Goal: Communication & Community: Answer question/provide support

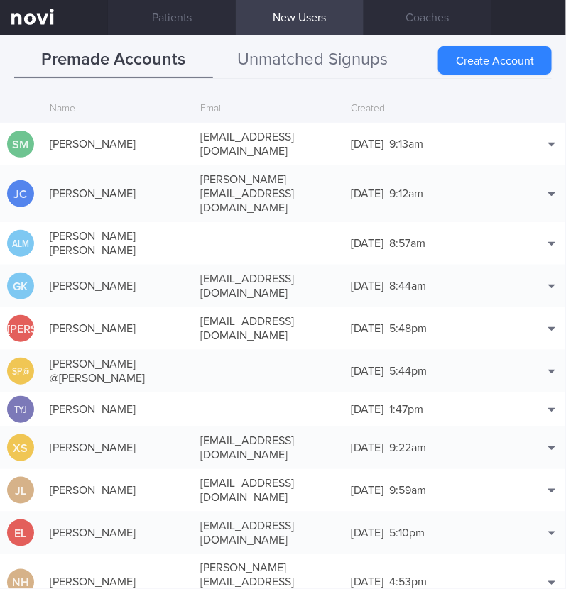
click at [252, 54] on button "Unmatched Signups" at bounding box center [312, 60] width 199 height 35
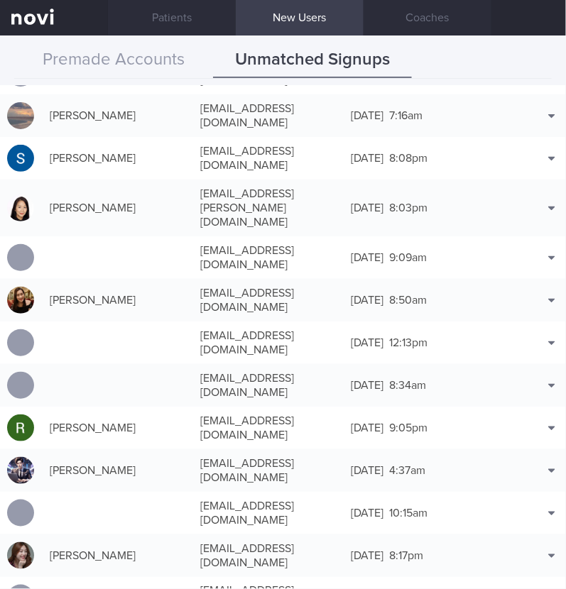
scroll to position [10648, 0]
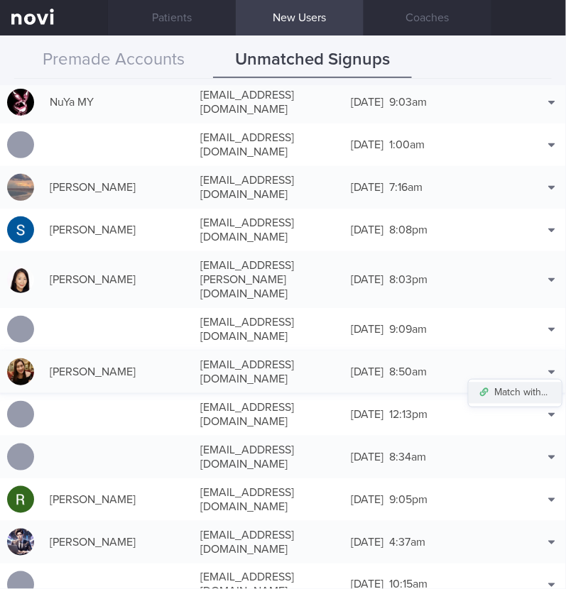
click at [522, 383] on button "Match with..." at bounding box center [515, 393] width 93 height 21
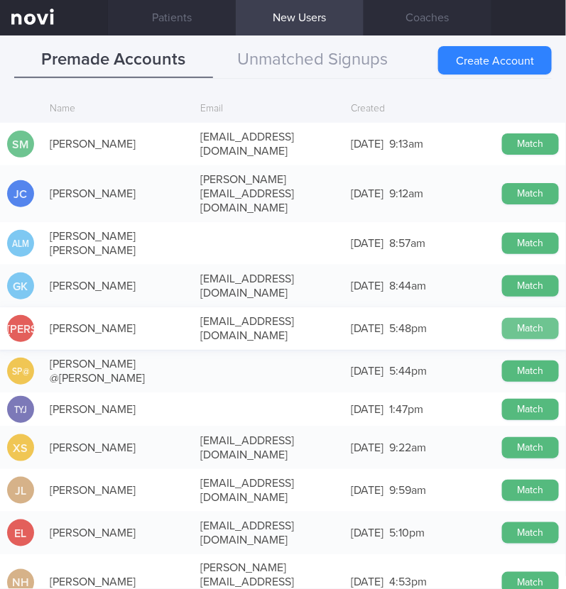
click at [516, 318] on button "Match" at bounding box center [530, 328] width 57 height 21
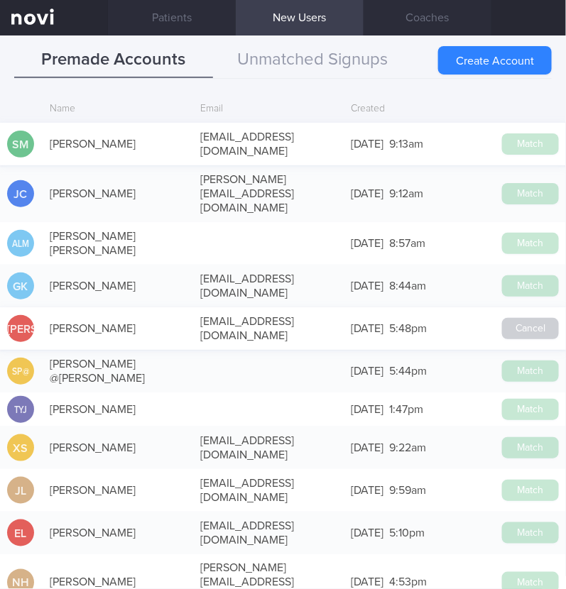
scroll to position [10646, 0]
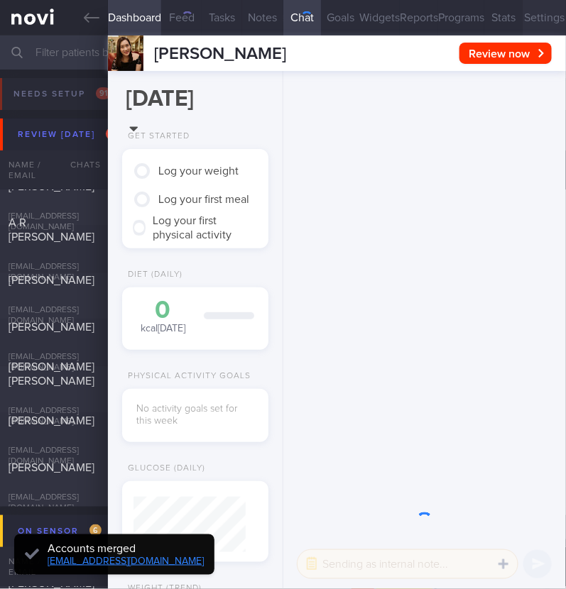
scroll to position [56, 112]
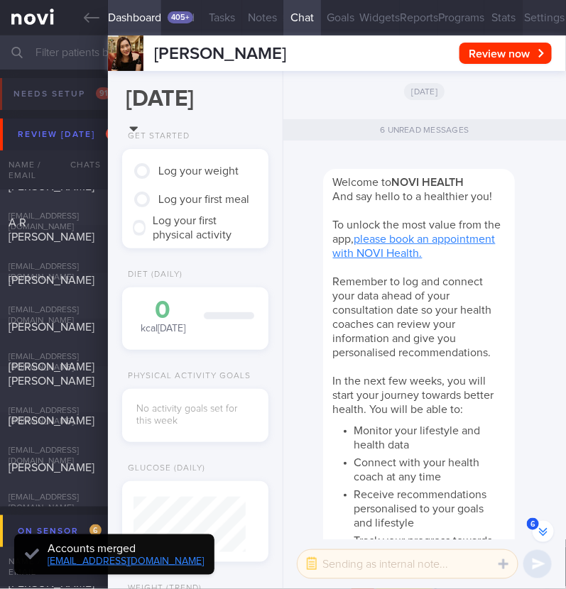
click at [536, 12] on button "Settings" at bounding box center [544, 17] width 43 height 35
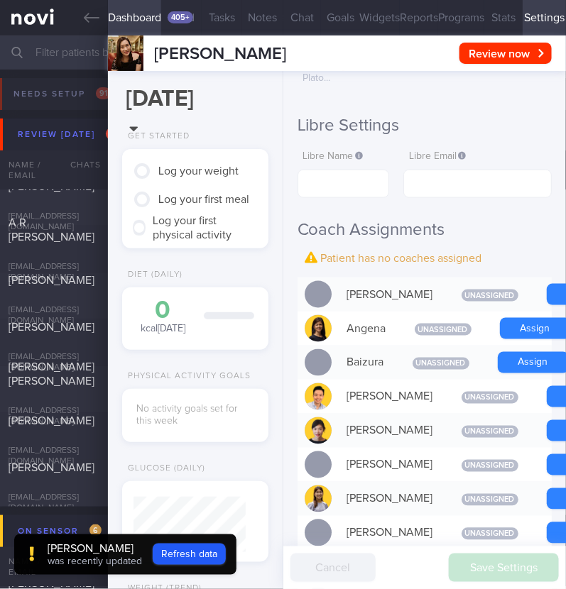
scroll to position [354, 0]
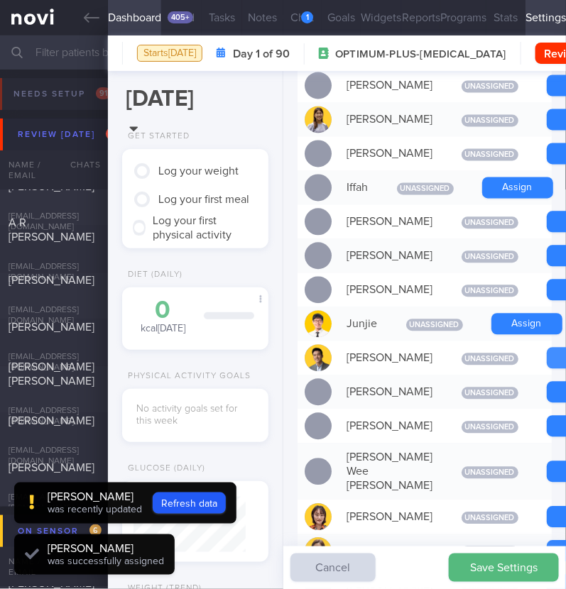
scroll to position [0, 0]
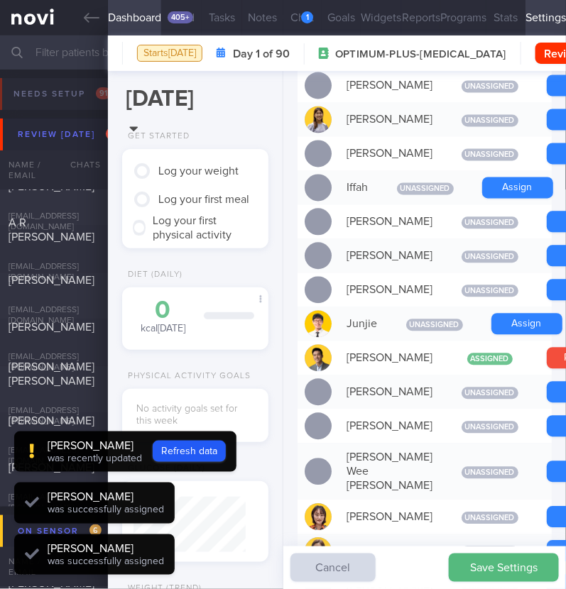
scroll to position [56, 112]
click at [182, 454] on button "Refresh data" at bounding box center [189, 451] width 73 height 21
type input "f6e93dd4a4e17223c263a7a239b14856"
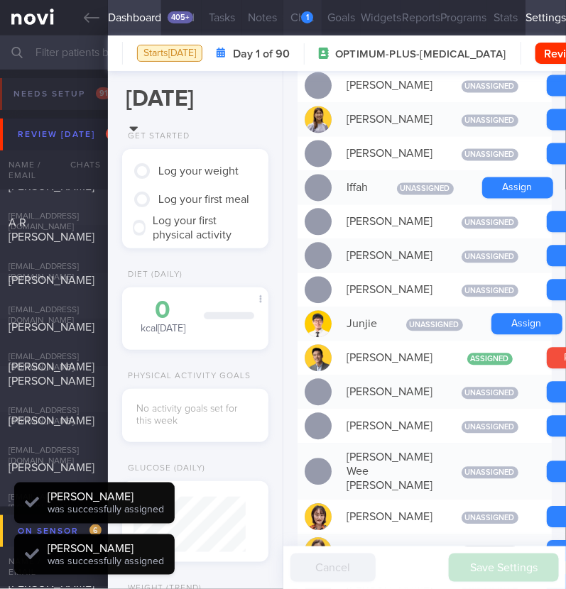
click at [308, 14] on div "1" at bounding box center [307, 17] width 12 height 12
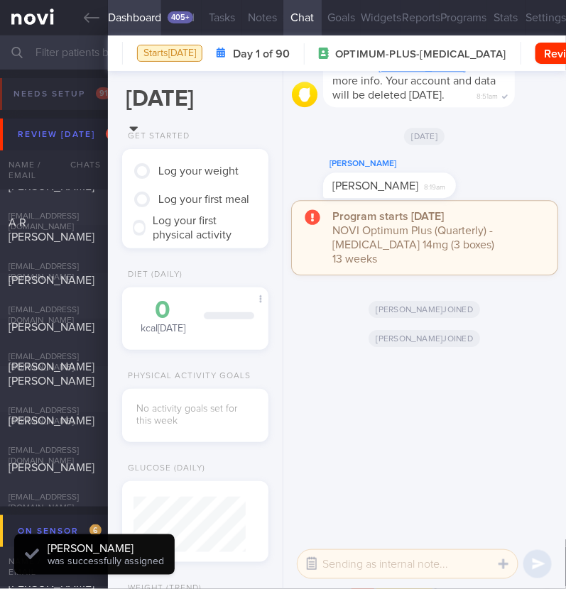
click at [310, 557] on button "button" at bounding box center [312, 565] width 26 height 26
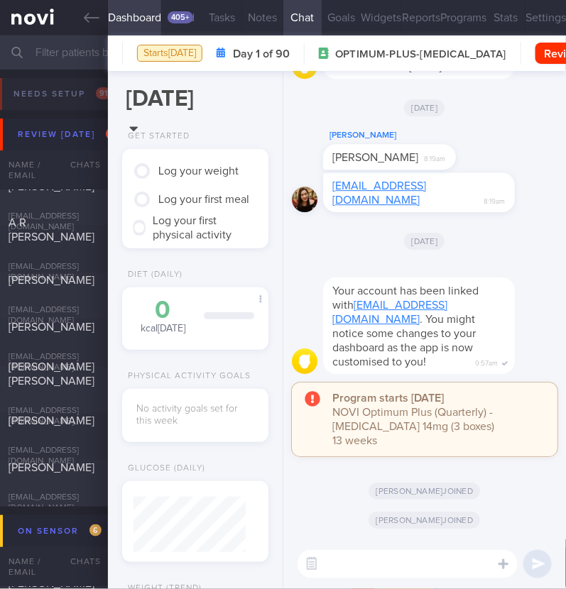
click at [406, 558] on textarea at bounding box center [407, 564] width 220 height 28
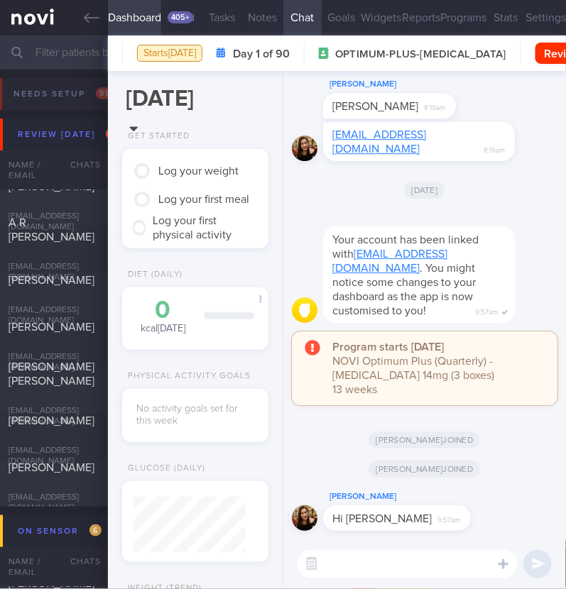
click at [416, 563] on textarea at bounding box center [407, 564] width 220 height 28
type textarea "Hi:)"
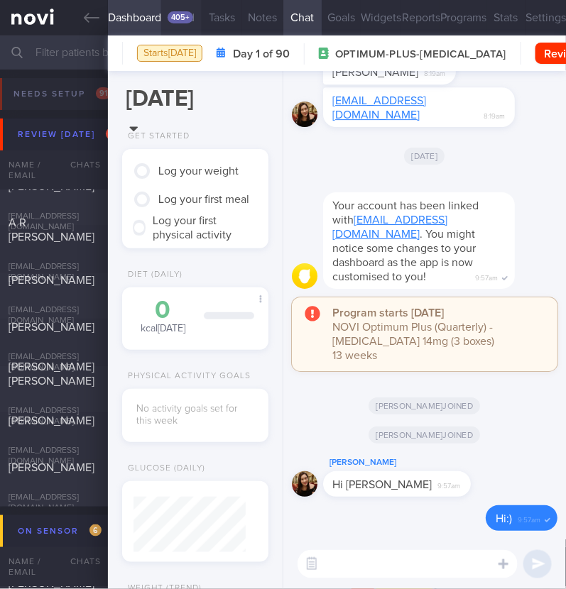
click at [180, 26] on button "Feed 405+" at bounding box center [181, 17] width 40 height 35
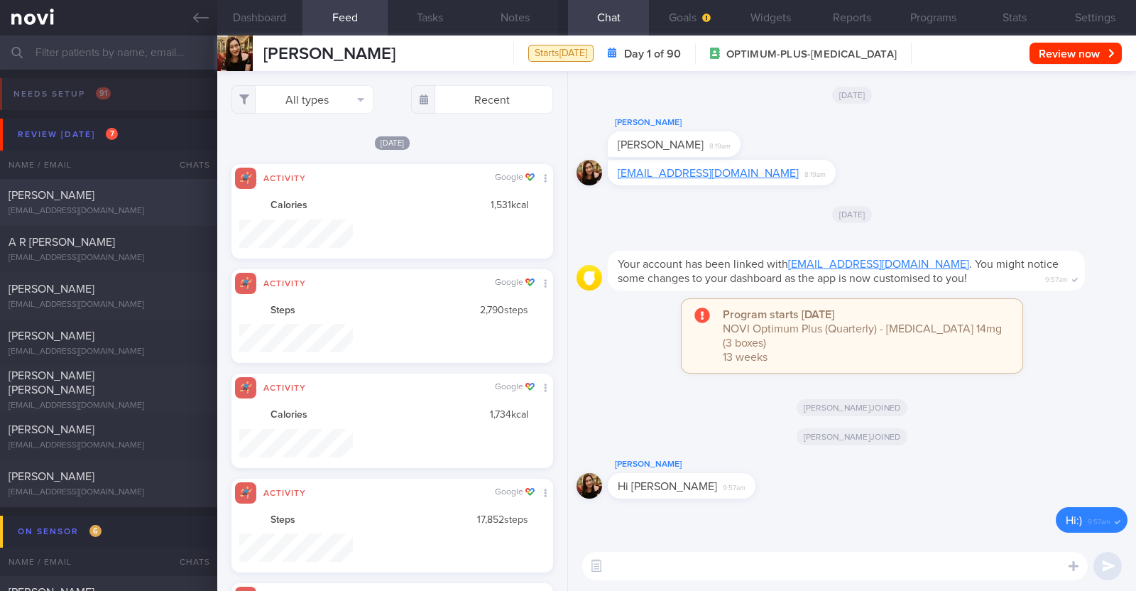
scroll to position [515, 0]
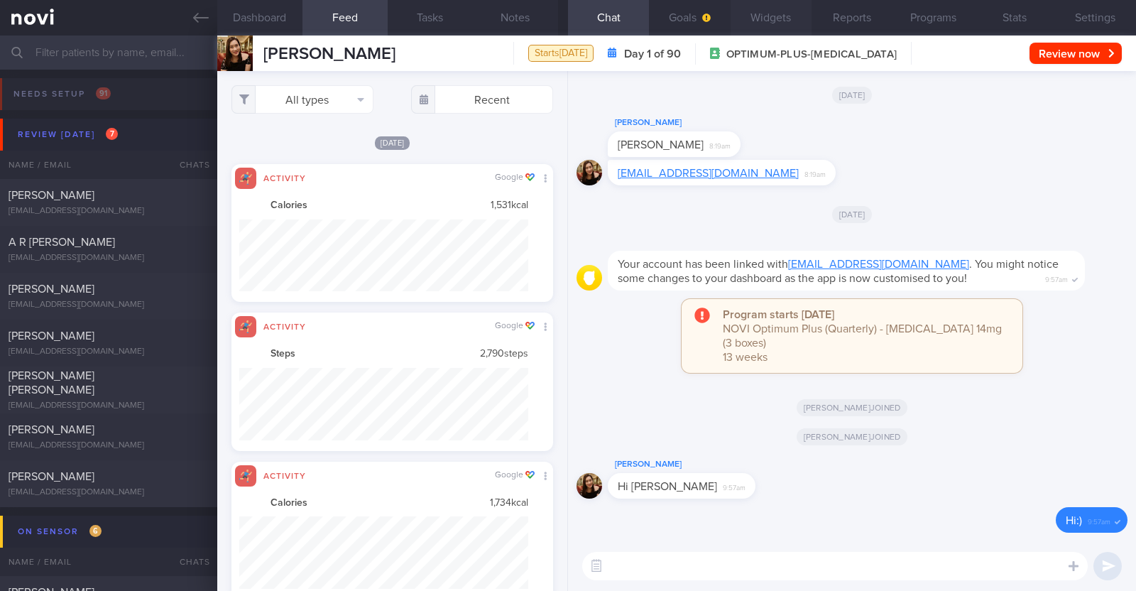
click at [565, 9] on button "Widgets" at bounding box center [771, 17] width 81 height 35
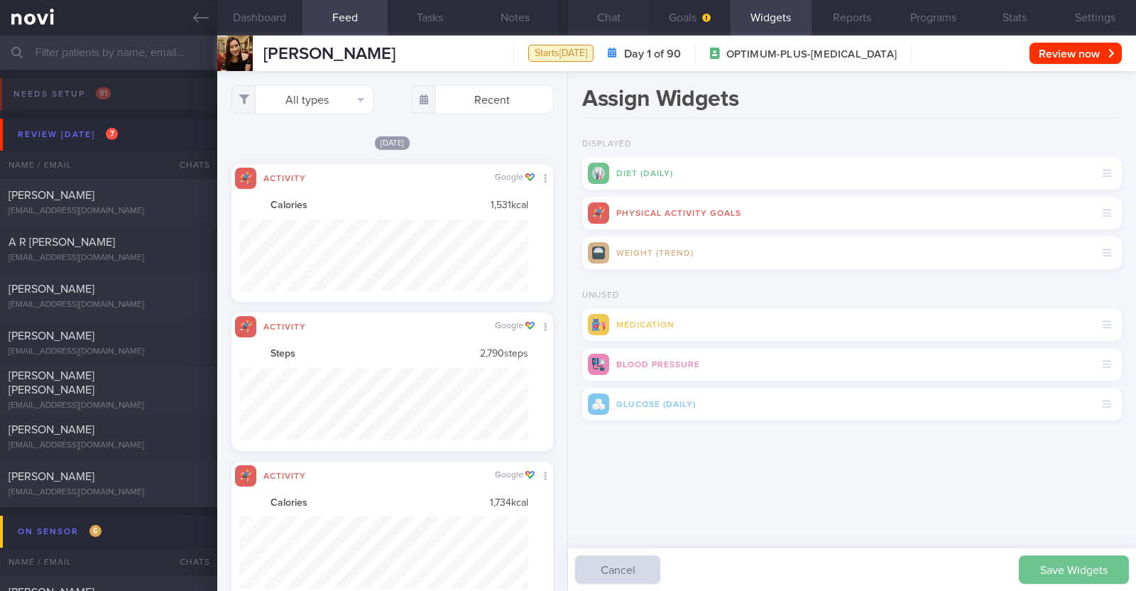
click at [565, 567] on button "Save Widgets" at bounding box center [1074, 569] width 110 height 28
click at [565, 25] on button "Goals" at bounding box center [689, 17] width 81 height 35
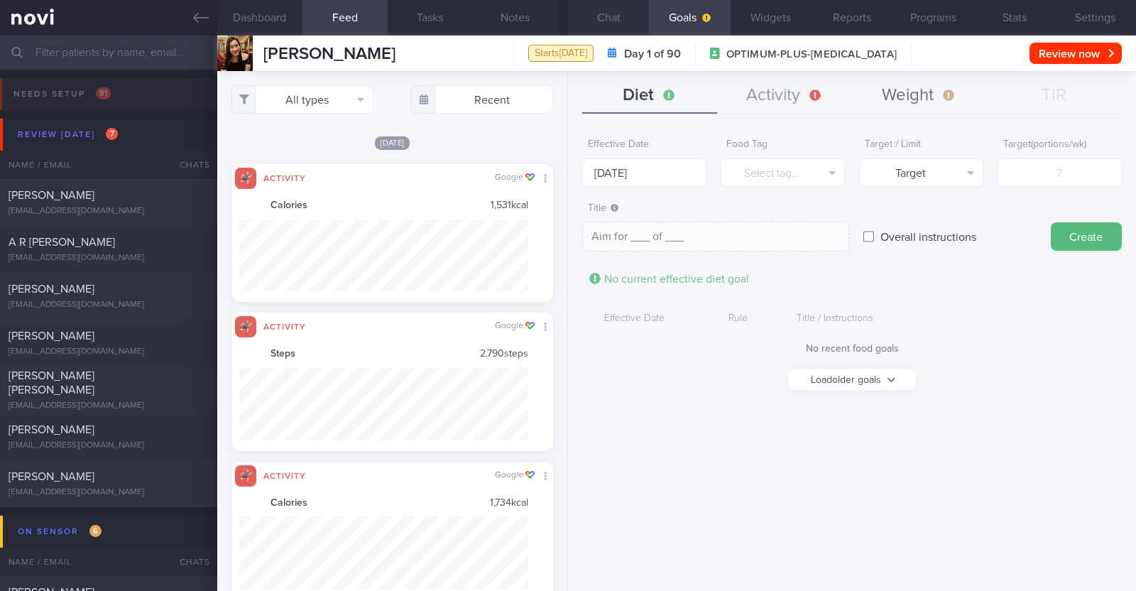
click at [565, 100] on button "Weight" at bounding box center [919, 95] width 135 height 35
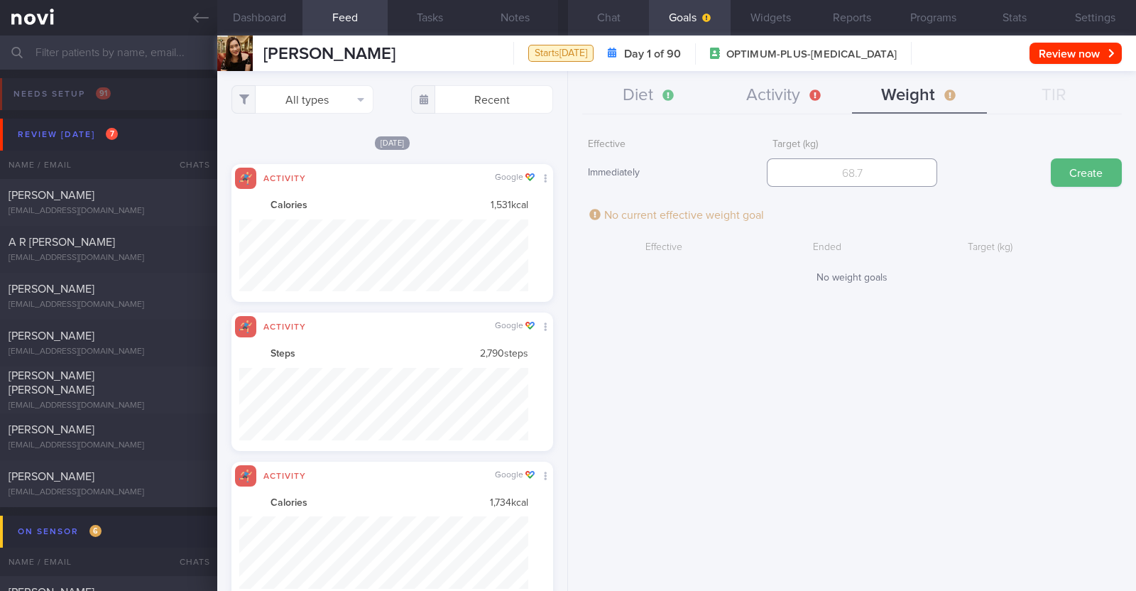
click at [565, 182] on input "number" at bounding box center [852, 172] width 170 height 28
type input "62"
click at [565, 177] on button "Create" at bounding box center [1086, 172] width 71 height 28
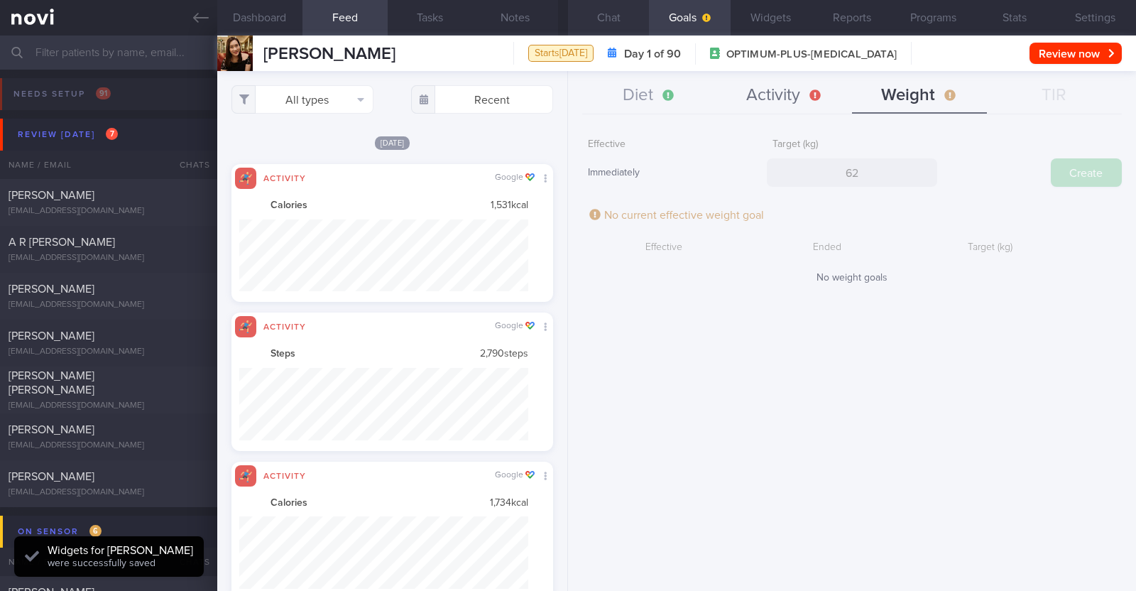
click at [565, 95] on button "Activity" at bounding box center [784, 95] width 135 height 35
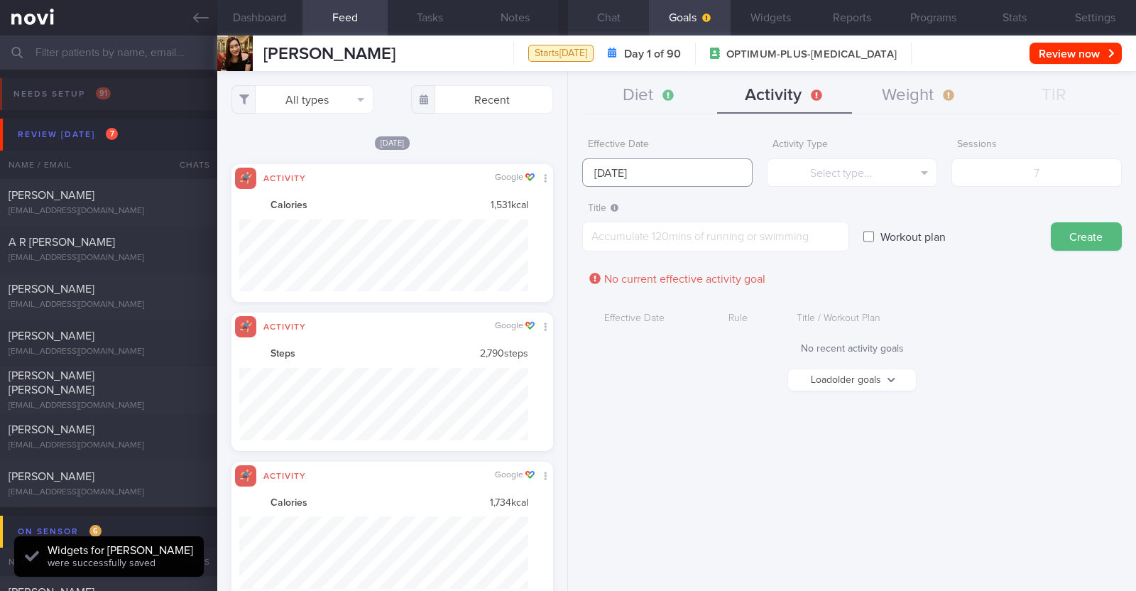
click at [565, 165] on input "1 Sep 2025" at bounding box center [667, 172] width 170 height 28
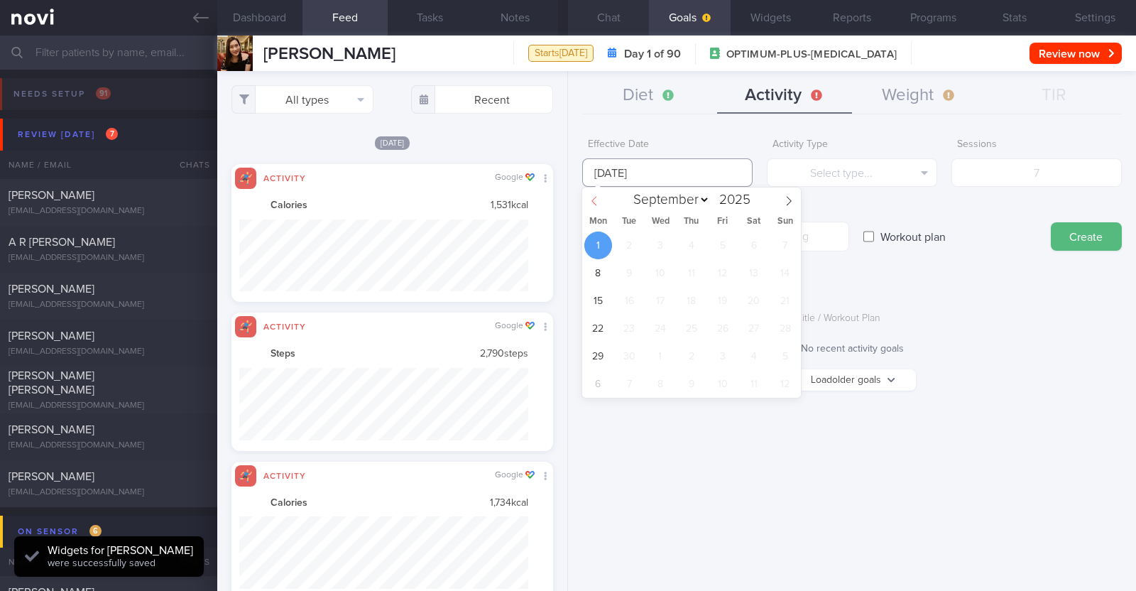
scroll to position [161, 283]
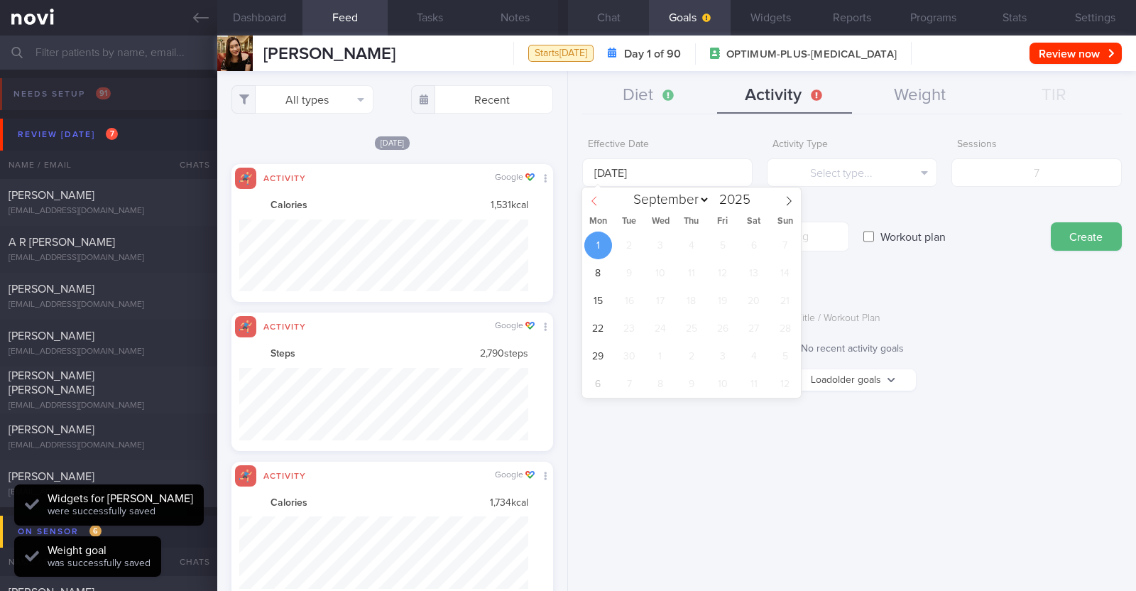
click at [565, 197] on icon at bounding box center [594, 201] width 10 height 10
select select "7"
click at [565, 349] on span "25" at bounding box center [598, 356] width 28 height 28
type input "25 Aug 2025"
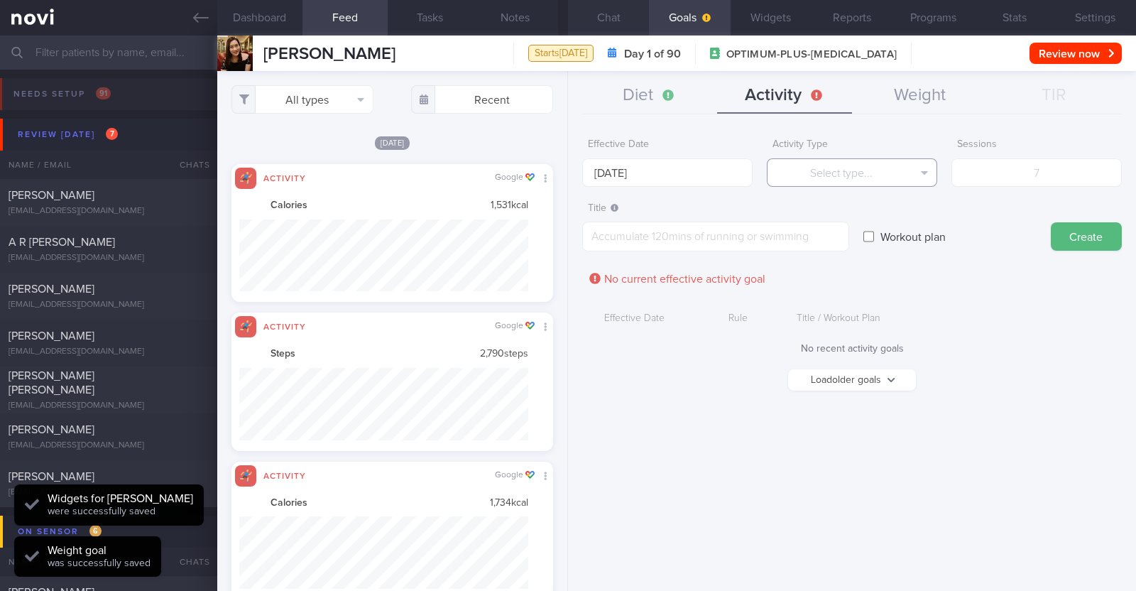
click at [565, 178] on button "Select type..." at bounding box center [852, 172] width 170 height 28
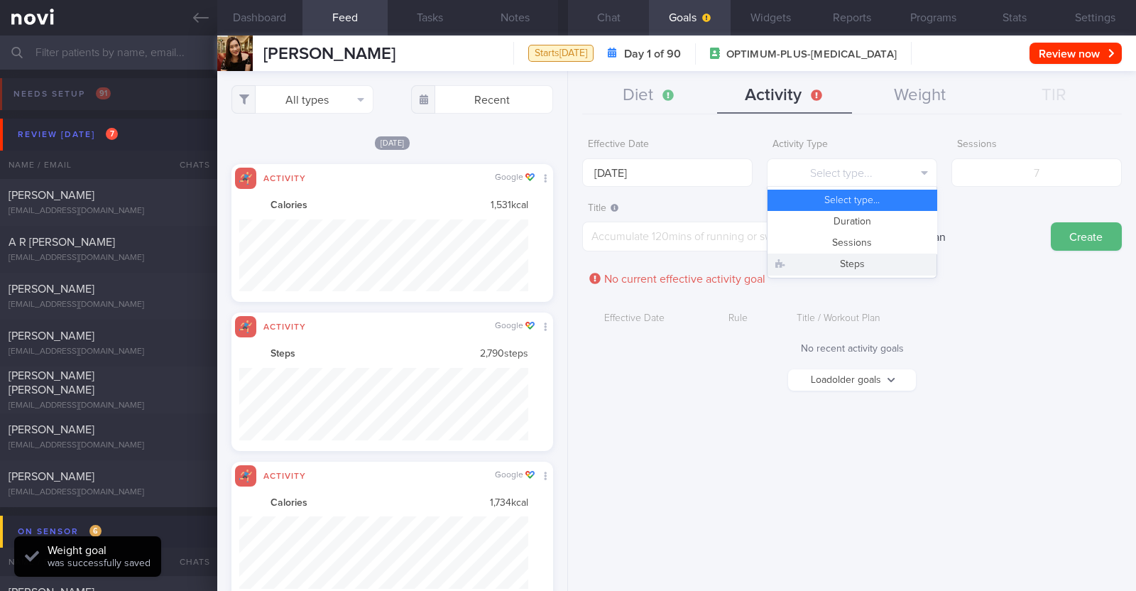
click at [565, 258] on button "Steps" at bounding box center [851, 263] width 169 height 21
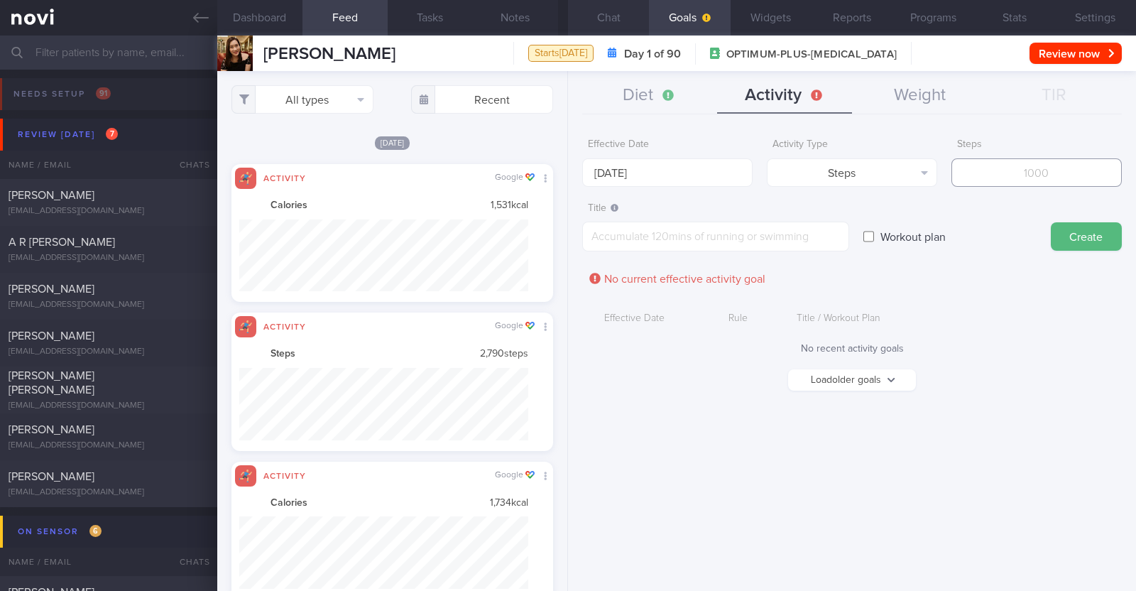
click at [565, 175] on input "number" at bounding box center [1036, 172] width 170 height 28
type input "2"
type input "35000"
click at [565, 247] on textarea at bounding box center [715, 237] width 267 height 30
type textarea "Aim to hit 4-5k steps per day"
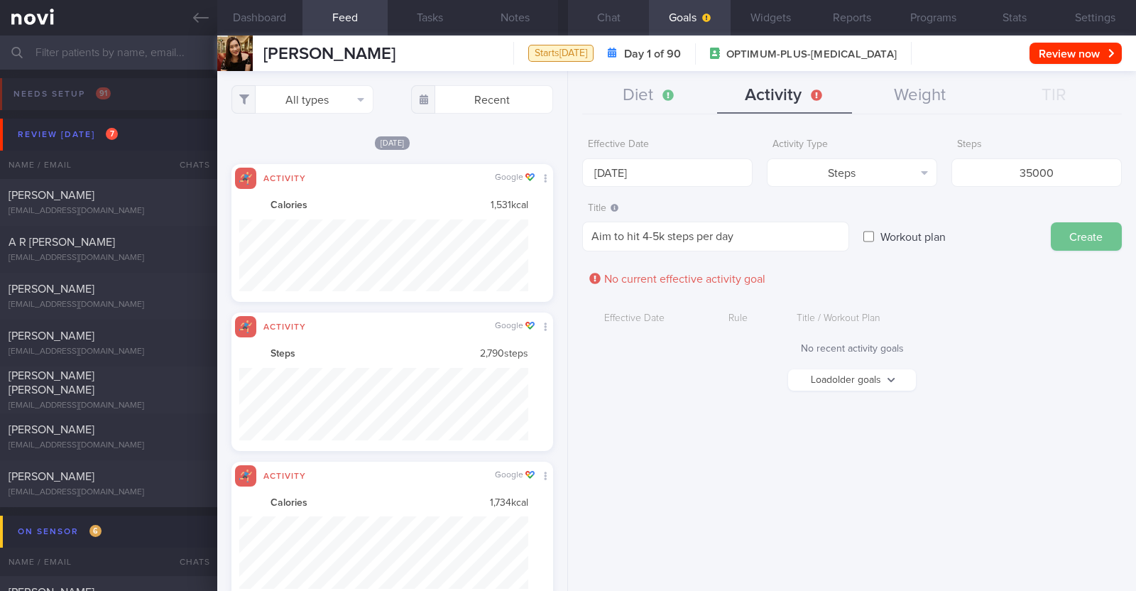
click at [565, 242] on button "Create" at bounding box center [1086, 236] width 71 height 28
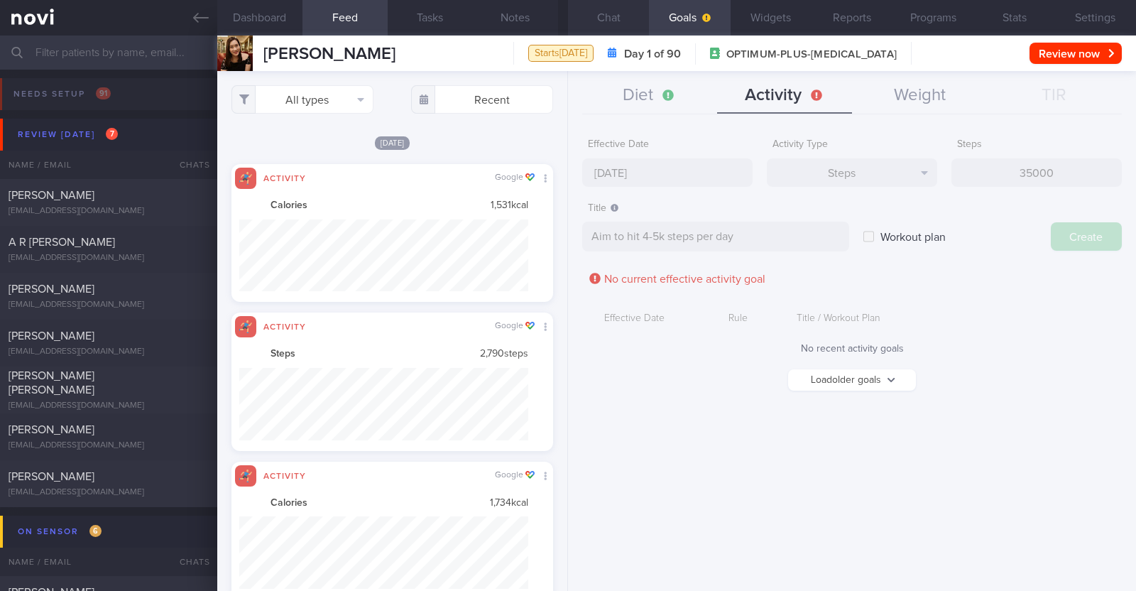
type input "1 Sep 2025"
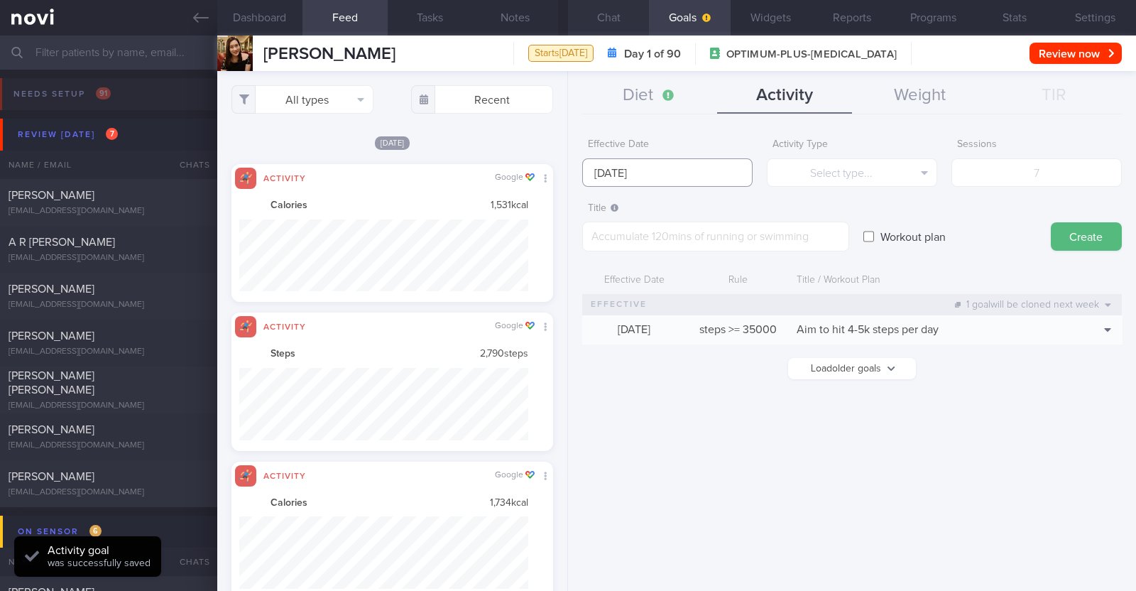
click at [565, 177] on input "1 Sep 2025" at bounding box center [667, 172] width 170 height 28
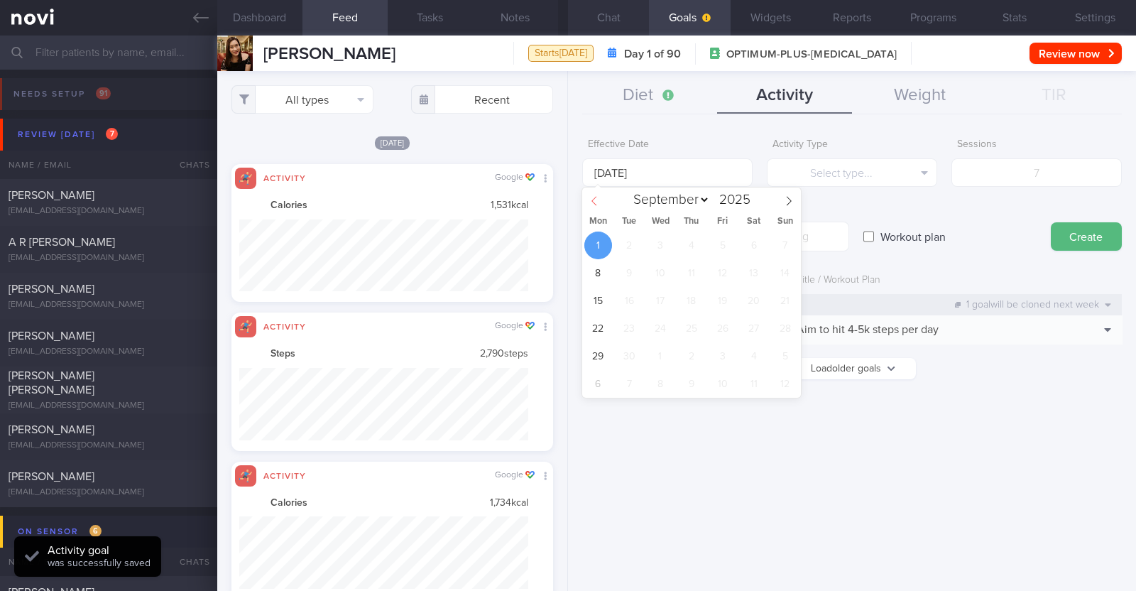
click at [565, 191] on span at bounding box center [594, 199] width 24 height 24
select select "7"
click at [565, 360] on span "25" at bounding box center [598, 356] width 28 height 28
type input "25 Aug 2025"
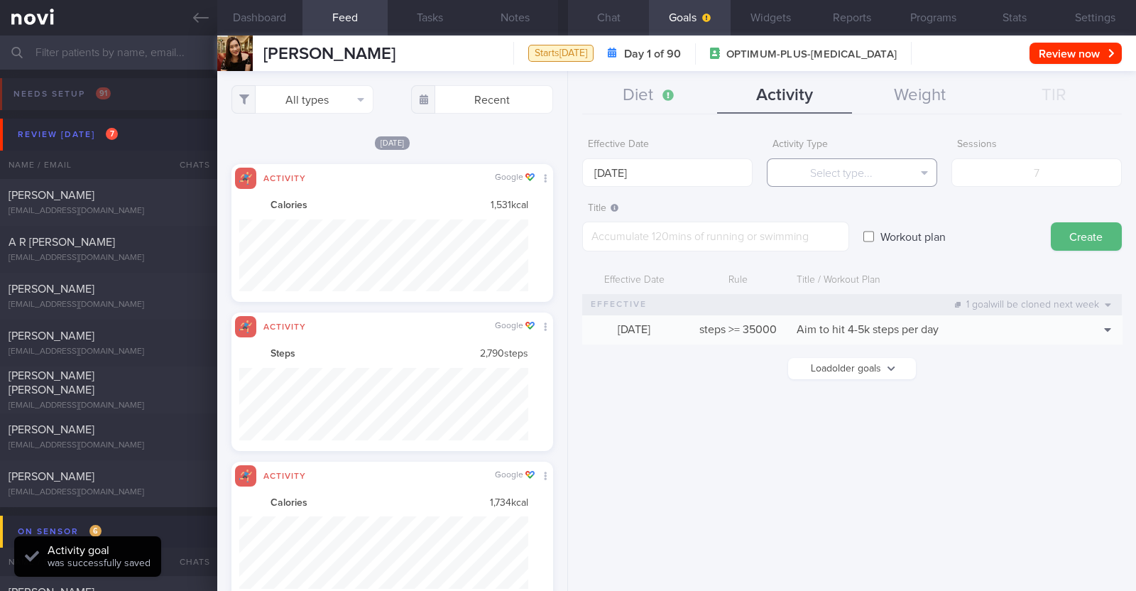
click at [565, 178] on button "Select type..." at bounding box center [852, 172] width 170 height 28
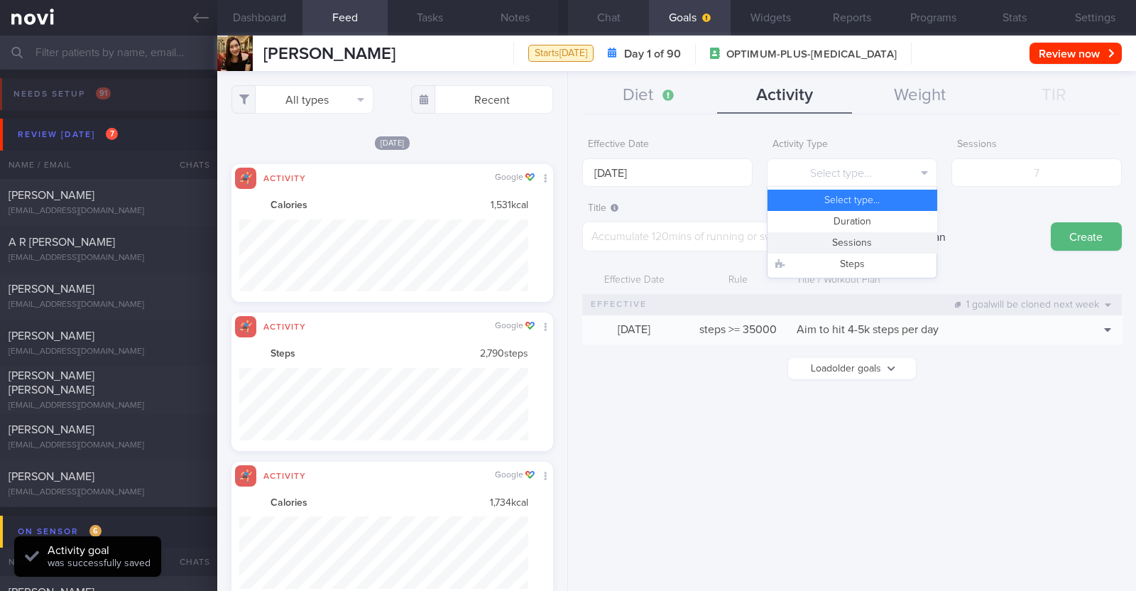
click at [565, 244] on button "Sessions" at bounding box center [851, 242] width 169 height 21
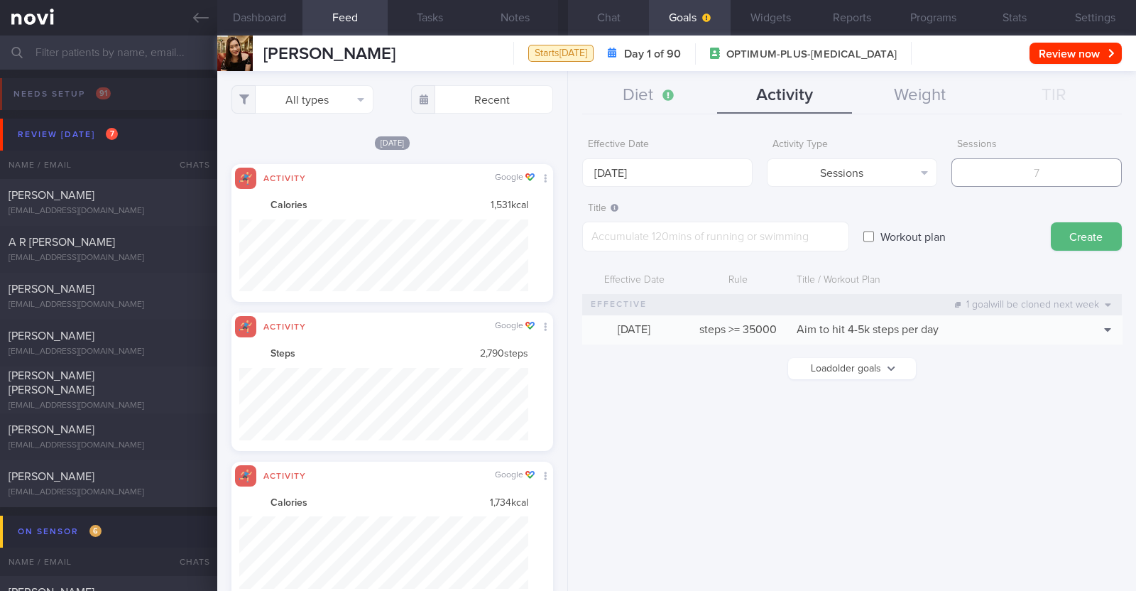
click at [565, 171] on input "number" at bounding box center [1036, 172] width 170 height 28
type input "2"
click at [565, 234] on textarea at bounding box center [715, 237] width 267 height 30
click at [565, 235] on textarea at bounding box center [715, 237] width 267 height 30
paste textarea "Aim to do 2x strength training sessions per week. Body weight training - [Exerc…"
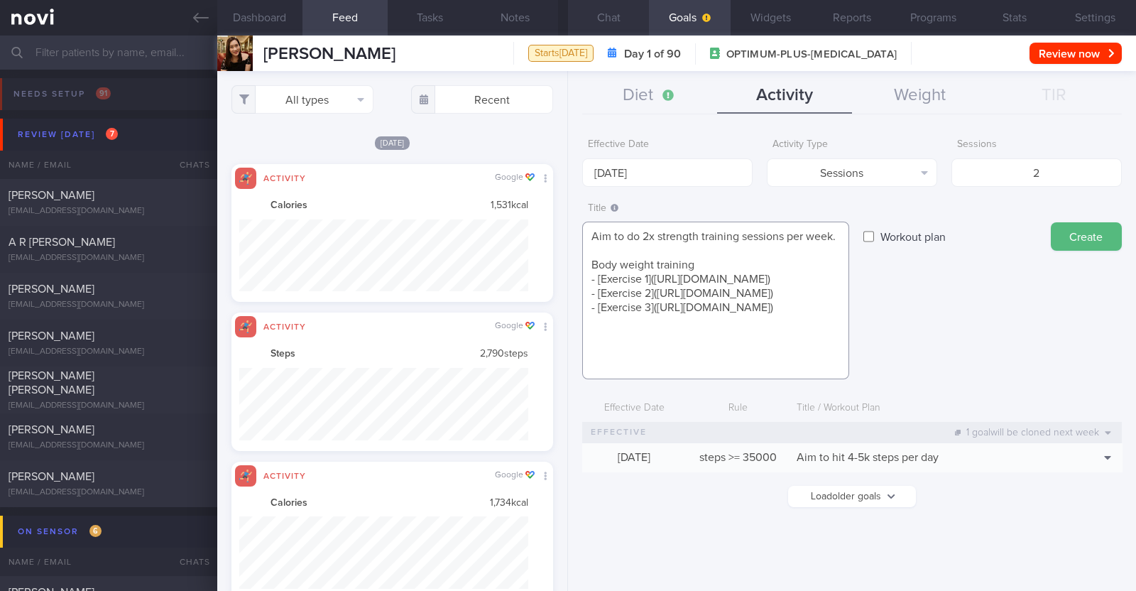
scroll to position [14, 0]
type textarea "Aim to do 2x strength training sessions per week. Body weight training - [Exerc…"
click at [565, 245] on button "Create" at bounding box center [1086, 236] width 71 height 28
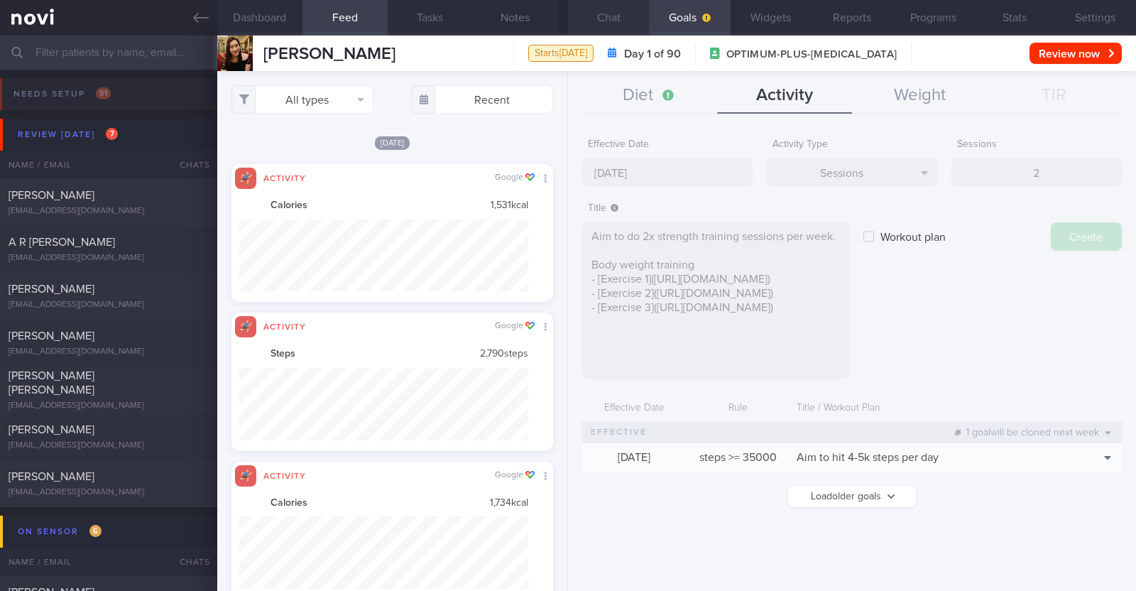
type input "[DATE]"
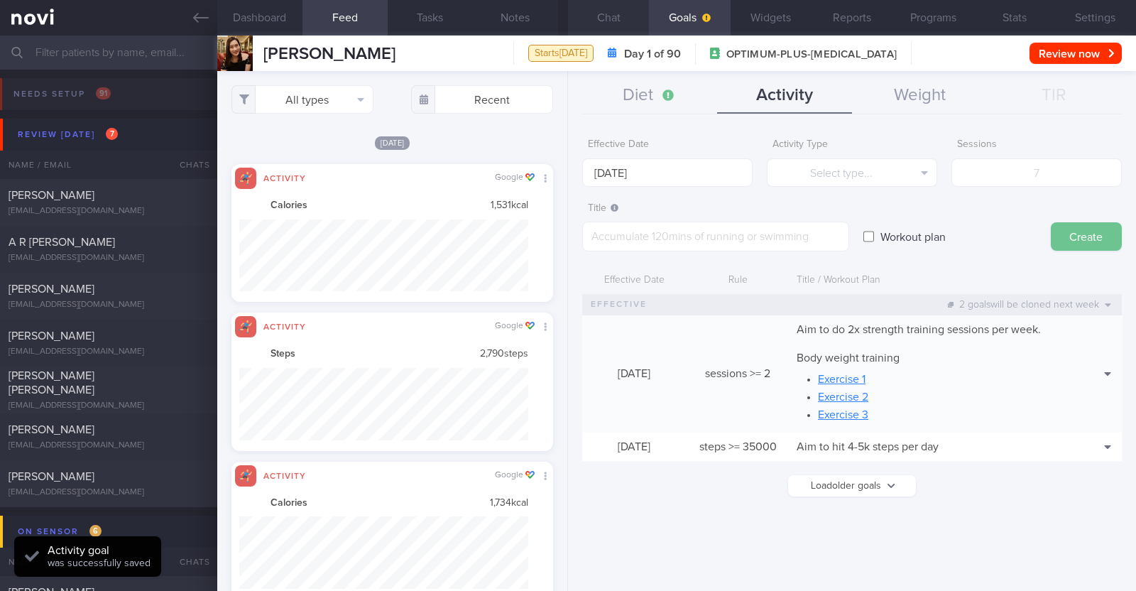
scroll to position [0, 0]
click at [565, 93] on button "Diet" at bounding box center [649, 95] width 135 height 35
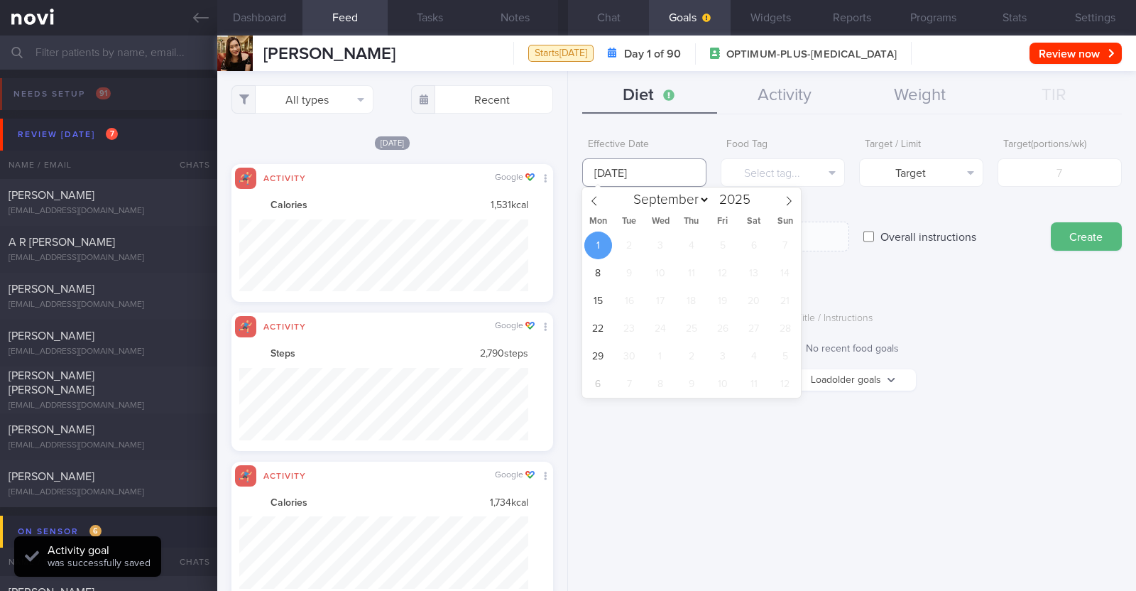
click at [565, 175] on input "[DATE]" at bounding box center [644, 172] width 124 height 28
click at [565, 198] on span at bounding box center [594, 199] width 24 height 24
select select "7"
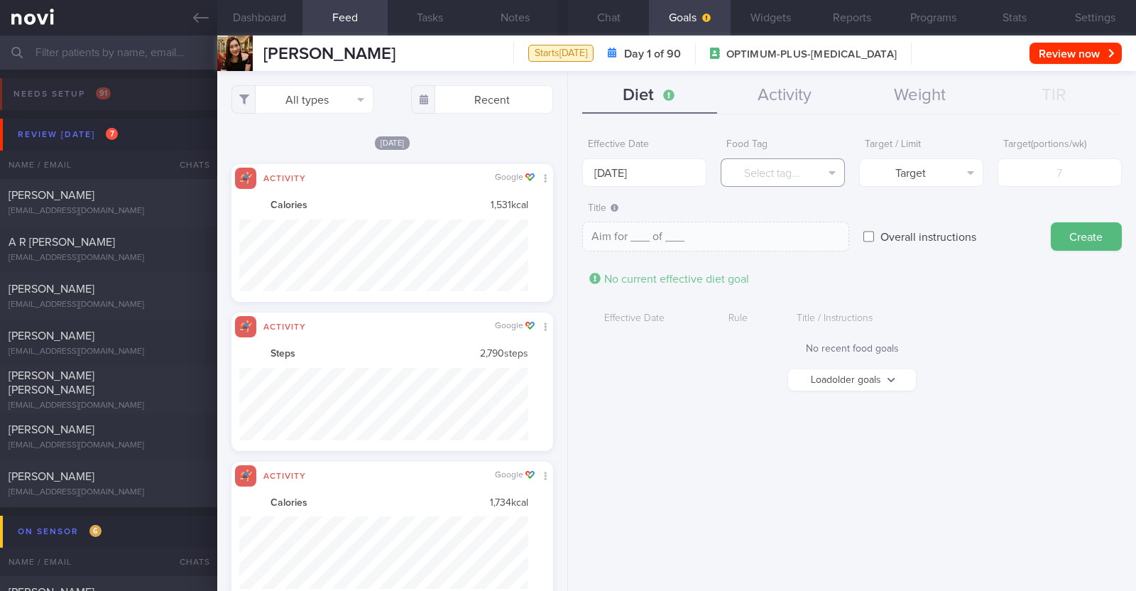
click at [764, 173] on button "Select tag..." at bounding box center [783, 172] width 124 height 28
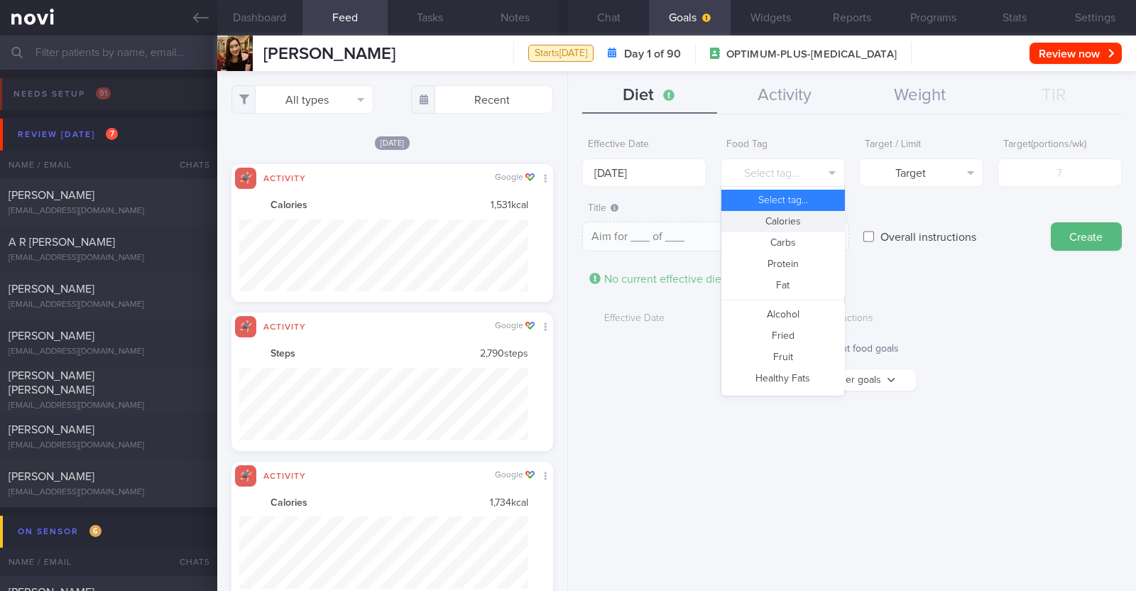
click at [777, 218] on button "Calories" at bounding box center [782, 221] width 123 height 21
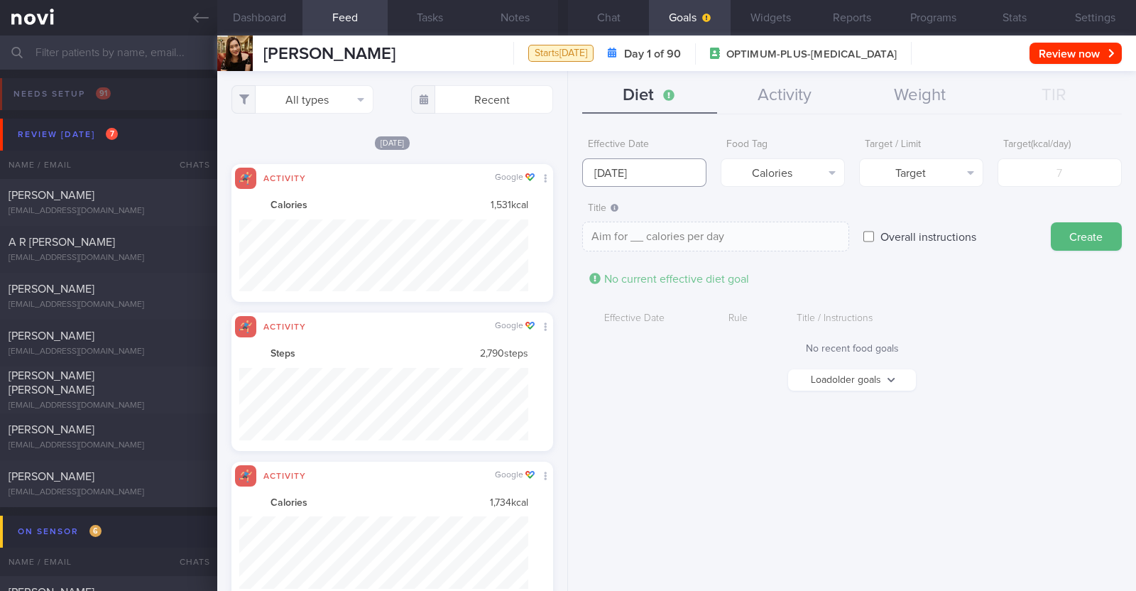
click at [676, 162] on input "25 Aug 2025" at bounding box center [644, 172] width 124 height 28
click at [844, 140] on div "Food Tag Calories Select tag... Calories Carbs Protein Fat Alcohol Fried Fruit …" at bounding box center [783, 158] width 124 height 55
click at [924, 170] on button "Target" at bounding box center [921, 172] width 124 height 28
click at [917, 219] on button "Limit" at bounding box center [921, 221] width 123 height 21
type textarea "Keep to __ calories per day"
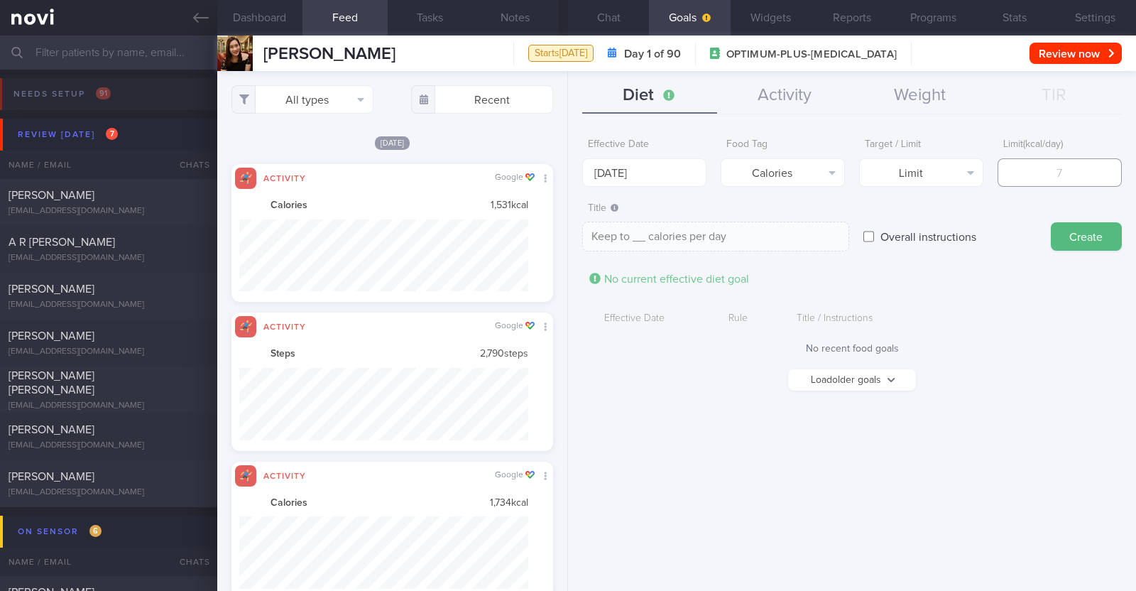
click at [1035, 167] on input "number" at bounding box center [1059, 172] width 124 height 28
type input "1"
type textarea "Keep to 1 calories per day"
type input "13"
type textarea "Keep to 13 calories per day"
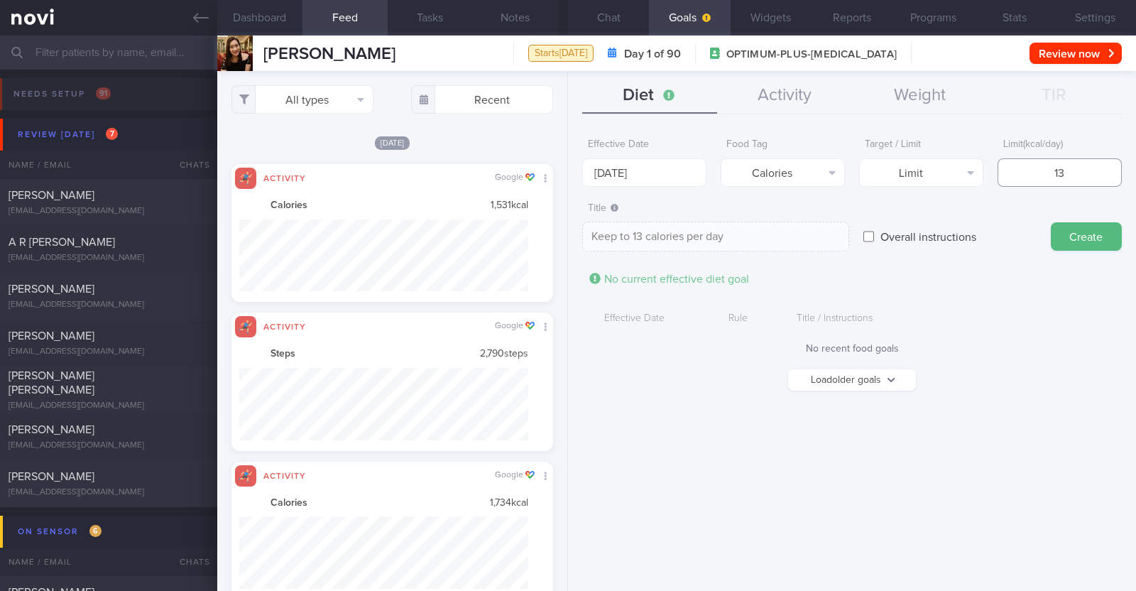
type input "130"
type textarea "Keep to 130 calories per day"
type input "1300"
type textarea "Keep to 1300 calories per day"
type input "1300"
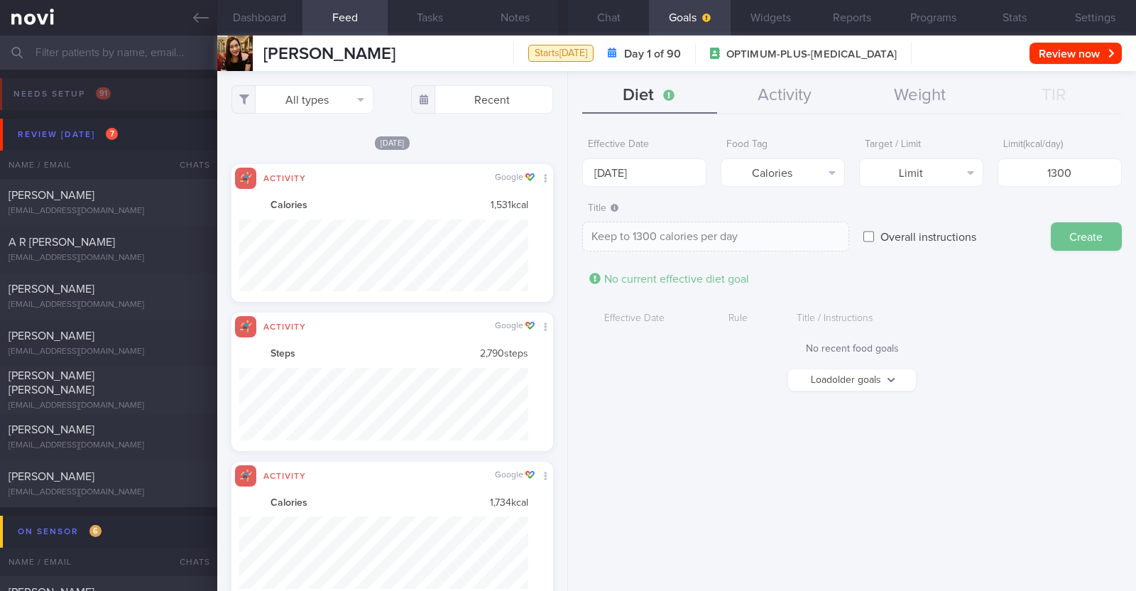
click at [1076, 233] on button "Create" at bounding box center [1086, 236] width 71 height 28
type input "1 Sep 2025"
type textarea "Aim for ___ of ___"
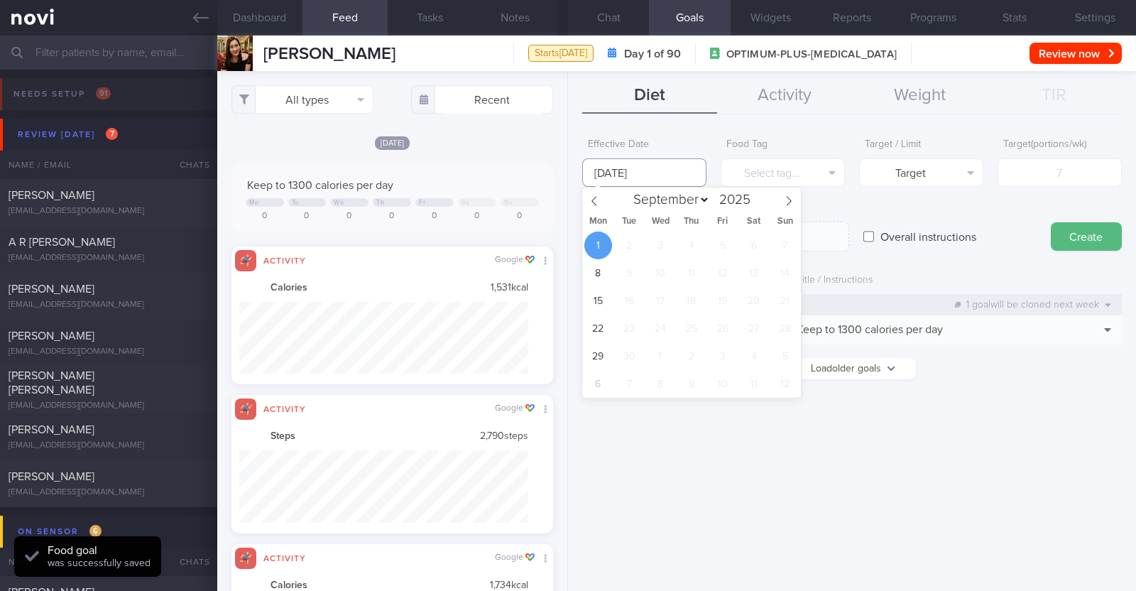
click at [621, 165] on input "1 Sep 2025" at bounding box center [644, 172] width 124 height 28
click at [598, 205] on span at bounding box center [594, 199] width 24 height 24
select select "7"
click at [594, 349] on span "25" at bounding box center [598, 356] width 28 height 28
type input "25 Aug 2025"
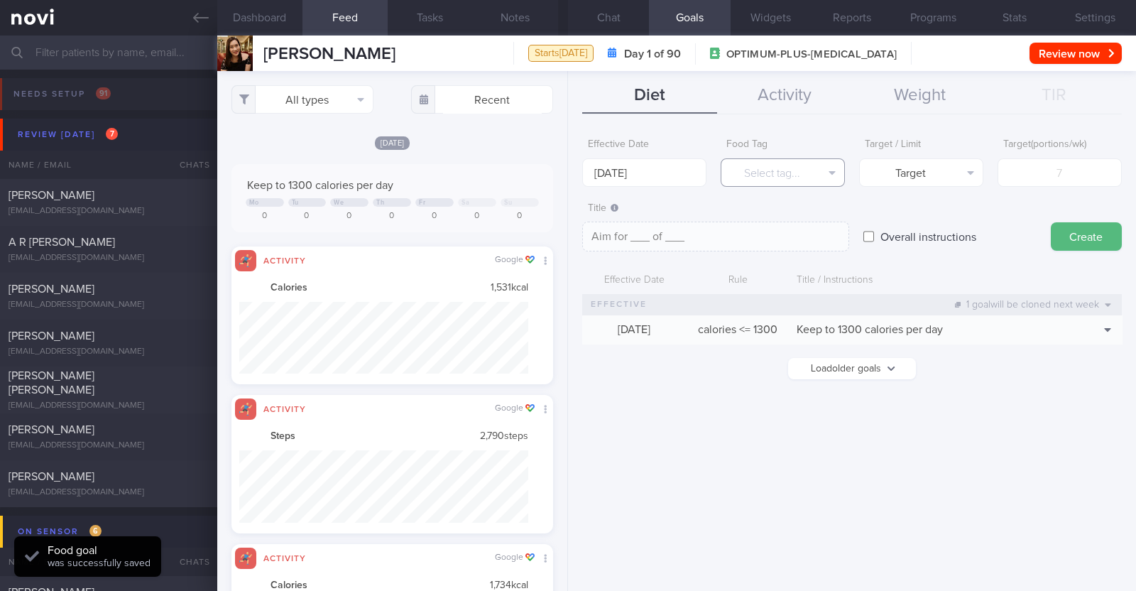
click at [792, 164] on button "Select tag..." at bounding box center [783, 172] width 124 height 28
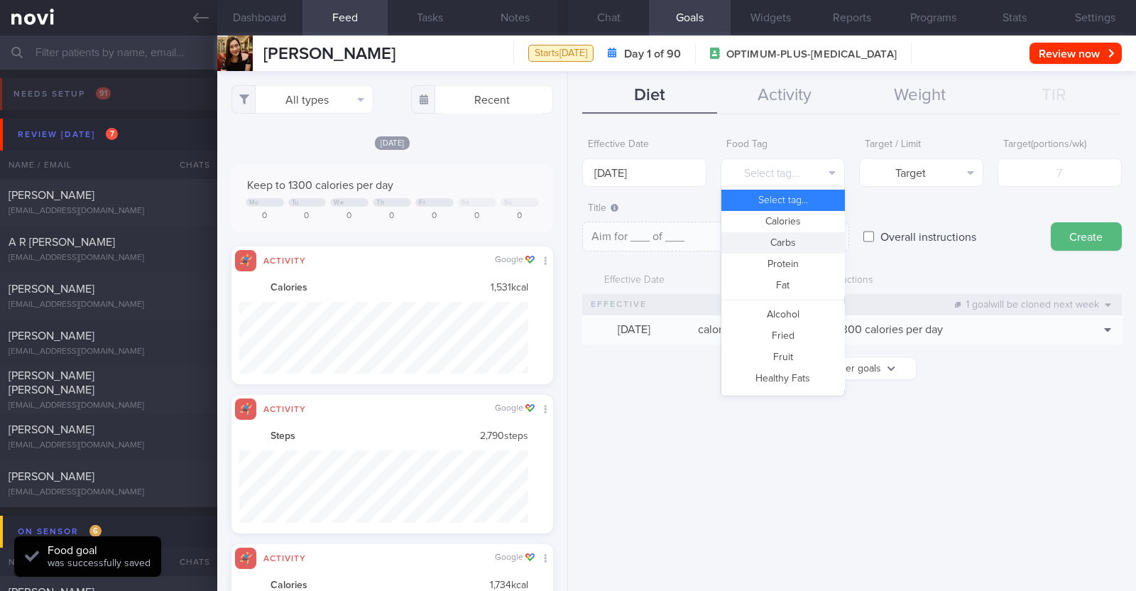
click at [794, 237] on button "Carbs" at bounding box center [782, 242] width 123 height 21
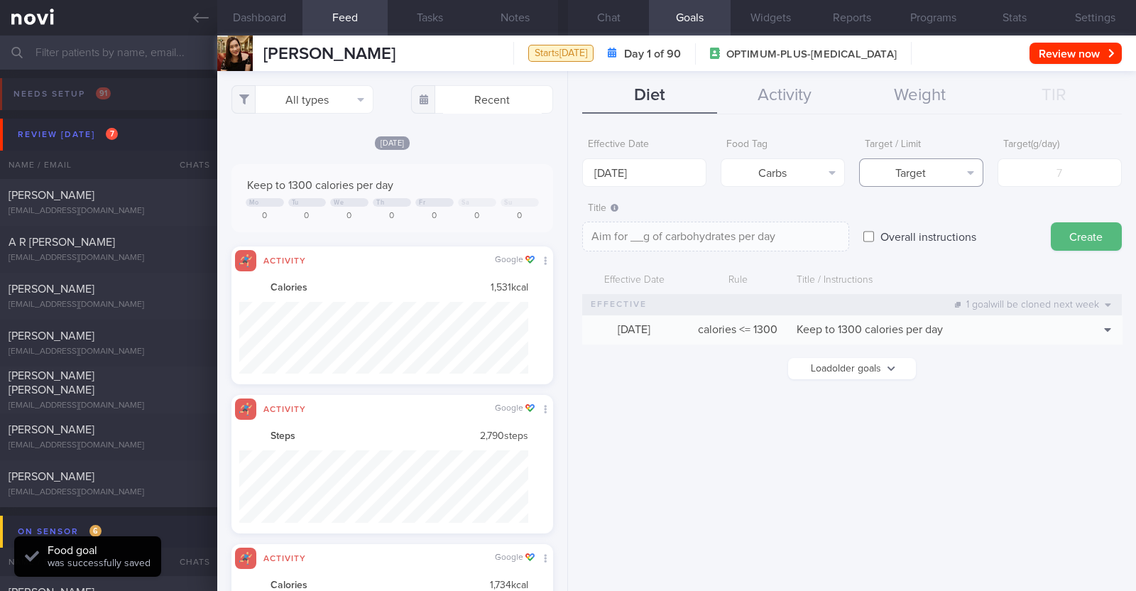
click at [895, 171] on button "Target" at bounding box center [921, 172] width 124 height 28
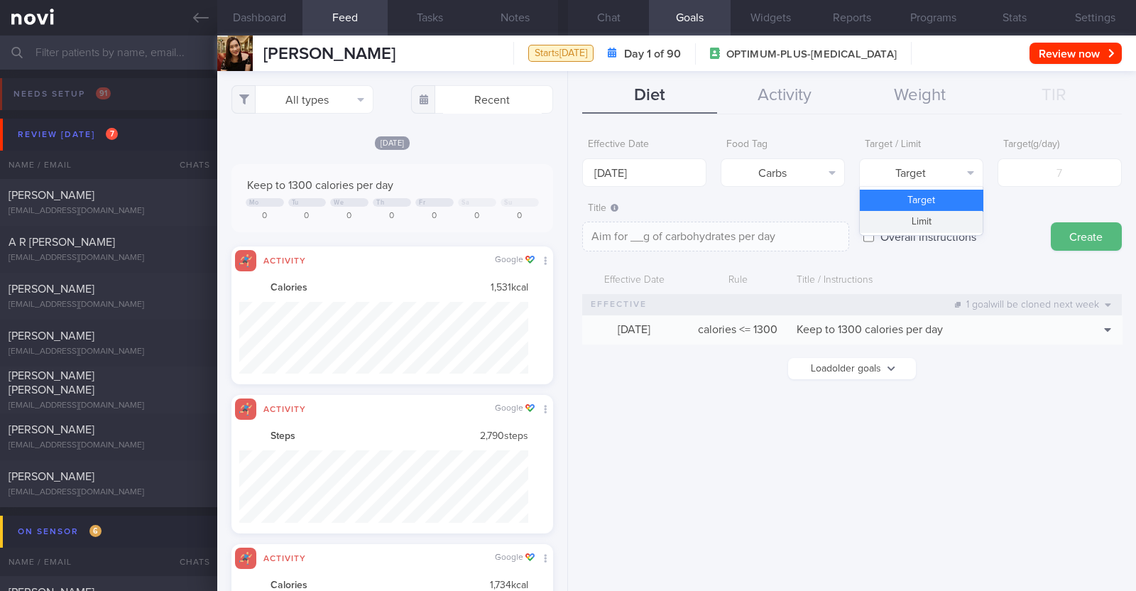
click at [911, 220] on button "Limit" at bounding box center [921, 221] width 123 height 21
type textarea "Keep to __g of carbohydrates per day"
click at [1077, 177] on input "number" at bounding box center [1059, 172] width 124 height 28
type input "1"
type textarea "Keep to 1g of carbohydrates per day"
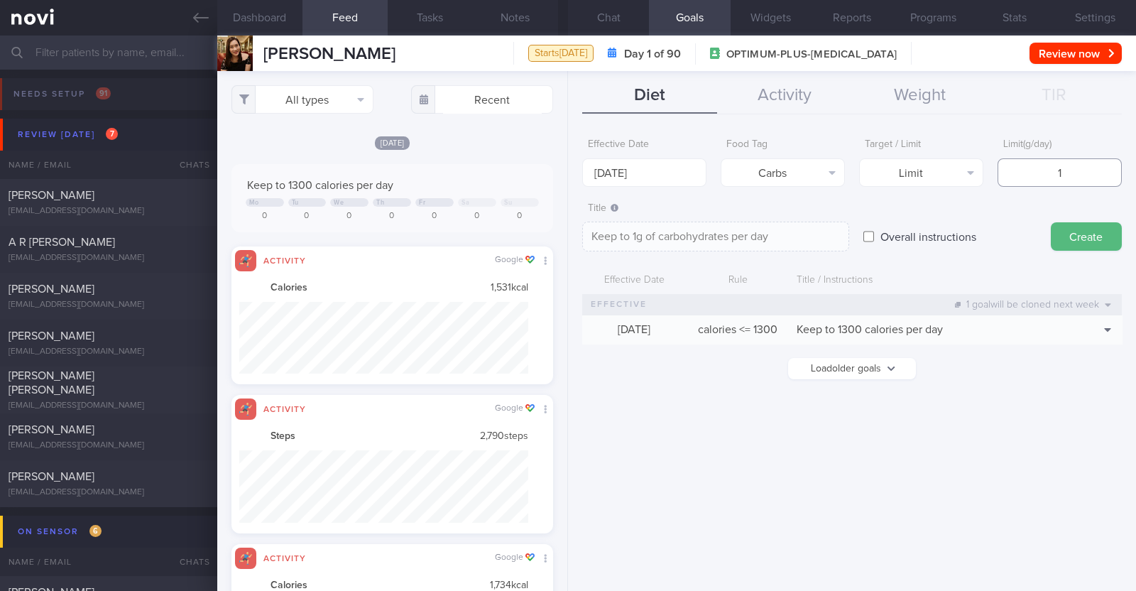
type input "13"
type textarea "Keep to 13g of carbohydrates per day"
type input "130"
type textarea "Keep to 130g of carbohydrates per day"
type input "130"
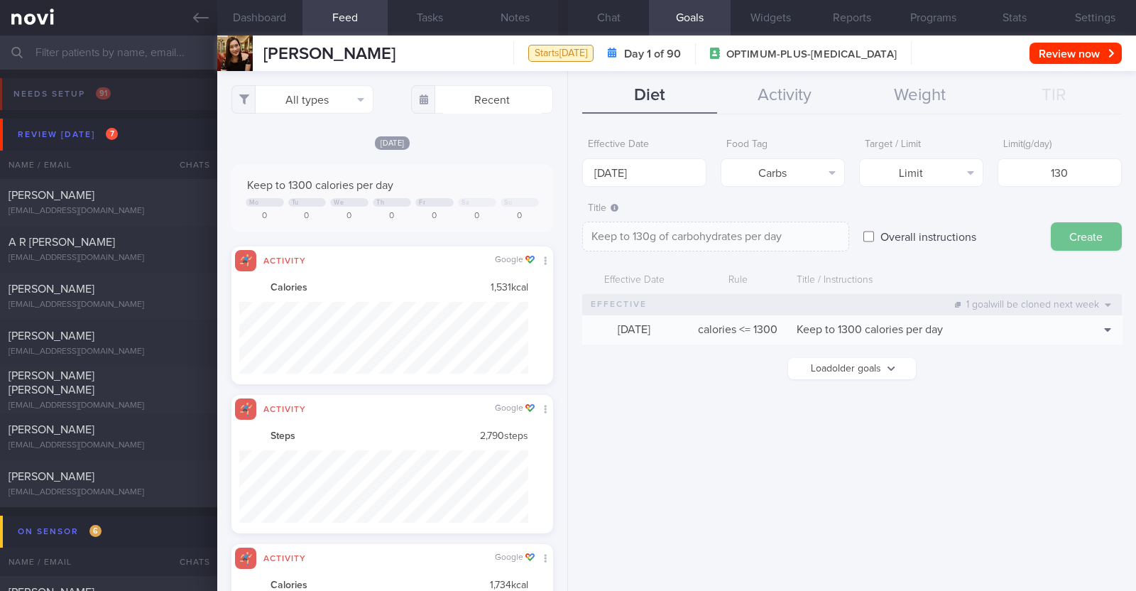
click at [1076, 222] on button "Create" at bounding box center [1086, 236] width 71 height 28
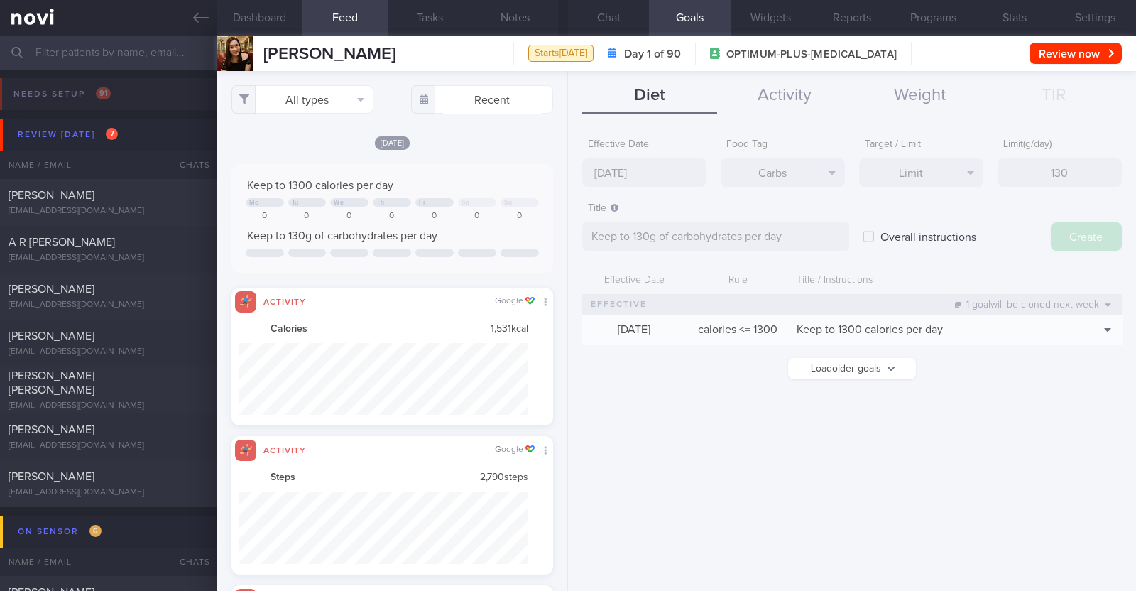
type input "1 Sep 2025"
type textarea "Aim for ___ of ___"
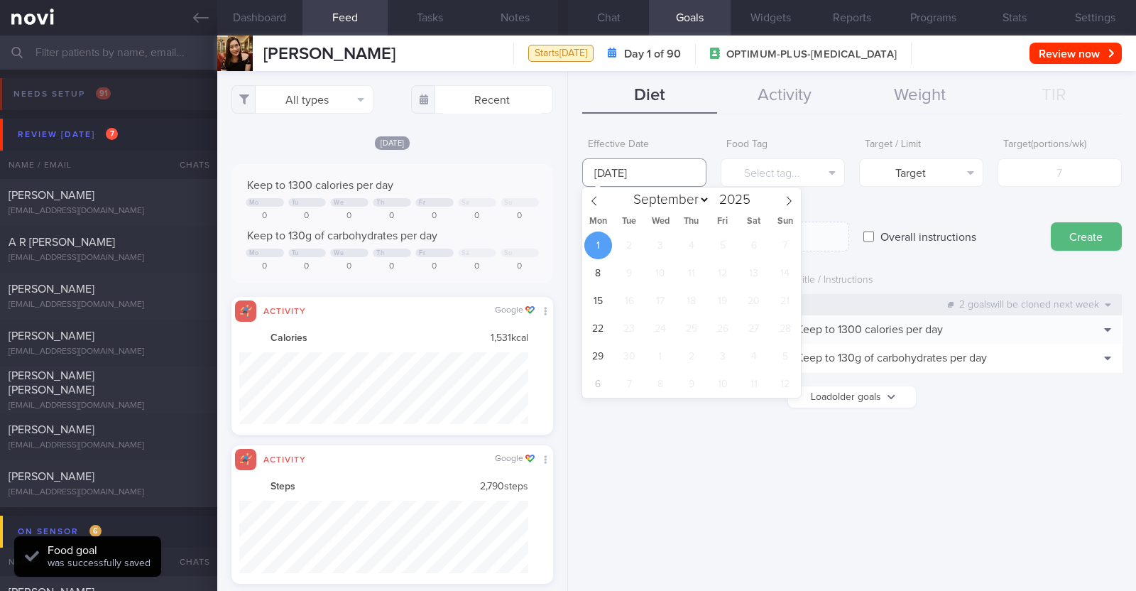
click at [666, 172] on input "1 Sep 2025" at bounding box center [644, 172] width 124 height 28
click at [598, 195] on span at bounding box center [594, 199] width 24 height 24
select select "7"
click at [604, 359] on span "25" at bounding box center [598, 356] width 28 height 28
type input "25 Aug 2025"
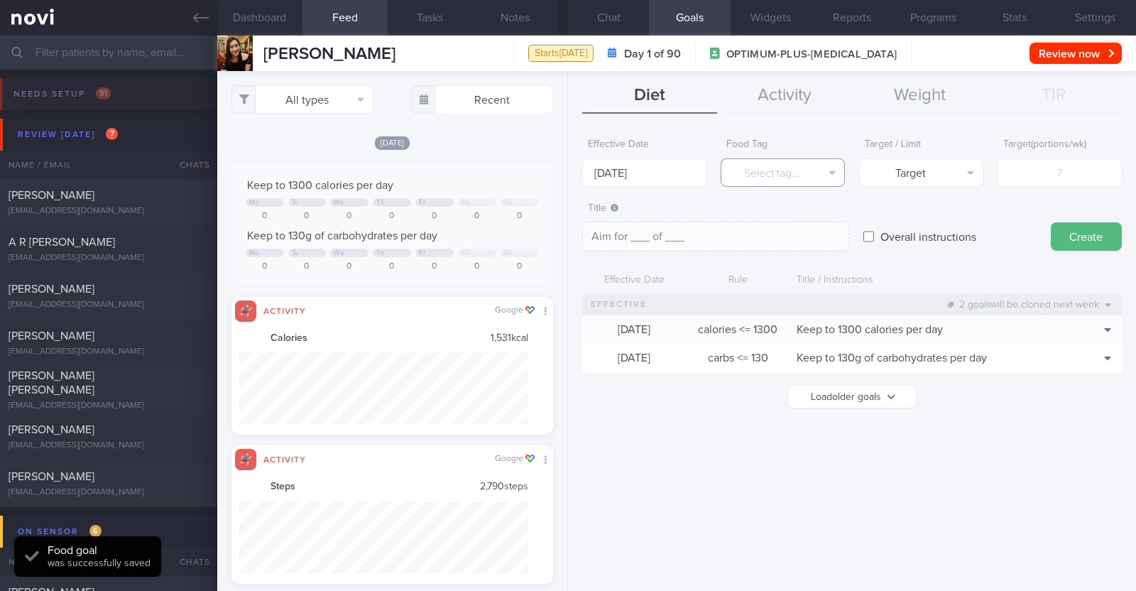
click at [771, 168] on button "Select tag..." at bounding box center [783, 172] width 124 height 28
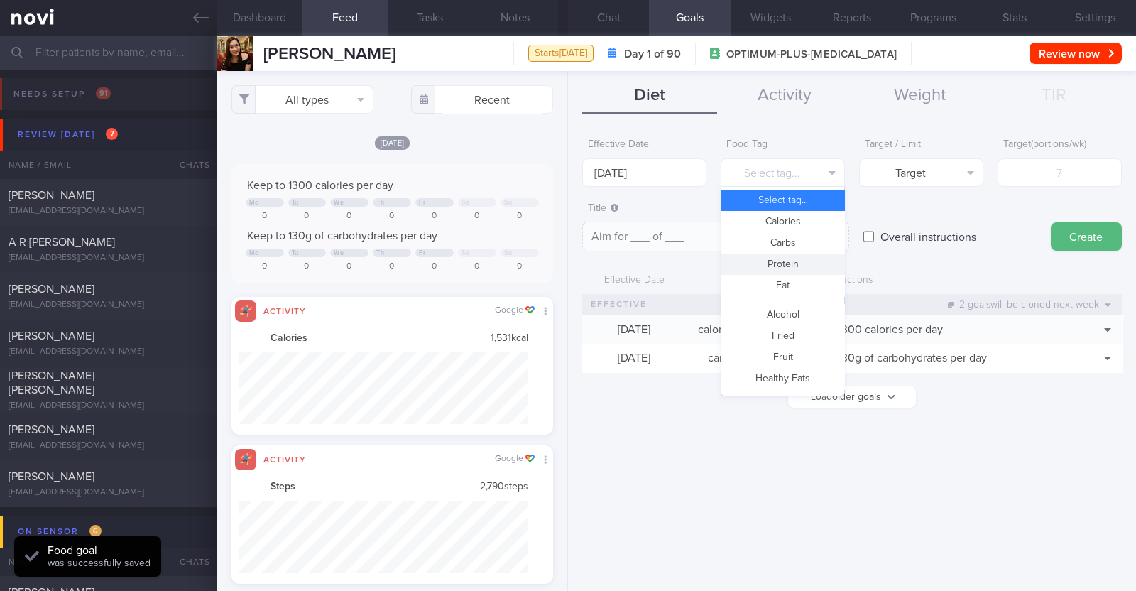
click at [780, 263] on button "Protein" at bounding box center [782, 263] width 123 height 21
type textarea "Aim for __g of protein per day"
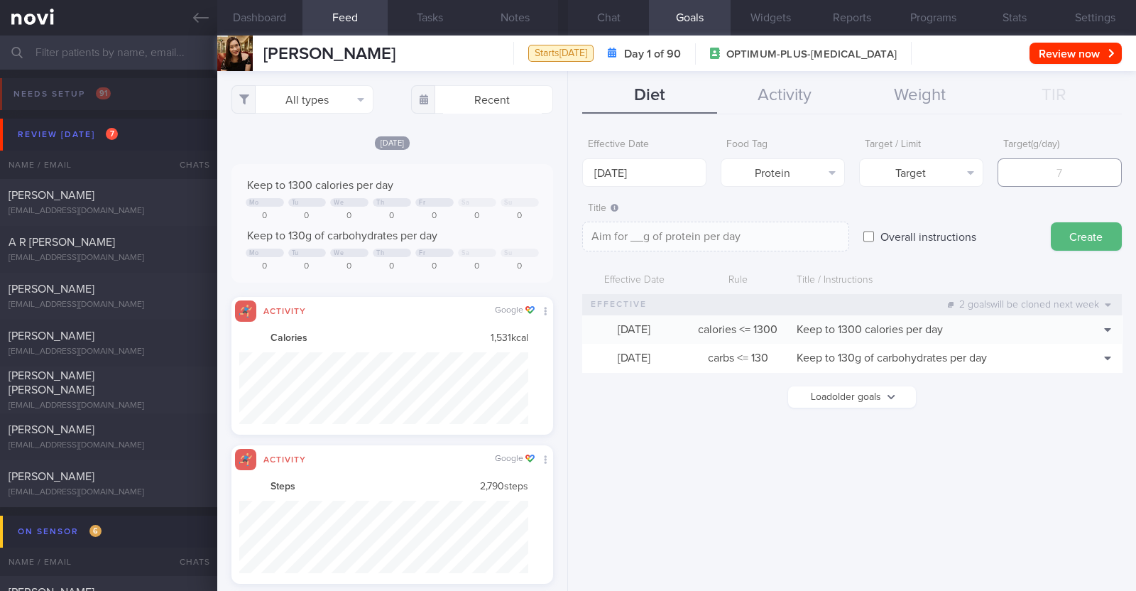
click at [1040, 172] on input "number" at bounding box center [1059, 172] width 124 height 28
type input "6"
type textarea "Aim for 6g of protein per day"
type input "65"
type textarea "Aim for 65g of protein per day"
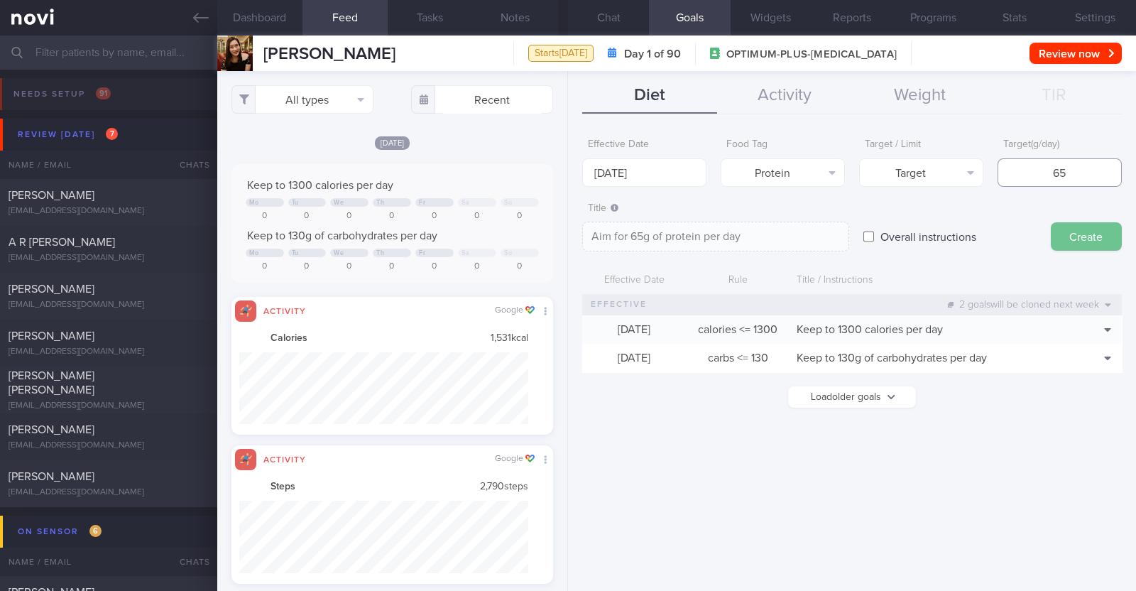
type input "65"
click at [1074, 236] on button "Create" at bounding box center [1086, 236] width 71 height 28
type input "1 Sep 2025"
type textarea "Aim for ___ of ___"
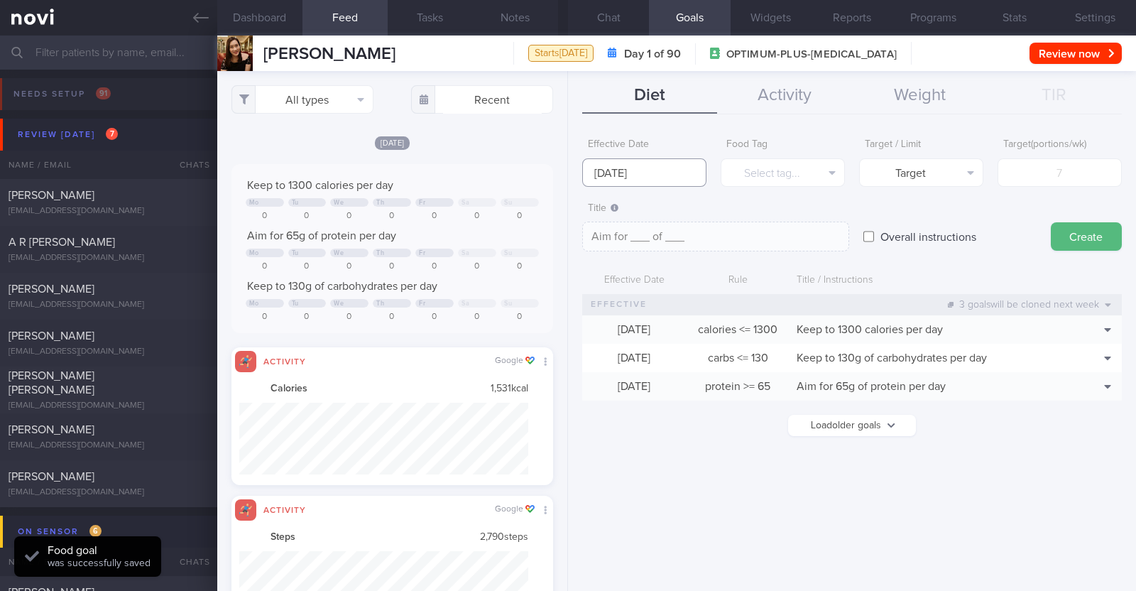
click at [657, 171] on input "1 Sep 2025" at bounding box center [644, 172] width 124 height 28
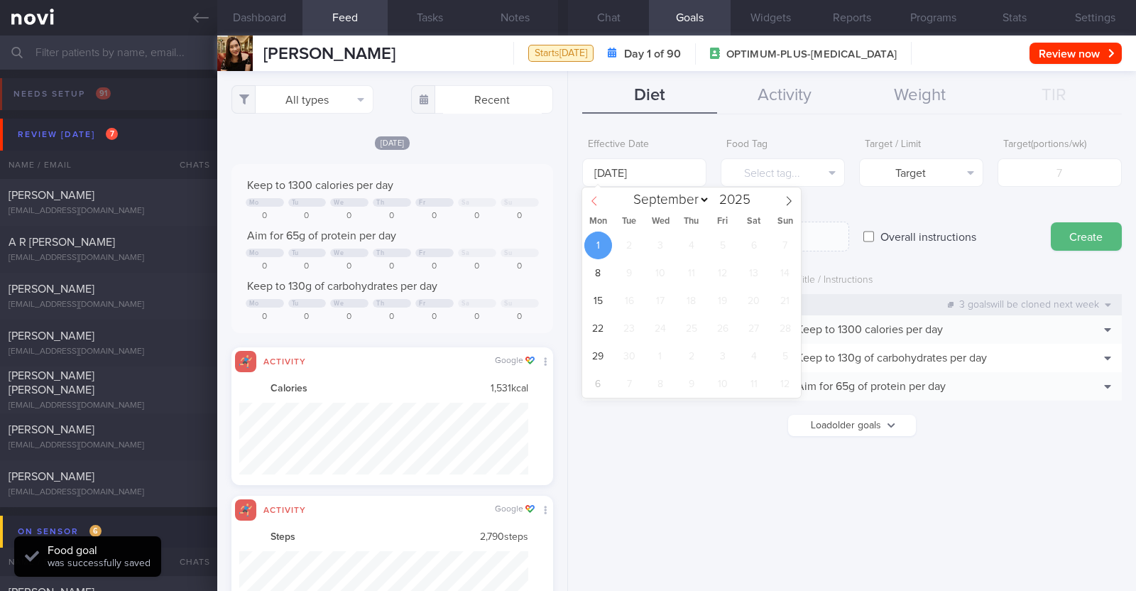
click at [592, 193] on span at bounding box center [594, 199] width 24 height 24
select select "7"
click at [591, 350] on span "25" at bounding box center [598, 356] width 28 height 28
type input "25 Aug 2025"
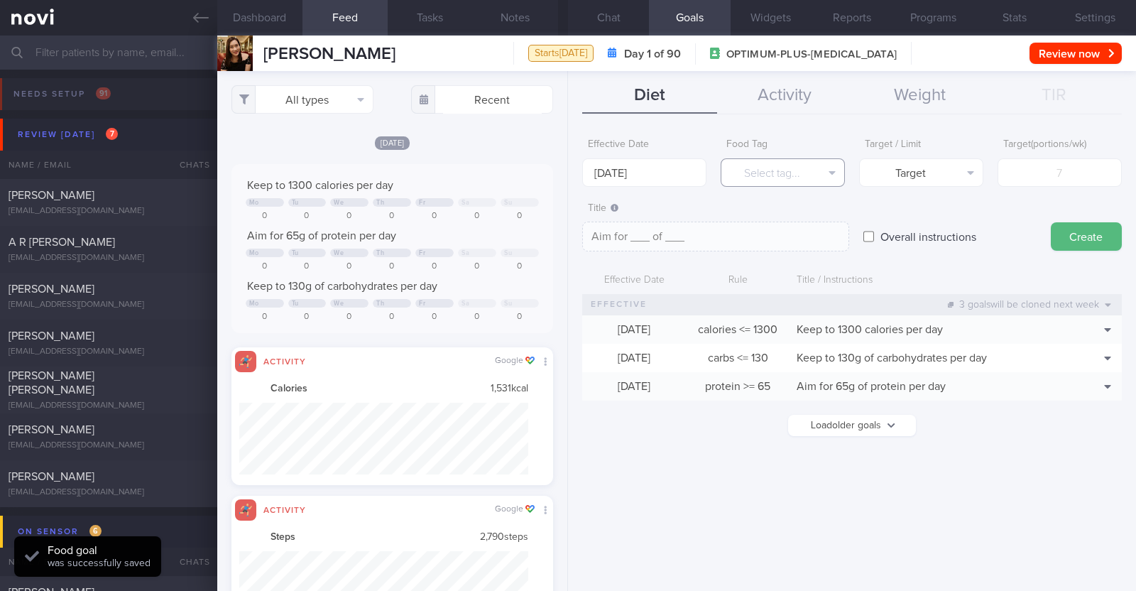
click at [752, 167] on button "Select tag..." at bounding box center [783, 172] width 124 height 28
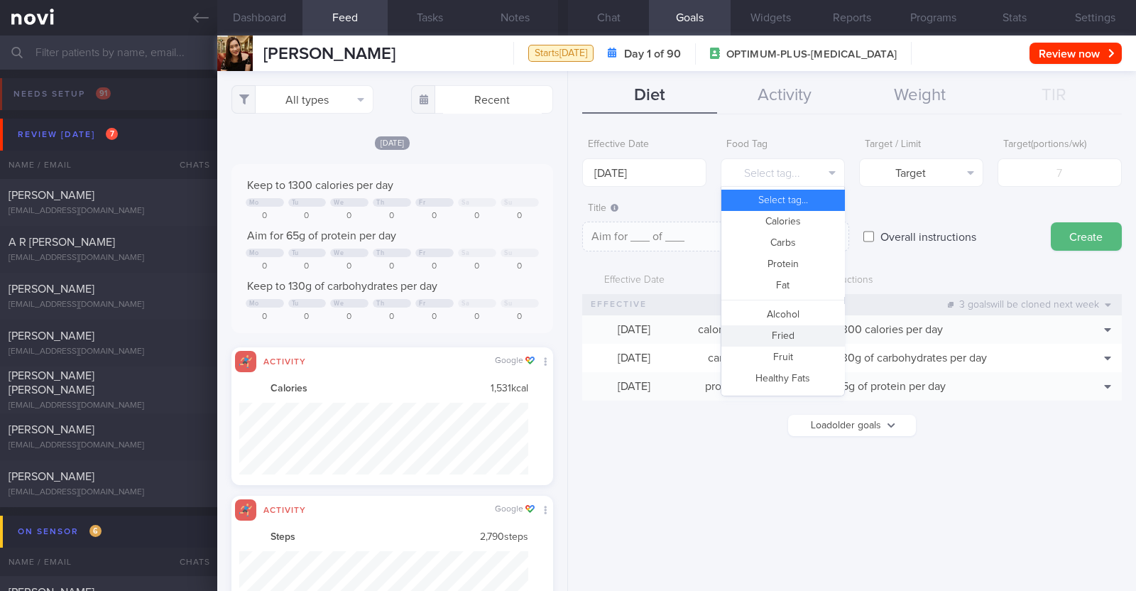
click at [784, 327] on button "Fried" at bounding box center [782, 335] width 123 height 21
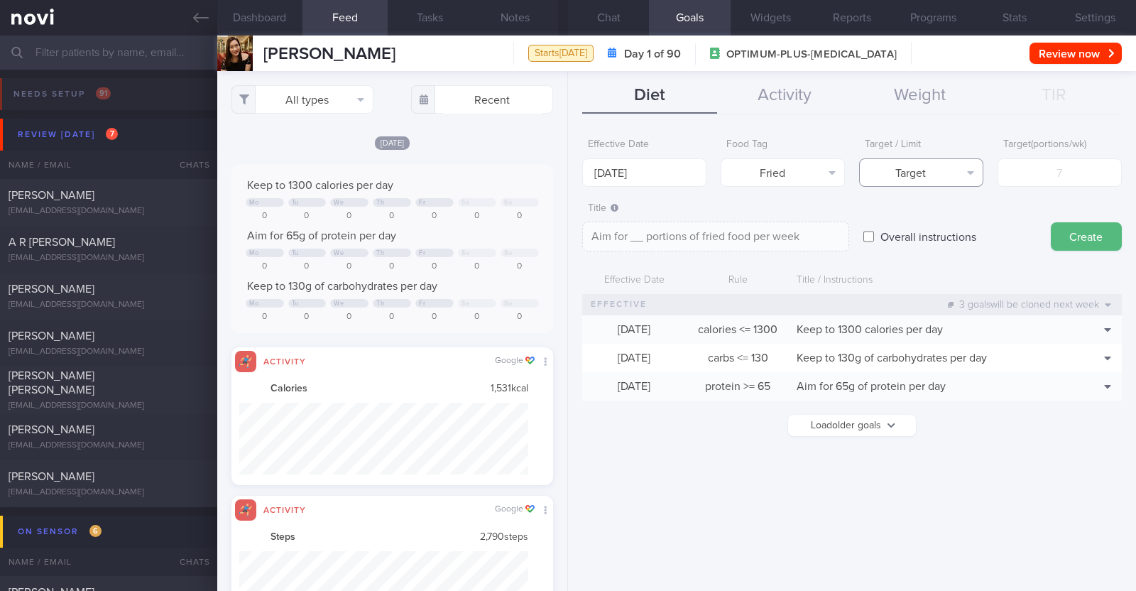
click at [950, 176] on button "Target" at bounding box center [921, 172] width 124 height 28
click at [939, 215] on button "Limit" at bounding box center [921, 221] width 123 height 21
type textarea "Keep to __ portions of fried food per week"
click at [1063, 168] on input "number" at bounding box center [1059, 172] width 124 height 28
type input "2"
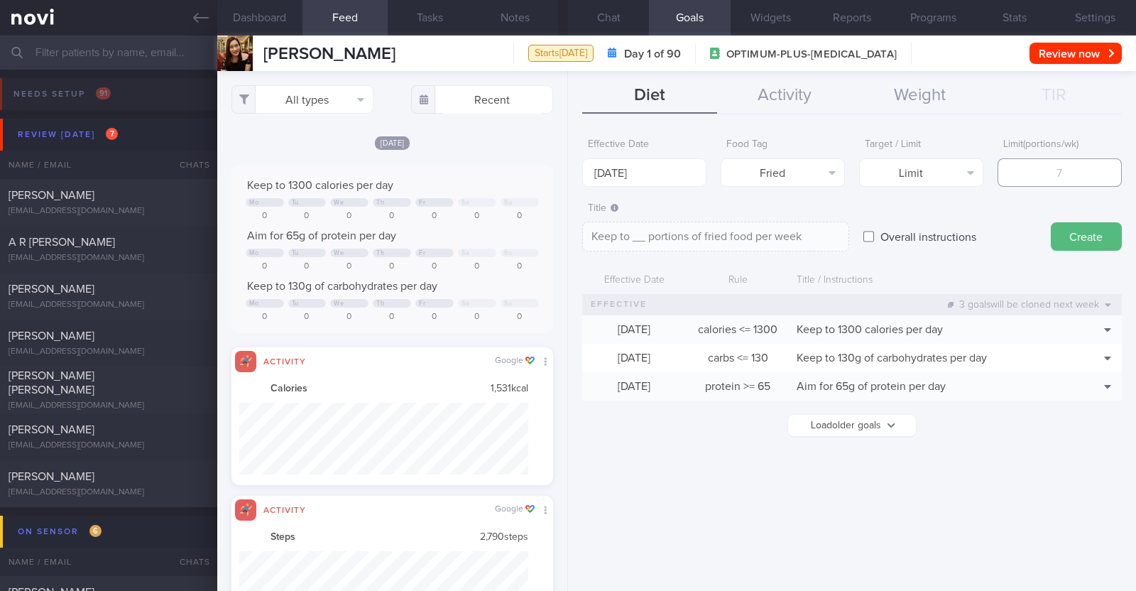
type textarea "Keep to 2 portions of fried food per week"
type input "2"
click at [1072, 234] on button "Create" at bounding box center [1086, 236] width 71 height 28
type input "[DATE]"
type textarea "Aim for ___ of ___"
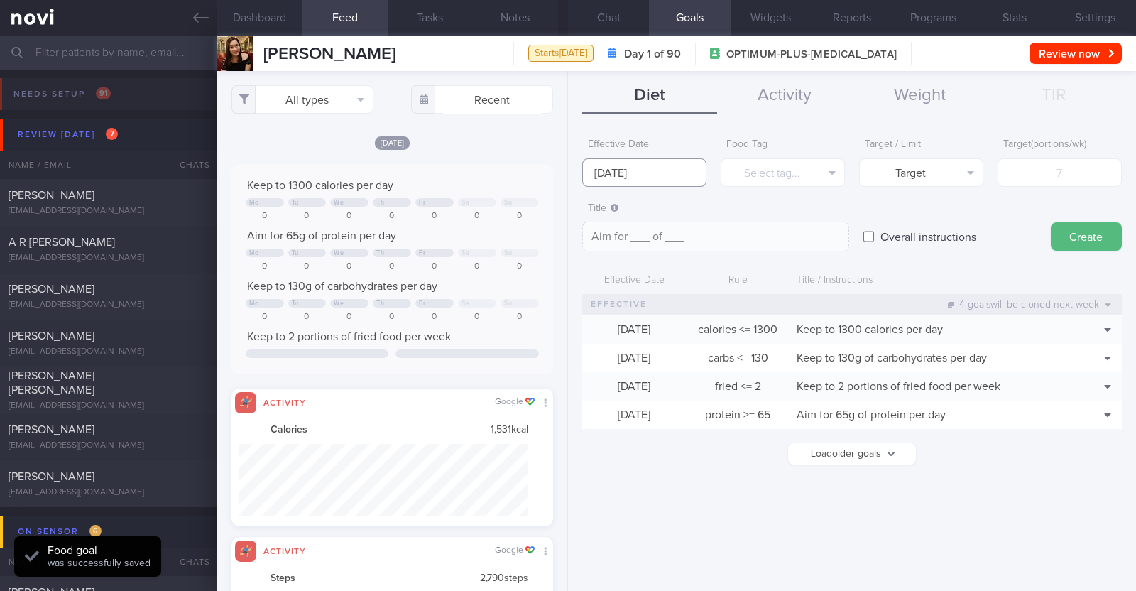
click at [676, 169] on input "[DATE]" at bounding box center [644, 172] width 124 height 28
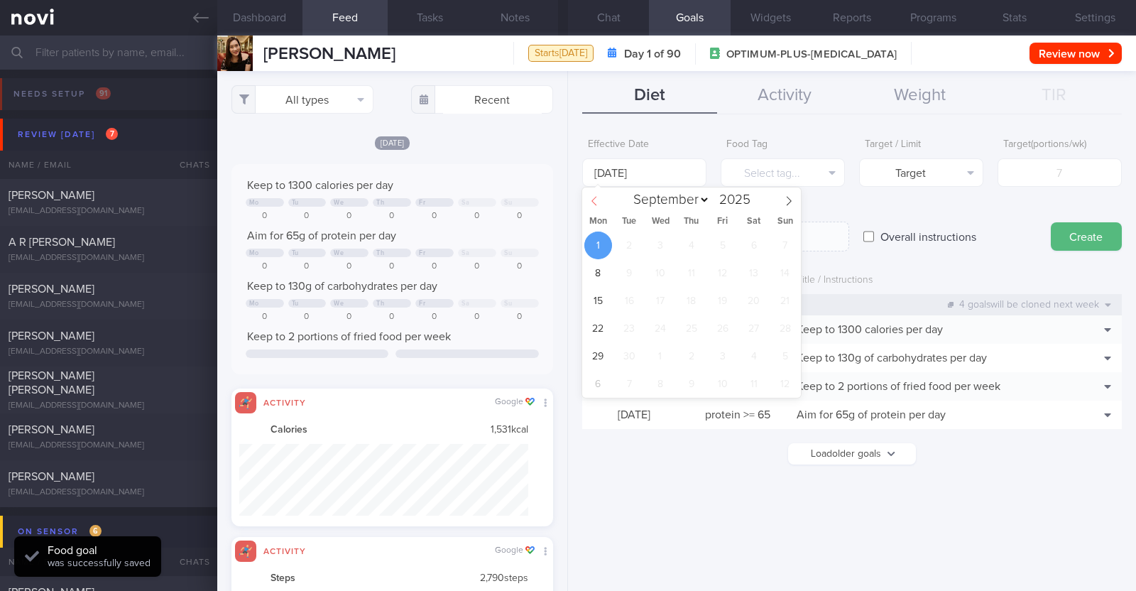
click at [602, 203] on span at bounding box center [594, 199] width 24 height 24
select select "7"
click at [598, 356] on span "25" at bounding box center [598, 356] width 28 height 28
type input "[DATE]"
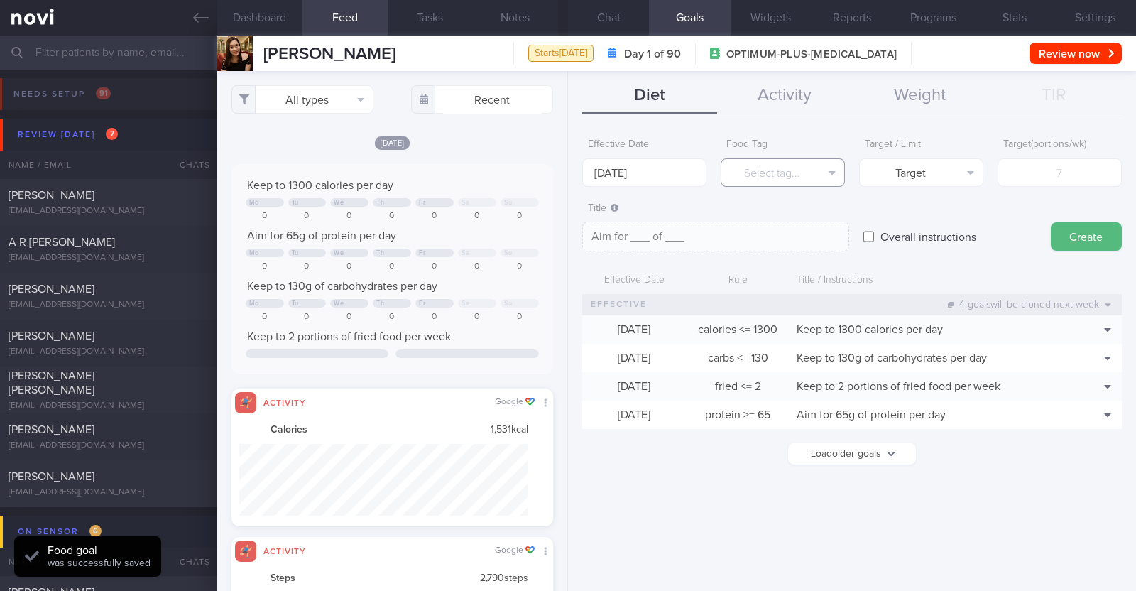
click at [764, 175] on button "Select tag..." at bounding box center [783, 172] width 124 height 28
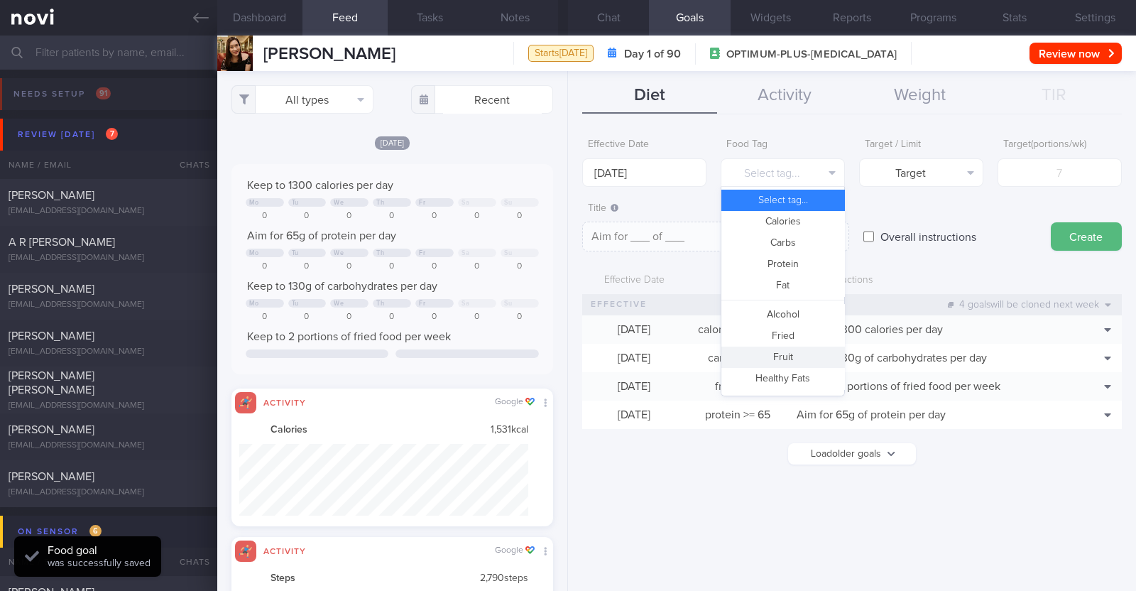
click at [797, 362] on button "Fruit" at bounding box center [782, 356] width 123 height 21
type textarea "Aim for __ portions of fruits per week"
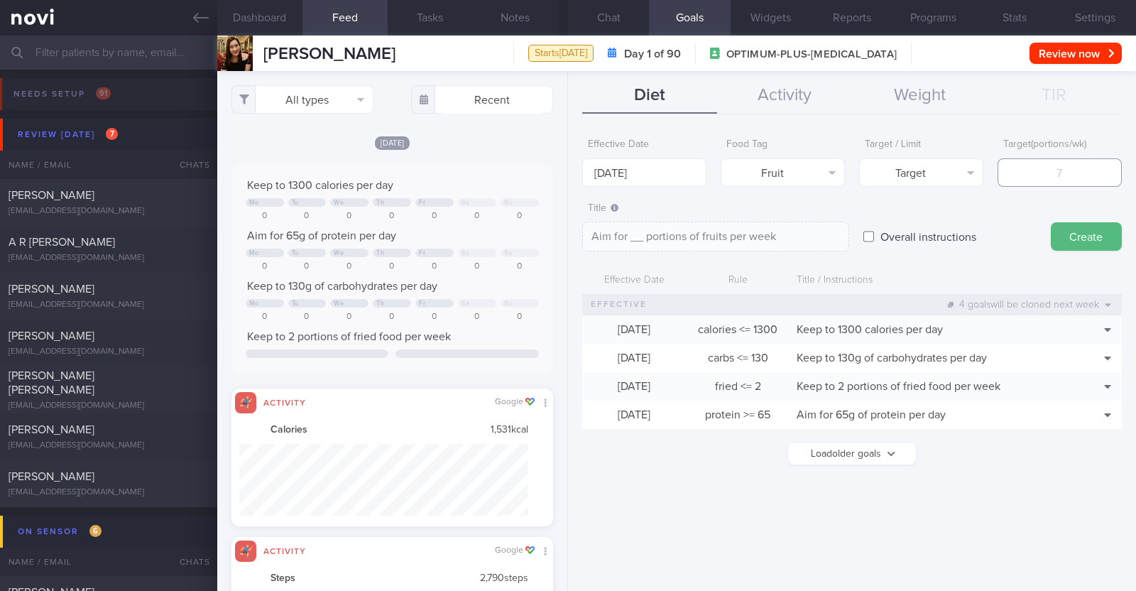
click at [1044, 171] on input "number" at bounding box center [1059, 172] width 124 height 28
type input "1"
type textarea "Aim for 1 portions of fruits per week"
type input "14"
type textarea "Aim for 14 portions of fruits per week"
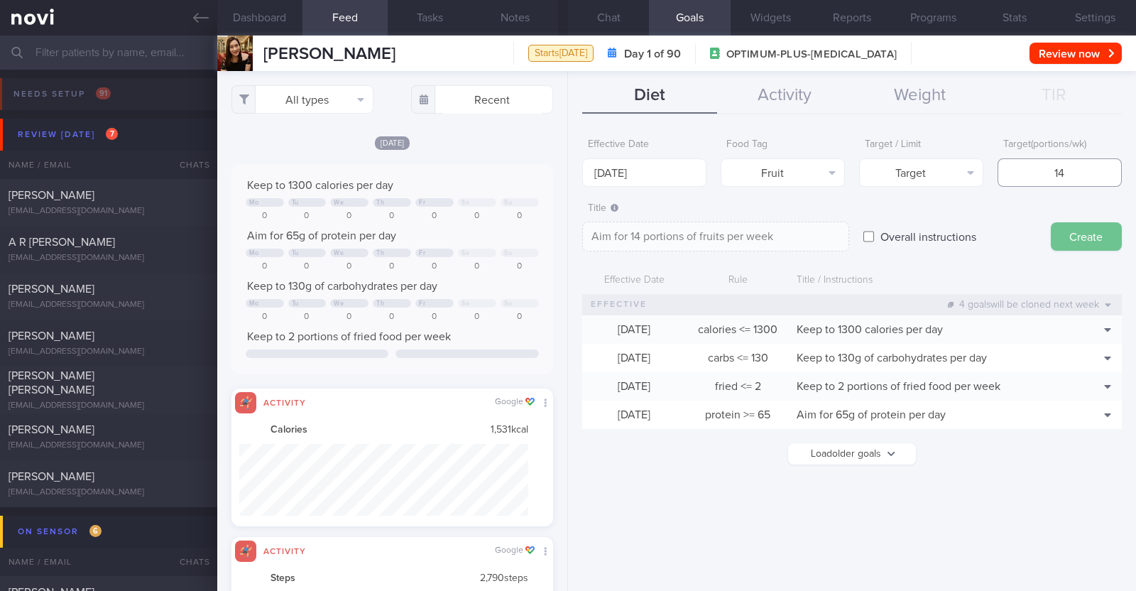
type input "14"
click at [1077, 240] on button "Create" at bounding box center [1086, 236] width 71 height 28
type input "[DATE]"
type textarea "Aim for ___ of ___"
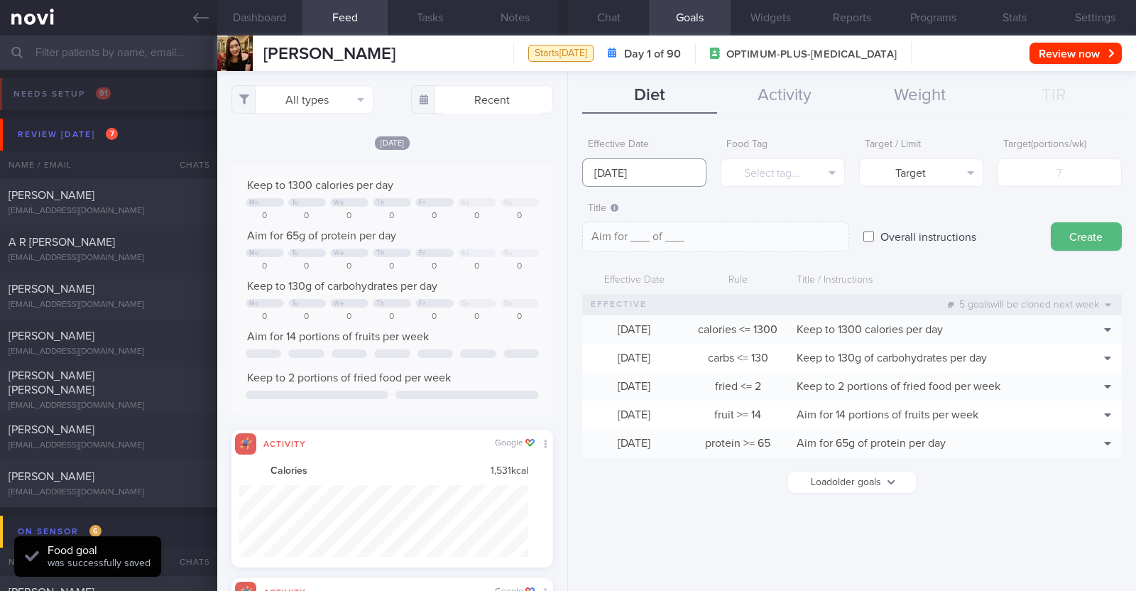
click at [665, 168] on input "[DATE]" at bounding box center [644, 172] width 124 height 28
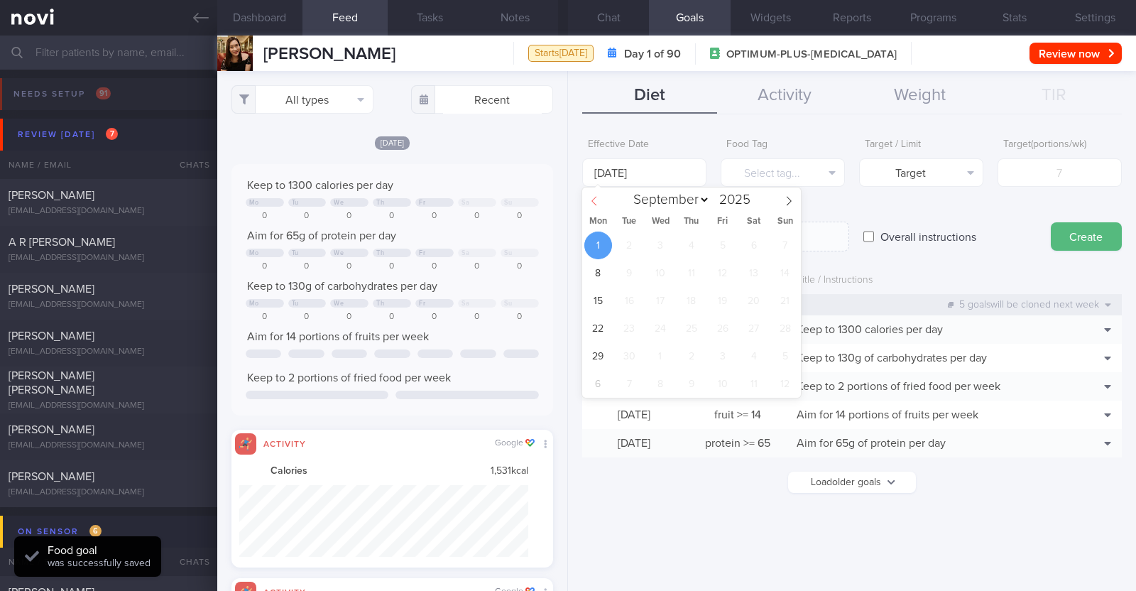
click at [596, 196] on icon at bounding box center [594, 201] width 10 height 10
select select "7"
click at [601, 367] on span "25" at bounding box center [598, 356] width 28 height 28
type input "[DATE]"
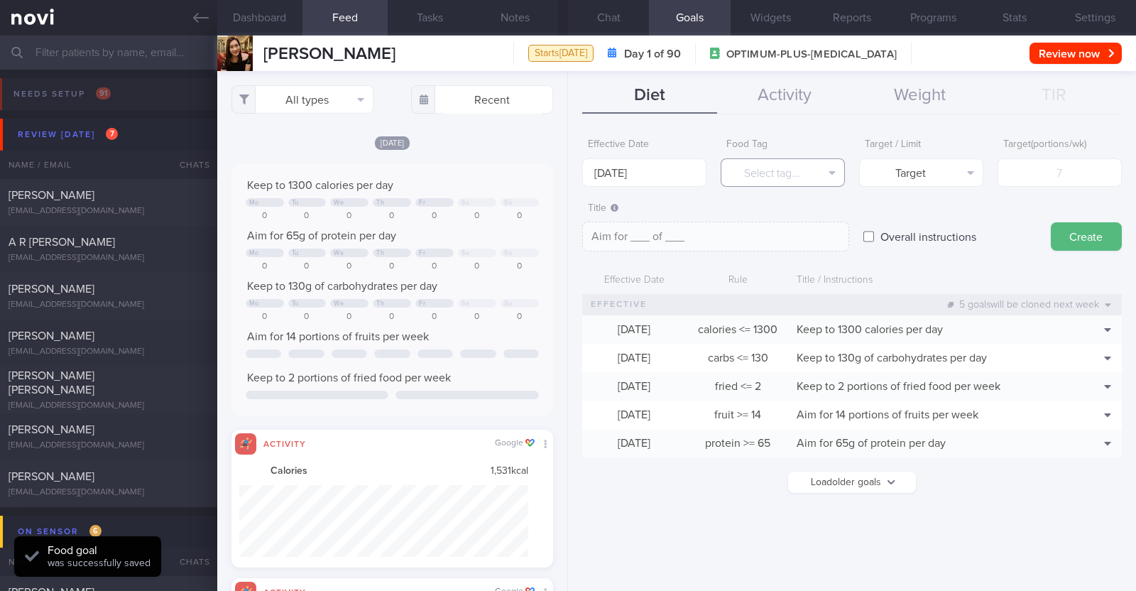
click at [745, 173] on button "Select tag..." at bounding box center [783, 172] width 124 height 28
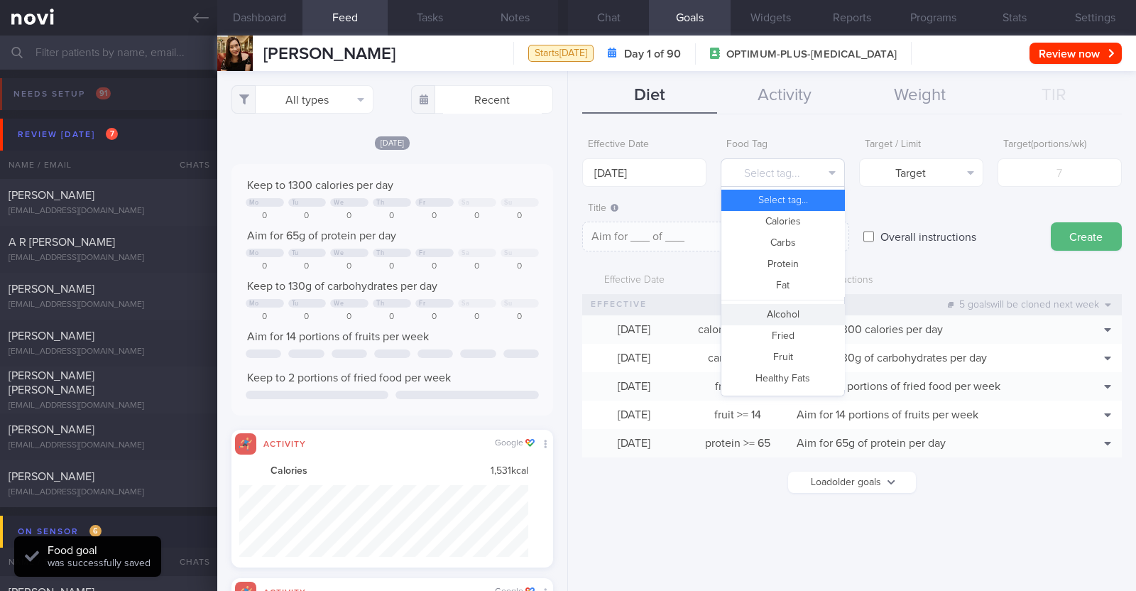
scroll to position [422, 0]
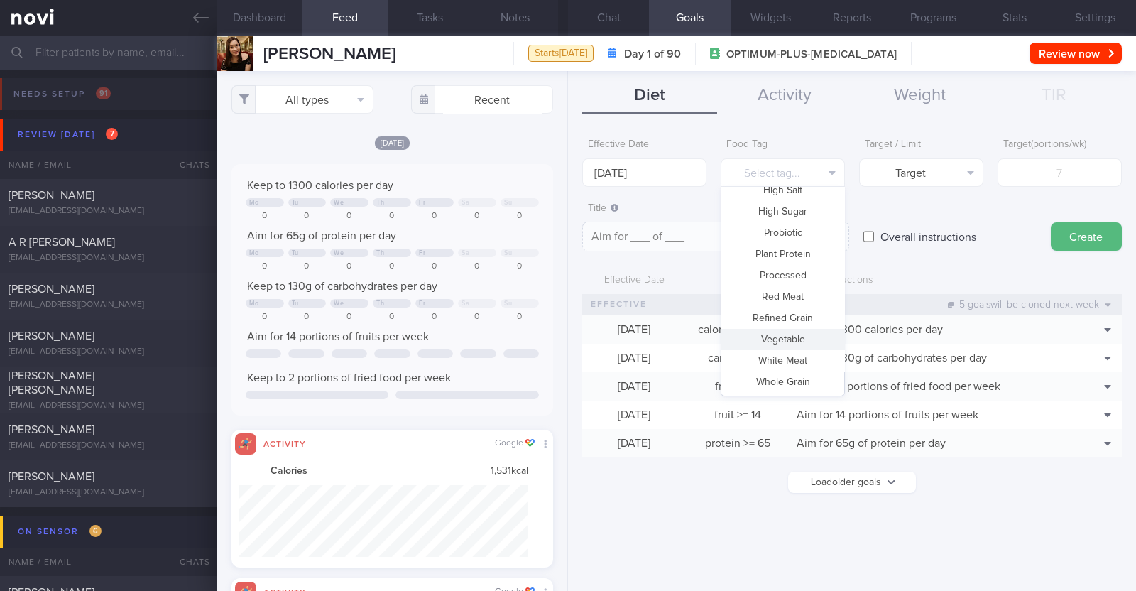
click at [774, 331] on button "Vegetable" at bounding box center [782, 339] width 123 height 21
type textarea "Aim for __ portions of vegetables per week"
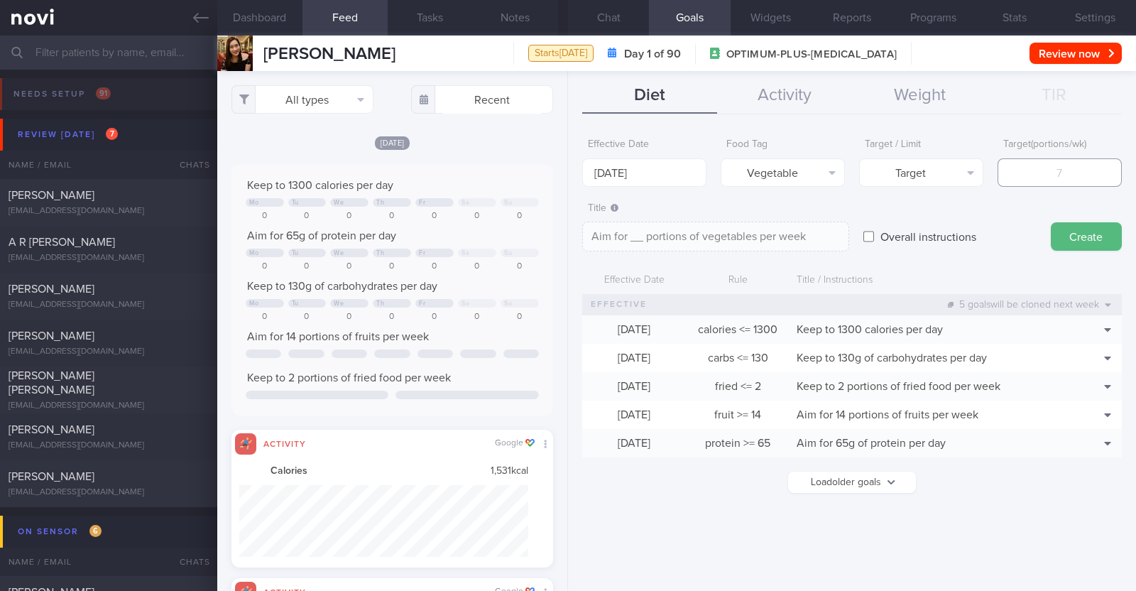
click at [1088, 177] on input "number" at bounding box center [1059, 172] width 124 height 28
type input "1"
type textarea "Aim for 1 portions of vegetables per week"
type input "14"
type textarea "Aim for 14 portions of vegetables per week"
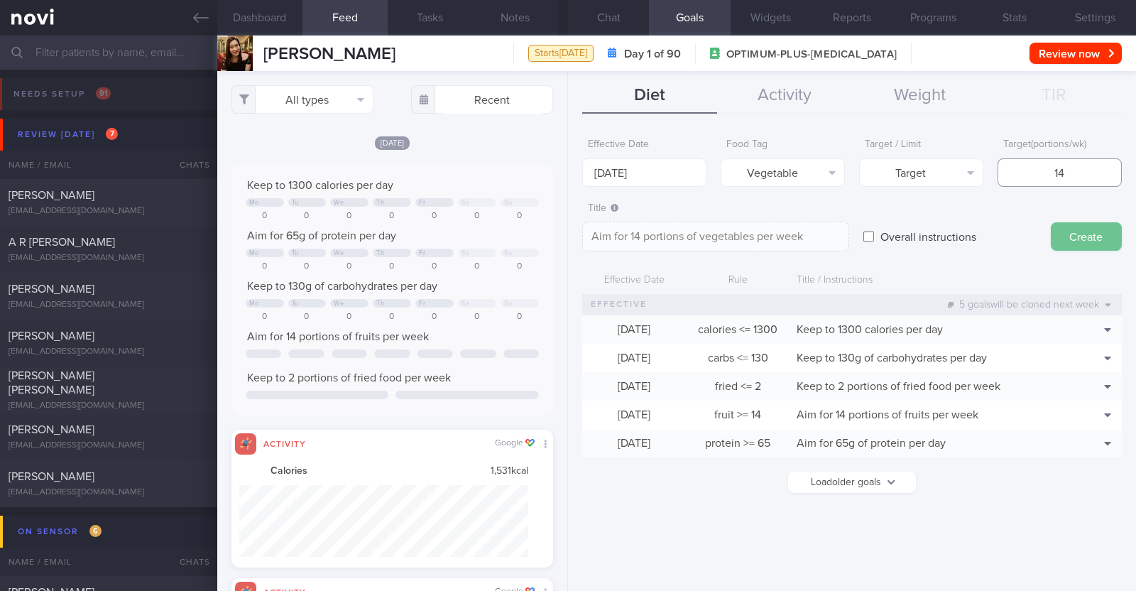
type input "14"
click at [1089, 232] on button "Create" at bounding box center [1086, 236] width 71 height 28
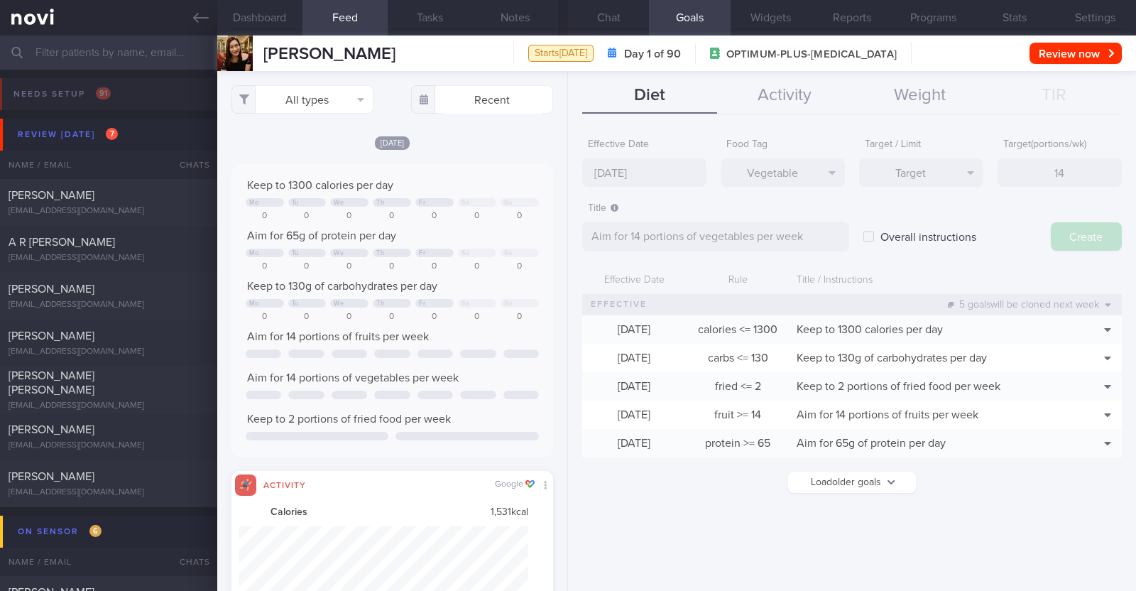
type input "[DATE]"
type textarea "Aim for ___ of ___"
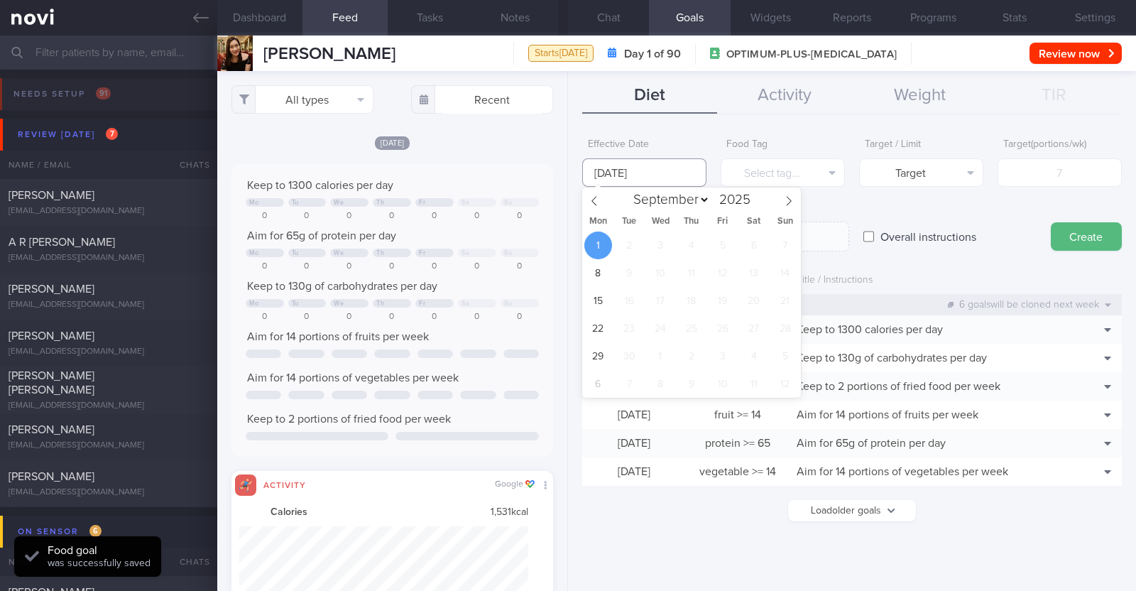
click at [665, 168] on input "[DATE]" at bounding box center [644, 172] width 124 height 28
click at [591, 198] on icon at bounding box center [594, 201] width 10 height 10
select select "7"
click at [594, 356] on span "25" at bounding box center [598, 356] width 28 height 28
type input "[DATE]"
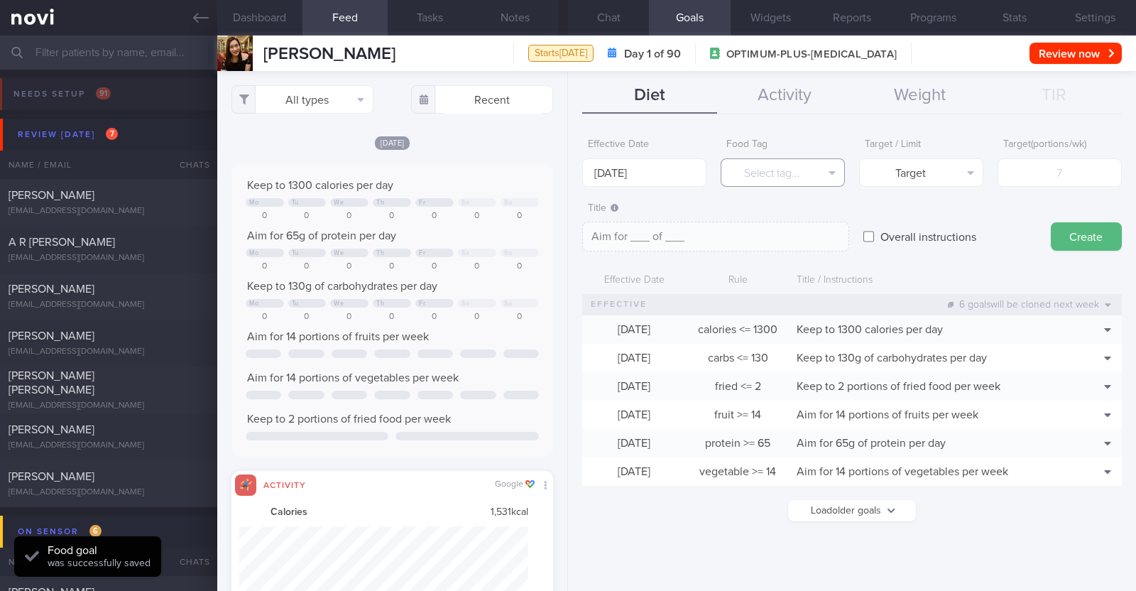
click at [775, 164] on button "Select tag..." at bounding box center [783, 172] width 124 height 28
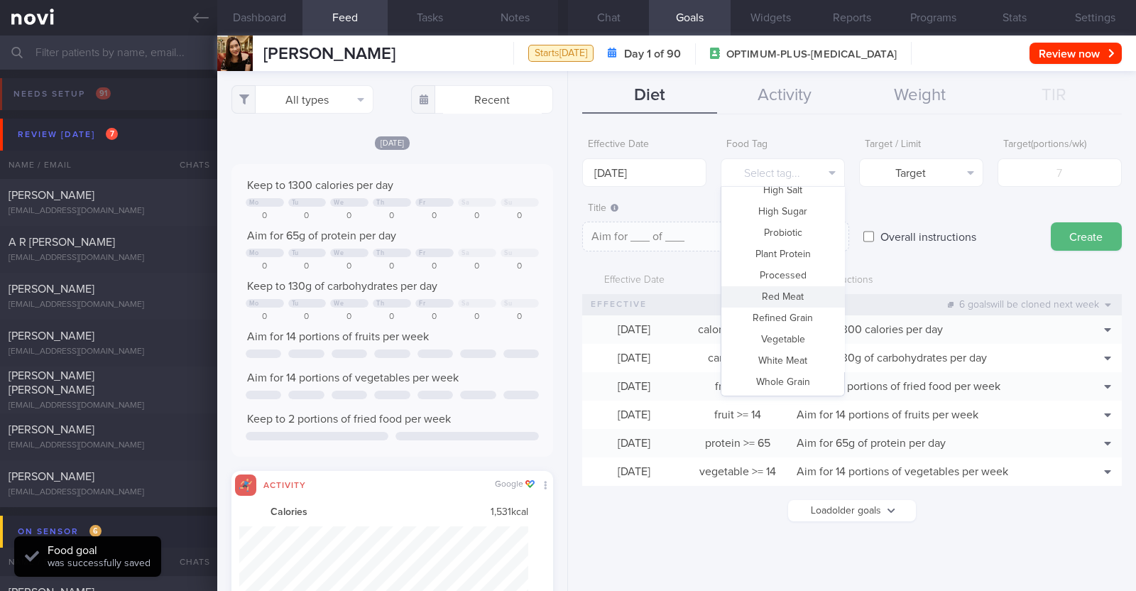
click at [876, 197] on div "Overall instructions" at bounding box center [949, 222] width 173 height 55
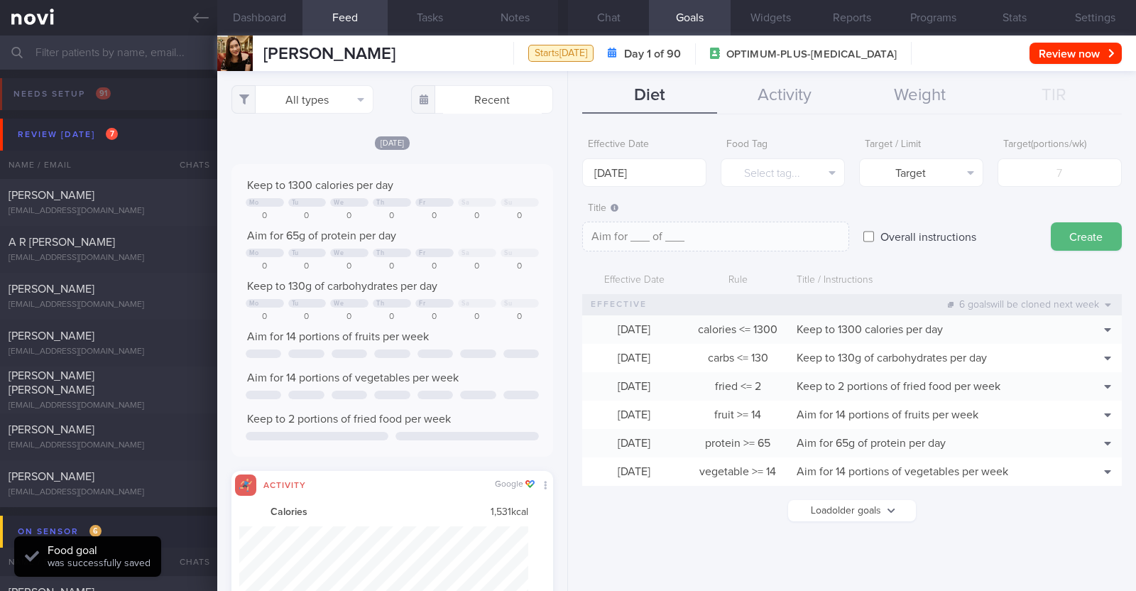
click at [869, 232] on input "Overall instructions" at bounding box center [868, 236] width 11 height 28
checkbox input "true"
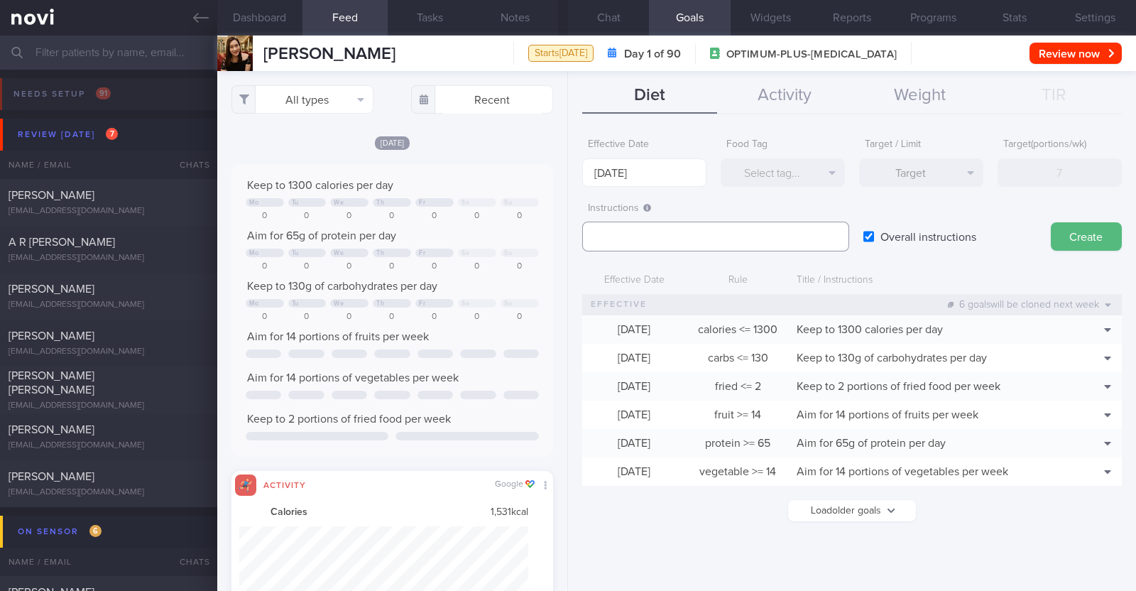
click at [735, 239] on textarea at bounding box center [715, 237] width 267 height 30
paste textarea "Aim to consume xxL of fluids per day (Choose water first)"
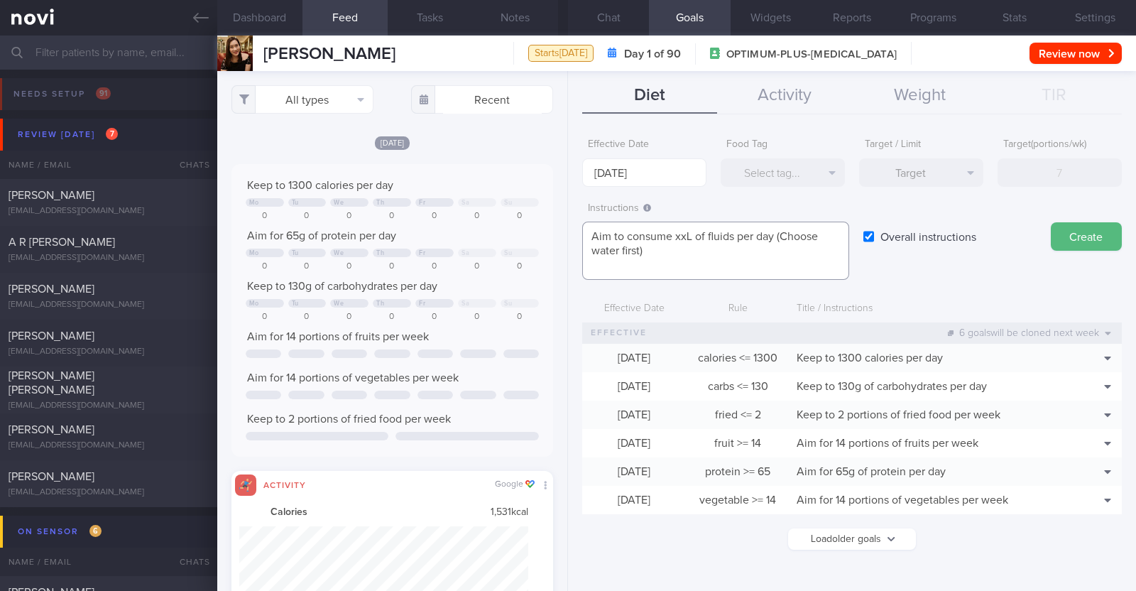
scroll to position [0, 0]
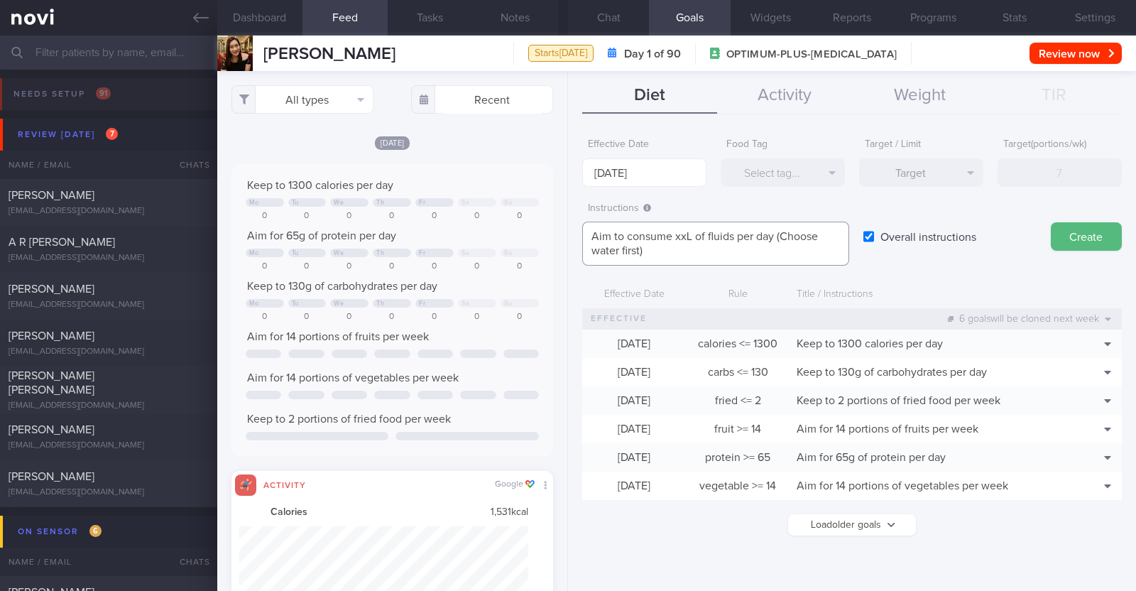
click at [689, 233] on textarea "Aim to consume xxL of fluids per day (Choose water first)" at bounding box center [715, 244] width 267 height 44
paste textarea "1.8-2.1"
type textarea "Aim to consume 1.8-2.1L of fluids per day (Choose water first)"
click at [1096, 234] on button "Create" at bounding box center [1086, 236] width 71 height 28
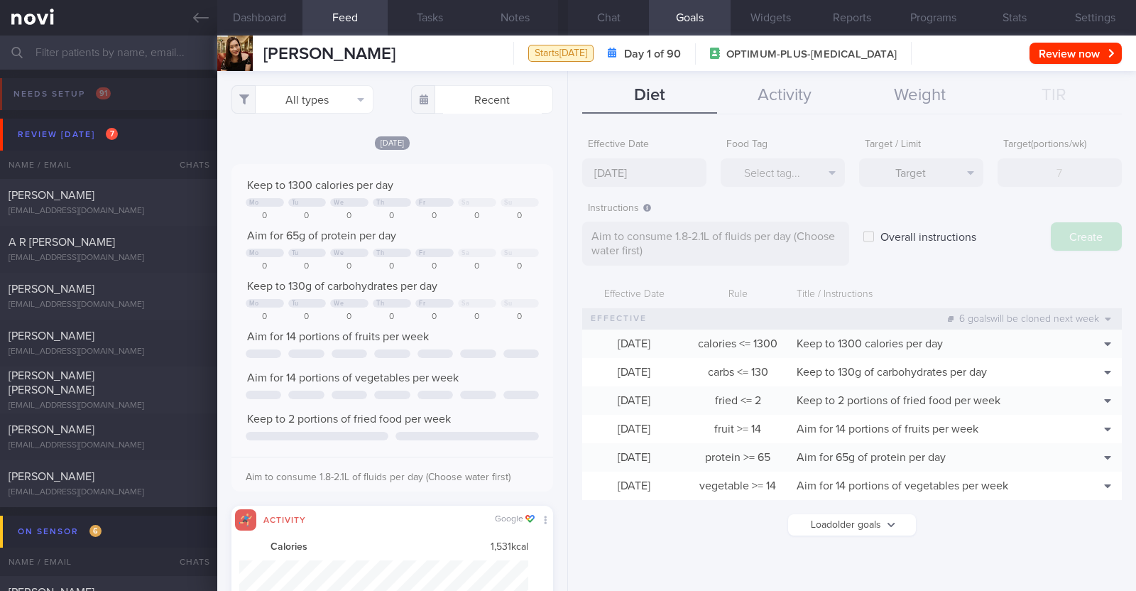
type input "[DATE]"
type textarea "Aim for ___ of ___"
checkbox input "false"
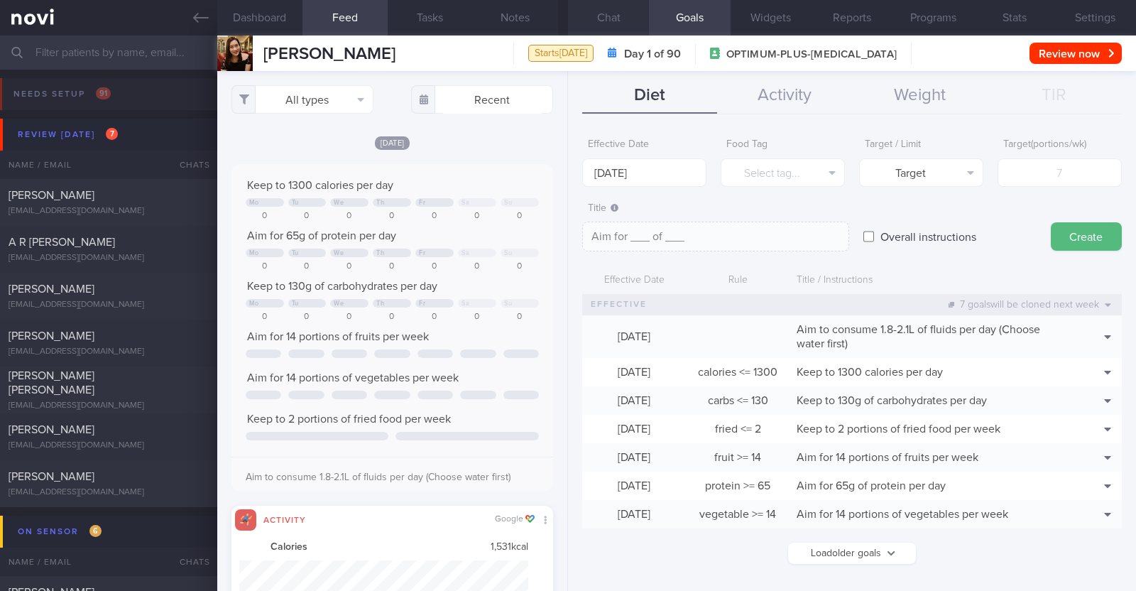
click at [600, 11] on button "Chat" at bounding box center [608, 17] width 81 height 35
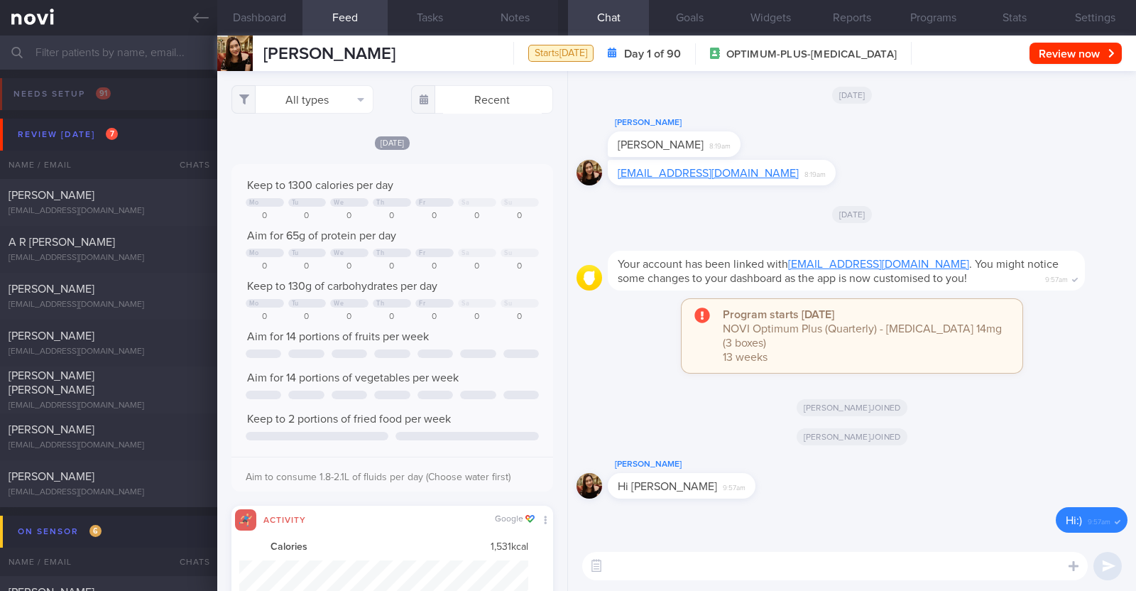
click at [678, 567] on textarea at bounding box center [834, 566] width 505 height 28
paste textarea "Lo [ipsumdo’s amet]! Cons ad Elitseddo, eiu temporinc. Ut lab etdo magnaal eni …"
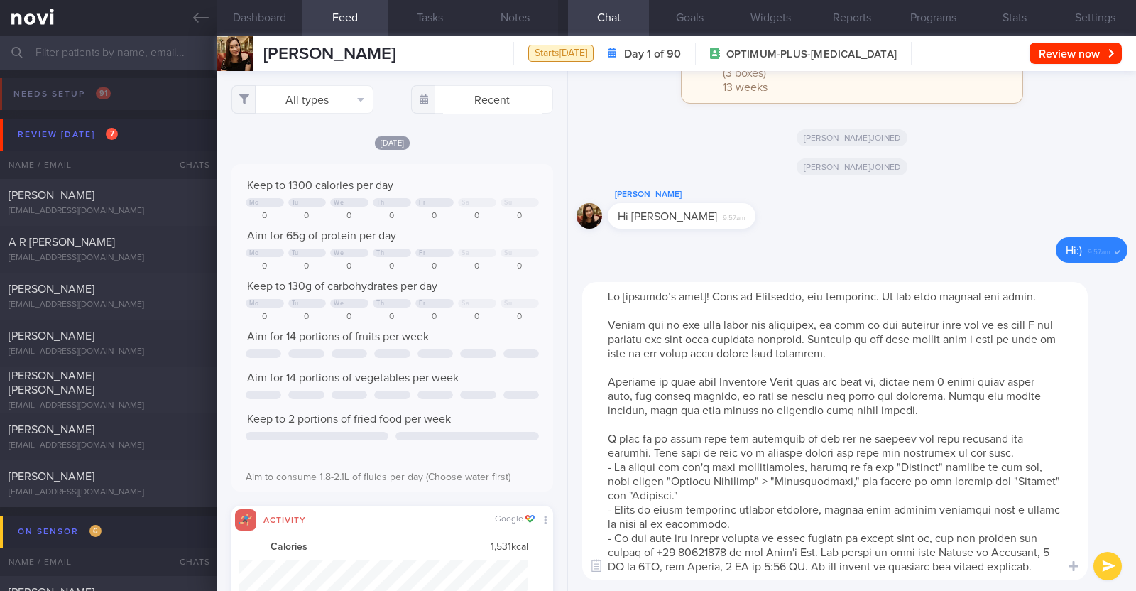
click at [703, 292] on textarea at bounding box center [834, 431] width 505 height 298
drag, startPoint x: 607, startPoint y: 374, endPoint x: 1002, endPoint y: 429, distance: 399.2
click at [1002, 429] on textarea at bounding box center [834, 431] width 505 height 298
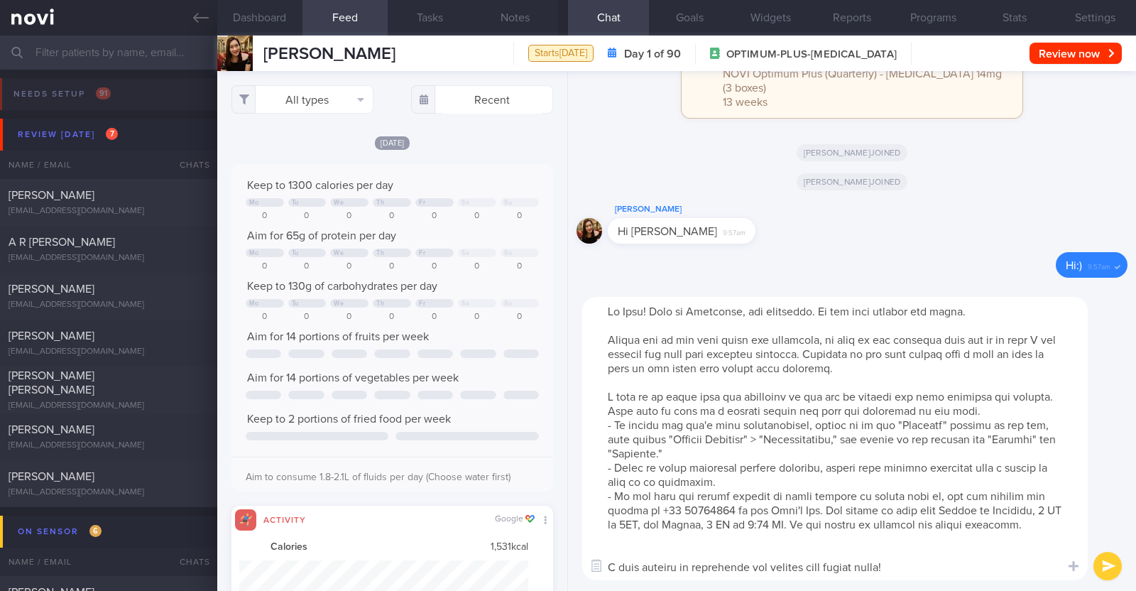
click at [672, 553] on textarea at bounding box center [834, 438] width 505 height 283
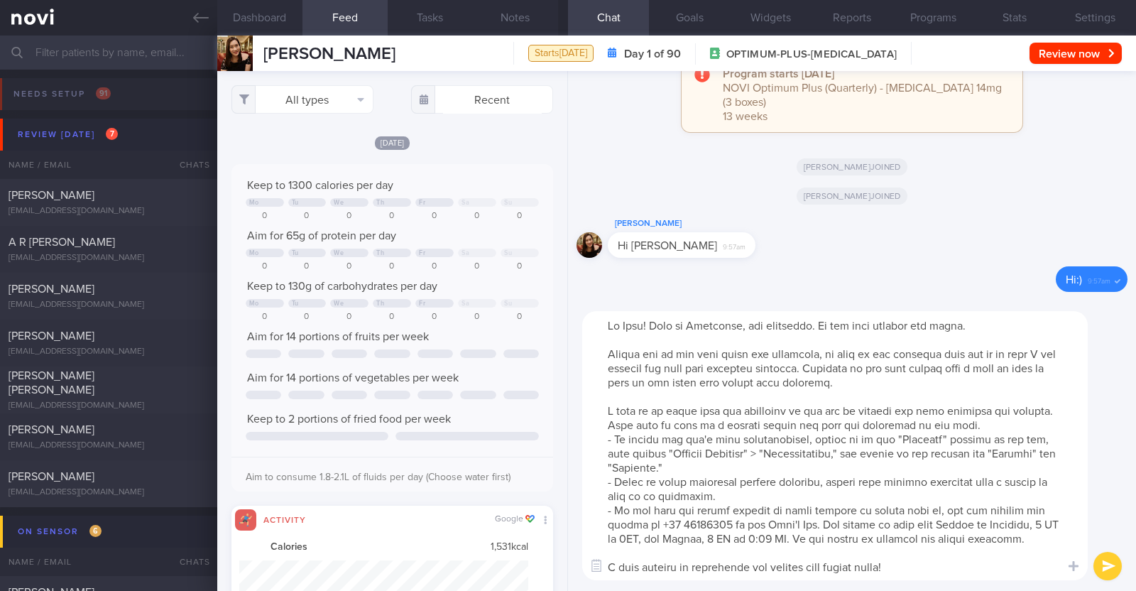
type textarea "Hi Judy! This is Charlotte, the dietitian. It was nice meeting you today. Pleas…"
click at [1099, 564] on button "submit" at bounding box center [1107, 566] width 28 height 28
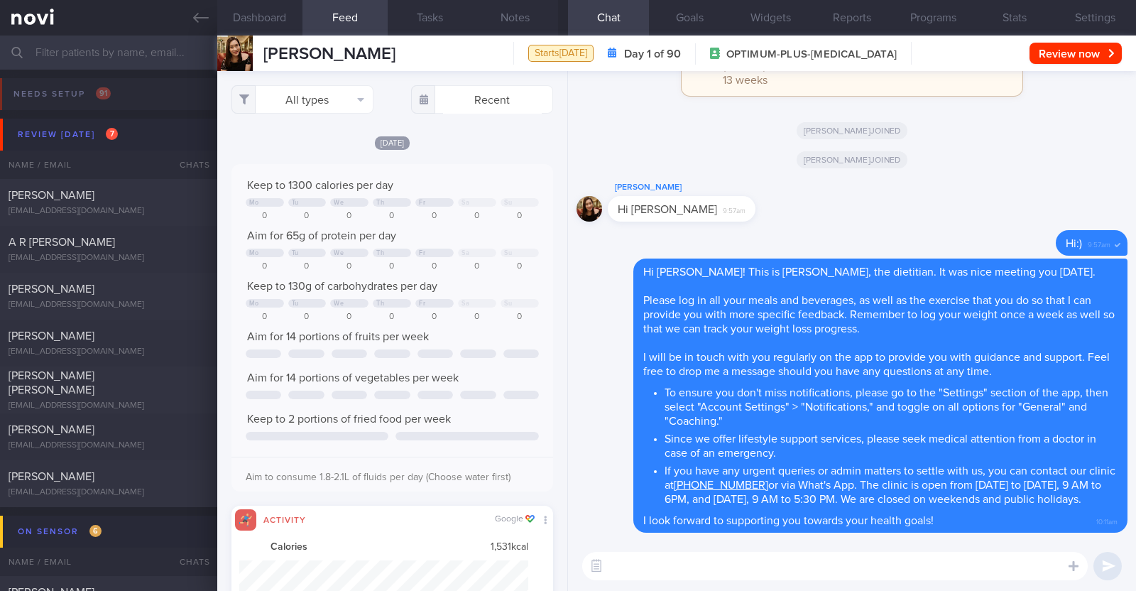
click at [721, 559] on textarea at bounding box center [834, 566] width 505 height 28
paste textarea "Here is a summary of what we discussed: Basics of [MEDICAL_DATA] - Diet: A well…"
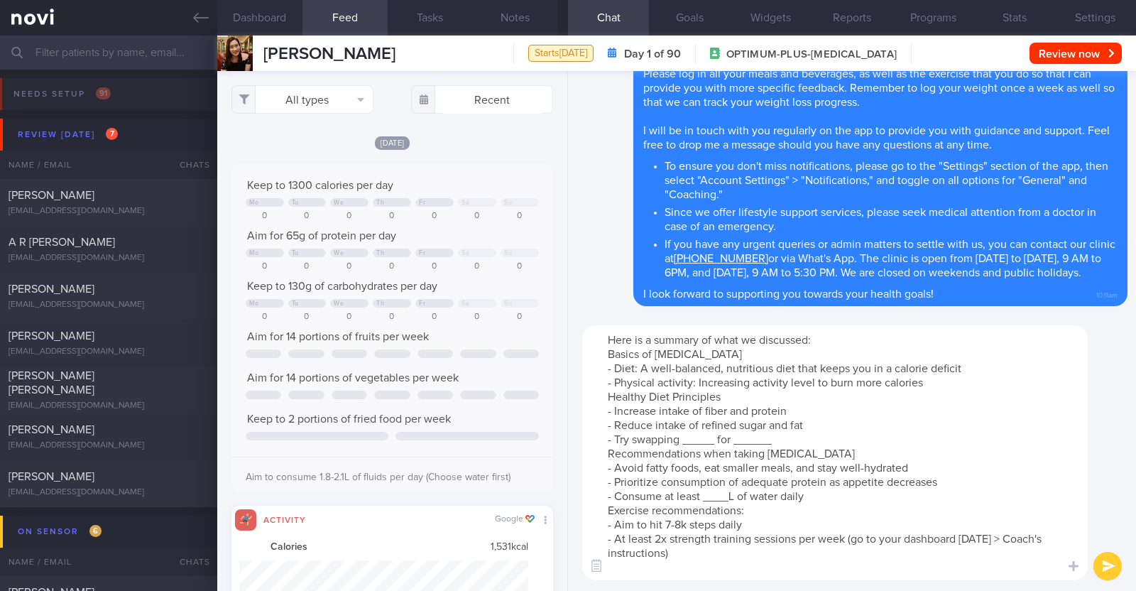
click at [948, 376] on textarea "Here is a summary of what we discussed: Basics of [MEDICAL_DATA] - Diet: A well…" at bounding box center [834, 452] width 505 height 255
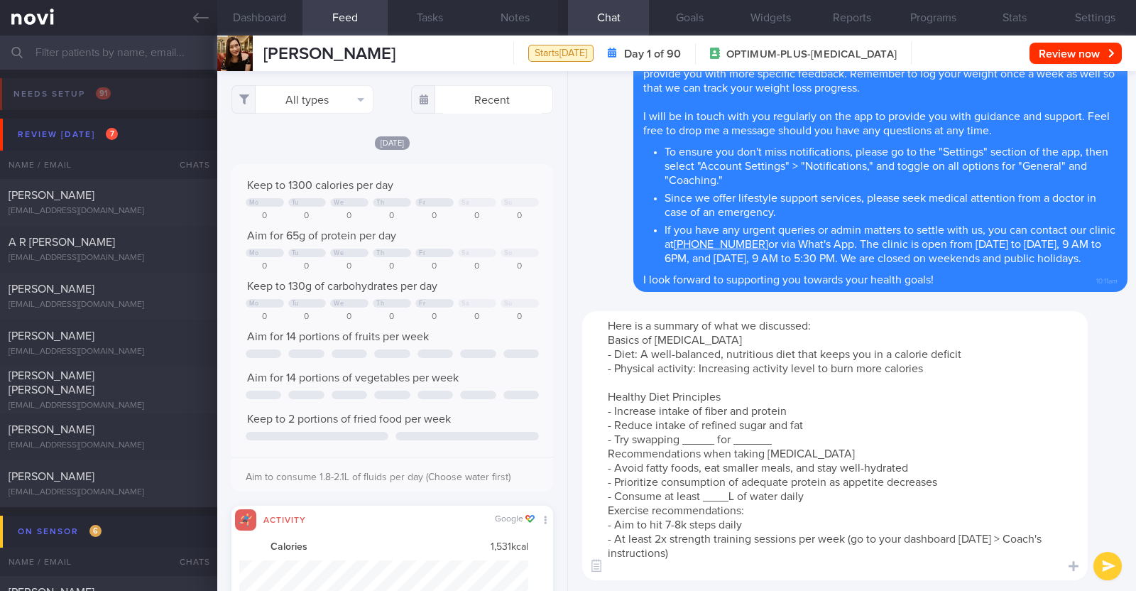
click at [713, 440] on textarea "Here is a summary of what we discussed: Basics of [MEDICAL_DATA] - Diet: A well…" at bounding box center [834, 445] width 505 height 269
click at [793, 438] on textarea "Here is a summary of what we discussed: Basics of Weight Management - Diet: A w…" at bounding box center [834, 445] width 505 height 269
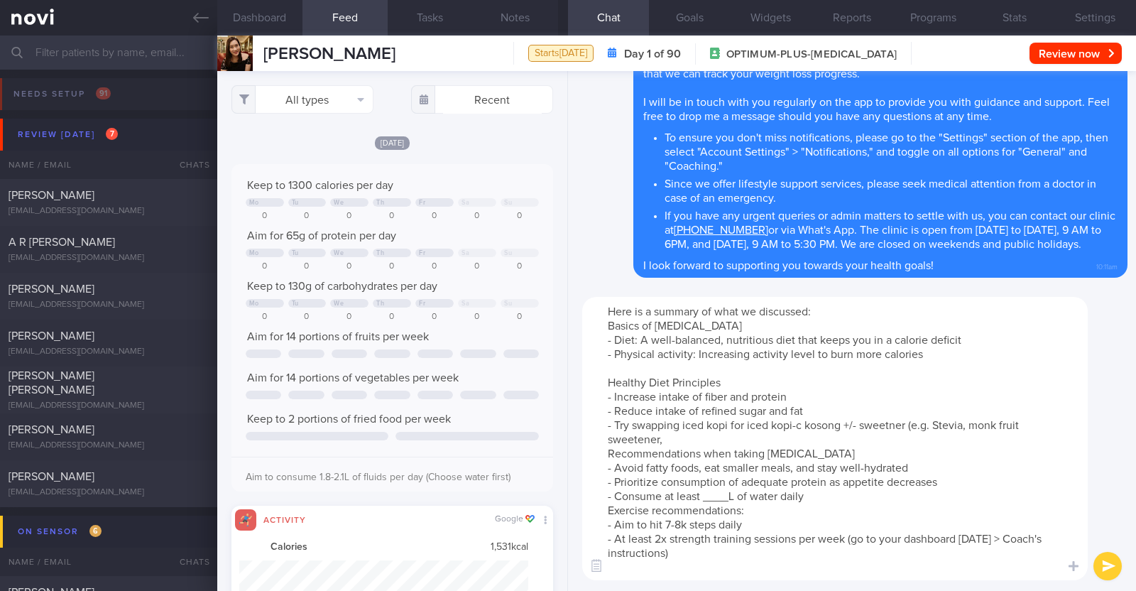
click at [891, 424] on textarea "Here is a summary of what we discussed: Basics of Weight Management - Diet: A w…" at bounding box center [834, 438] width 505 height 283
click at [678, 438] on textarea "Here is a summary of what we discussed: Basics of Weight Management - Diet: A w…" at bounding box center [834, 438] width 505 height 283
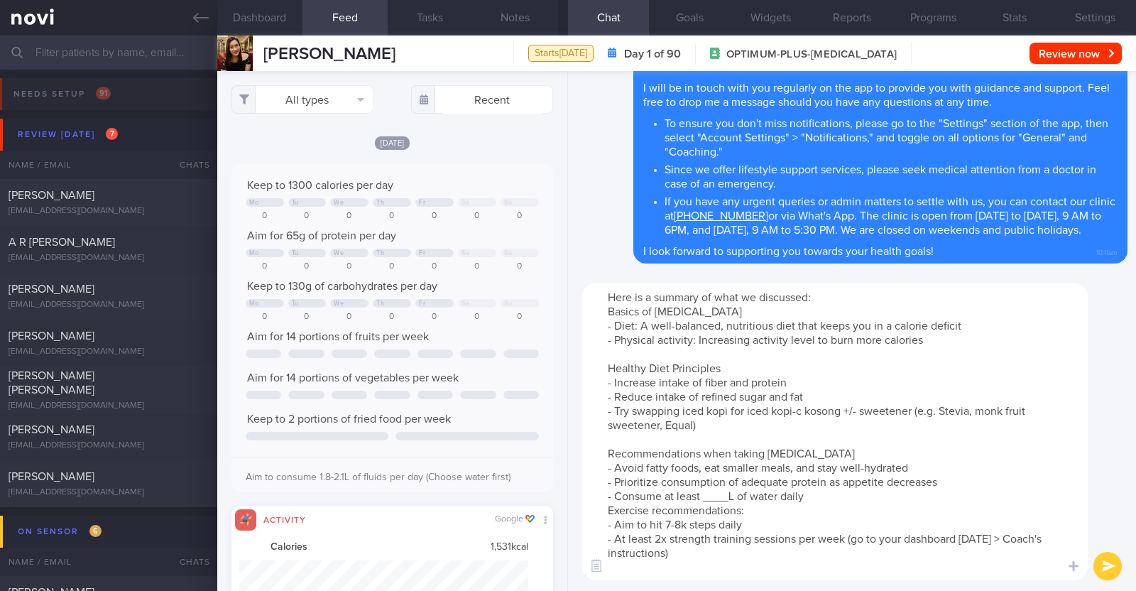
click at [732, 493] on textarea "Here is a summary of what we discussed: Basics of Weight Management - Diet: A w…" at bounding box center [834, 431] width 505 height 297
paste textarea "1.8-2.1"
click at [818, 497] on textarea "Here is a summary of what we discussed: Basics of Weight Management - Diet: A w…" at bounding box center [834, 431] width 505 height 297
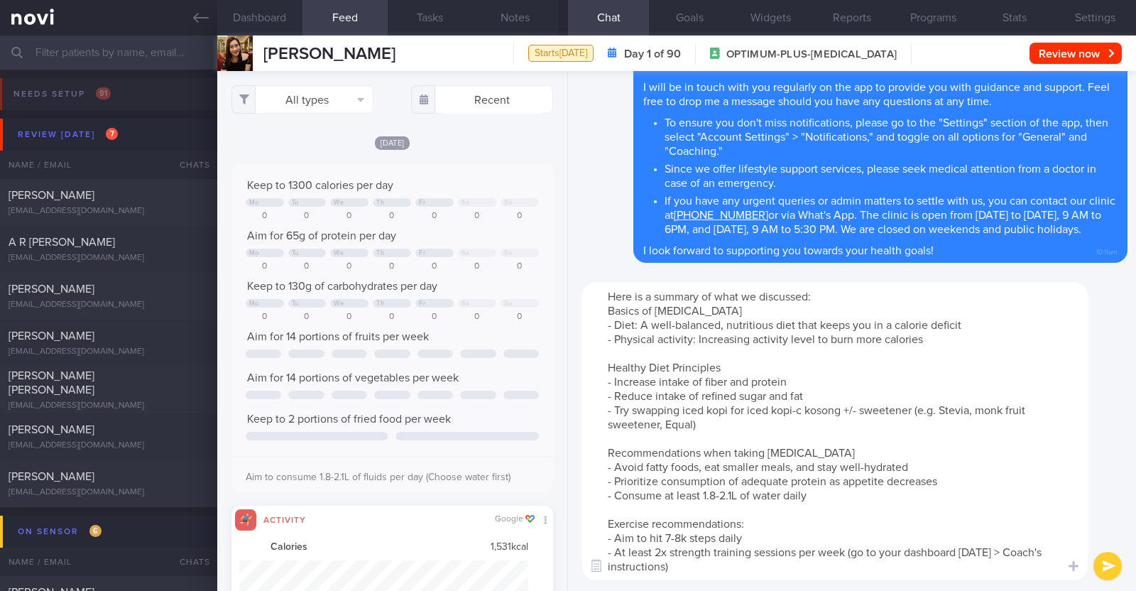
click at [669, 535] on textarea "Here is a summary of what we discussed: Basics of Weight Management - Diet: A w…" at bounding box center [834, 431] width 505 height 298
click at [798, 517] on textarea "Here is a summary of what we discussed: Basics of Weight Management - Diet: A w…" at bounding box center [834, 431] width 505 height 298
type textarea "Here is a summary of what we discussed: Basics of Weight Management - Diet: A w…"
click at [1111, 563] on button "submit" at bounding box center [1107, 566] width 28 height 28
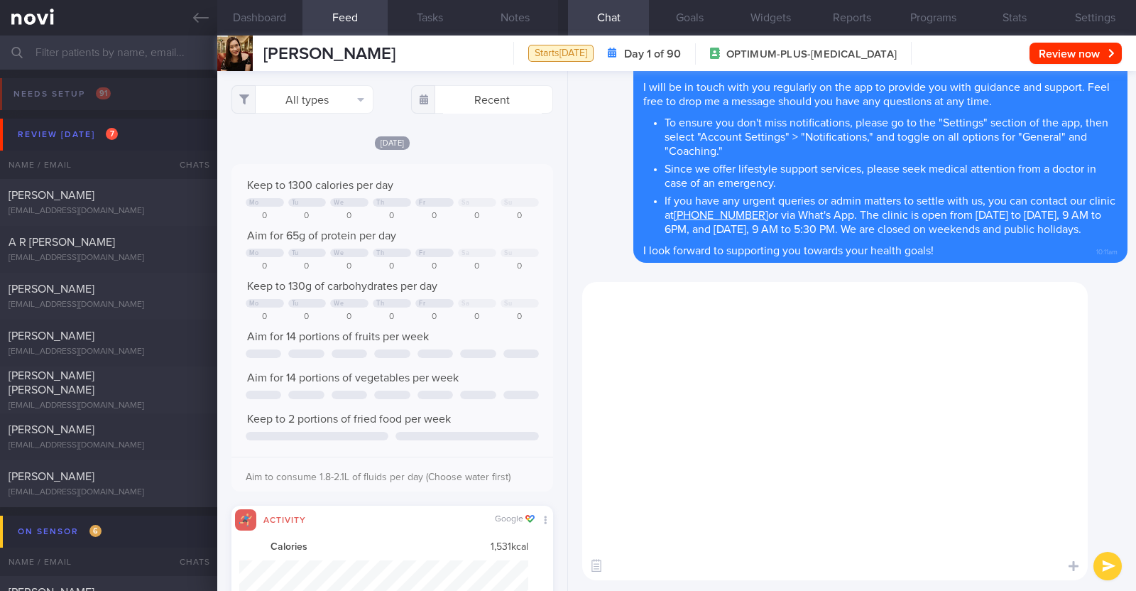
scroll to position [0, 0]
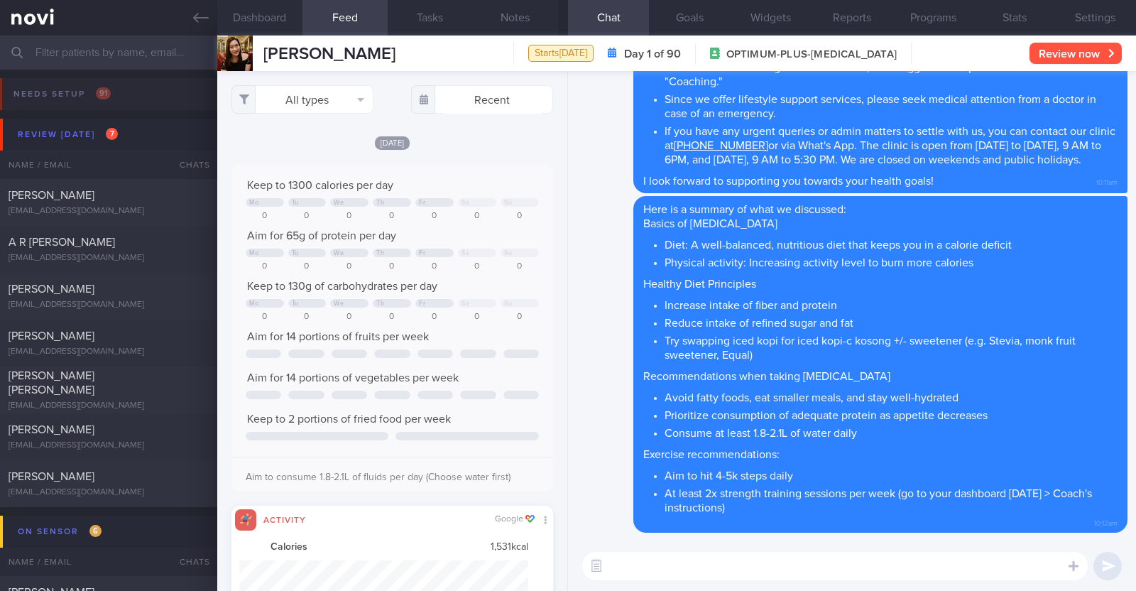
click at [1090, 55] on button "Review now" at bounding box center [1075, 53] width 92 height 21
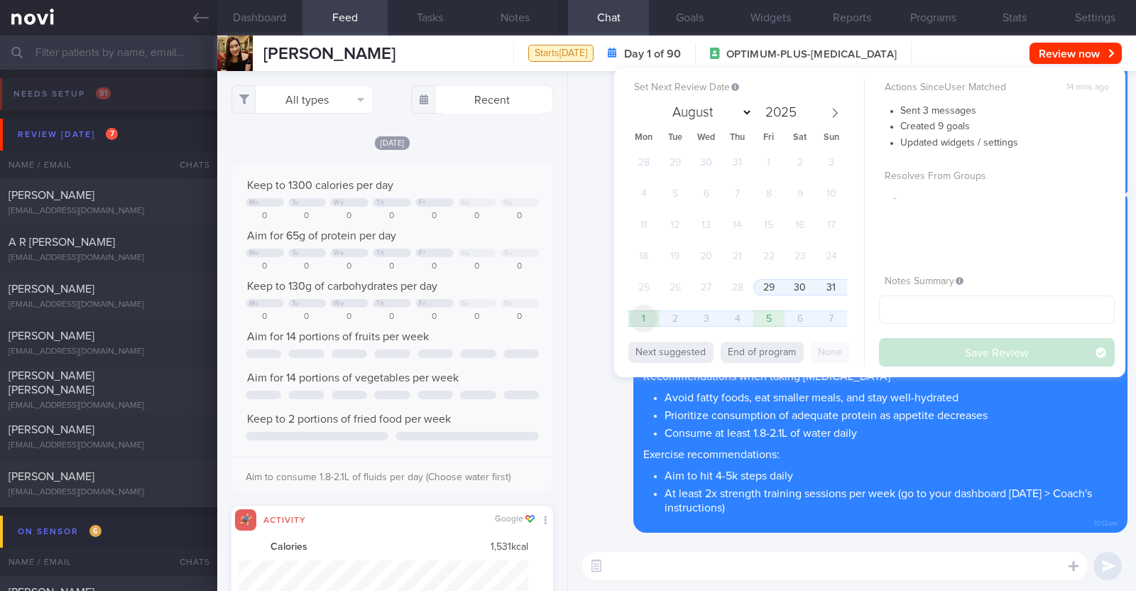
click at [649, 320] on span "1" at bounding box center [644, 319] width 28 height 28
select select "8"
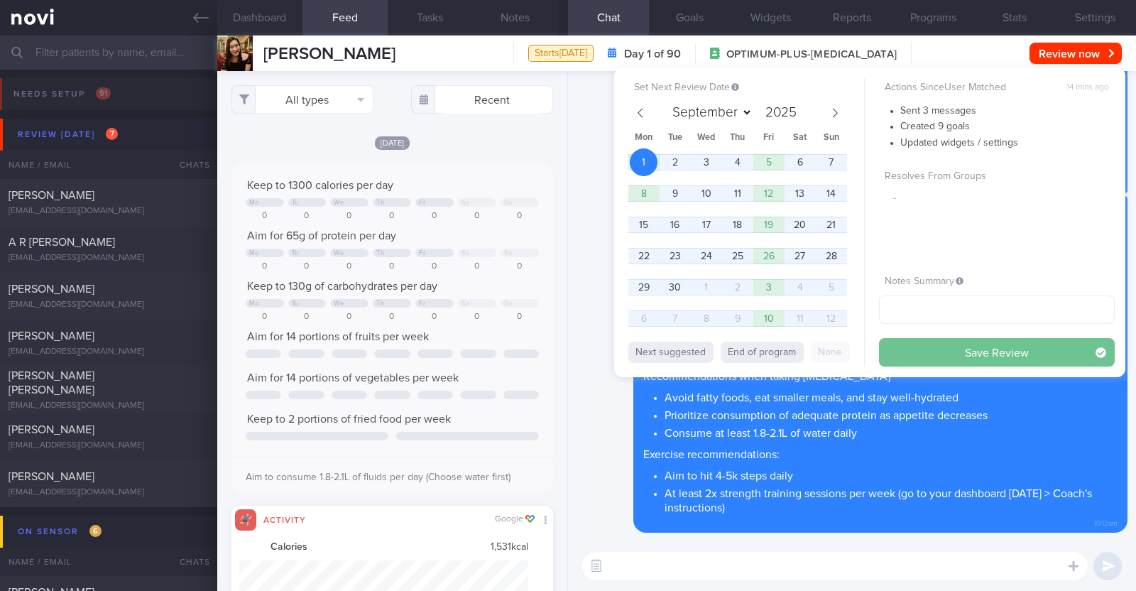
click at [958, 356] on button "Save Review" at bounding box center [997, 352] width 236 height 28
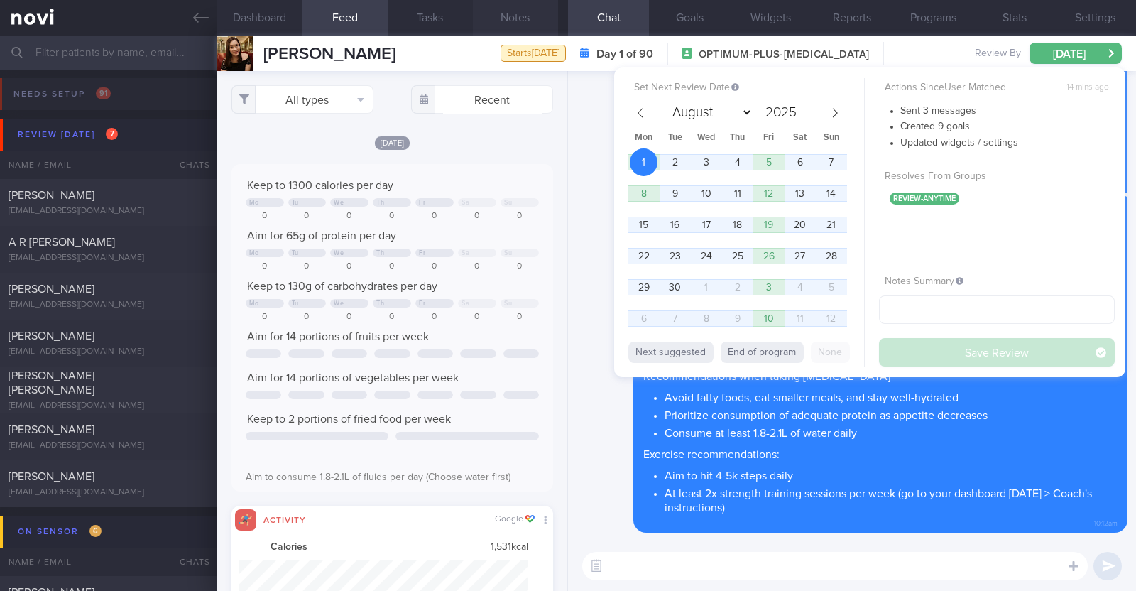
click at [536, 19] on button "Notes" at bounding box center [515, 17] width 85 height 35
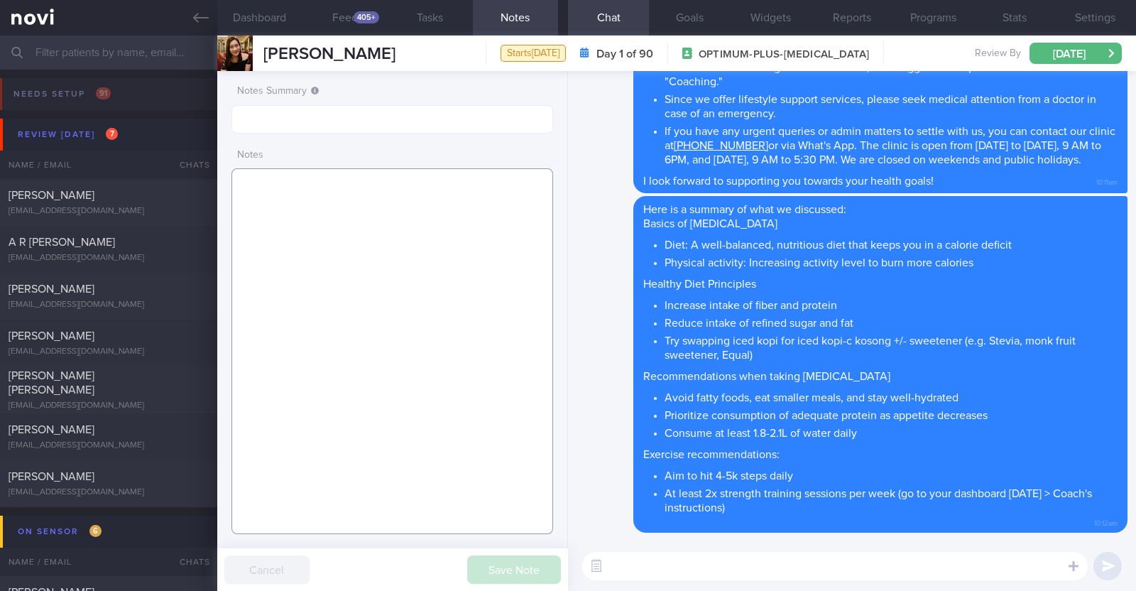
click at [444, 217] on textarea at bounding box center [392, 351] width 322 height 366
paste textarea "Comorbidities Endometriosis and adenomyosis Facial eczema / possible fungal ski…"
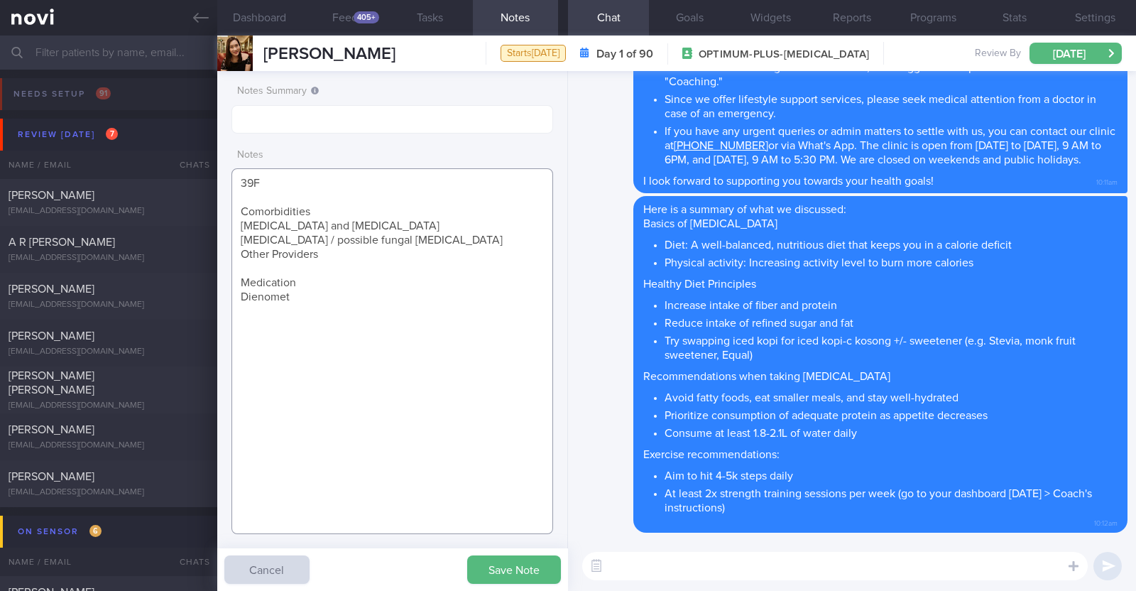
drag, startPoint x: 237, startPoint y: 258, endPoint x: 325, endPoint y: 262, distance: 88.1
click at [325, 262] on textarea "39F Comorbidities Endometriosis and adenomyosis Facial eczema / possible fungal…" at bounding box center [392, 351] width 322 height 366
click at [322, 208] on textarea "39F Comorbidities Endometriosis and adenomyosis Facial eczema / possible fungal…" at bounding box center [392, 351] width 322 height 366
click at [310, 268] on textarea "39F Comorbidities: Endometriosis and adenomyosis Facial eczema / possible funga…" at bounding box center [392, 351] width 322 height 366
click at [297, 286] on textarea "39F Comorbidities: Endometriosis and adenomyosis Facial eczema / possible funga…" at bounding box center [392, 351] width 322 height 366
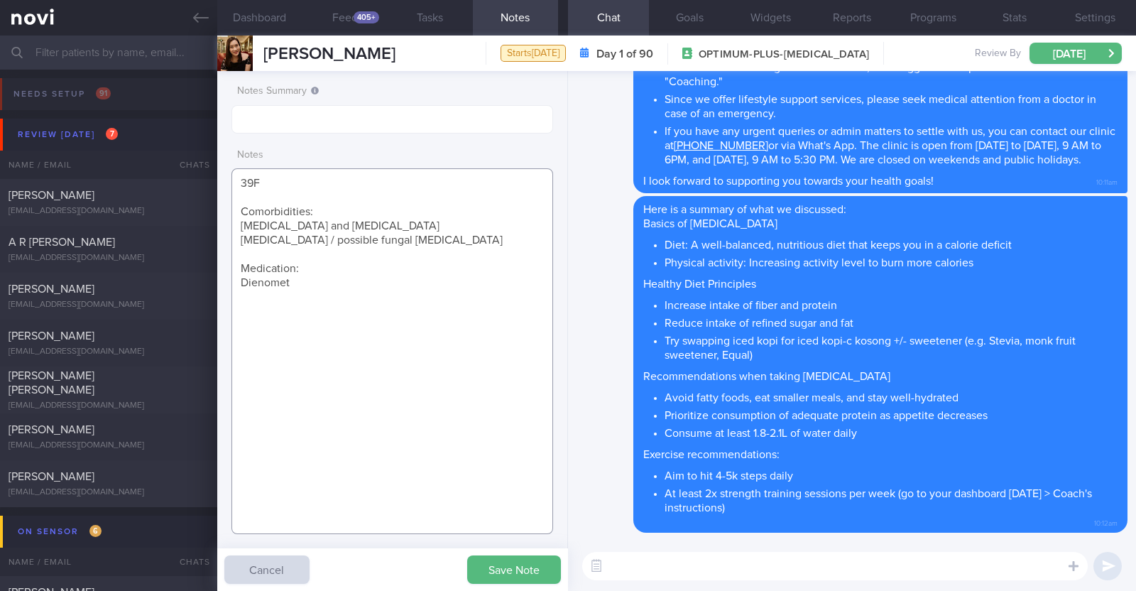
paste textarea "Ryblesus 14mg"
type textarea "39F Comorbidities: Endometriosis and adenomyosis Facial eczema / possible funga…"
click at [530, 579] on button "Save Note" at bounding box center [514, 569] width 94 height 28
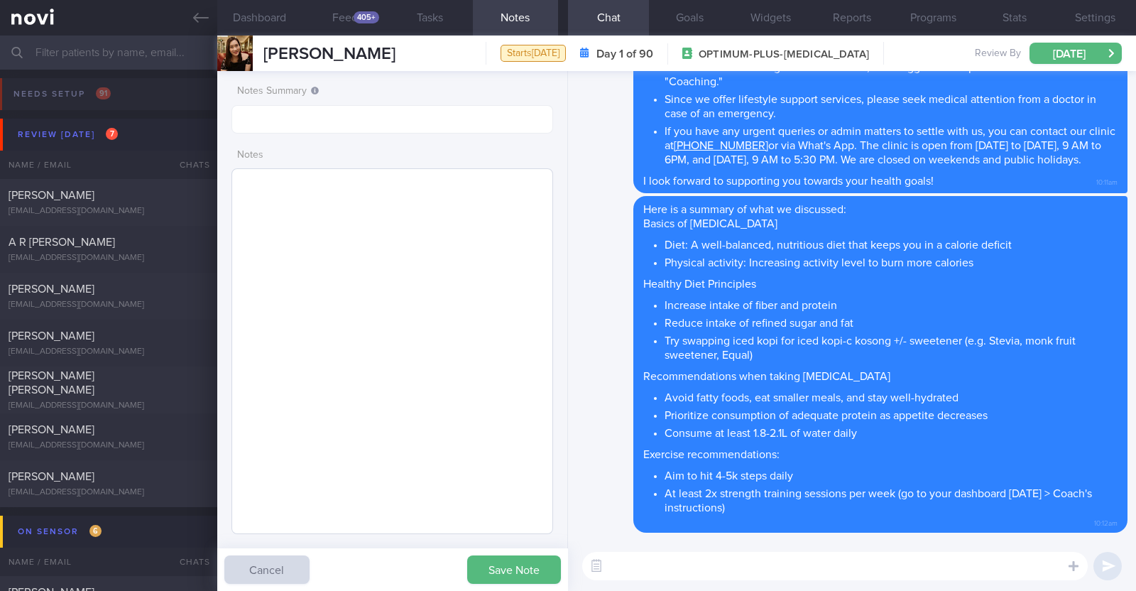
select select "7"
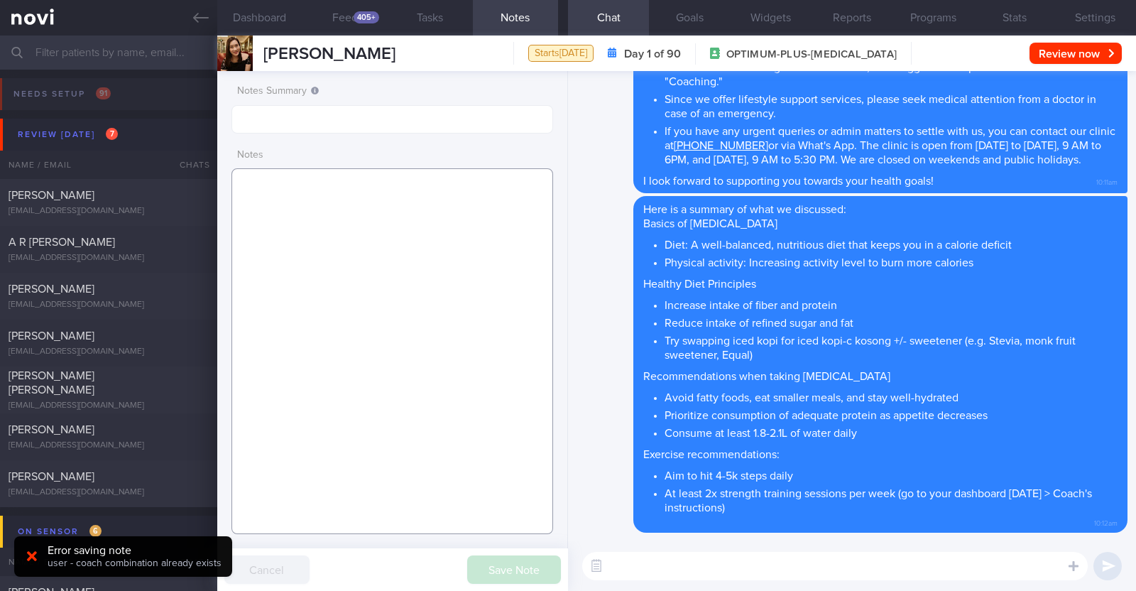
click at [498, 294] on textarea at bounding box center [392, 351] width 322 height 366
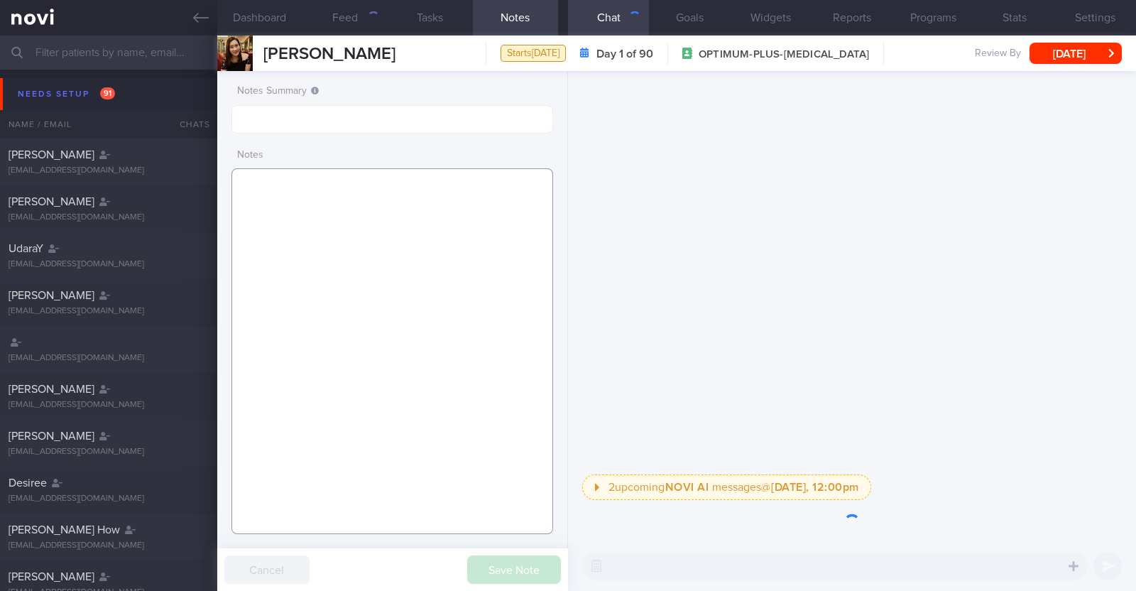
click at [313, 207] on textarea at bounding box center [392, 351] width 322 height 366
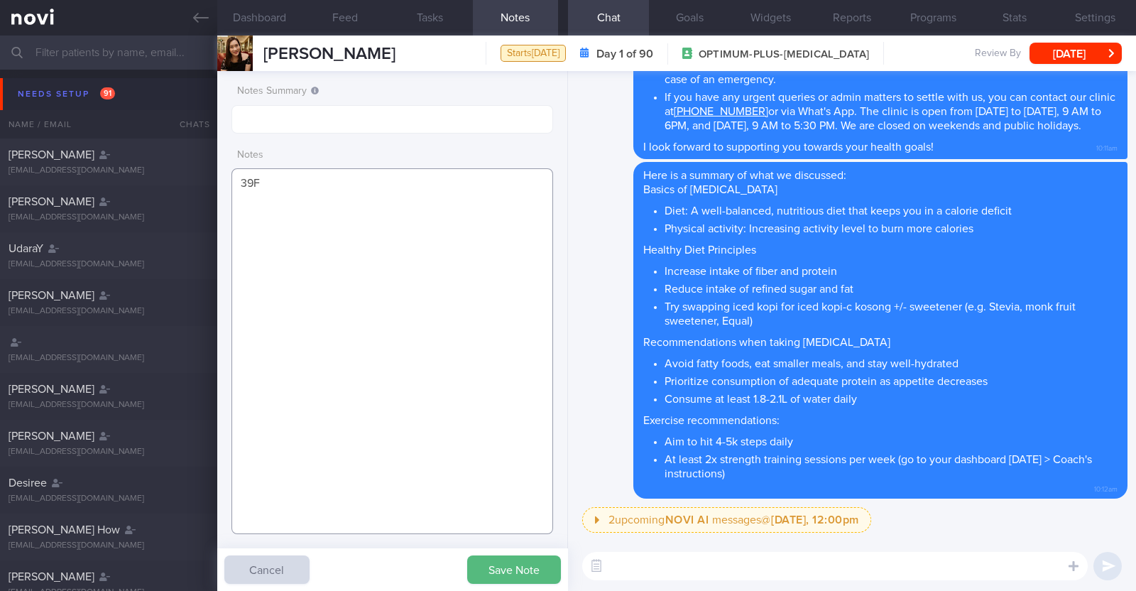
paste textarea "Ryblesus 14mg"
click at [284, 200] on textarea "39F Ryblesus 14mg" at bounding box center [392, 351] width 322 height 366
paste textarea "Comorbidities Endometriosis and adenomyosis Facial eczema / possible fungal ski…"
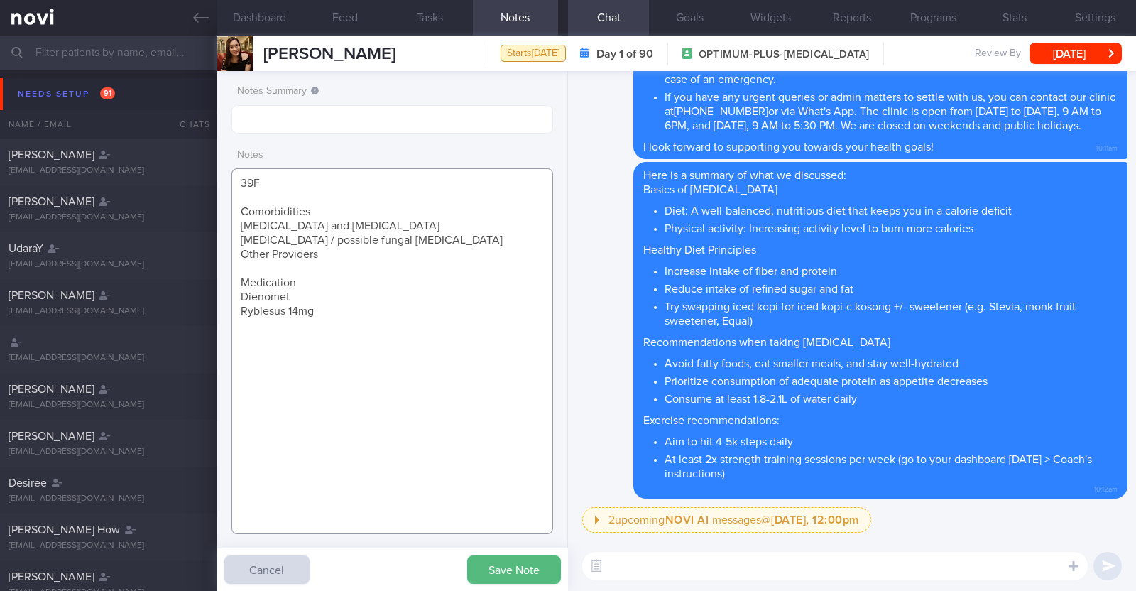
click at [313, 203] on textarea "39F Comorbidities Endometriosis and adenomyosis Facial eczema / possible fungal…" at bounding box center [392, 351] width 322 height 366
click at [314, 209] on textarea "39F Comorbidities Endometriosis and adenomyosis Facial eczema / possible fungal…" at bounding box center [392, 351] width 322 height 366
drag, startPoint x: 238, startPoint y: 249, endPoint x: 337, endPoint y: 261, distance: 99.4
click at [337, 261] on textarea "39F Comorbidities: Endometriosis and adenomyosis Facial eczema / possible funga…" at bounding box center [392, 351] width 322 height 366
click at [325, 264] on textarea "39F Comorbidities: Endometriosis and adenomyosis Facial eczema / possible funga…" at bounding box center [392, 351] width 322 height 366
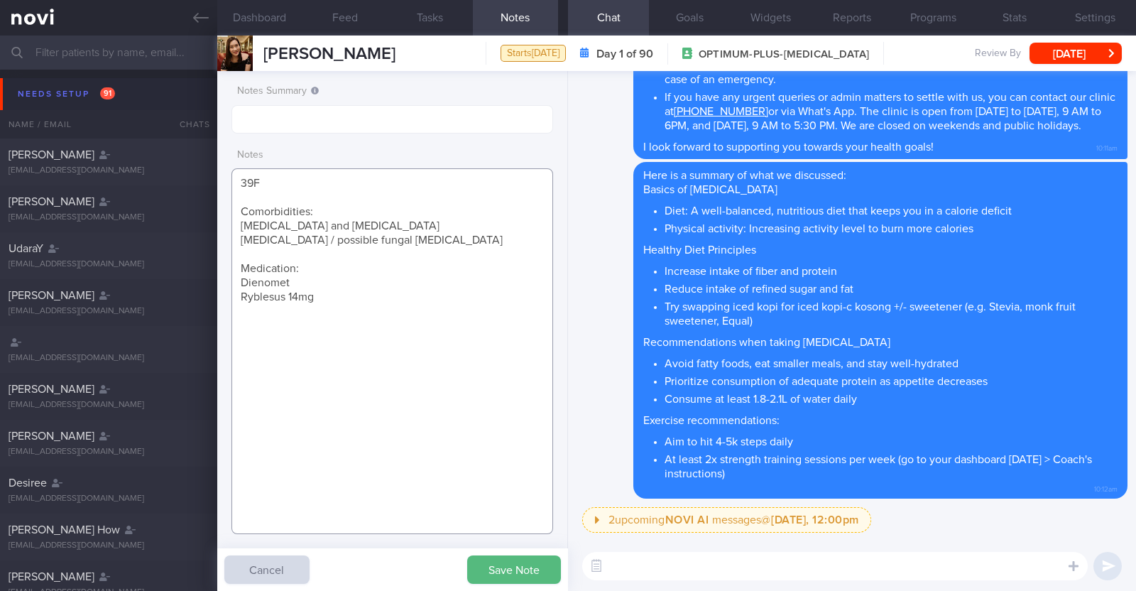
click at [329, 305] on textarea "39F Comorbidities: Endometriosis and adenomyosis Facial eczema / possible funga…" at bounding box center [392, 351] width 322 height 366
type textarea "39F Comorbidities: Endometriosis and adenomyosis Facial eczema / possible funga…"
click at [508, 564] on button "Save Note" at bounding box center [514, 569] width 94 height 28
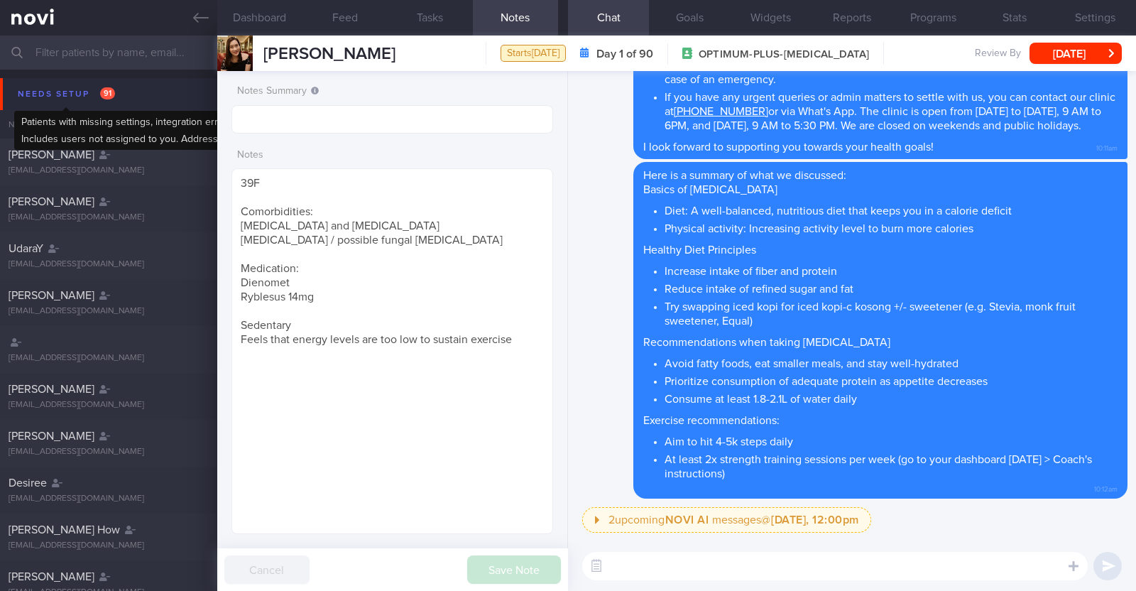
click at [50, 87] on div "Needs setup 91" at bounding box center [66, 93] width 104 height 19
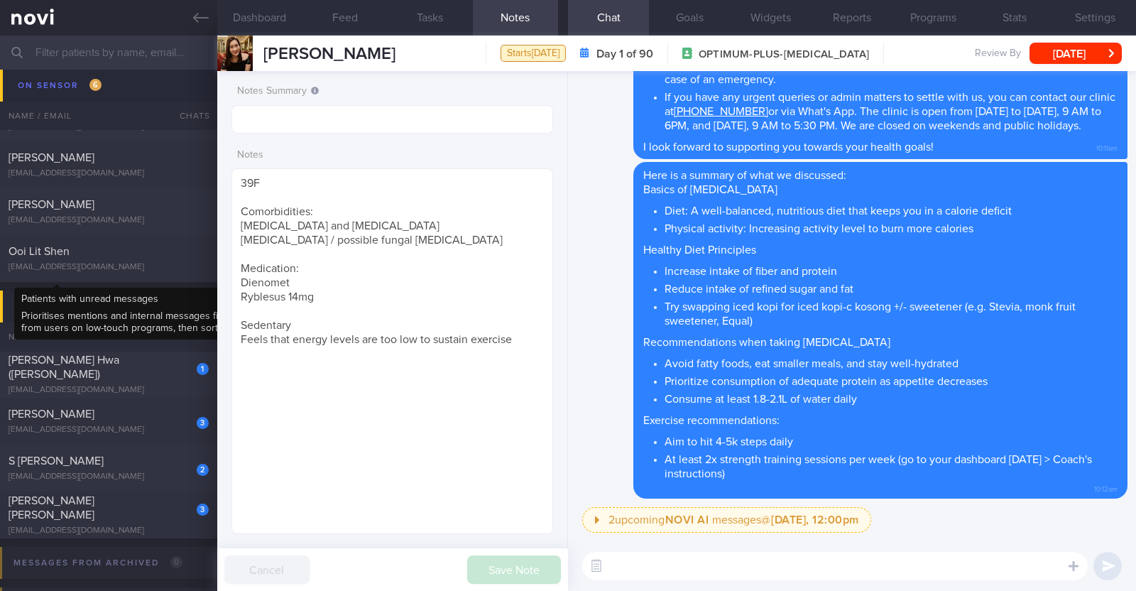
scroll to position [709, 0]
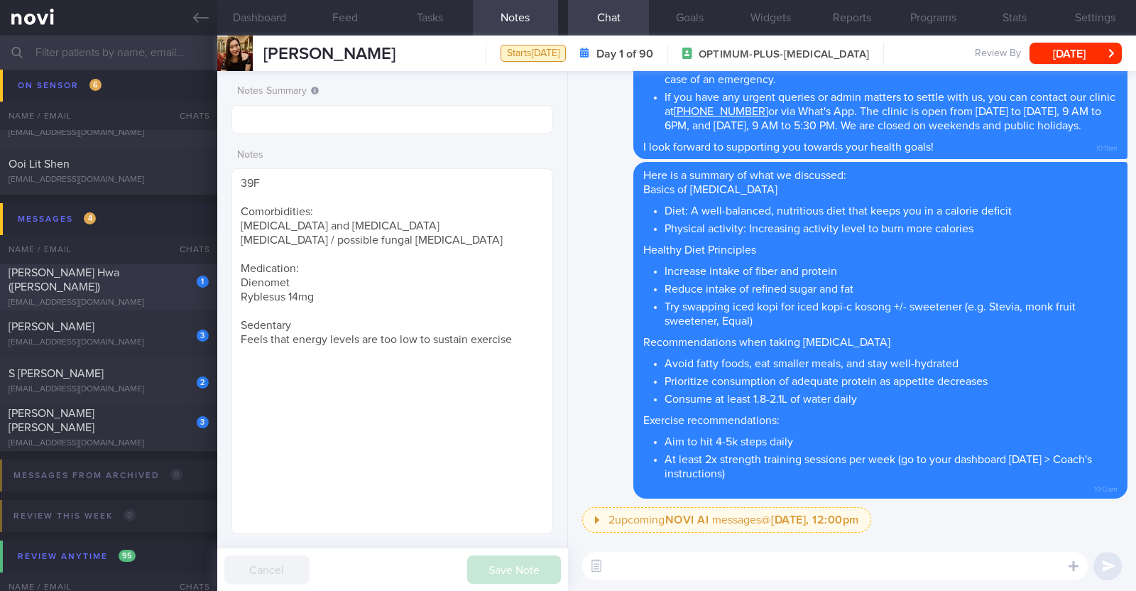
click at [89, 283] on span "[PERSON_NAME] Hwa ([PERSON_NAME])" at bounding box center [64, 280] width 111 height 26
click at [1067, 55] on button "[DATE]" at bounding box center [1075, 53] width 92 height 21
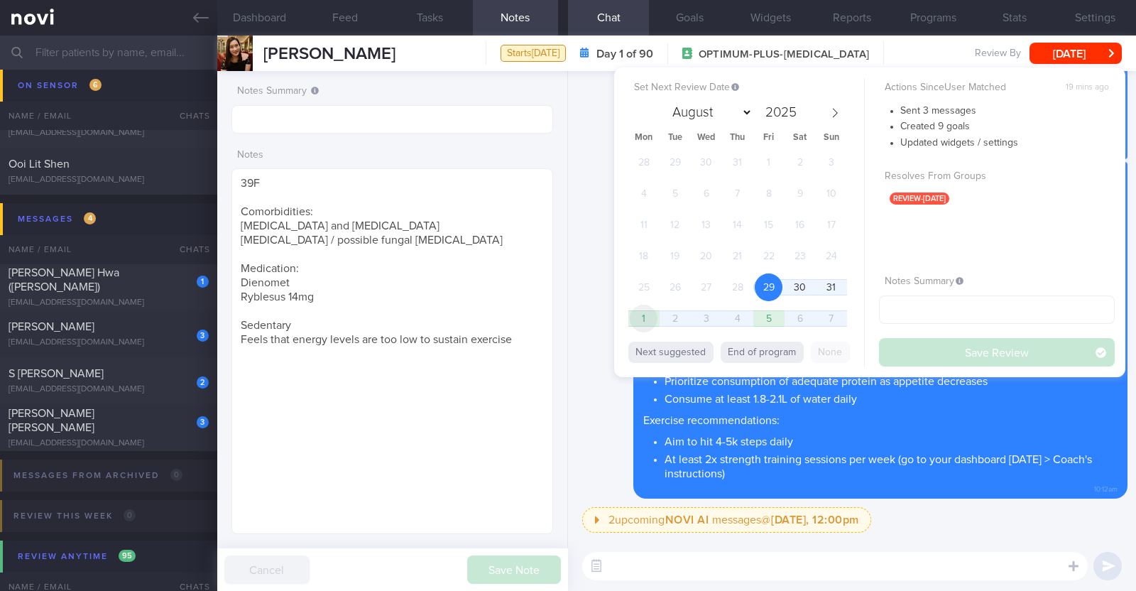
click at [643, 315] on span "1" at bounding box center [644, 319] width 28 height 28
select select "8"
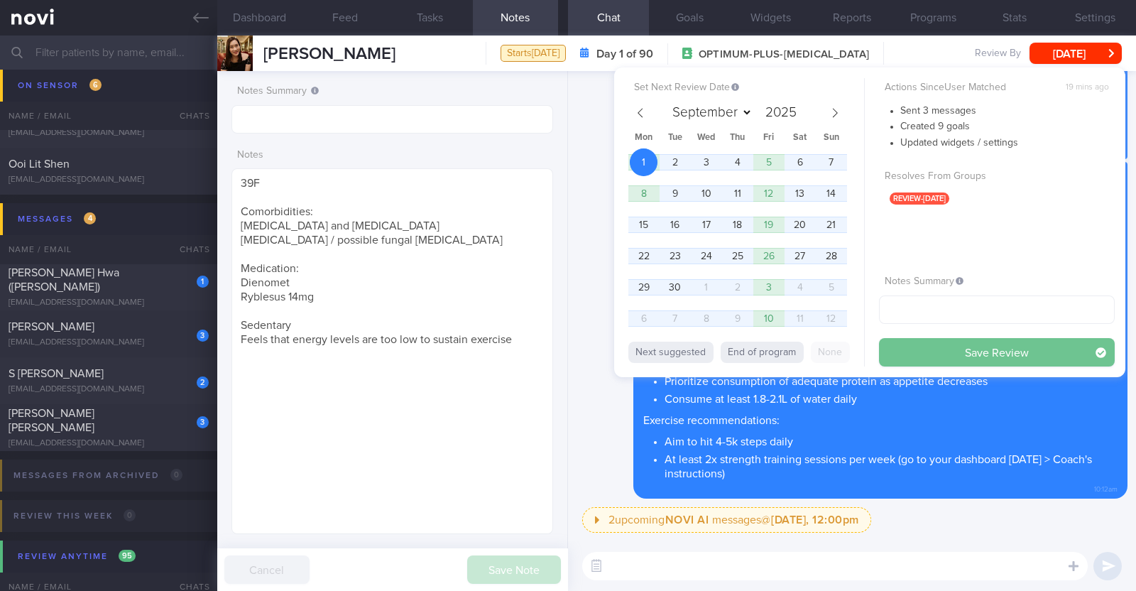
click at [939, 349] on button "Save Review" at bounding box center [997, 352] width 236 height 28
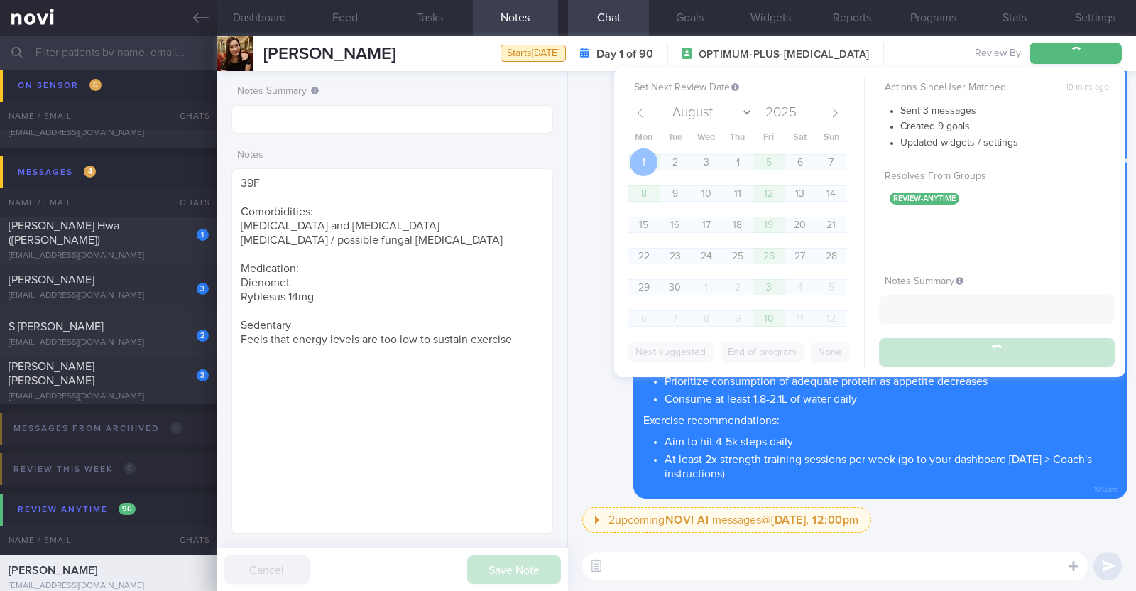
scroll to position [663, 0]
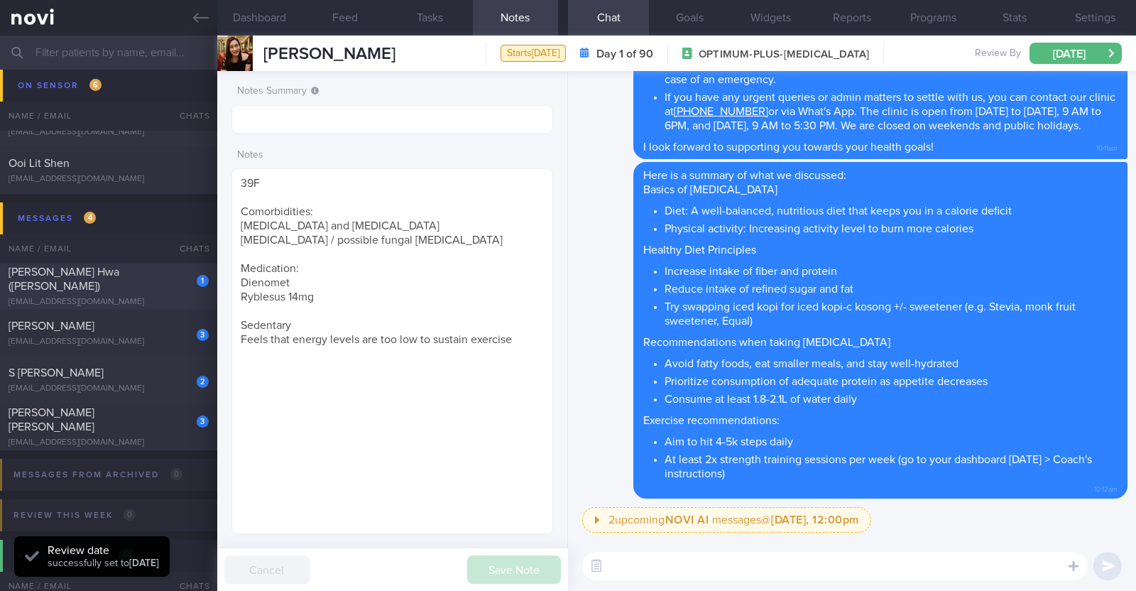
click at [136, 297] on div "watermantapware@gmail.com" at bounding box center [109, 302] width 200 height 11
type textarea "53M Comorbidities Pre-DM (dx pre-COVID19): not on meds, not on f/up, will self-…"
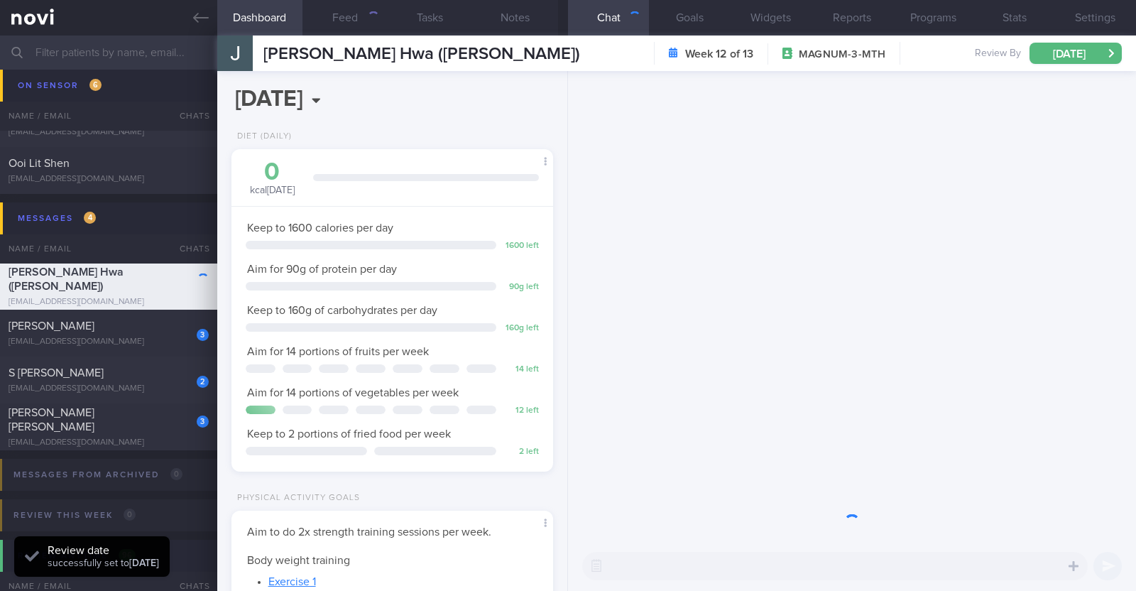
scroll to position [143, 288]
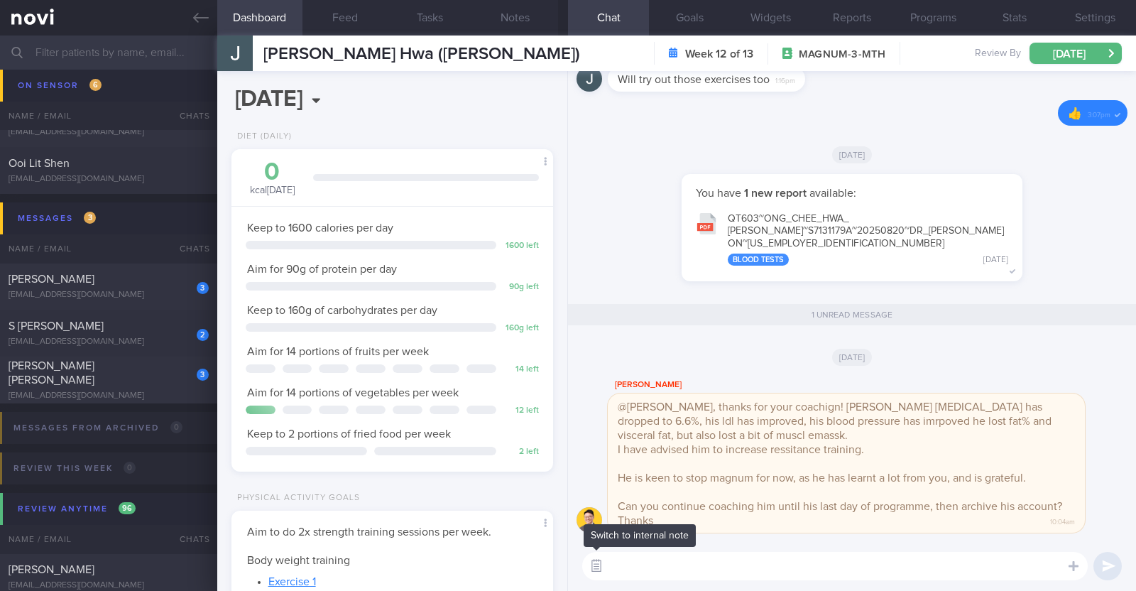
click at [596, 567] on button "button" at bounding box center [597, 566] width 26 height 26
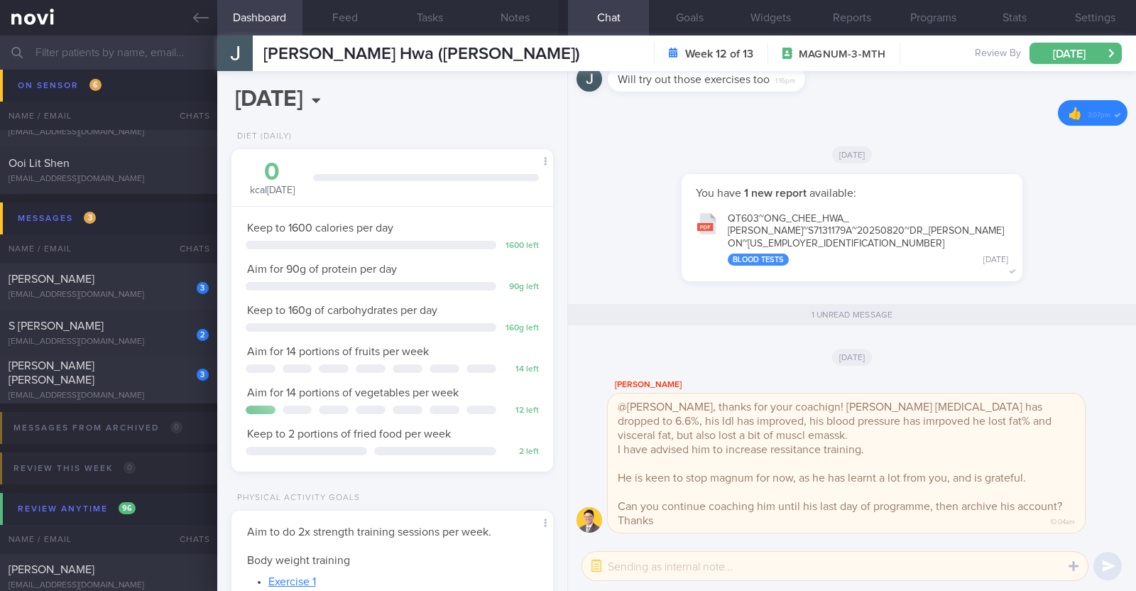
click at [632, 563] on textarea at bounding box center [834, 566] width 505 height 28
type textarea "Hi Dr @Todd, sure thing. Thank you!"
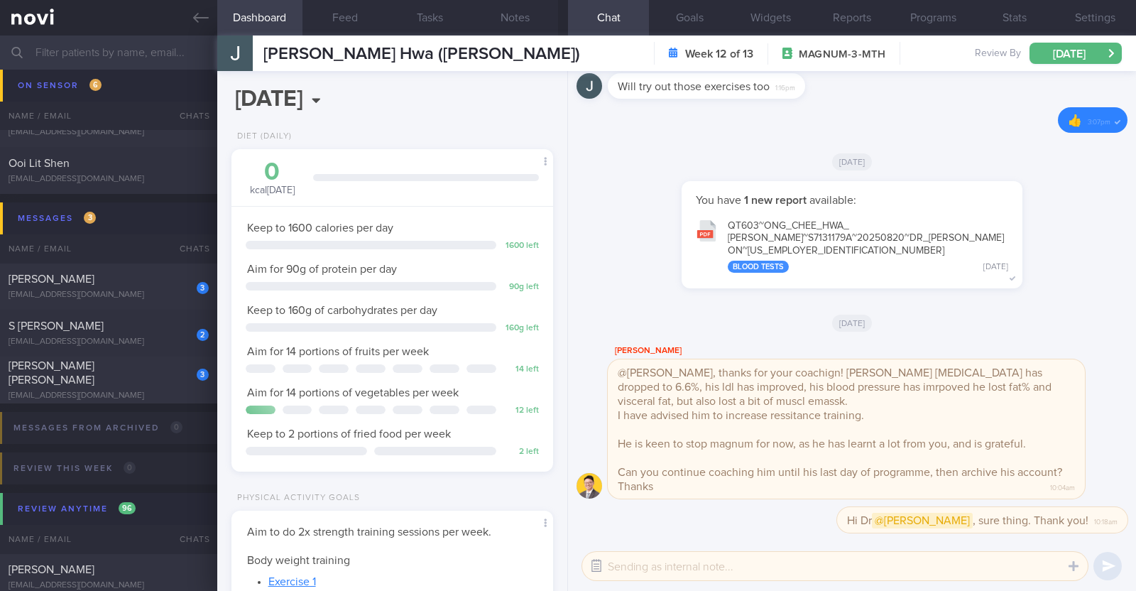
click at [593, 571] on button "button" at bounding box center [597, 566] width 26 height 26
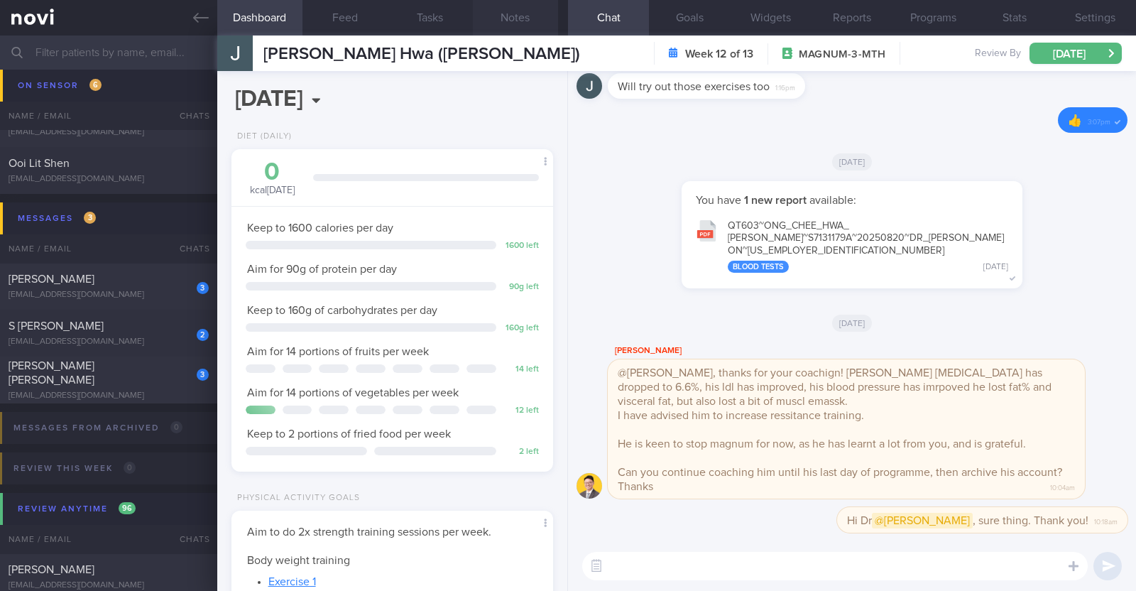
click at [525, 19] on button "Notes" at bounding box center [515, 17] width 85 height 35
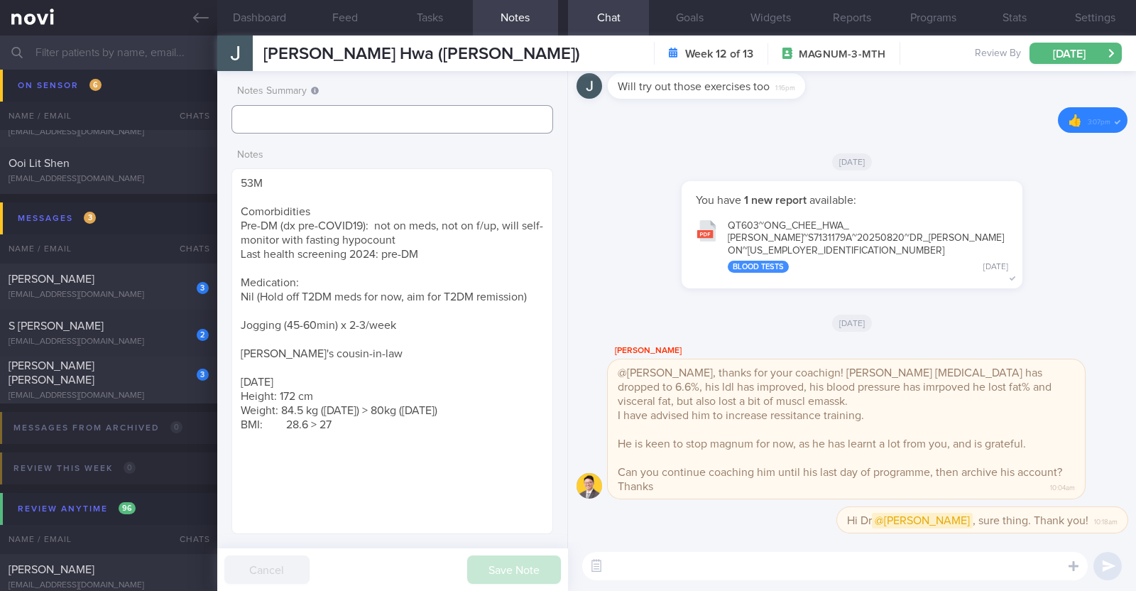
click at [366, 117] on input "text" at bounding box center [392, 119] width 322 height 28
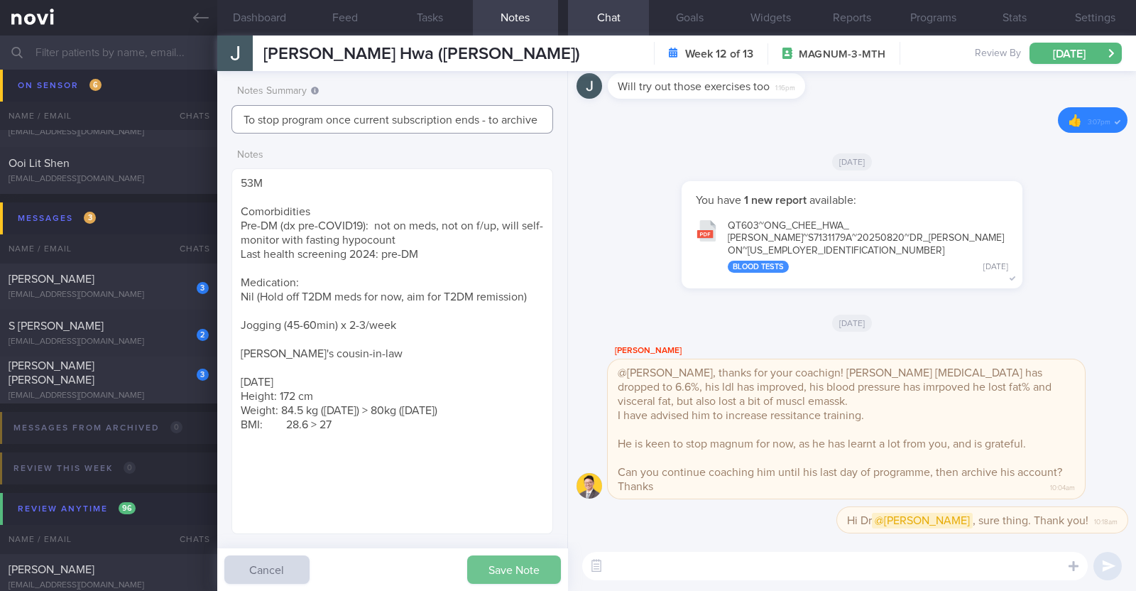
type input "To stop program once current subscription ends - to archive"
click at [545, 572] on button "Save Note" at bounding box center [514, 569] width 94 height 28
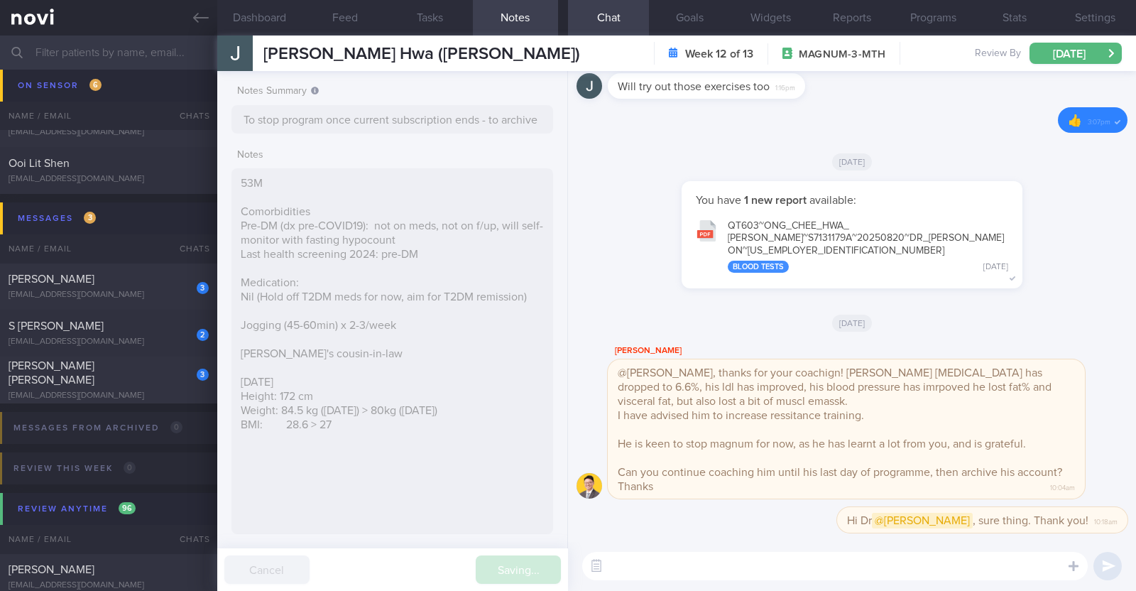
type input "To stop program once current subscription ends - to archive"
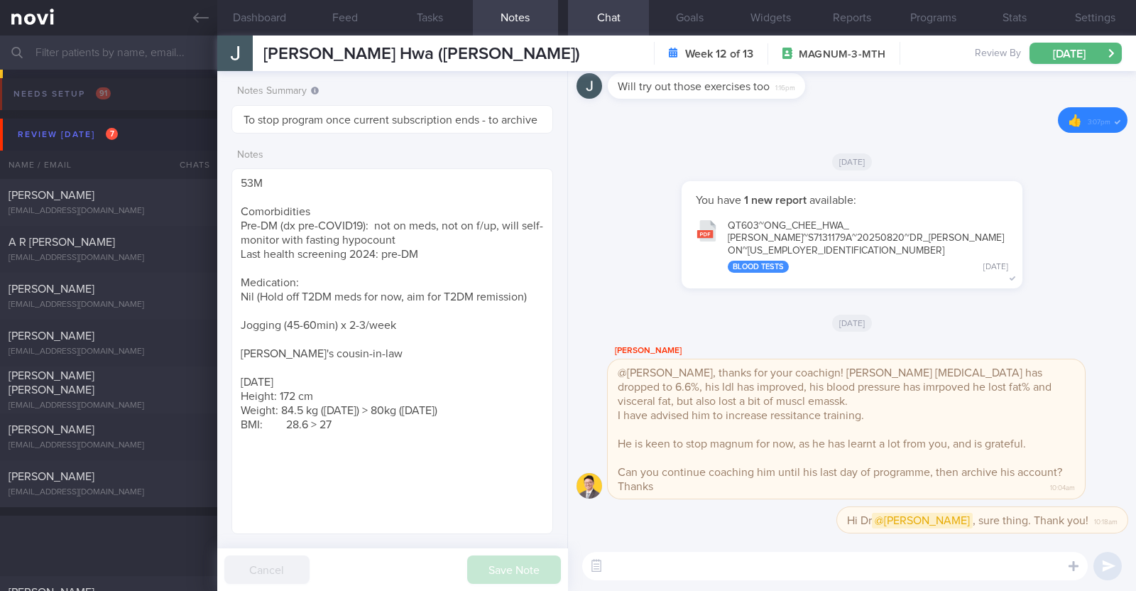
select select "8"
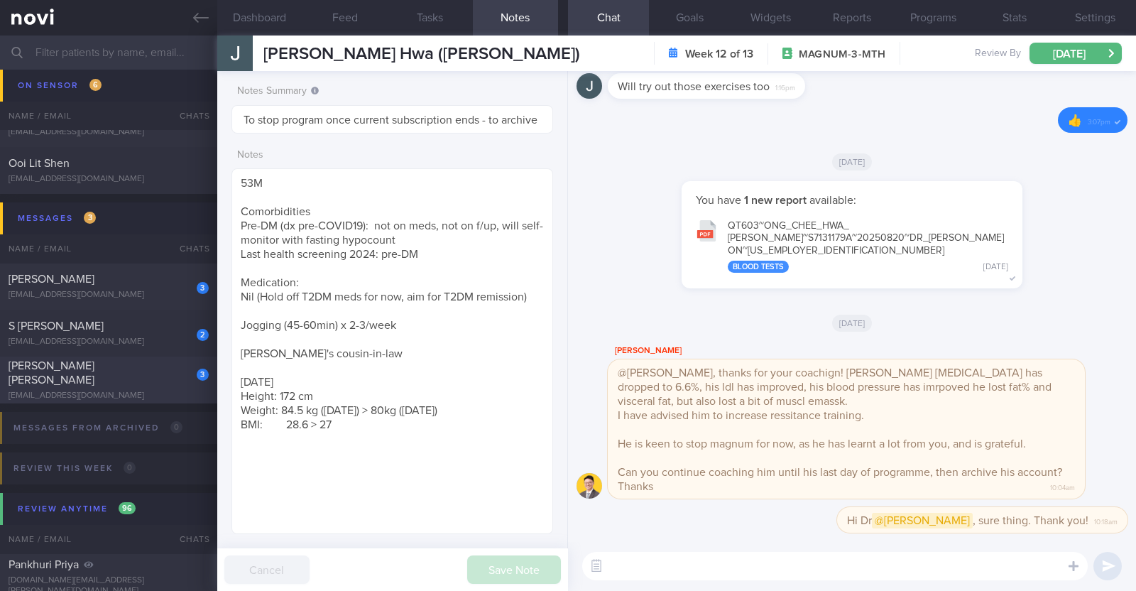
click at [165, 374] on div "[PERSON_NAME] [PERSON_NAME]" at bounding box center [107, 373] width 197 height 28
type textarea "44F Comorbidities: [MEDICAL_DATA] [MEDICAL_DATA] - H pylori eGD on [DATE]: stom…"
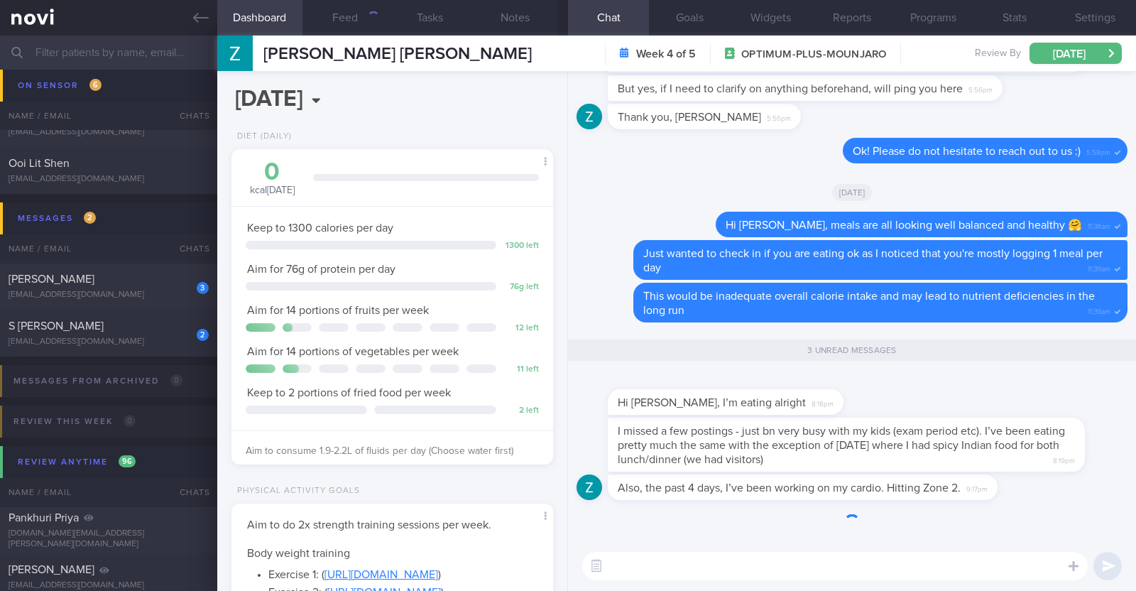
scroll to position [161, 283]
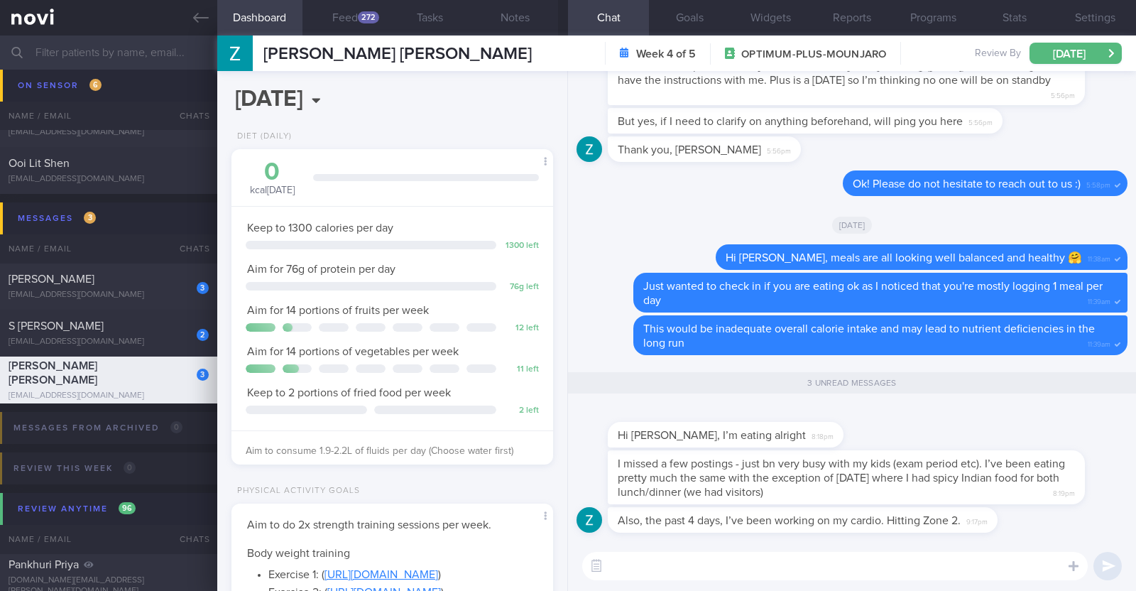
click at [671, 569] on textarea at bounding box center [834, 566] width 505 height 28
type textarea "Great job with both your diet and exercise [PERSON_NAME]!"
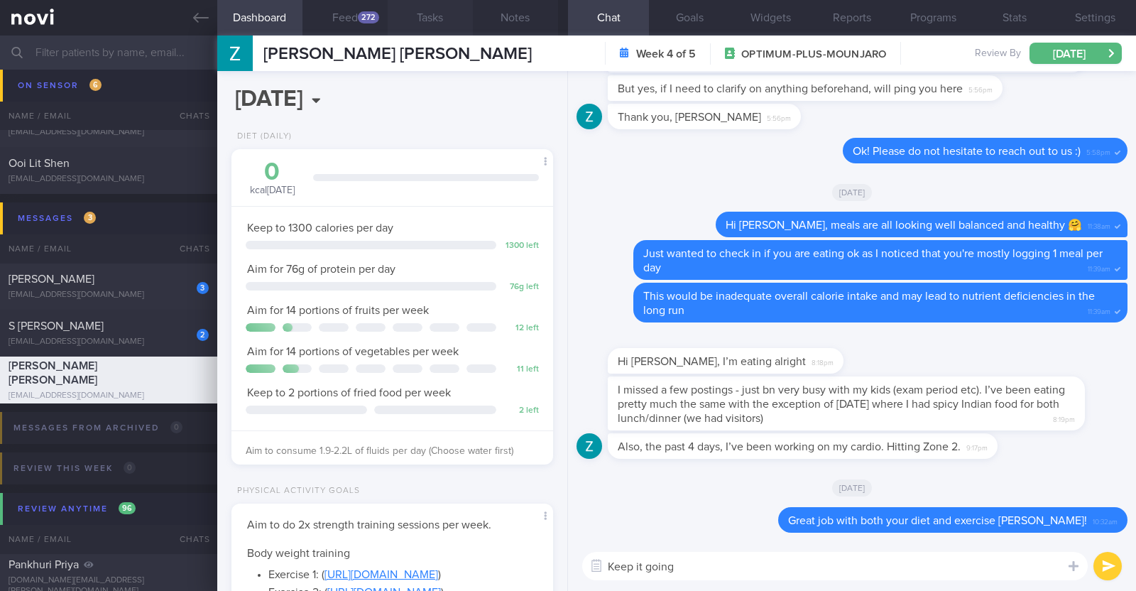
paste textarea "💪"
type textarea "Keep it going 💪"
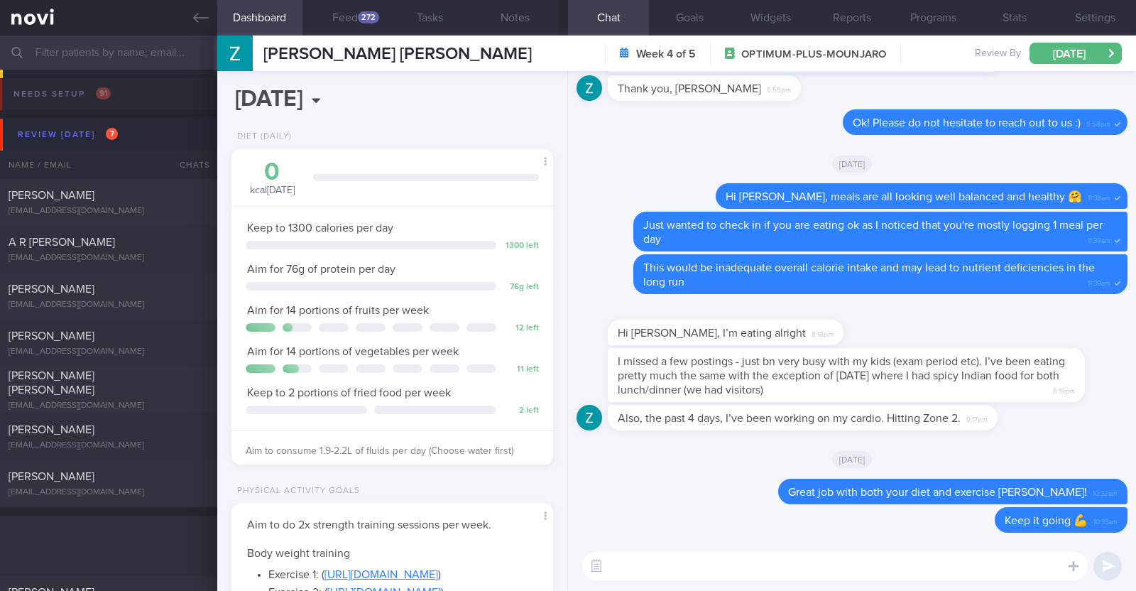
select select "8"
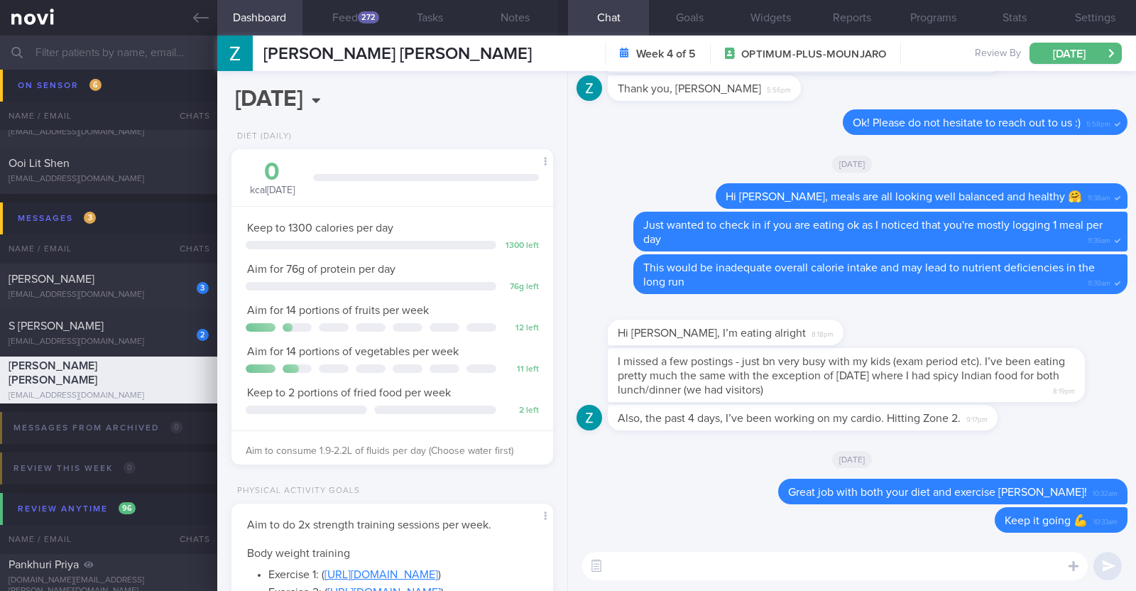
scroll to position [161, 283]
click at [149, 285] on div "[PERSON_NAME]" at bounding box center [107, 279] width 197 height 14
type input "R/v with [PERSON_NAME] 22/9. R/v 2/9"
type textarea "38F Comorbidities: Fatty Liver PCOS Ryblesus 14mg Weight training 2x (60min) a …"
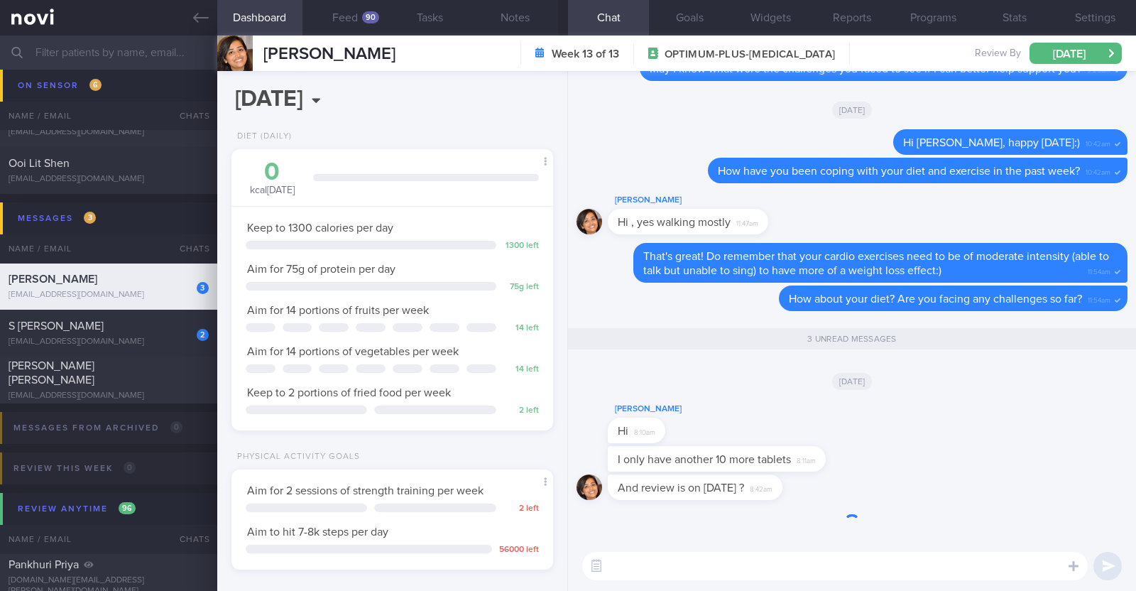
scroll to position [161, 283]
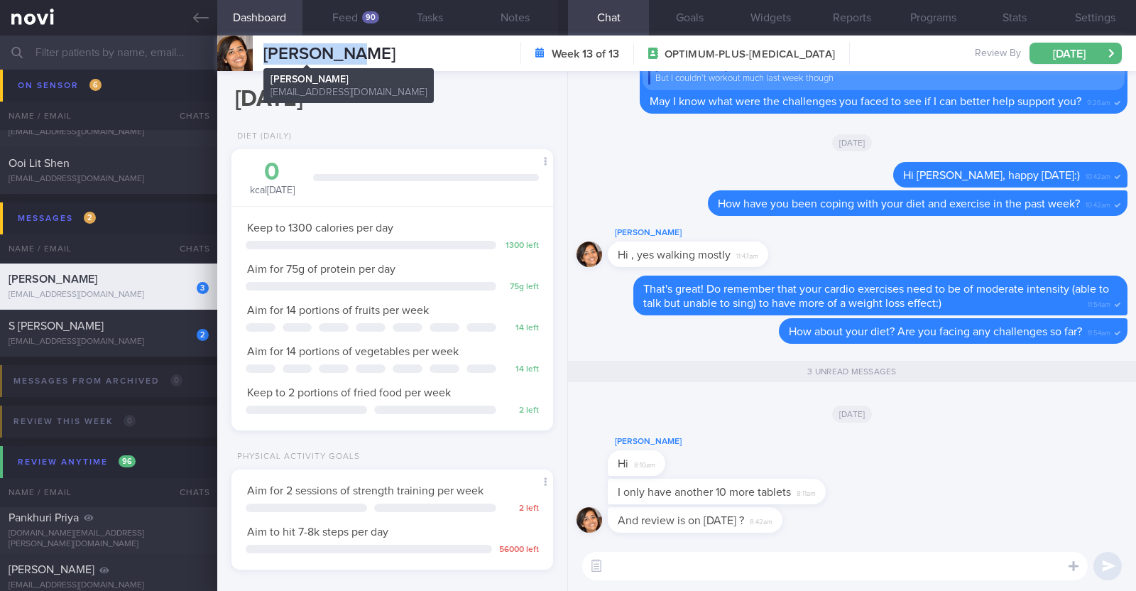
drag, startPoint x: 349, startPoint y: 47, endPoint x: 266, endPoint y: 48, distance: 82.4
click at [266, 48] on div "Diana John Diana John tittu100@gmail.com Week 13 of 13 OPTIMUM-PLUS-RYBELSUS Re…" at bounding box center [676, 52] width 919 height 35
copy span "[PERSON_NAME]"
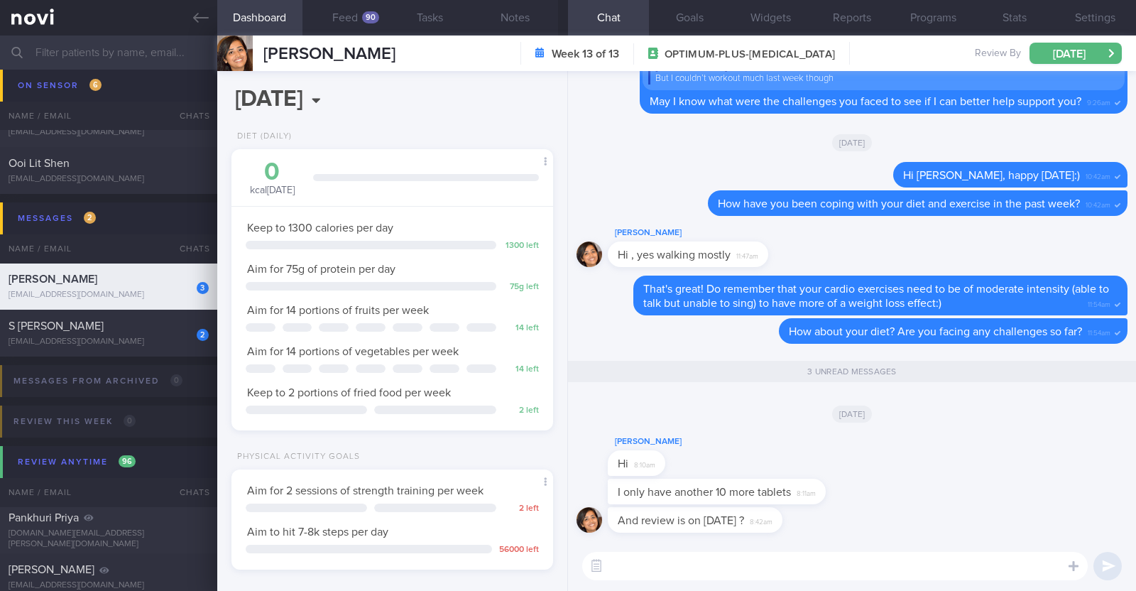
click at [637, 559] on textarea at bounding box center [834, 566] width 505 height 28
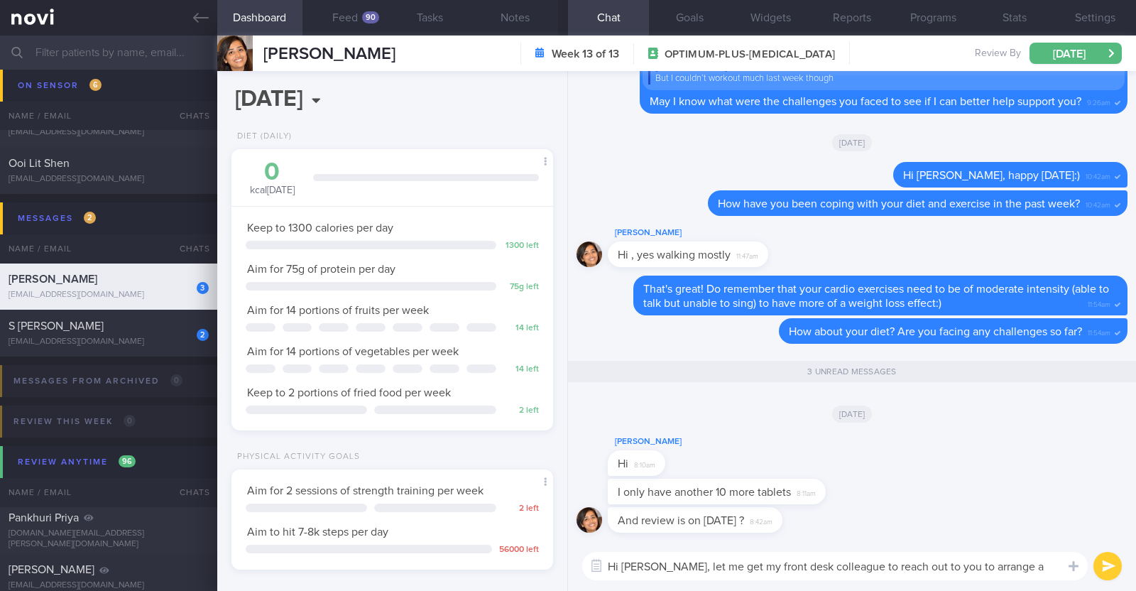
type textarea "Hi [PERSON_NAME], let me get my front desk colleague to reach out to you to arr…"
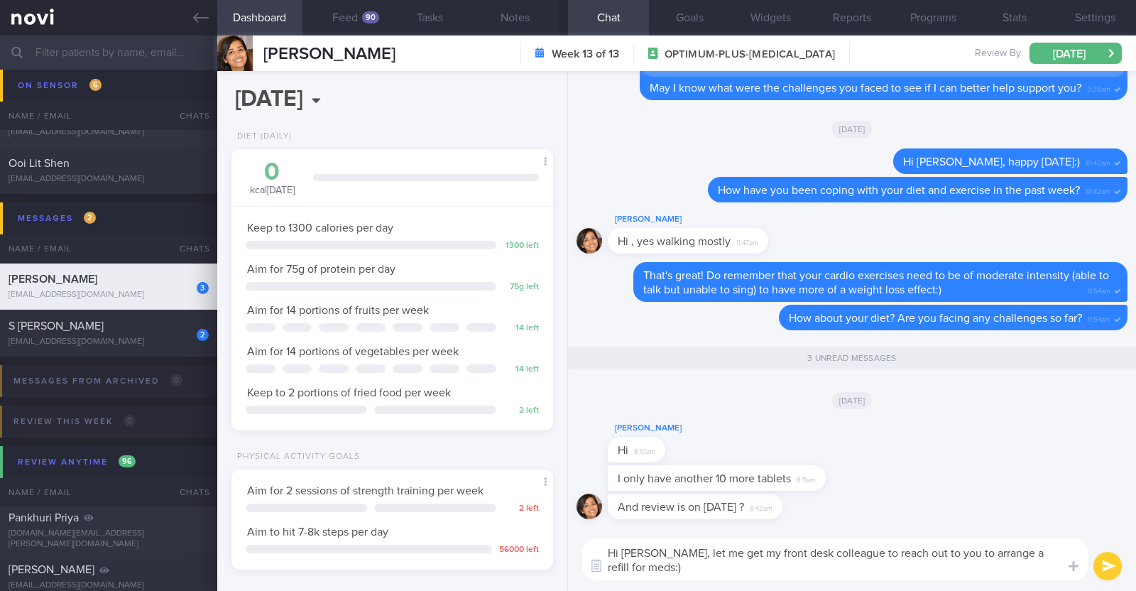
scroll to position [0, 0]
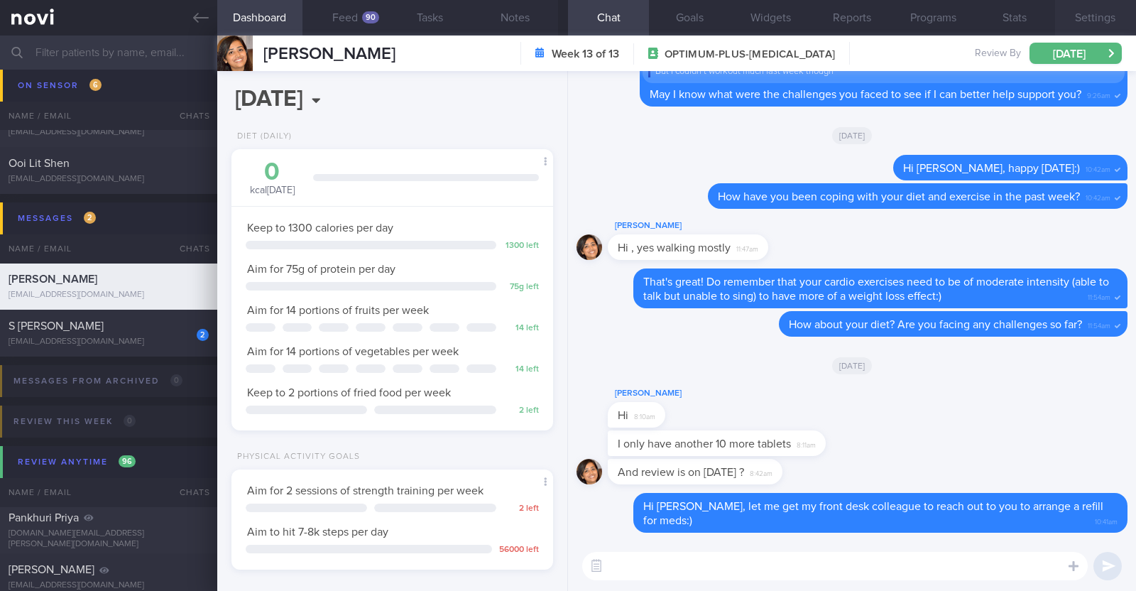
click at [1093, 23] on button "Settings" at bounding box center [1095, 17] width 81 height 35
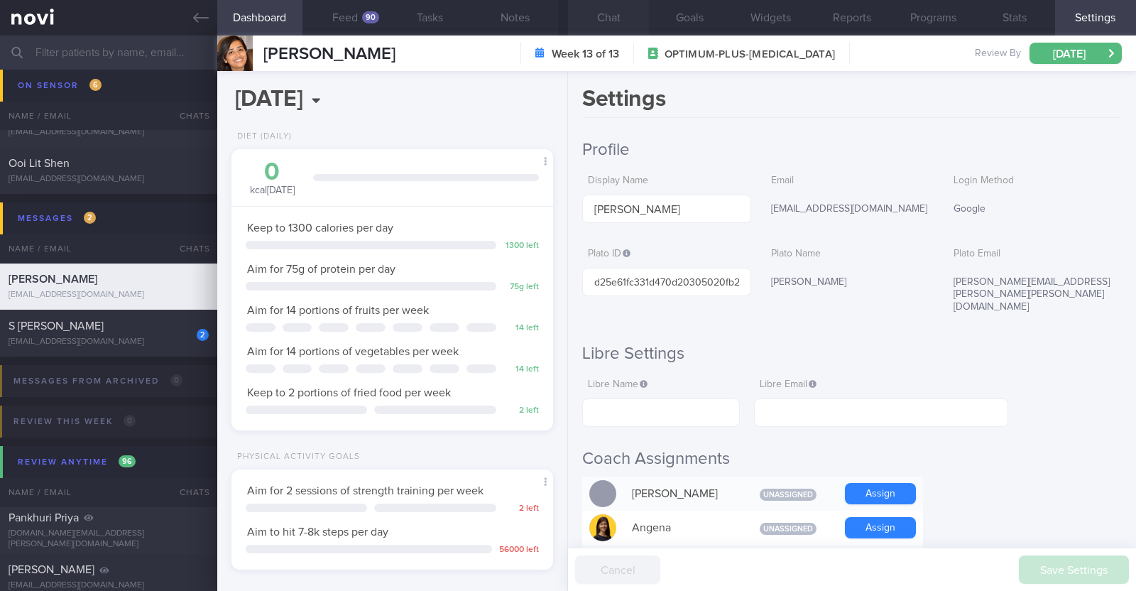
click at [611, 28] on button "Chat" at bounding box center [608, 17] width 81 height 35
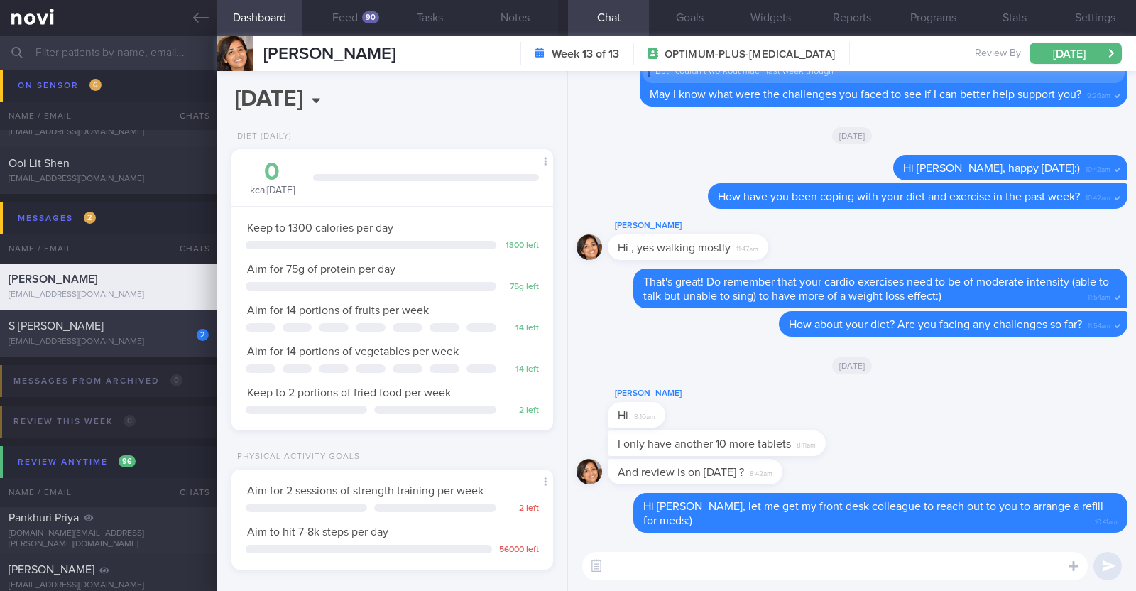
click at [119, 329] on div "S navveen Prakkash" at bounding box center [107, 326] width 197 height 14
type textarea "29M Comorbidities Obesity Elevated BP Likely insulin resistance Dyslipidemia Vi…"
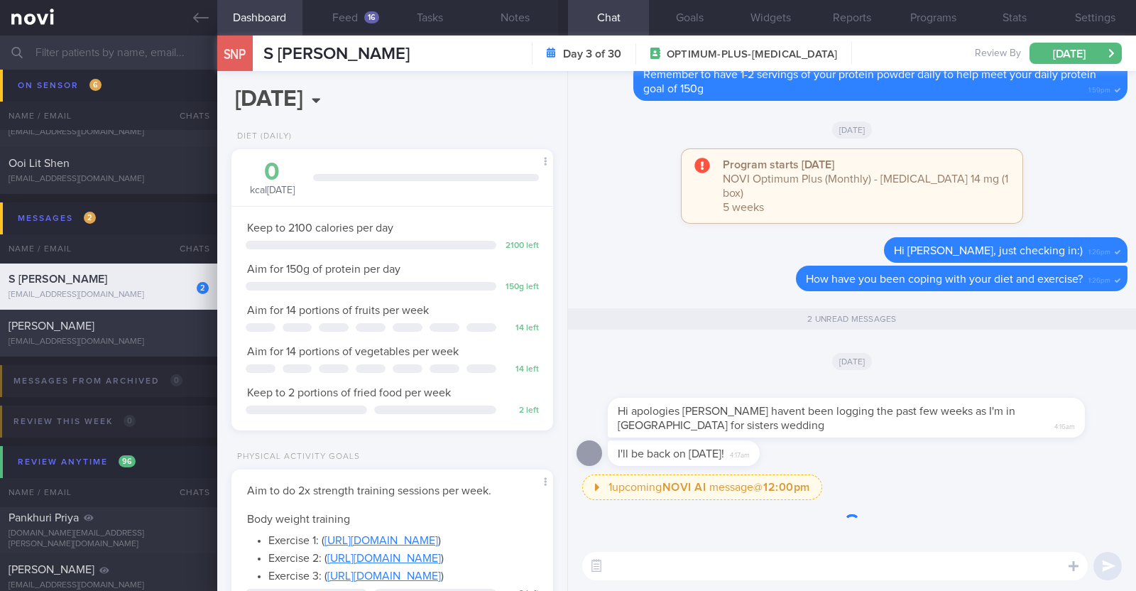
scroll to position [161, 283]
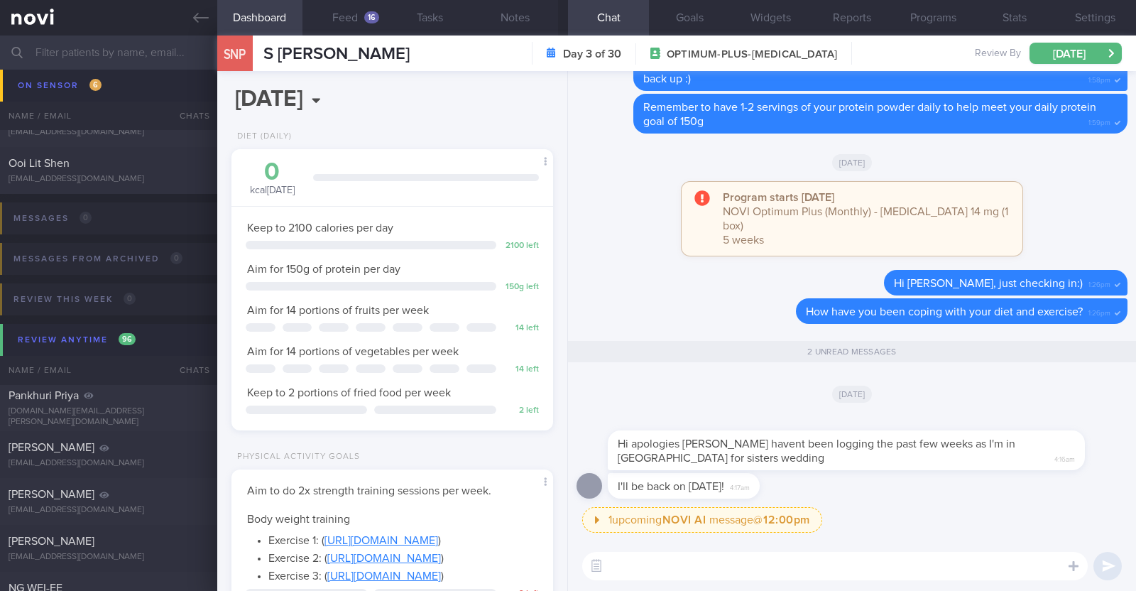
click at [684, 566] on textarea at bounding box center [834, 566] width 505 height 28
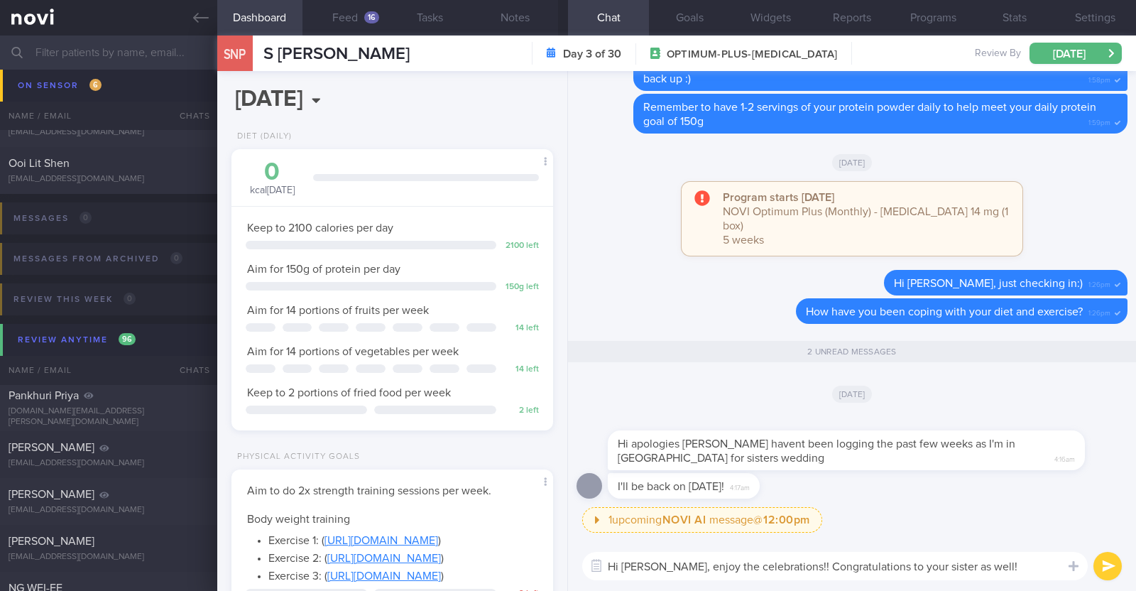
paste textarea "🥳"
type textarea "Hi Navveen, enjoy the celebrations!! Congratulations to your sister as well! 🥳"
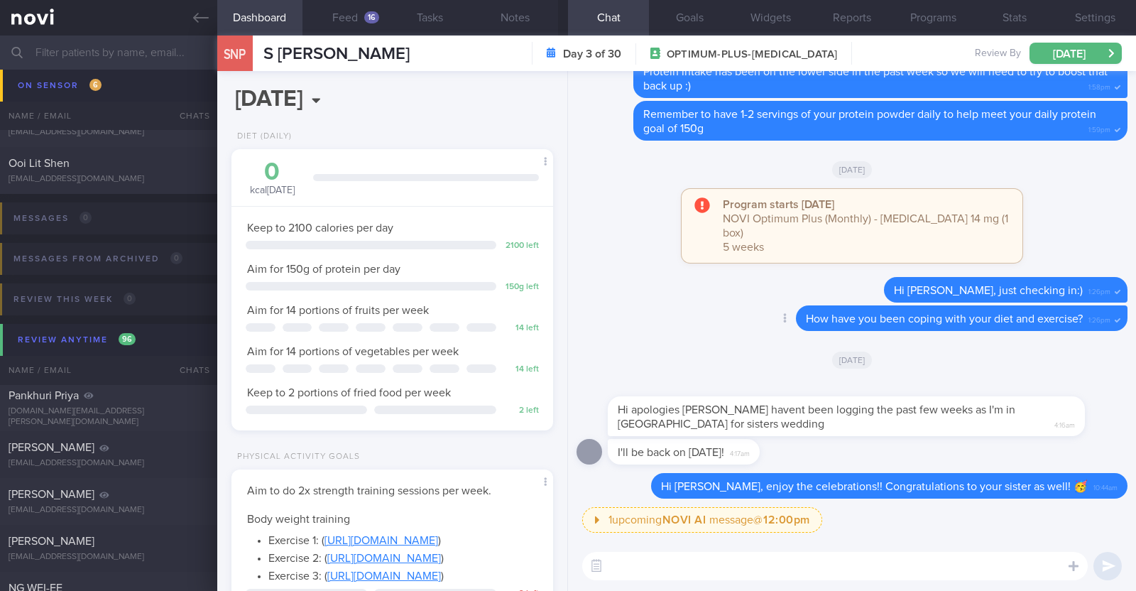
click at [608, 334] on div "Delete How have you been coping with your diet and exercise? 1:26pm" at bounding box center [851, 322] width 551 height 34
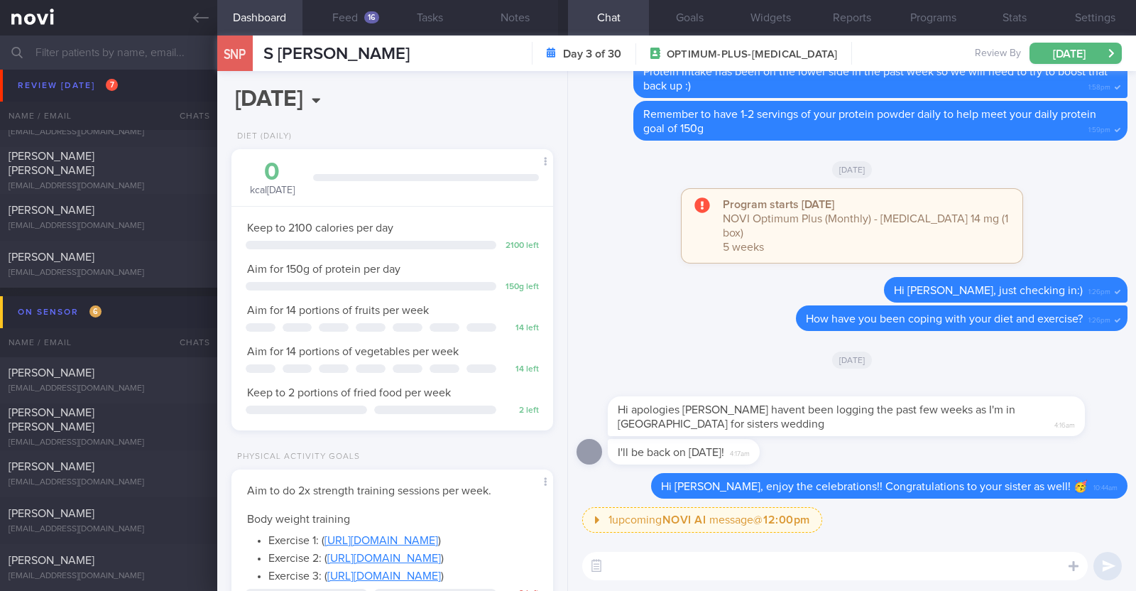
scroll to position [0, 0]
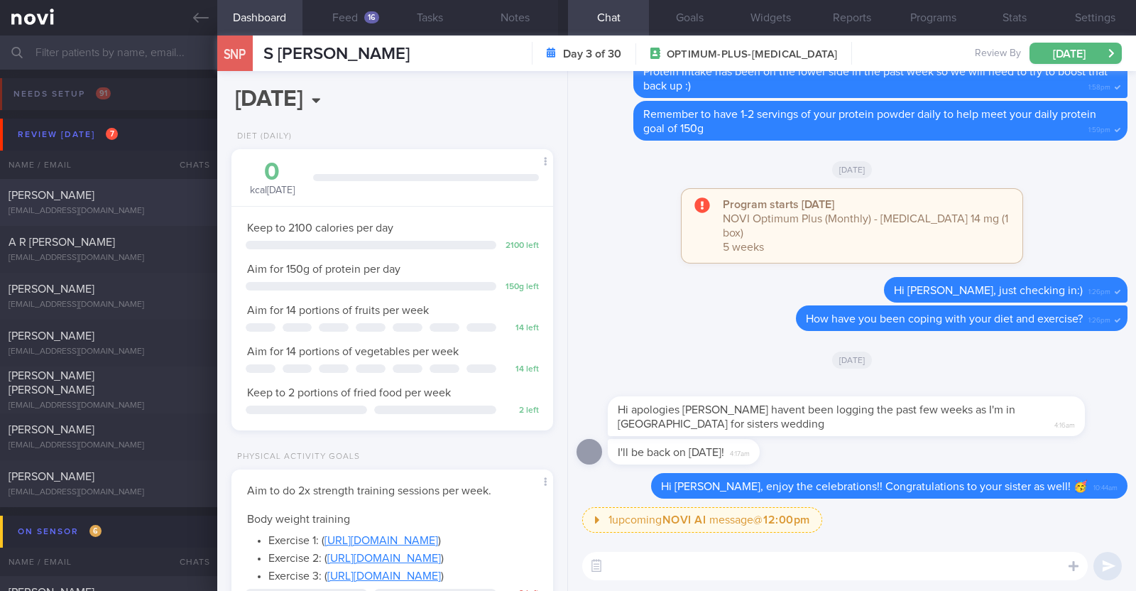
click at [146, 195] on div "[PERSON_NAME]" at bounding box center [107, 195] width 197 height 14
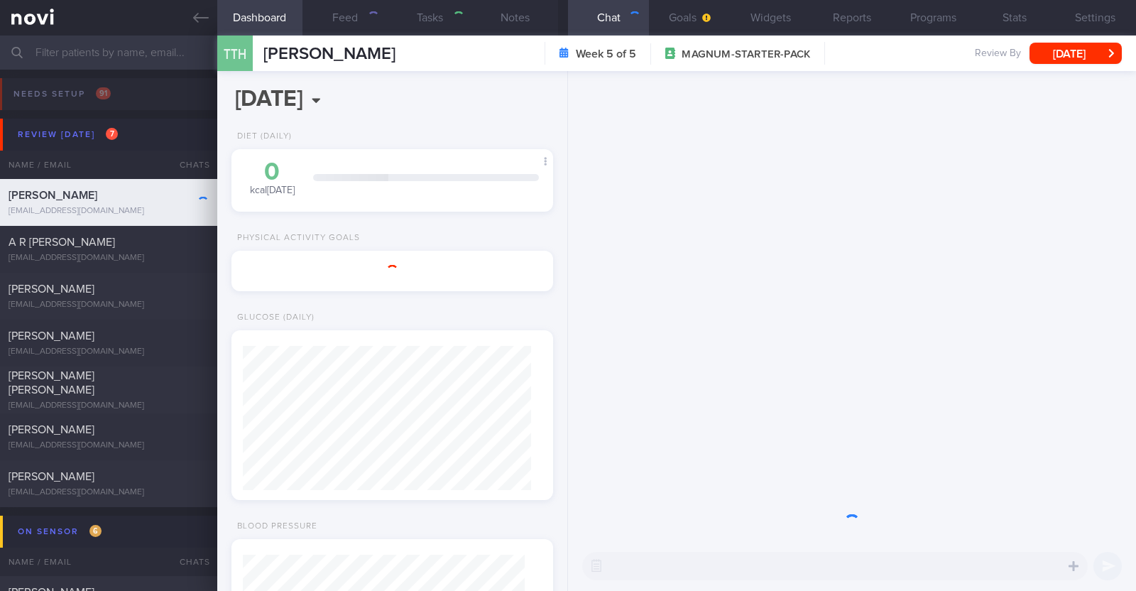
select select "7"
type input "R/v with Dr JJ 28/8. R/v 29/8"
type textarea "52M Co-morbidities: DM dx 2019 HTN HLD Lumbar degenerative disc disease s/p sur…"
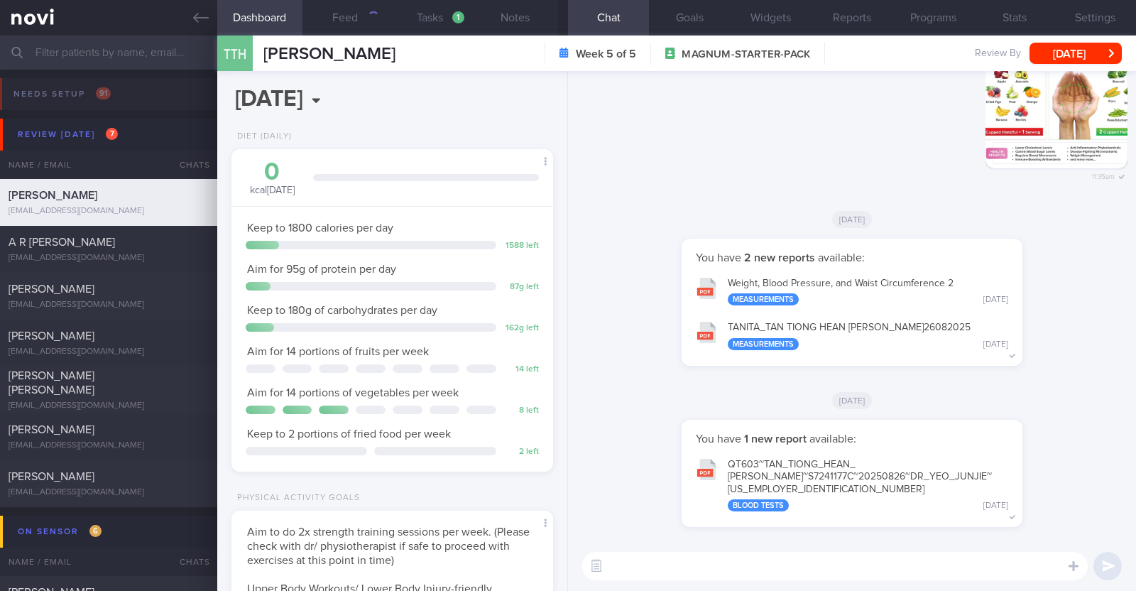
scroll to position [141, 283]
click at [520, 16] on button "Notes" at bounding box center [515, 17] width 85 height 35
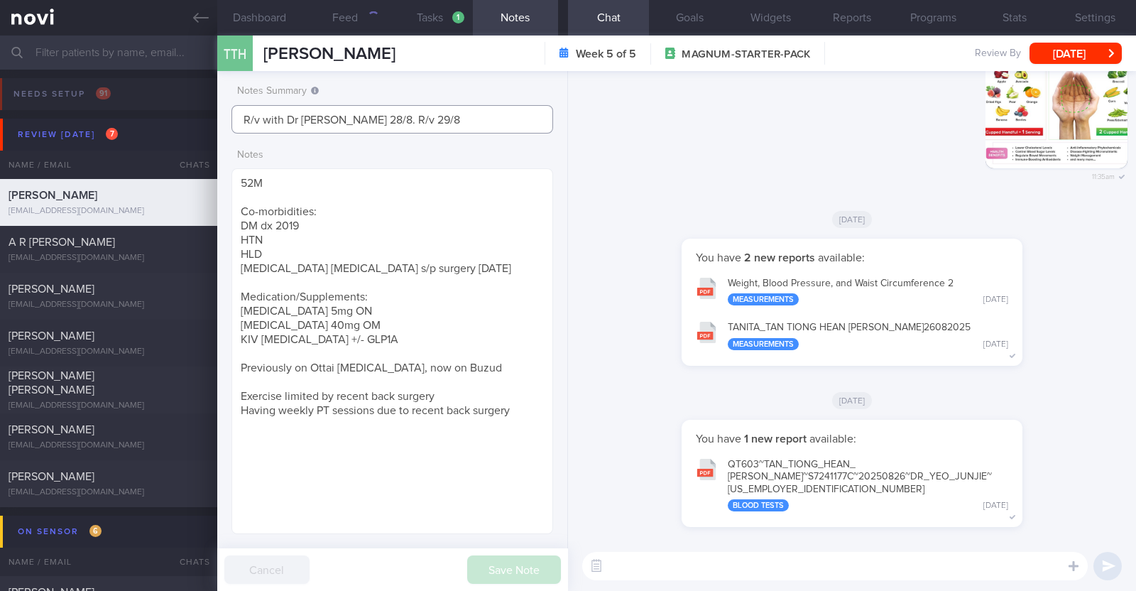
click at [395, 119] on input "R/v with Dr JJ 28/8. R/v 29/8" at bounding box center [392, 119] width 322 height 28
drag, startPoint x: 399, startPoint y: 119, endPoint x: 164, endPoint y: 115, distance: 235.0
click at [164, 115] on div "Patients New Users Coaches Assigned patients Assigned patients All active patie…" at bounding box center [568, 312] width 1136 height 555
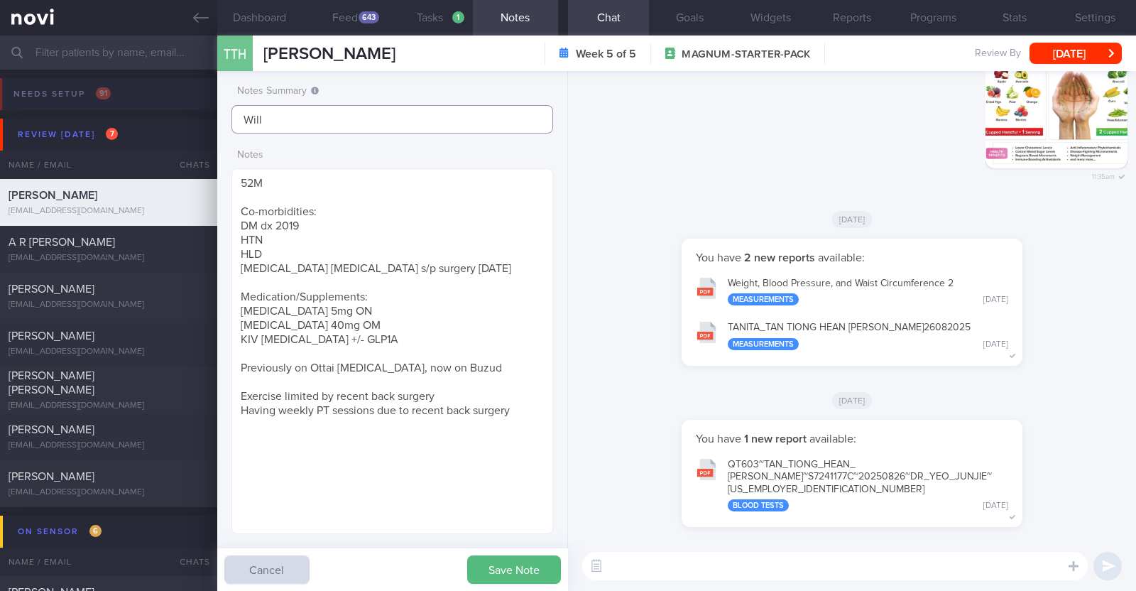
scroll to position [143, 288]
click at [326, 122] on input "Will be switchin gto OP+" at bounding box center [392, 119] width 322 height 28
type input "Will be switching to OP+"
click at [511, 569] on button "Save Note" at bounding box center [514, 569] width 94 height 28
type input "Will be switching to OP+"
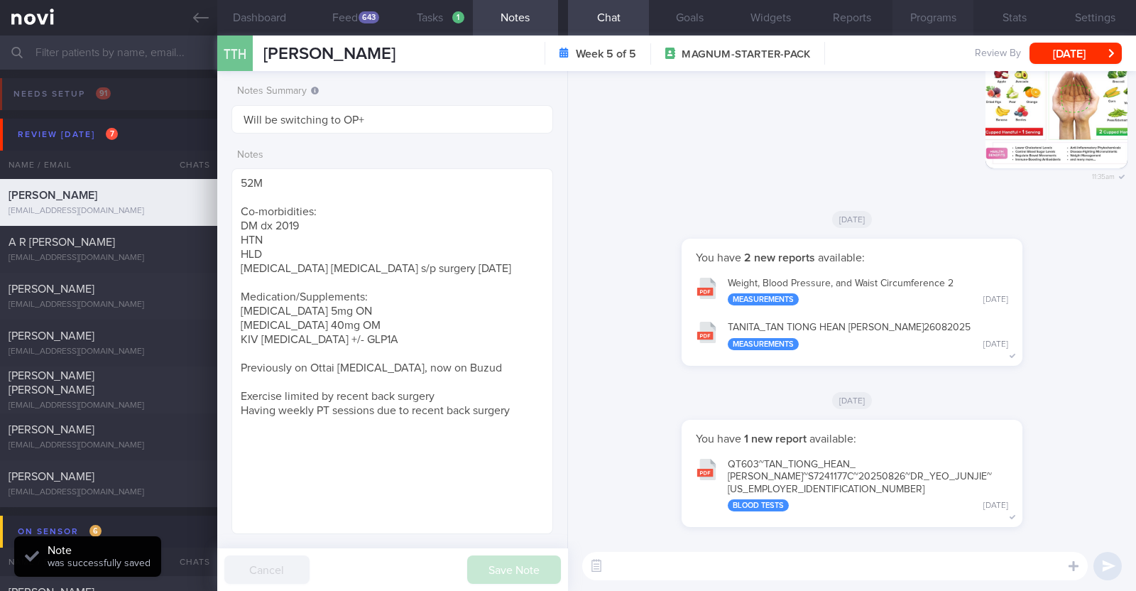
click at [928, 3] on button "Programs" at bounding box center [932, 17] width 81 height 35
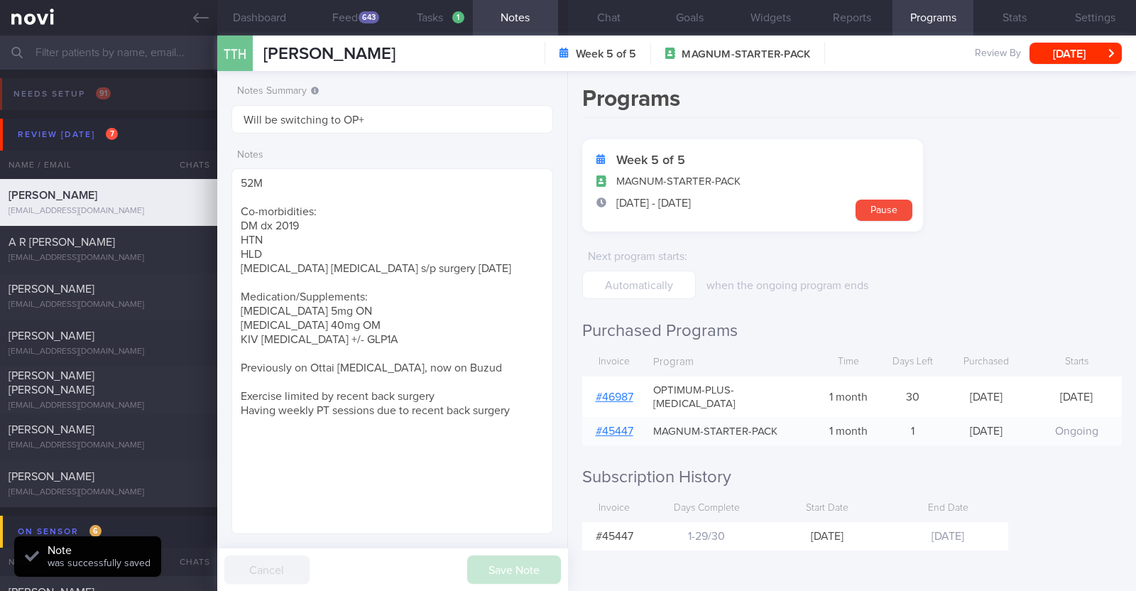
click at [629, 391] on link "# 46987" at bounding box center [615, 396] width 38 height 11
click at [383, 340] on textarea "52M Co-morbidities: DM dx 2019 HTN HLD Lumbar degenerative disc disease s/p sur…" at bounding box center [392, 351] width 322 height 366
drag, startPoint x: 383, startPoint y: 339, endPoint x: 226, endPoint y: 335, distance: 156.2
click at [226, 335] on div "Notes Summary Will be switching to OP+ Notes 52M Co-morbidities: DM dx 2019 HTN…" at bounding box center [392, 331] width 351 height 520
paste textarea "Start Ozempic 0.25mg wkly x2-4/52 --> 0.5mg wkly Increase Irbesartan from 150mg…"
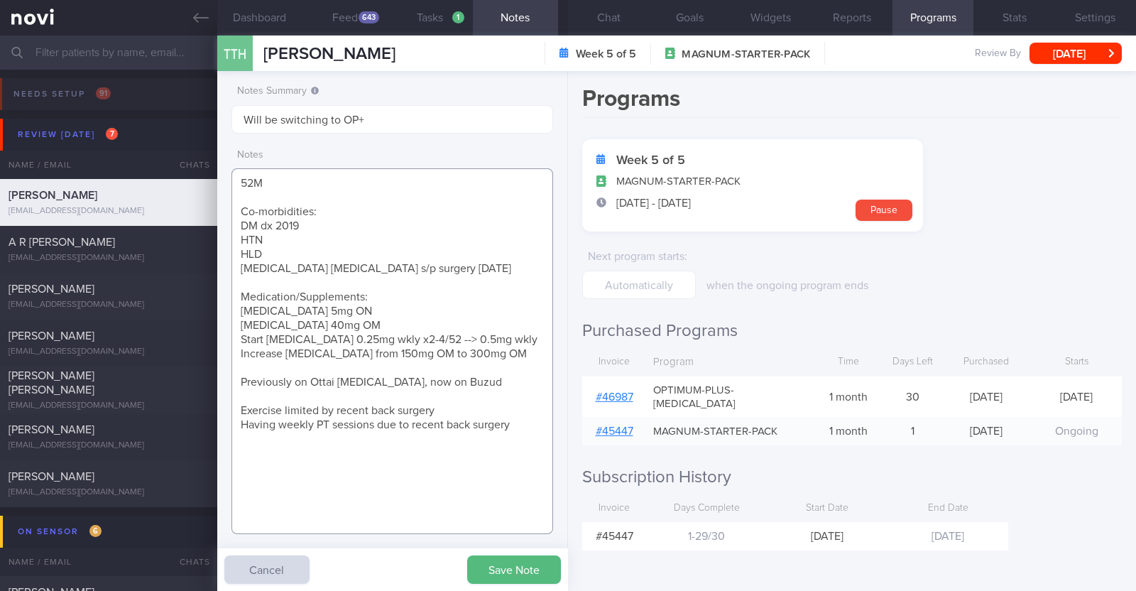
drag, startPoint x: 241, startPoint y: 314, endPoint x: 365, endPoint y: 320, distance: 124.4
click at [365, 320] on textarea "52M Co-morbidities: DM dx 2019 HTN HLD Lumbar degenerative disc disease s/p sur…" at bounding box center [392, 351] width 322 height 366
paste textarea "Irbesartan (Aprovel) 300mg x 0.5 tab Atorvastatin (Lipitor) 20mg x 0.5 tab"
click at [433, 302] on textarea "52M Co-morbidities: DM dx 2019 HTN HLD Lumbar degenerative disc disease s/p sur…" at bounding box center [392, 351] width 322 height 366
click at [432, 307] on textarea "52M Co-morbidities: DM dx 2019 HTN HLD Lumbar degenerative disc disease s/p sur…" at bounding box center [392, 351] width 322 height 366
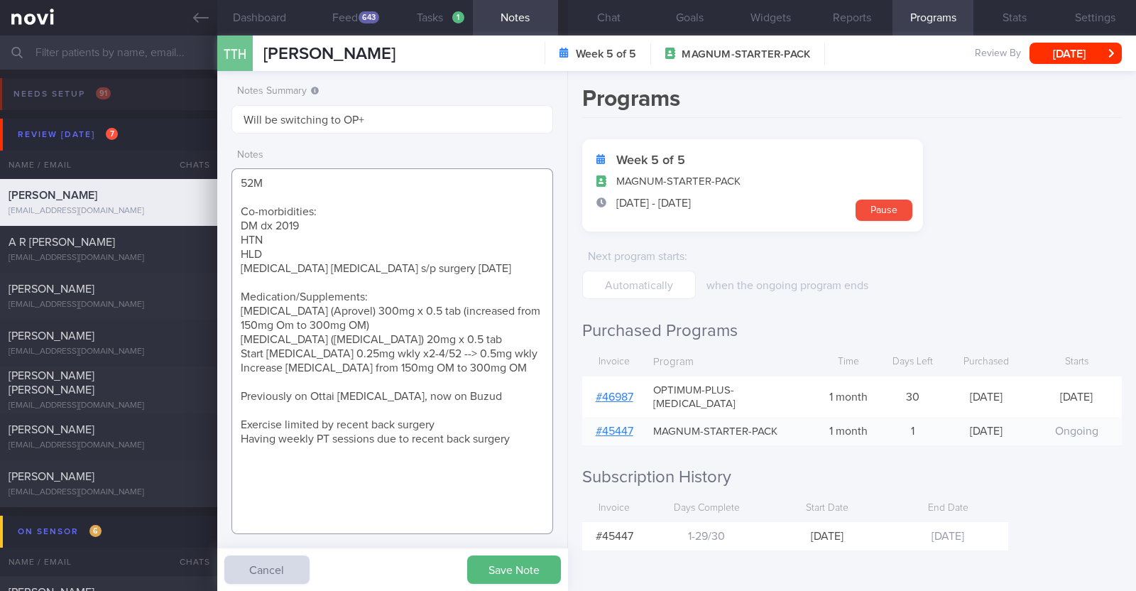
drag, startPoint x: 236, startPoint y: 371, endPoint x: 505, endPoint y: 371, distance: 269.1
click at [505, 371] on textarea "52M Co-morbidities: DM dx 2019 HTN HLD Lumbar degenerative disc disease s/p sur…" at bounding box center [392, 351] width 322 height 366
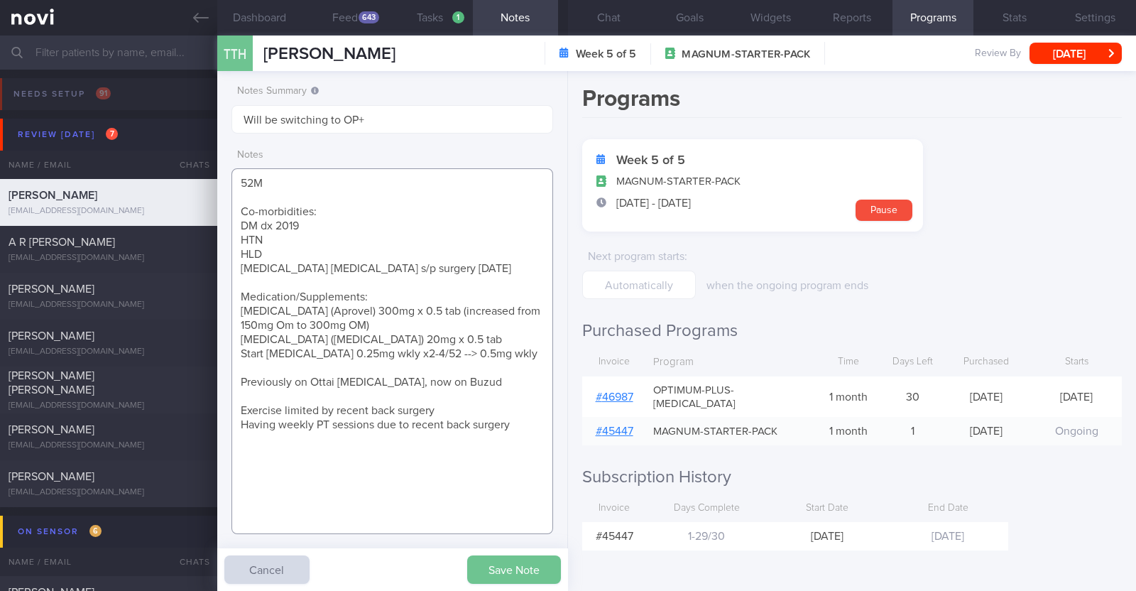
type textarea "52M Co-morbidities: DM dx 2019 HTN HLD Lumbar degenerative disc disease s/p sur…"
click at [522, 569] on button "Save Note" at bounding box center [514, 569] width 94 height 28
drag, startPoint x: 241, startPoint y: 298, endPoint x: 497, endPoint y: 359, distance: 262.8
click at [497, 359] on textarea "52M Co-morbidities: DM dx 2019 HTN HLD Lumbar degenerative disc disease s/p sur…" at bounding box center [392, 351] width 322 height 366
click at [573, 252] on div "Programs Week 5 of 5 MAGNUM-STARTER-PACK 31 Jul - 29 Aug Pause Next program sta…" at bounding box center [852, 331] width 568 height 520
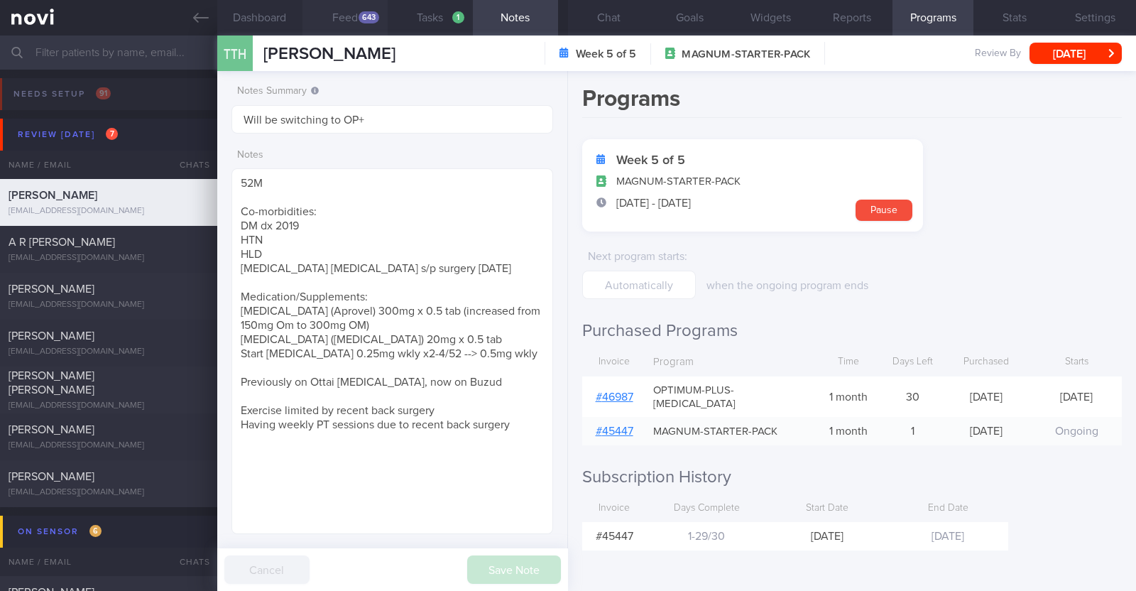
click at [371, 9] on button "Feed 643" at bounding box center [344, 17] width 85 height 35
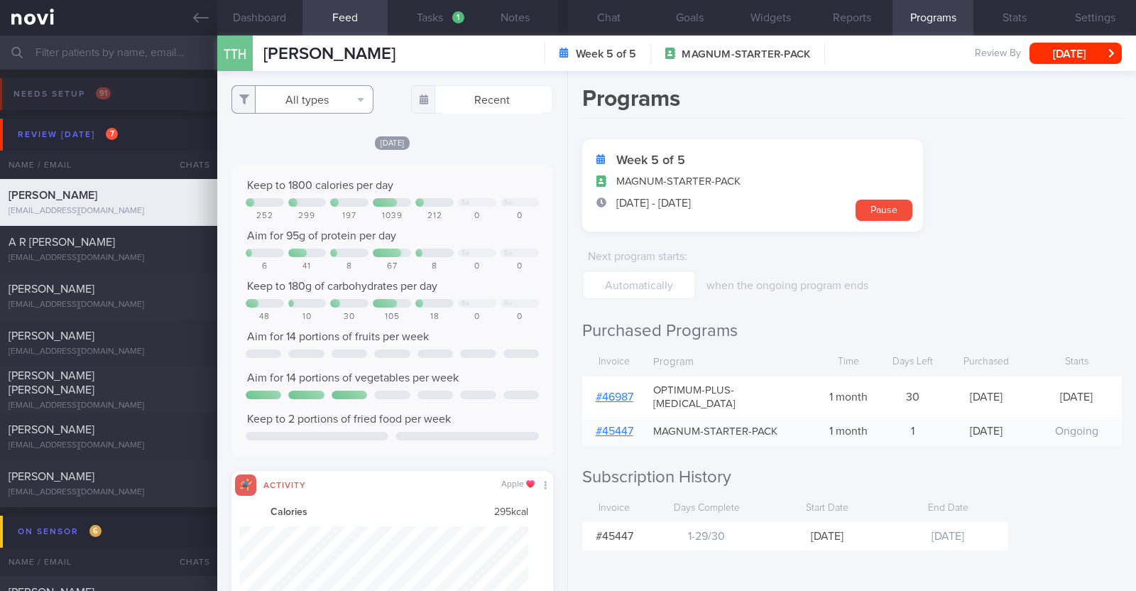
click at [296, 104] on button "All types" at bounding box center [302, 99] width 142 height 28
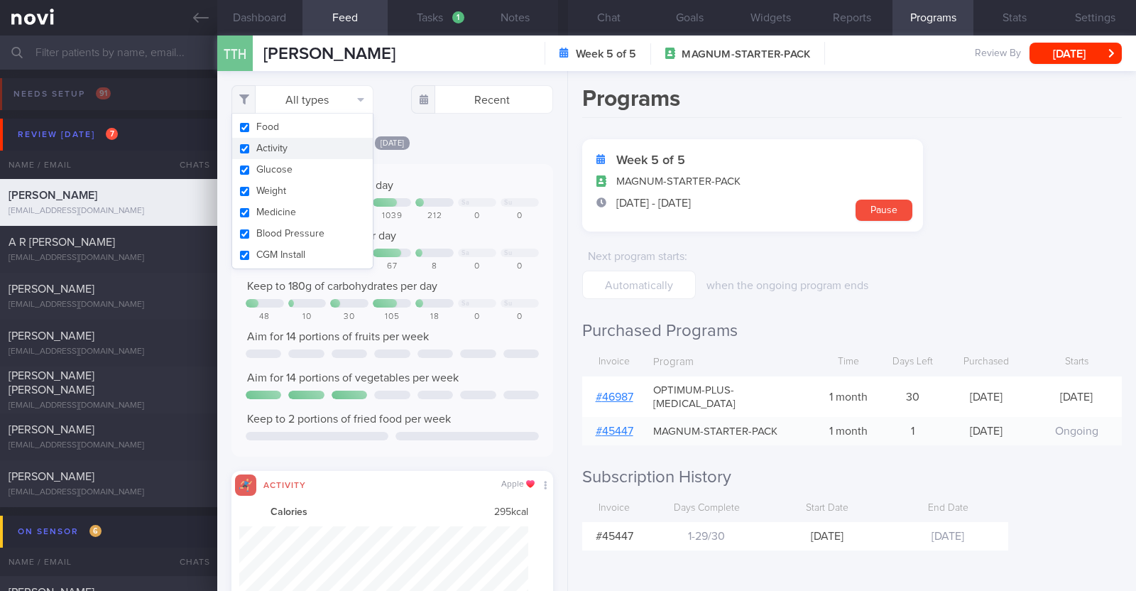
click at [285, 148] on button "Activity" at bounding box center [302, 148] width 141 height 21
checkbox input "false"
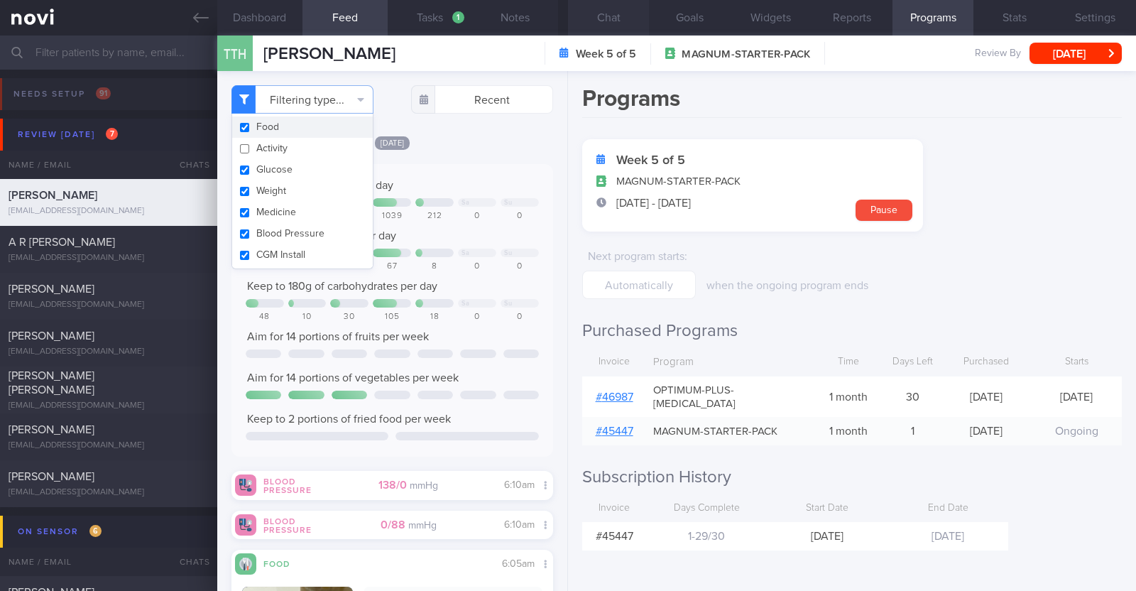
scroll to position [143, 288]
click at [621, 13] on button "Chat" at bounding box center [608, 17] width 81 height 35
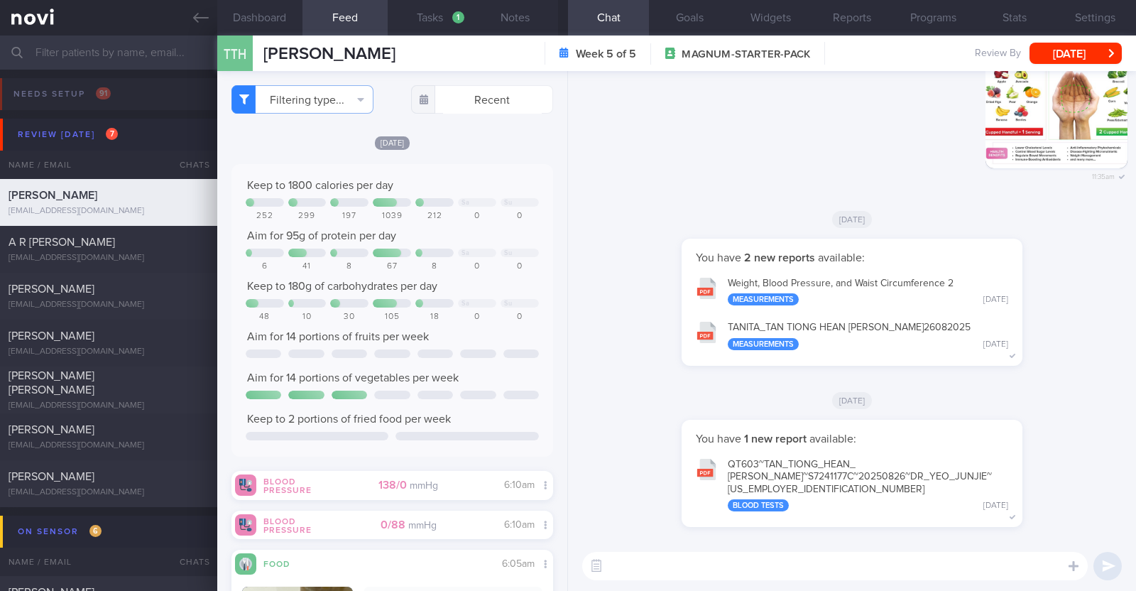
click at [1093, 338] on div "You have 2 new reports available: Weight, Blood Pressure, and Waist Circumferen…" at bounding box center [851, 309] width 551 height 141
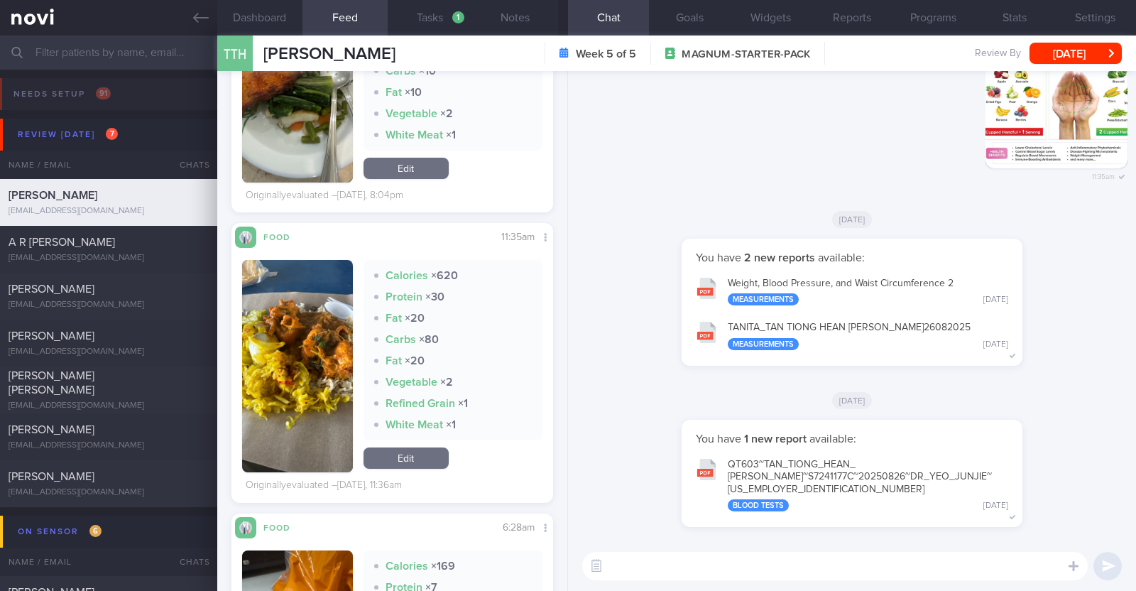
scroll to position [976, 0]
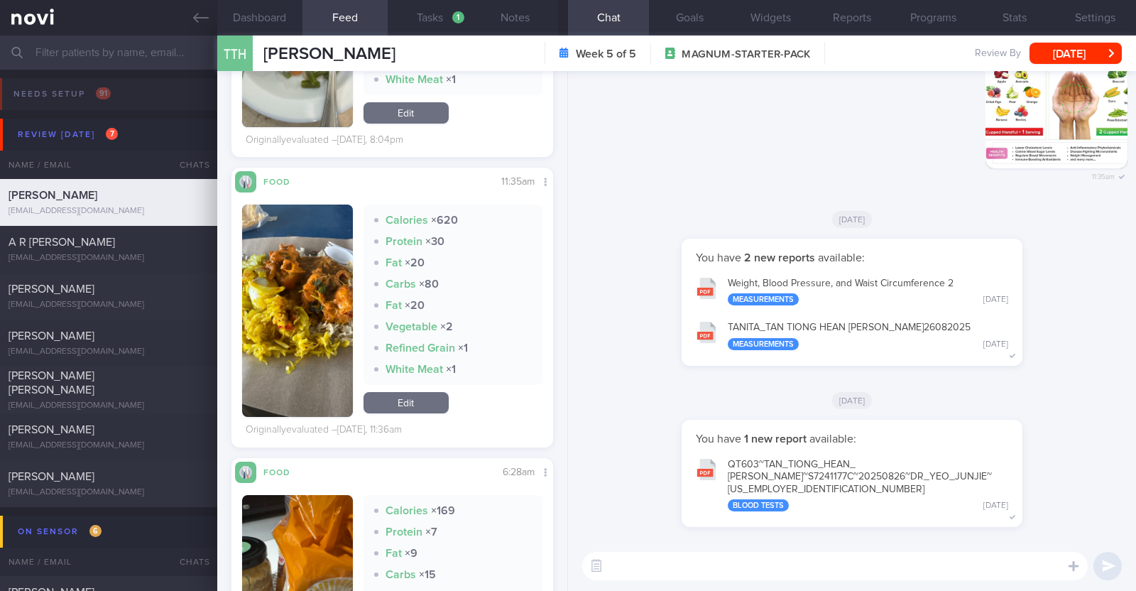
click at [311, 262] on button "button" at bounding box center [297, 310] width 111 height 212
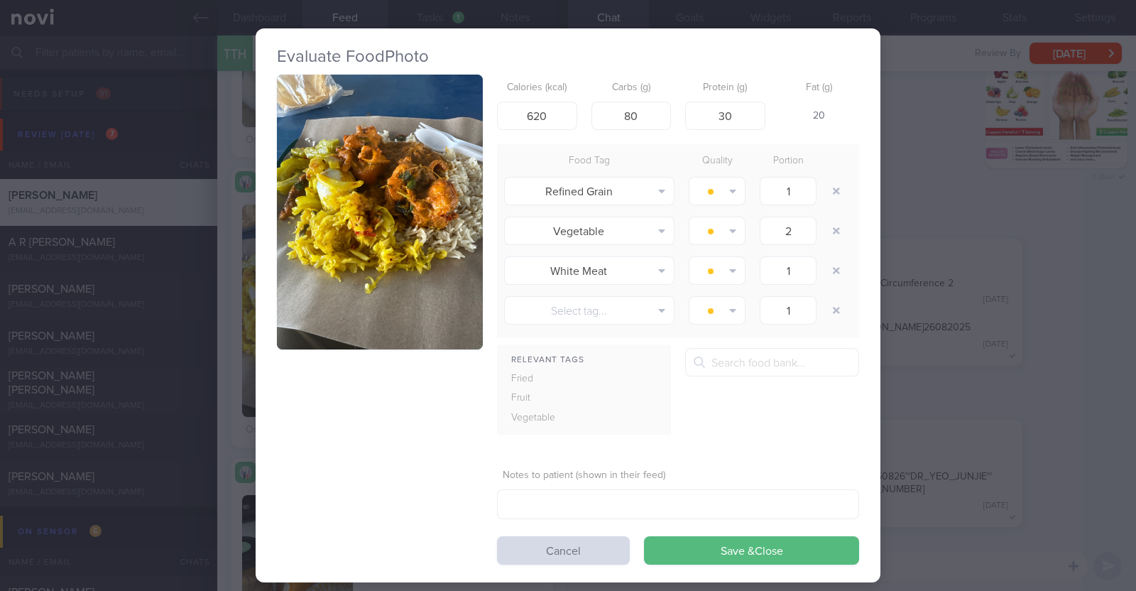
click at [217, 285] on div "Evaluate Food Photo Calories (kcal) 620 Carbs (g) 80 Protein (g) 30 Fat (g) 20 …" at bounding box center [568, 295] width 1136 height 591
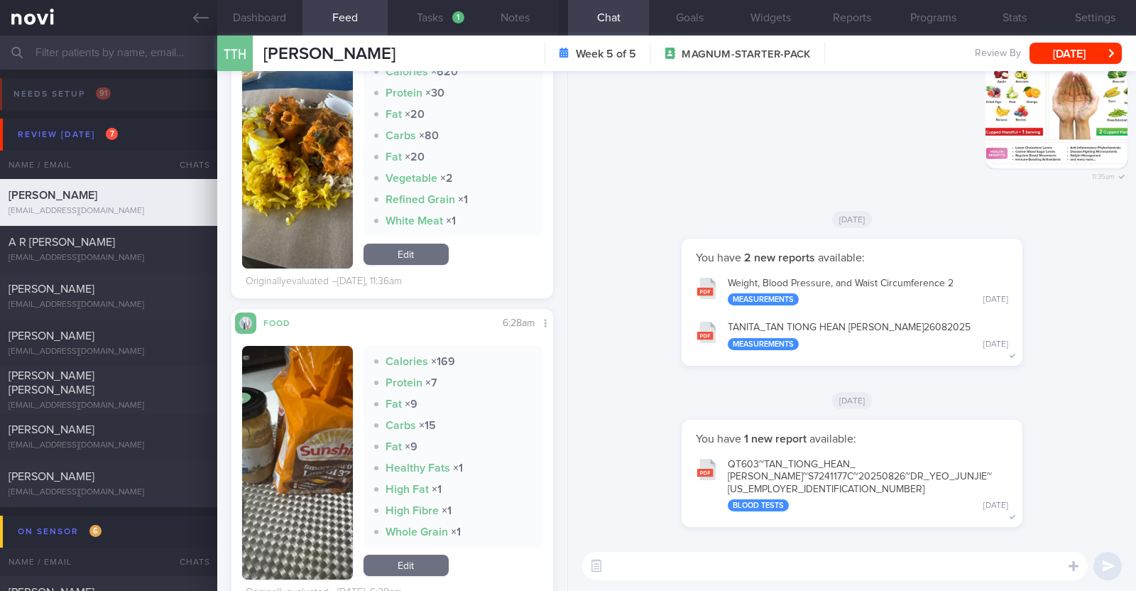
scroll to position [1153, 0]
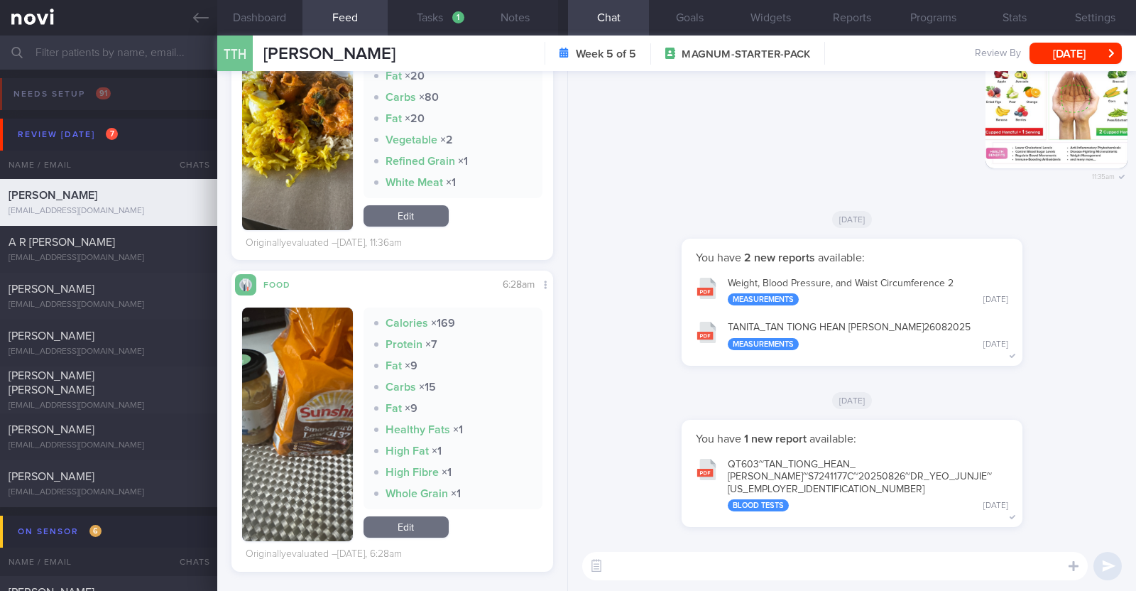
click at [242, 412] on button "button" at bounding box center [297, 424] width 111 height 234
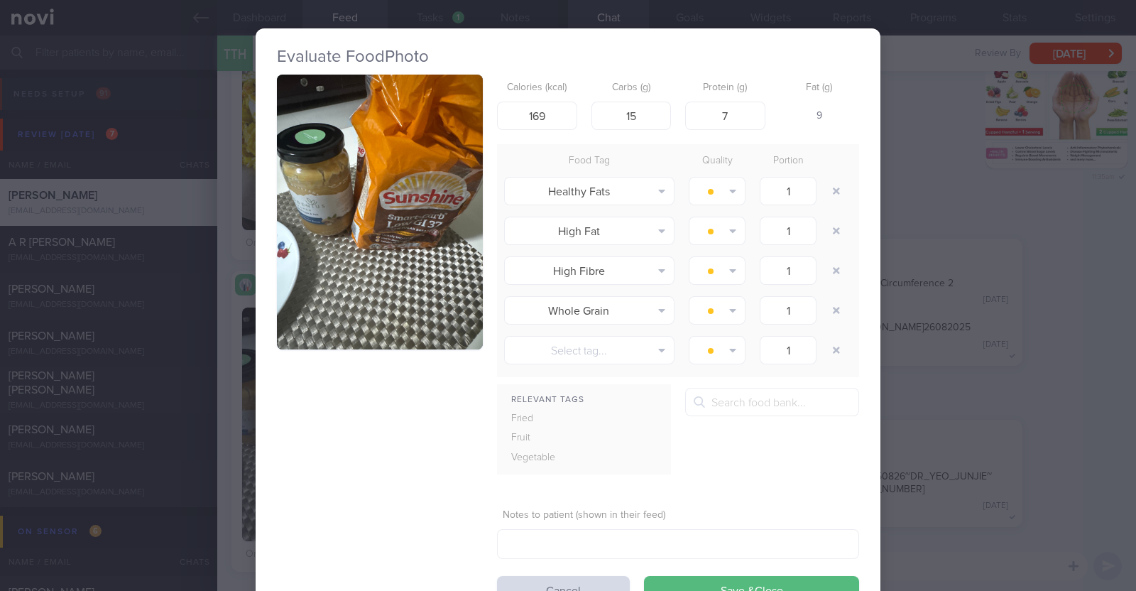
click at [322, 278] on button "button" at bounding box center [380, 212] width 206 height 275
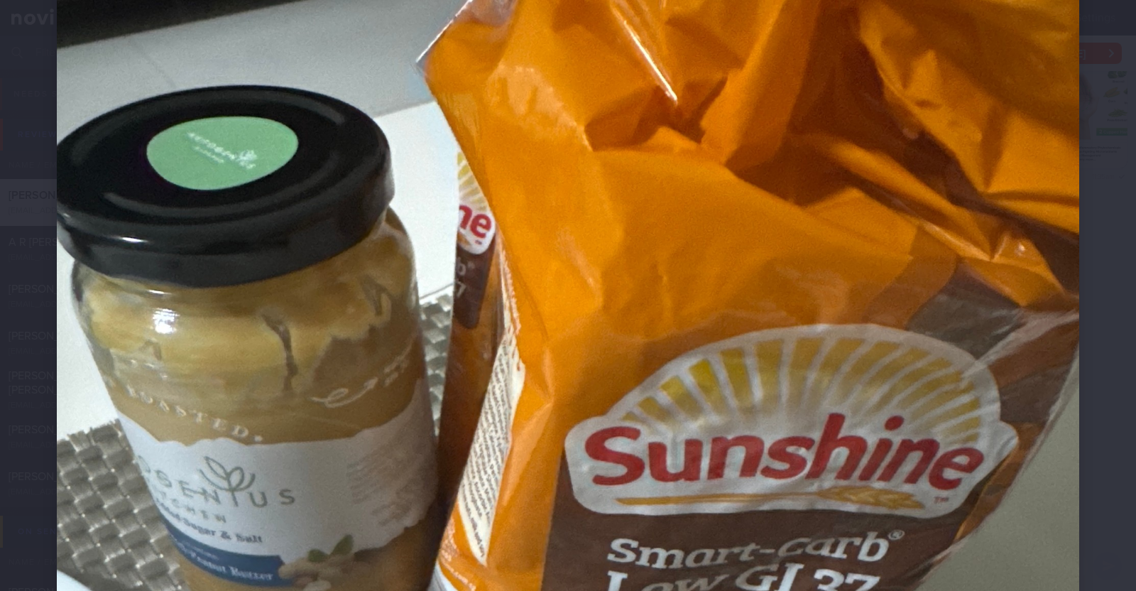
scroll to position [444, 0]
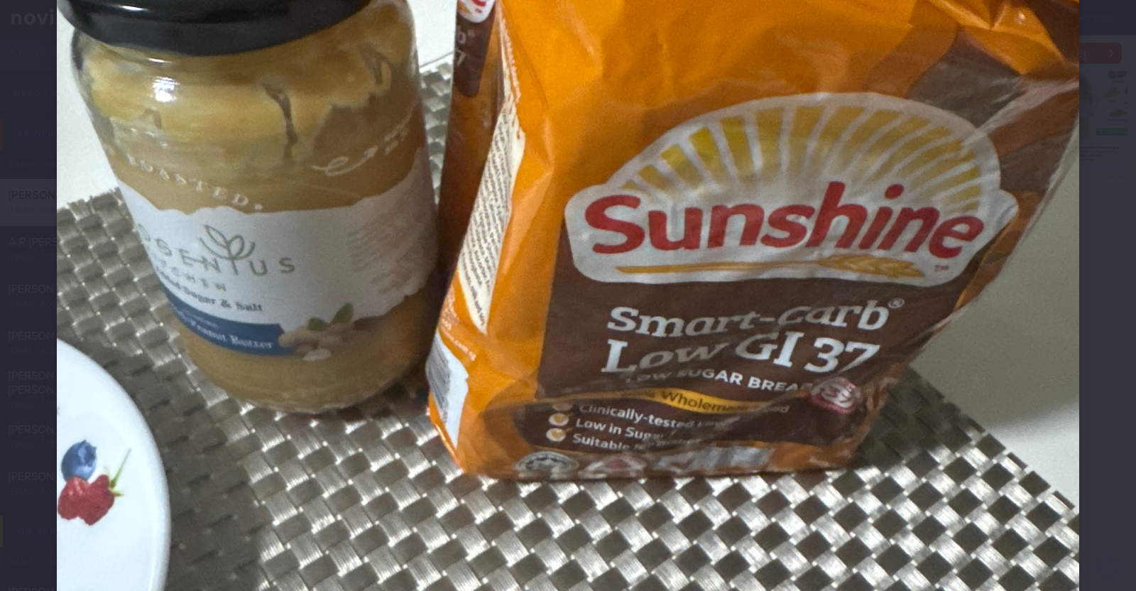
click at [25, 370] on div at bounding box center [568, 294] width 1136 height 1477
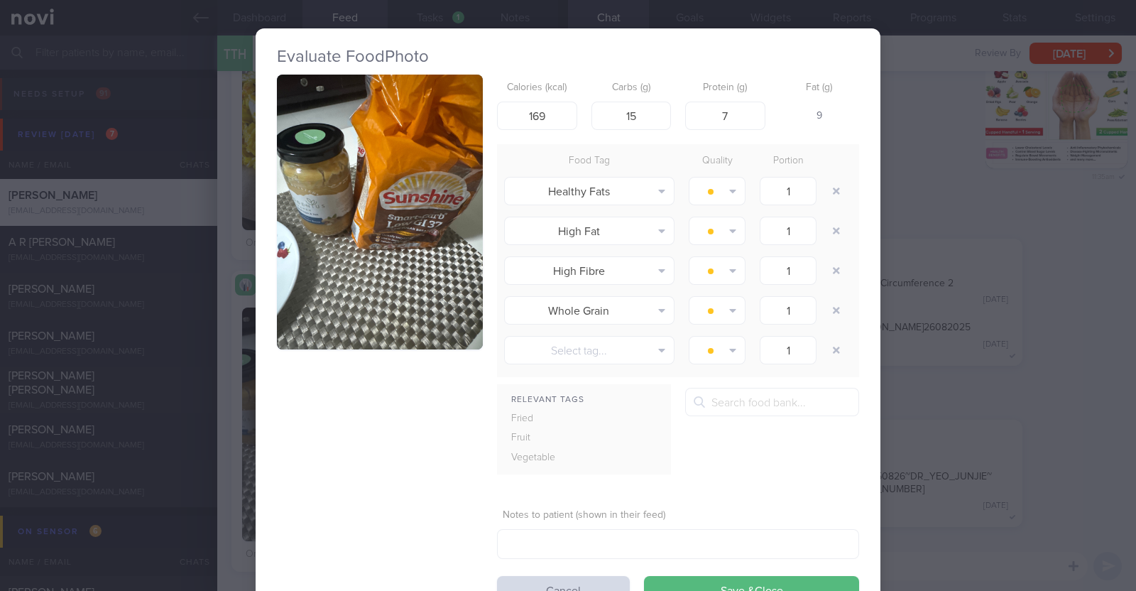
click at [213, 351] on div "Evaluate Food Photo Calories (kcal) 169 Carbs (g) 15 Protein (g) 7 Fat (g) 9 Fo…" at bounding box center [568, 295] width 1136 height 591
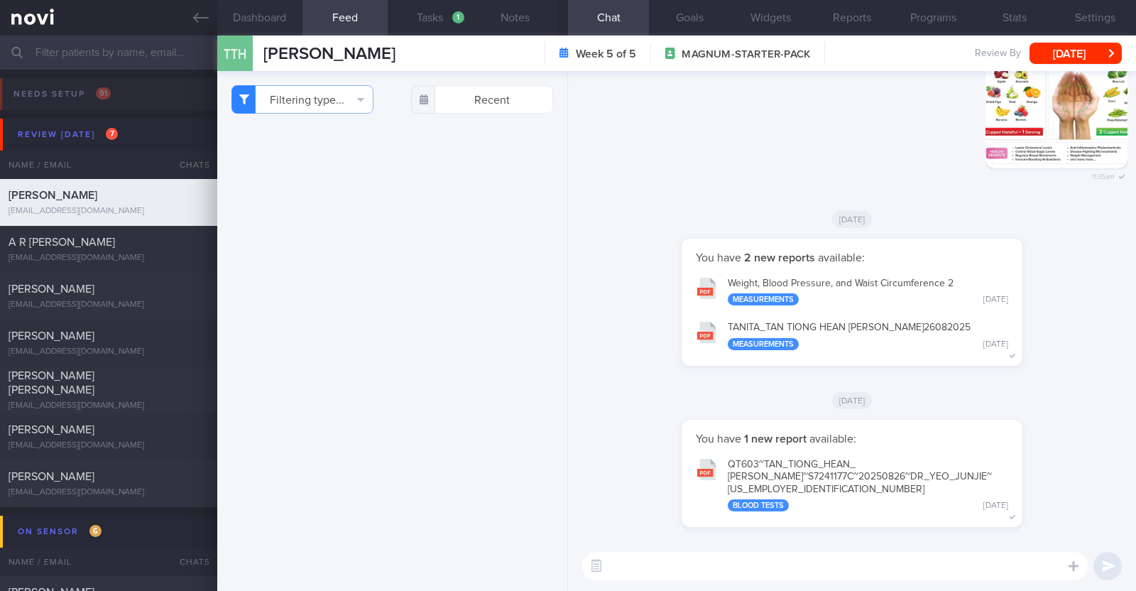
select select "7"
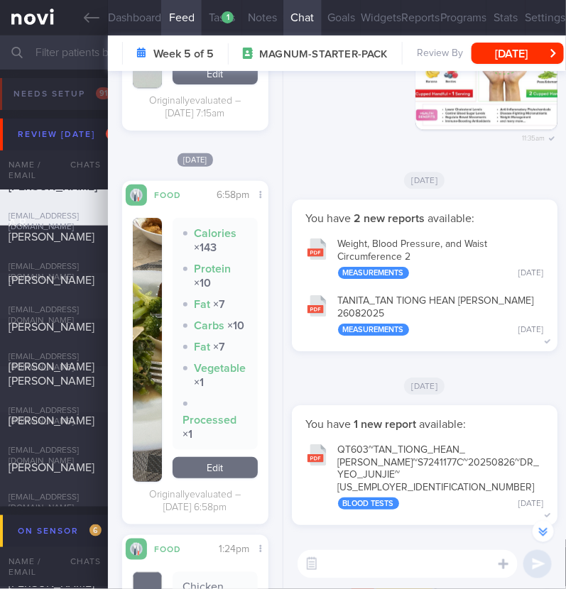
scroll to position [709872, 709839]
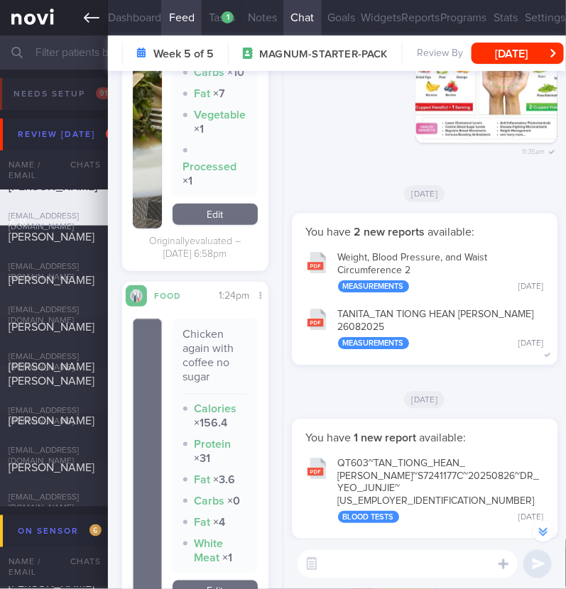
click at [96, 16] on icon at bounding box center [92, 18] width 16 height 16
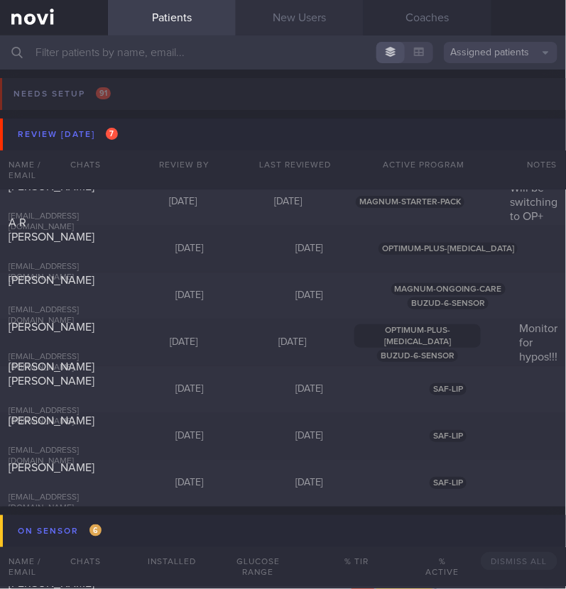
click at [304, 23] on link "New Users" at bounding box center [300, 17] width 128 height 35
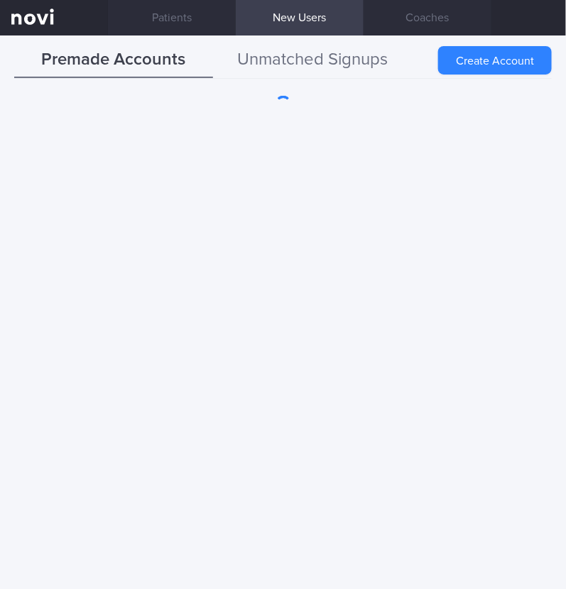
click at [286, 55] on button "Unmatched Signups" at bounding box center [312, 60] width 199 height 35
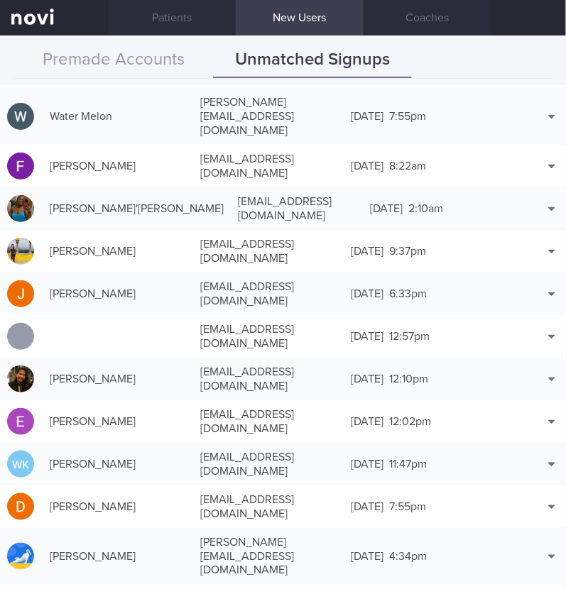
scroll to position [2218, 0]
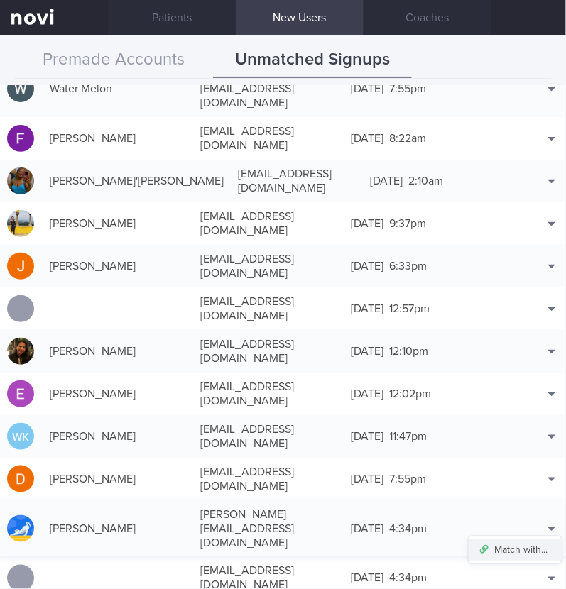
click at [523, 540] on button "Match with..." at bounding box center [515, 550] width 93 height 21
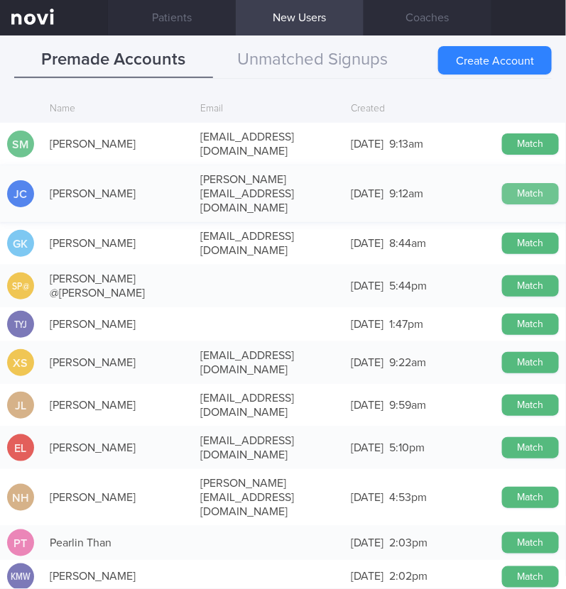
click at [526, 183] on button "Match" at bounding box center [530, 193] width 57 height 21
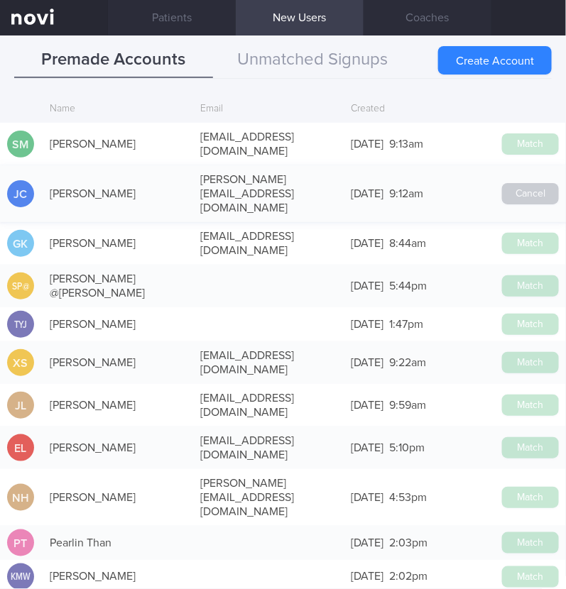
scroll to position [2215, 0]
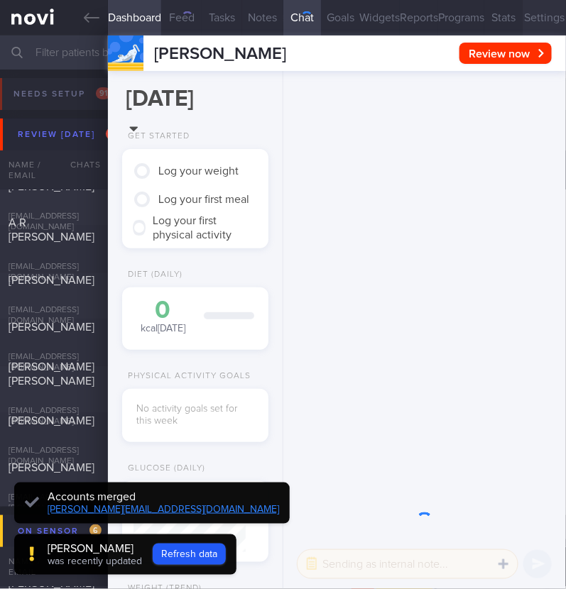
scroll to position [56, 112]
click at [523, 16] on button "Settings" at bounding box center [544, 17] width 43 height 35
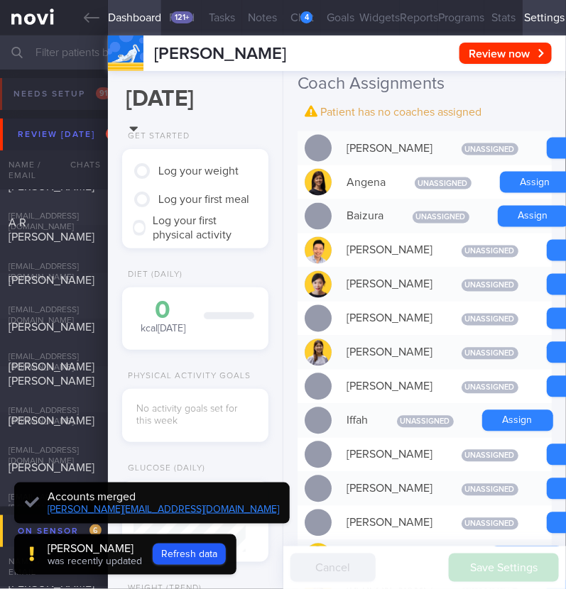
scroll to position [-620, 0]
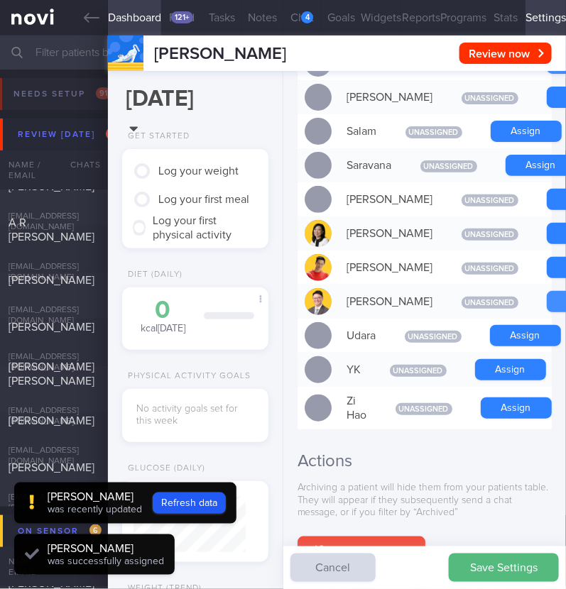
scroll to position [-748, 0]
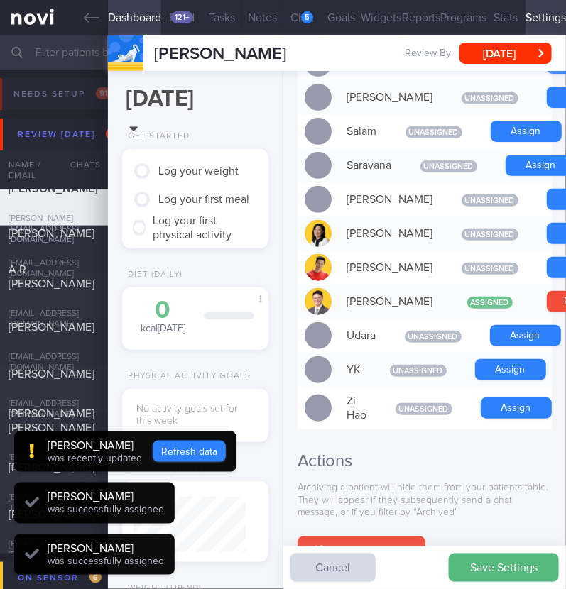
click at [199, 497] on div "Joanne Chong was recently updated Refresh data Charlotte Tan was successfully a…" at bounding box center [125, 511] width 222 height 158
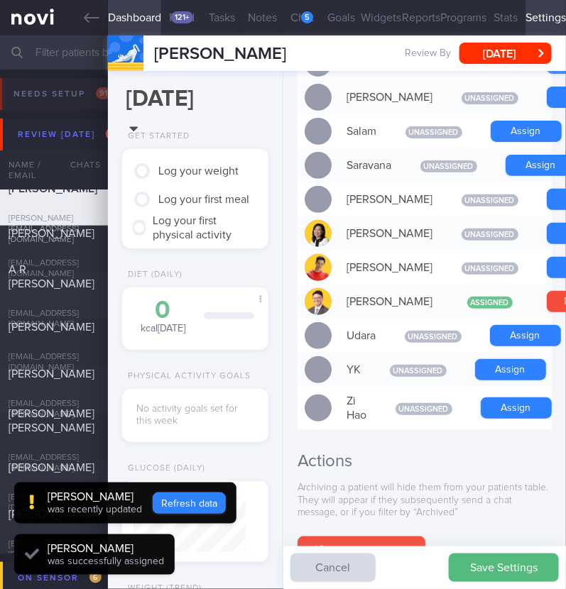
scroll to position [-787, 0]
click at [192, 494] on button "Refresh data" at bounding box center [189, 503] width 73 height 21
type input "b89bf4cea8584734a9525b1e83223a2e"
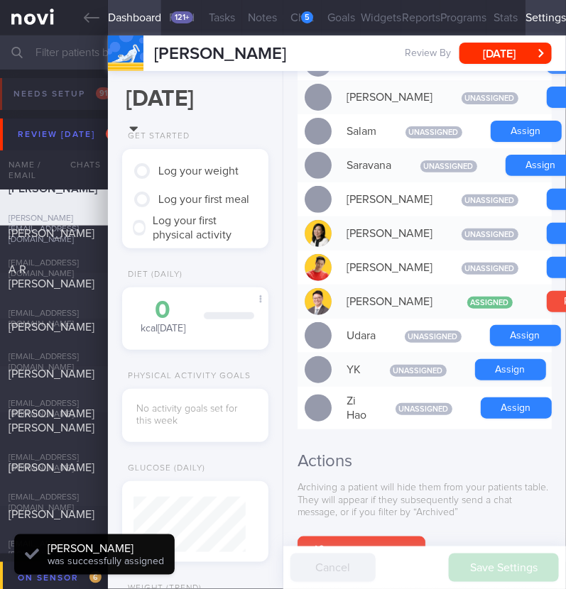
scroll to position [56, 112]
click at [290, 19] on button "Chat 5" at bounding box center [302, 17] width 39 height 35
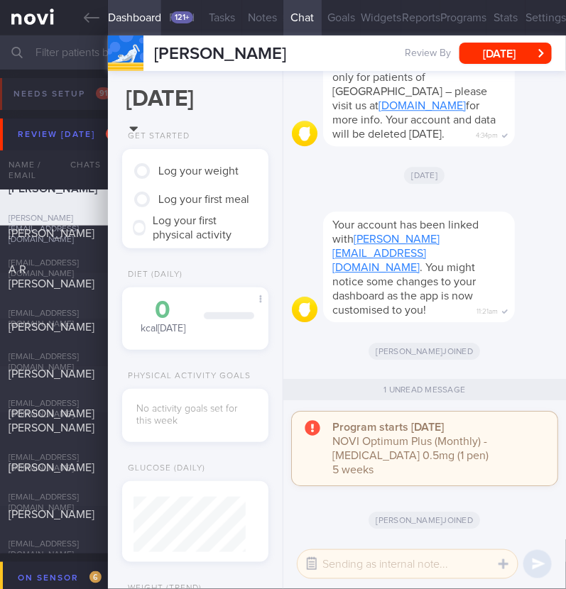
click at [312, 572] on button "button" at bounding box center [312, 565] width 26 height 26
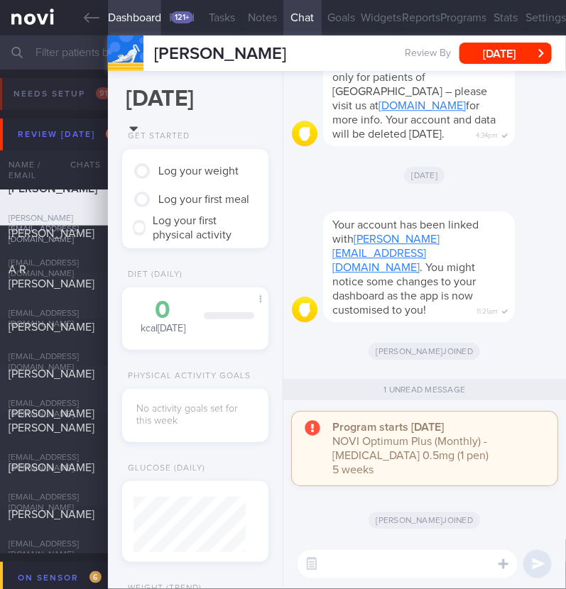
click at [375, 556] on textarea at bounding box center [407, 564] width 220 height 28
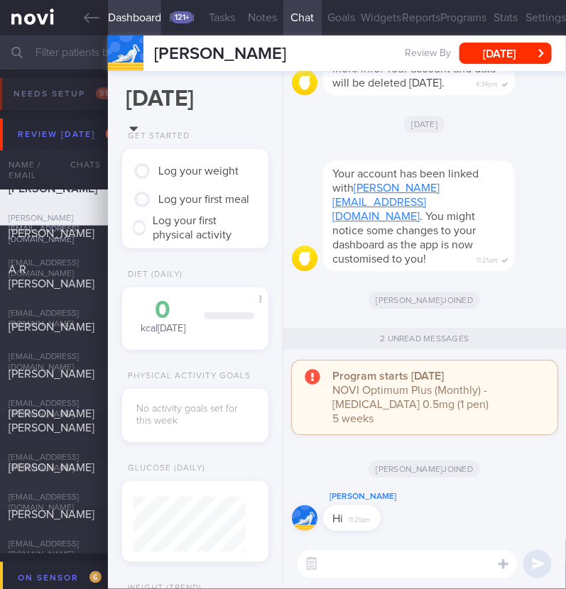
click at [359, 557] on textarea at bounding box center [407, 564] width 220 height 28
type textarea "Hi:)"
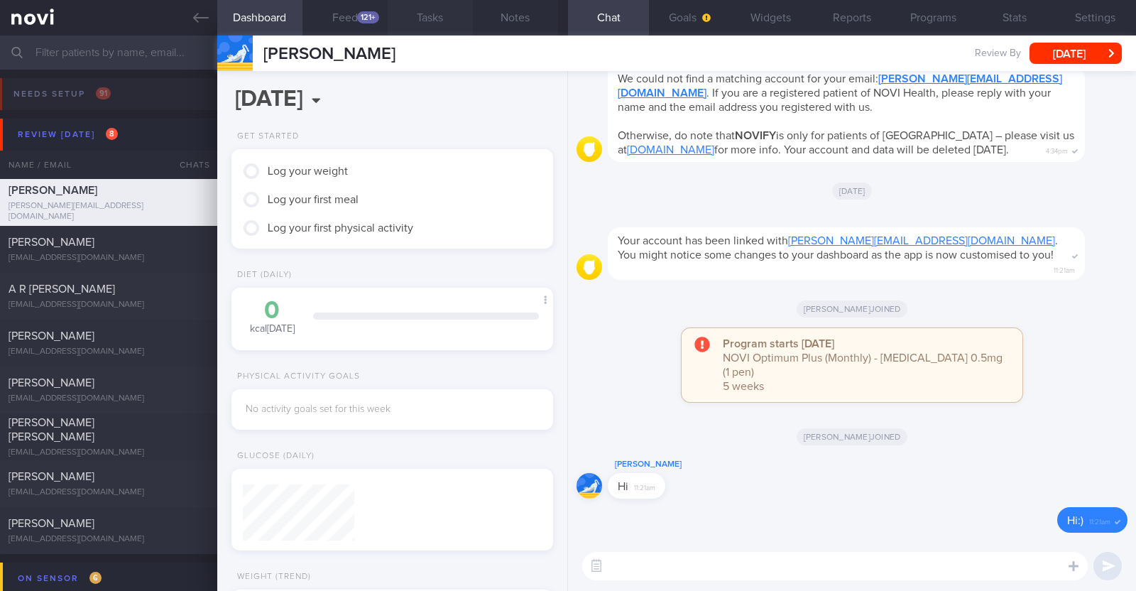
scroll to position [140, 283]
click at [753, 16] on button "Widgets" at bounding box center [771, 17] width 81 height 35
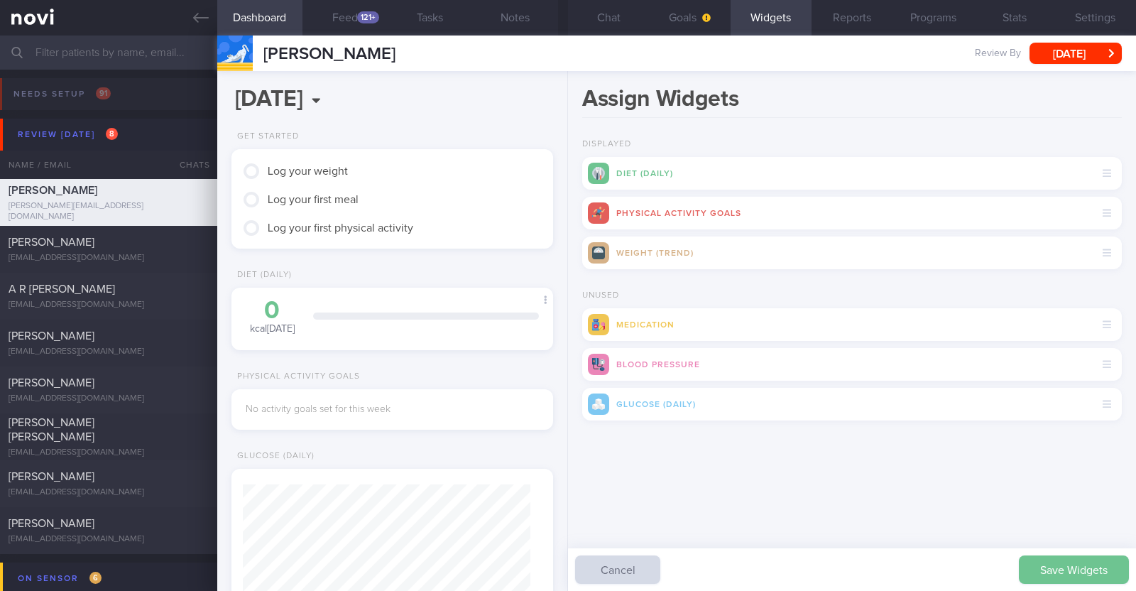
click at [1068, 562] on button "Save Widgets" at bounding box center [1074, 569] width 110 height 28
click at [688, 22] on button "Goals" at bounding box center [689, 17] width 81 height 35
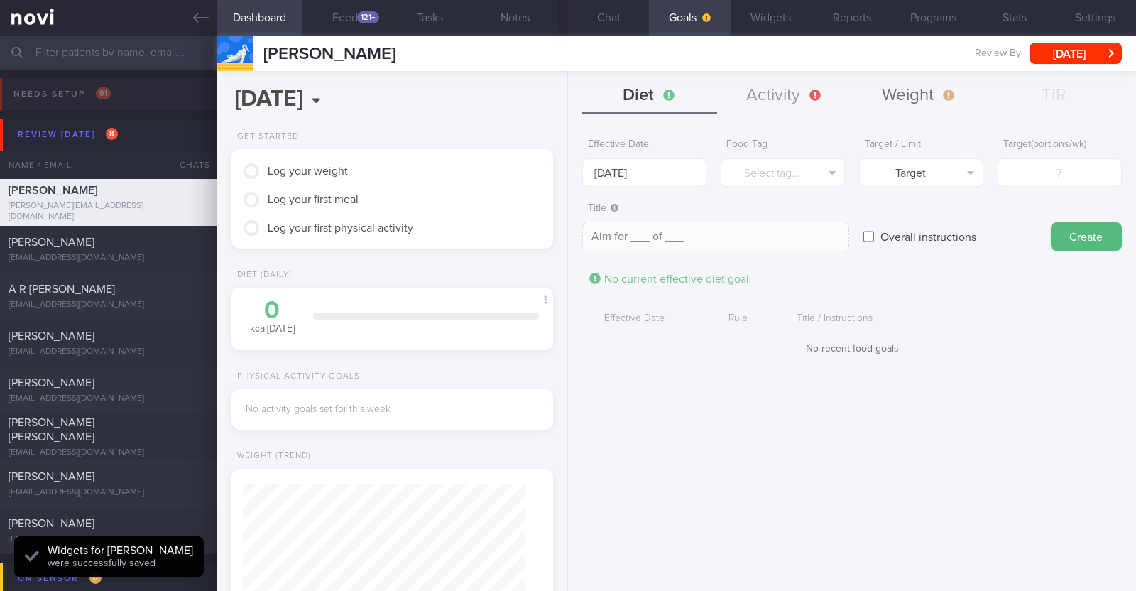
click at [907, 104] on button "Weight" at bounding box center [919, 95] width 135 height 35
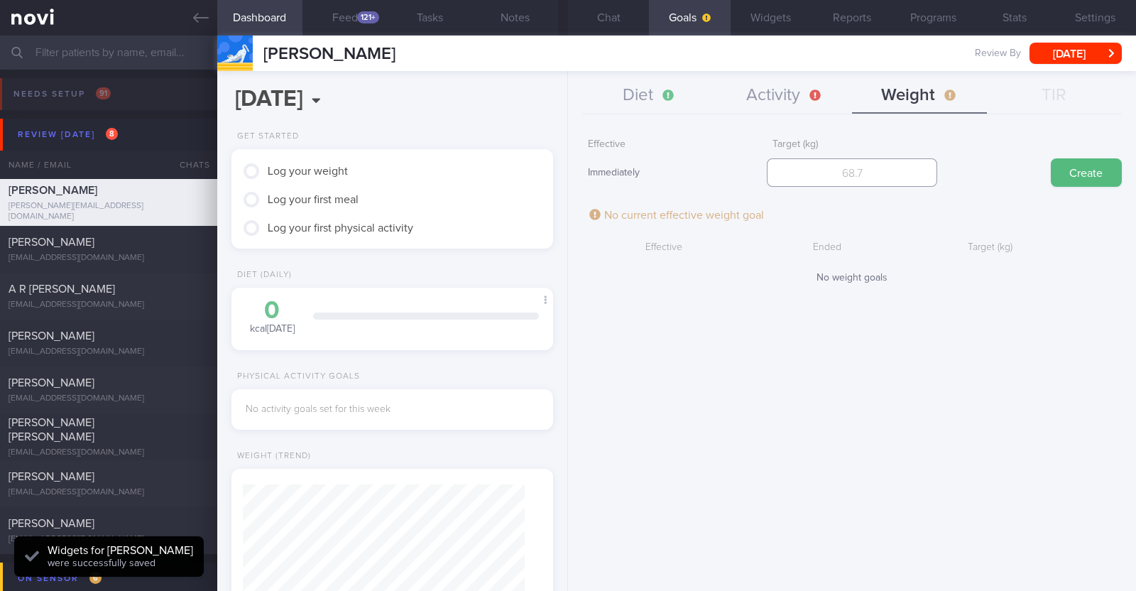
click at [852, 180] on input "number" at bounding box center [852, 172] width 170 height 28
type input "65"
click at [1106, 166] on button "Create" at bounding box center [1086, 172] width 71 height 28
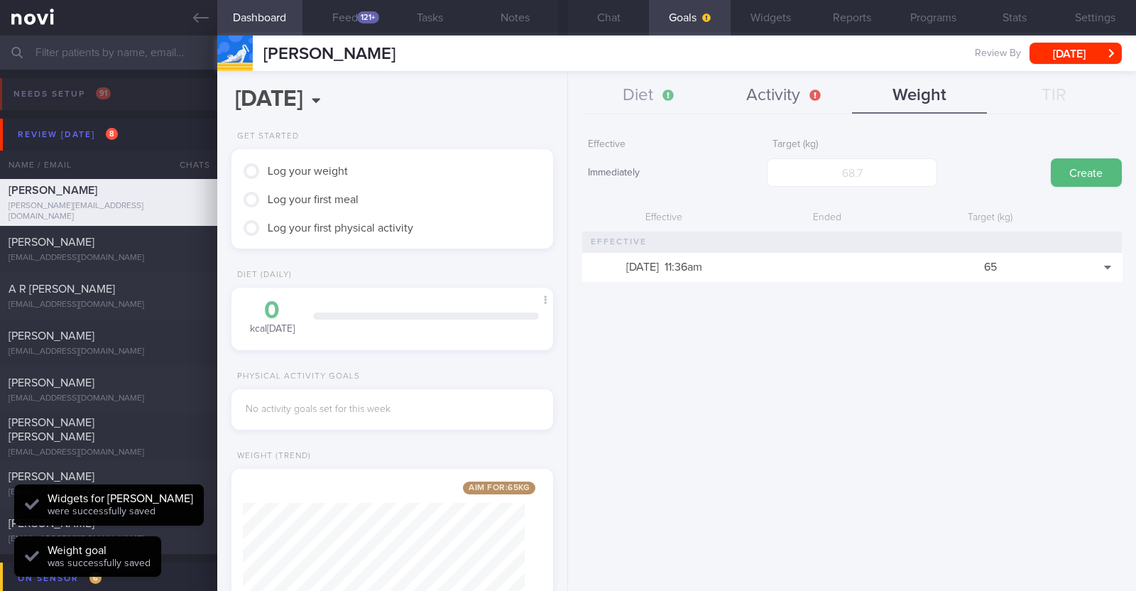
click at [791, 94] on button "Activity" at bounding box center [784, 95] width 135 height 35
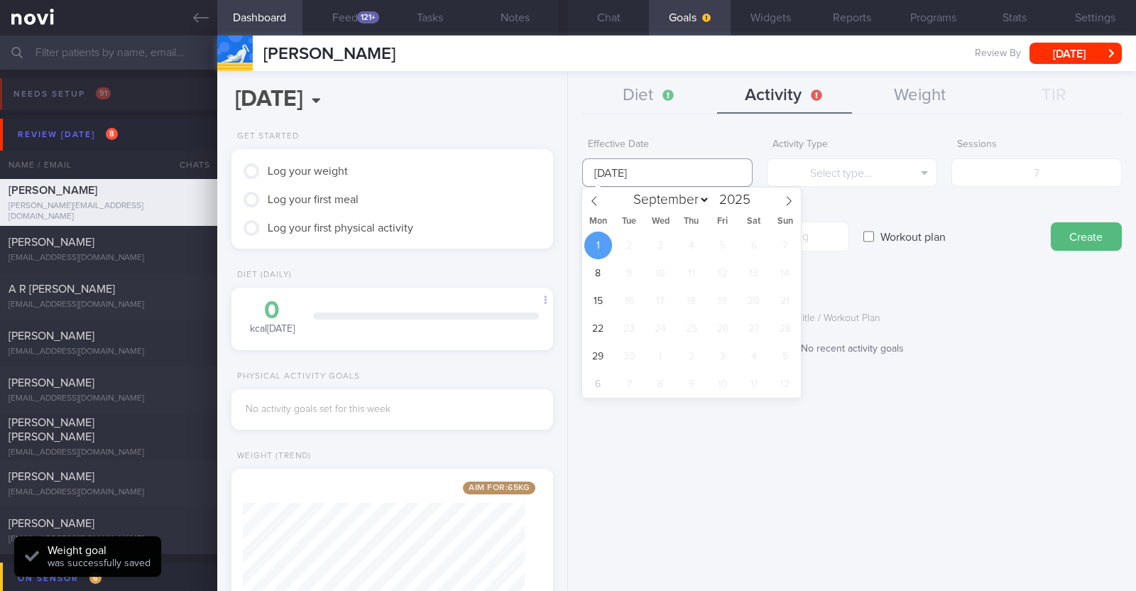
click at [640, 177] on input "1 Sep 2025" at bounding box center [667, 172] width 170 height 28
click at [590, 199] on icon at bounding box center [594, 201] width 10 height 10
select select "7"
click at [601, 356] on span "25" at bounding box center [598, 356] width 28 height 28
type input "25 Aug 2025"
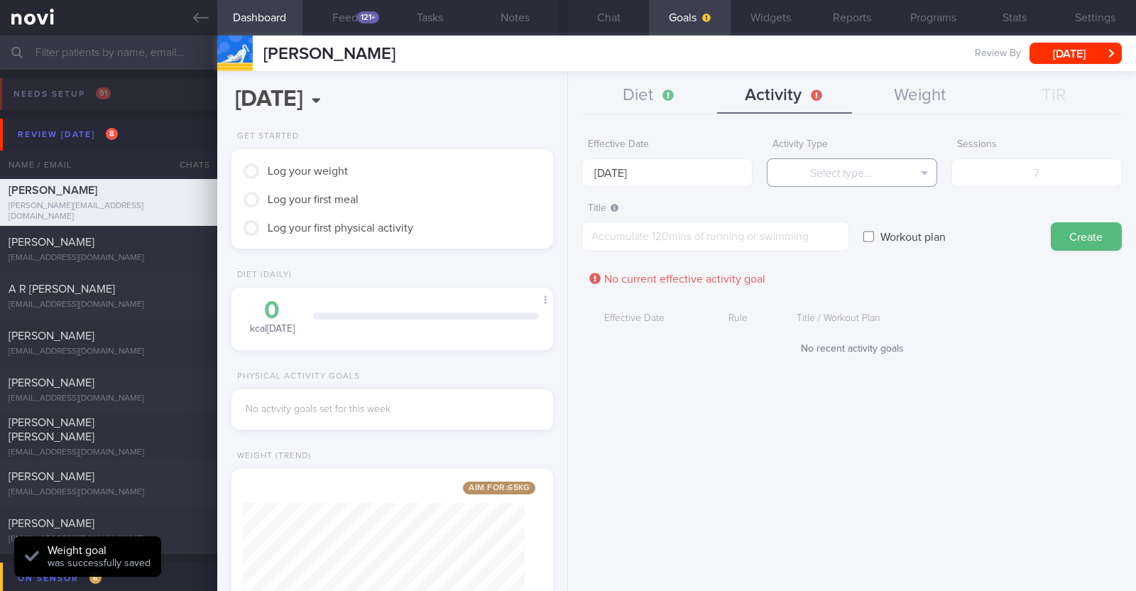
click at [831, 170] on button "Select type..." at bounding box center [852, 172] width 170 height 28
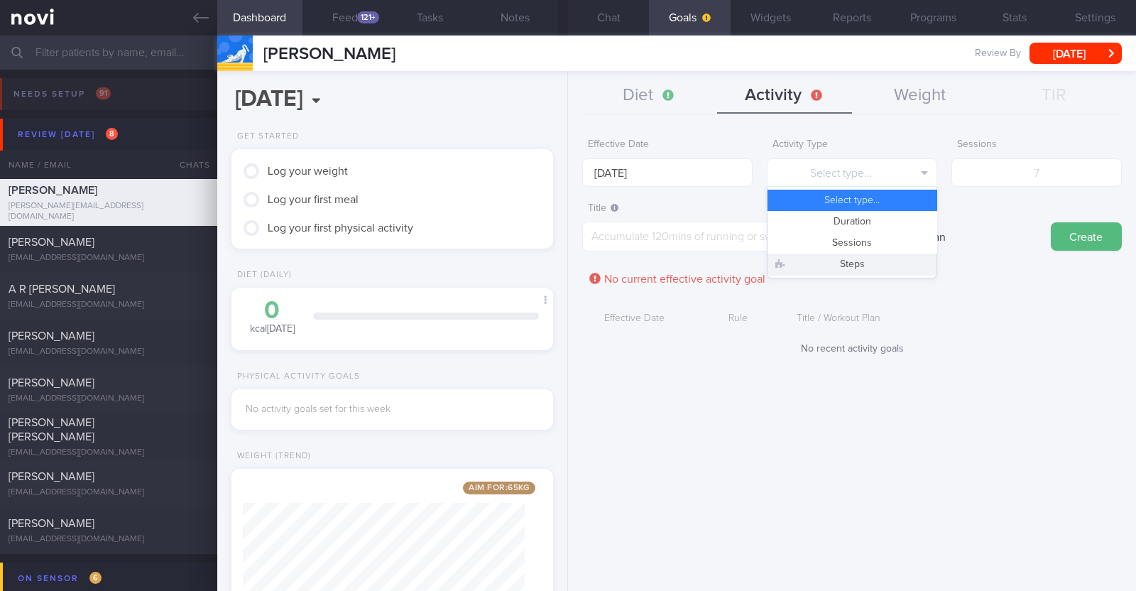
click at [824, 263] on button "Steps" at bounding box center [851, 263] width 169 height 21
click at [1063, 172] on input "number" at bounding box center [1036, 172] width 170 height 28
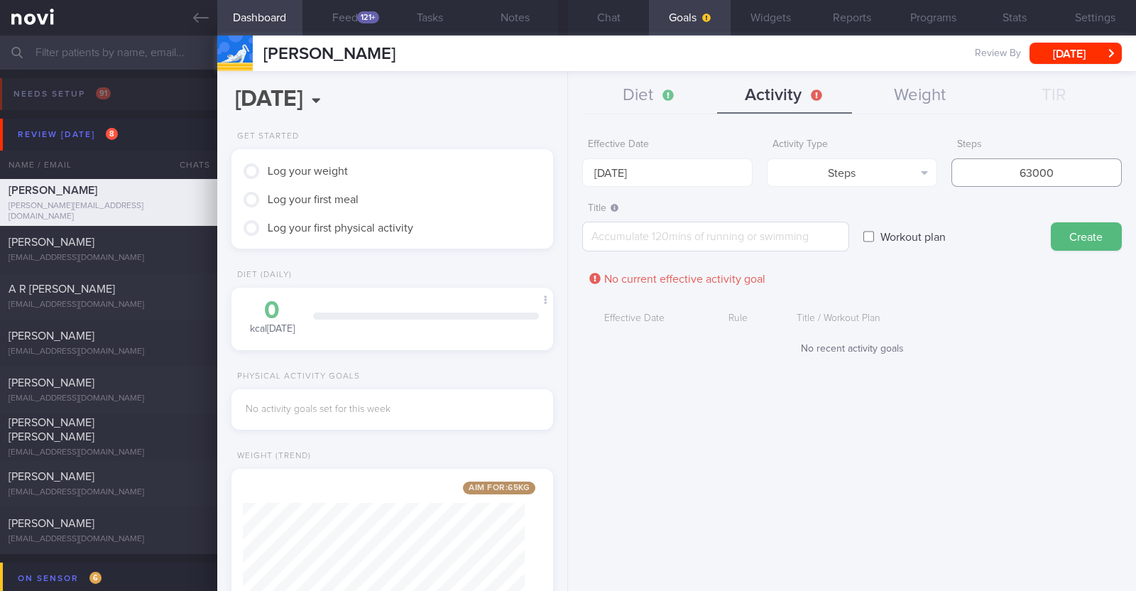
type input "63000"
click at [790, 234] on textarea at bounding box center [715, 237] width 267 height 30
type textarea "Aim to hit 8-9k steps daily"
click at [1082, 229] on button "Create" at bounding box center [1086, 236] width 71 height 28
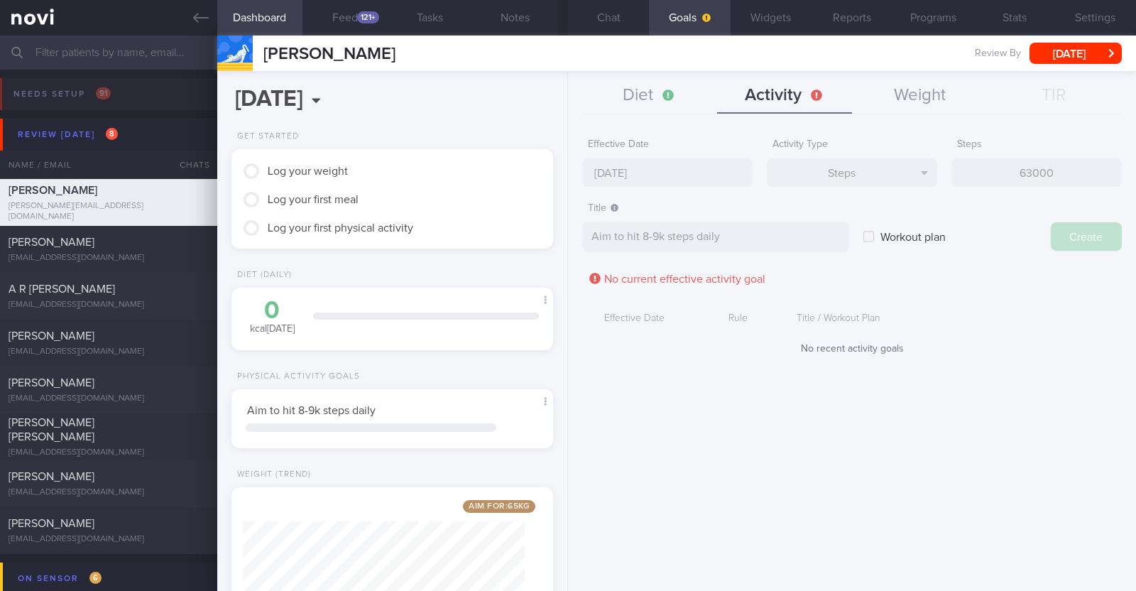
type input "1 Sep 2025"
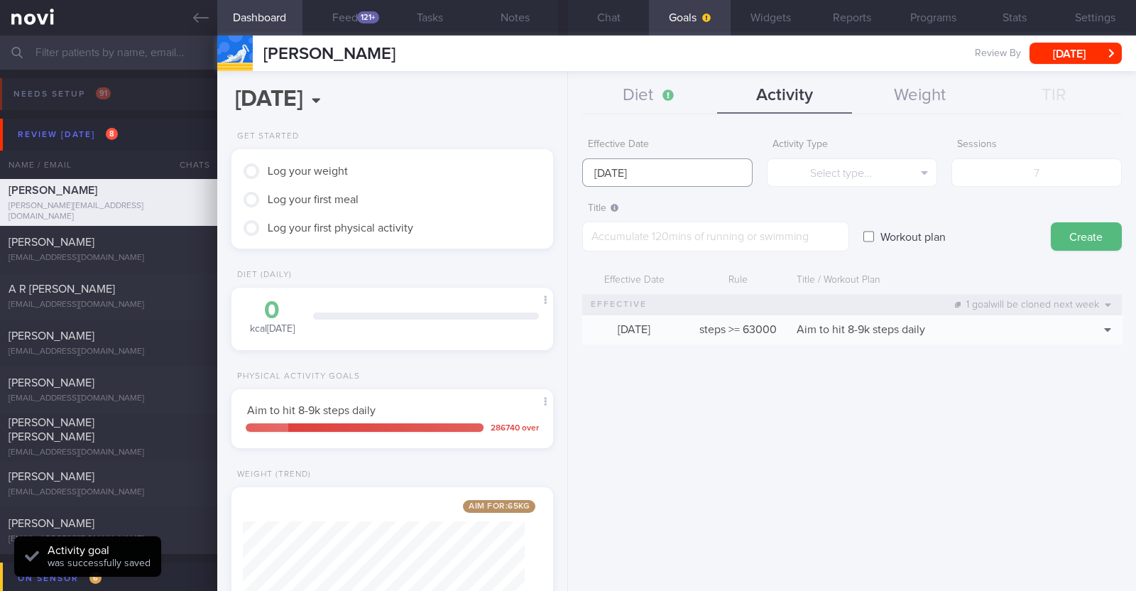
click at [632, 164] on input "1 Sep 2025" at bounding box center [667, 172] width 170 height 28
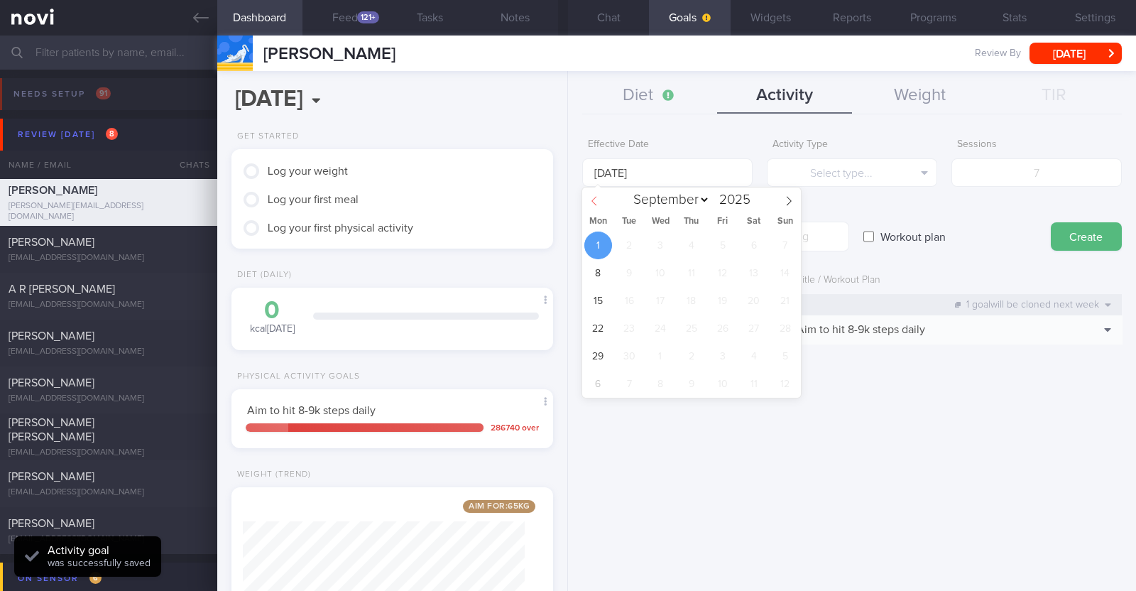
click at [589, 197] on span at bounding box center [594, 199] width 24 height 24
select select "7"
click at [596, 361] on span "25" at bounding box center [598, 356] width 28 height 28
type input "25 Aug 2025"
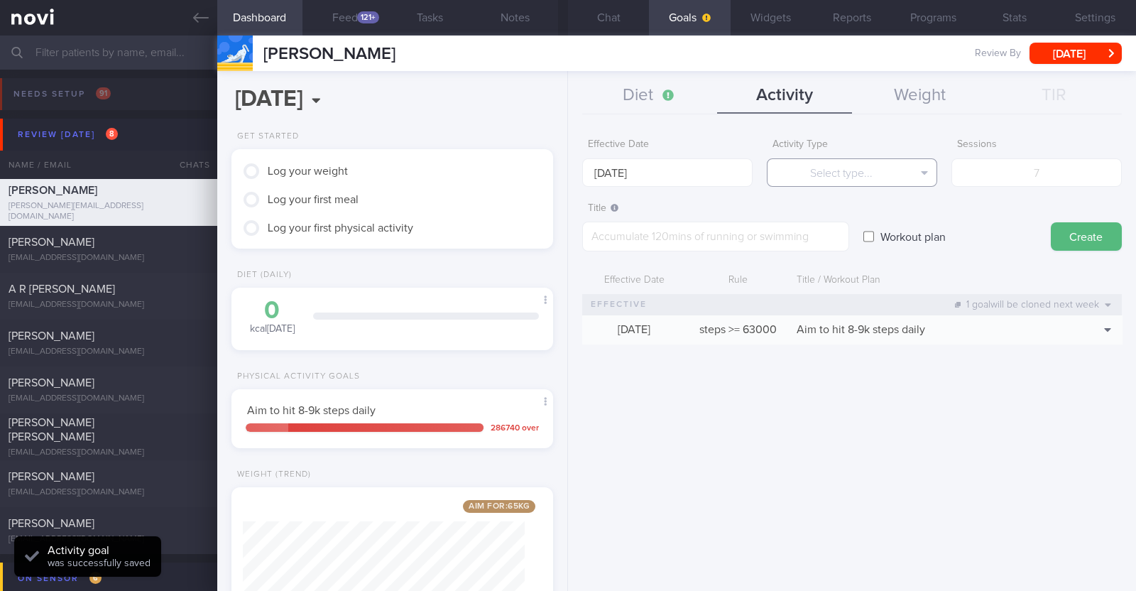
click at [814, 175] on button "Select type..." at bounding box center [852, 172] width 170 height 28
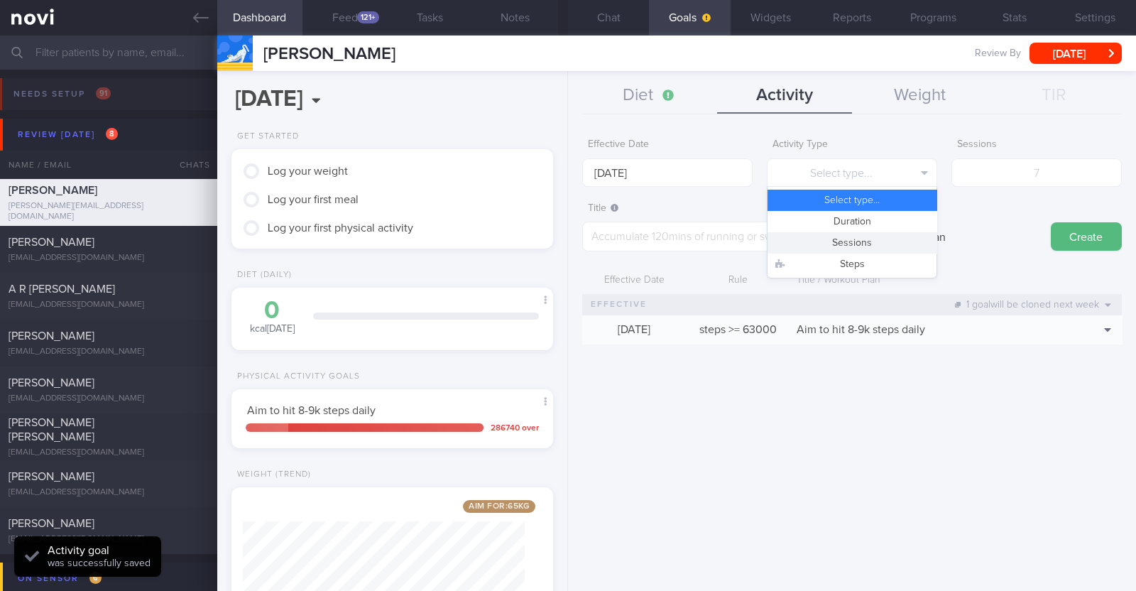
click at [818, 246] on button "Sessions" at bounding box center [851, 242] width 169 height 21
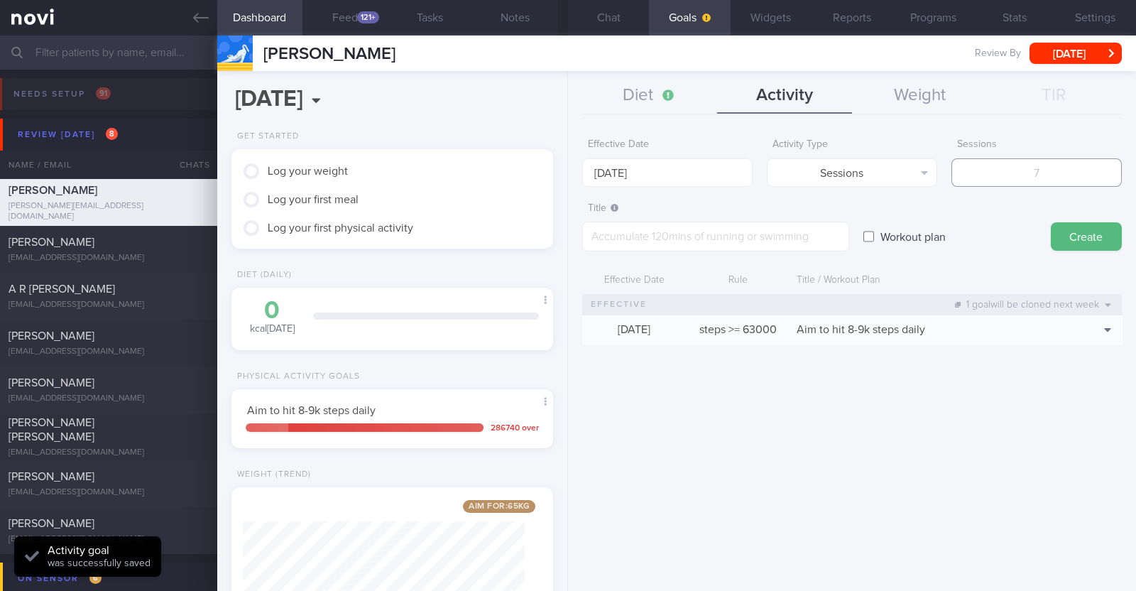
click at [1065, 173] on input "number" at bounding box center [1036, 172] width 170 height 28
type input "2"
click at [763, 242] on textarea at bounding box center [715, 237] width 267 height 30
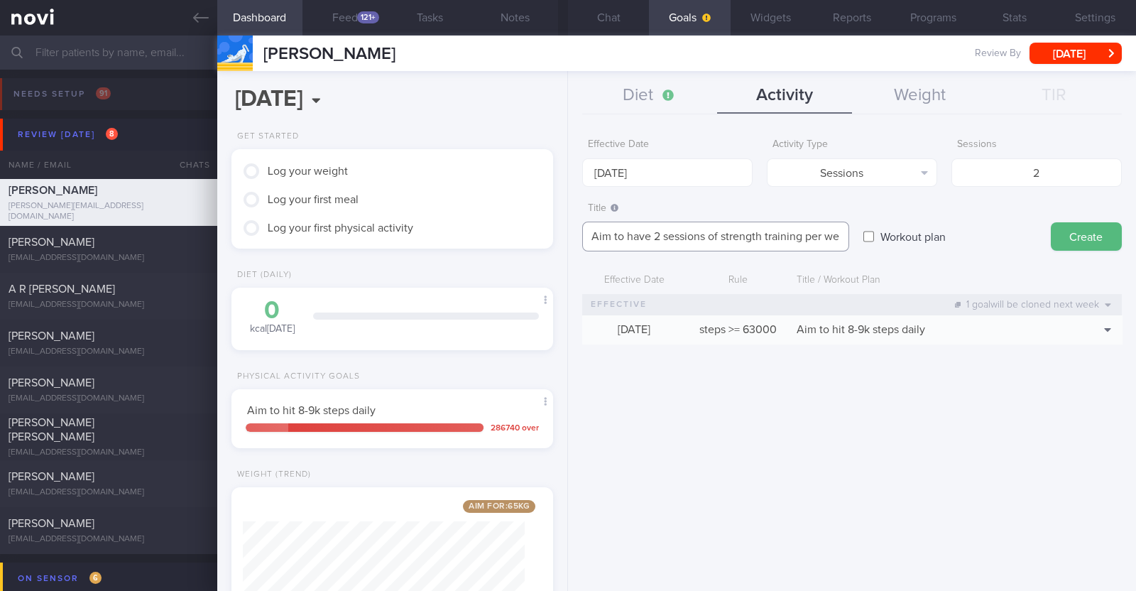
scroll to position [0, 0]
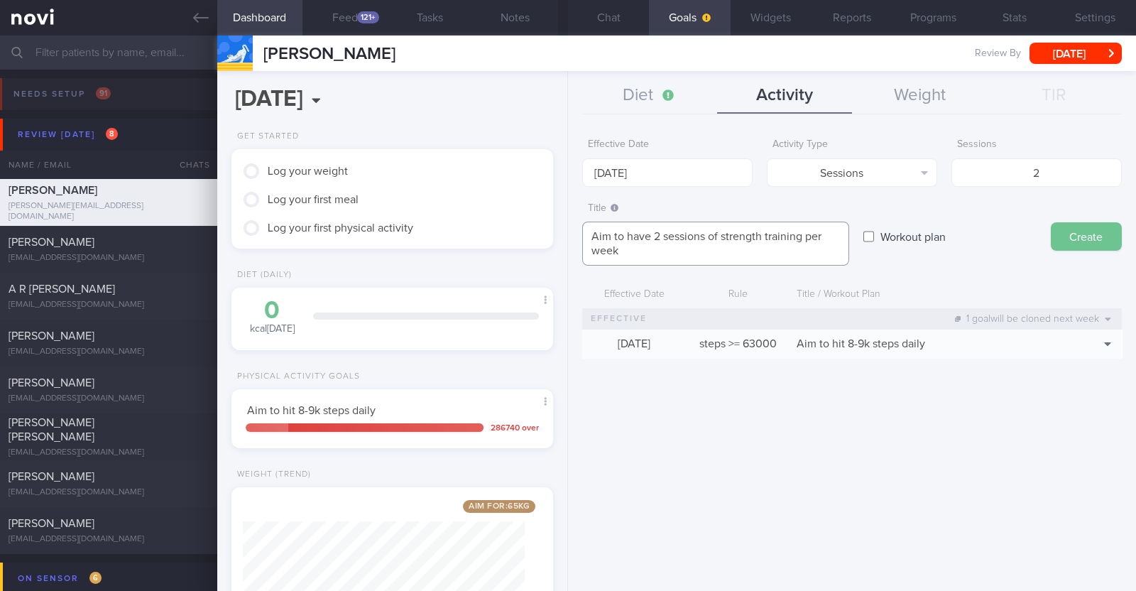
type textarea "Aim to have 2 sessions of strength training per week"
click at [1092, 235] on button "Create" at bounding box center [1086, 236] width 71 height 28
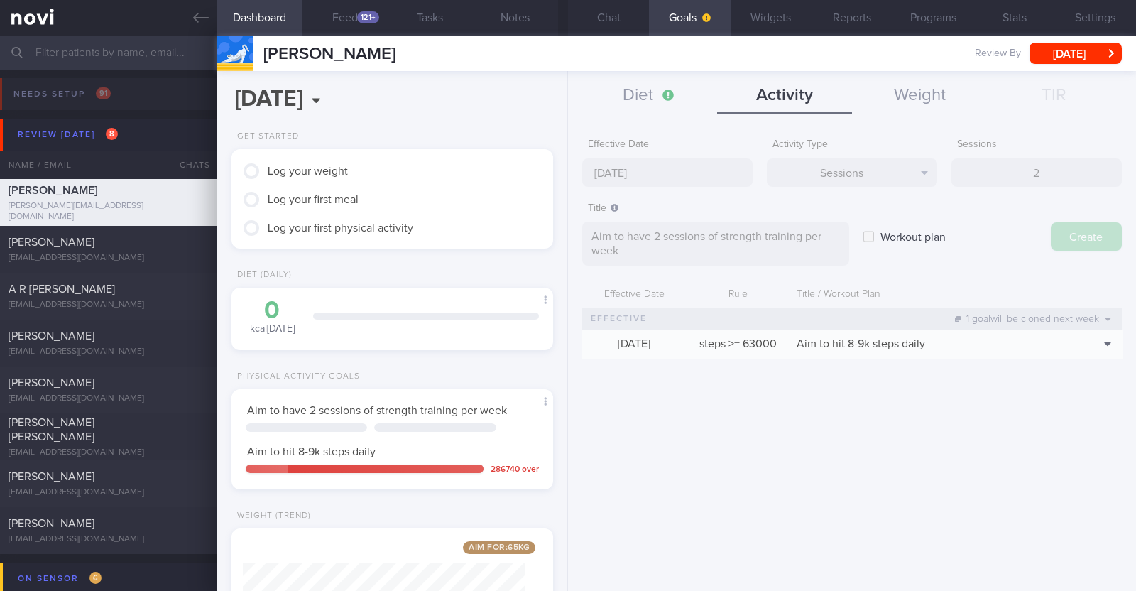
type input "1 Sep 2025"
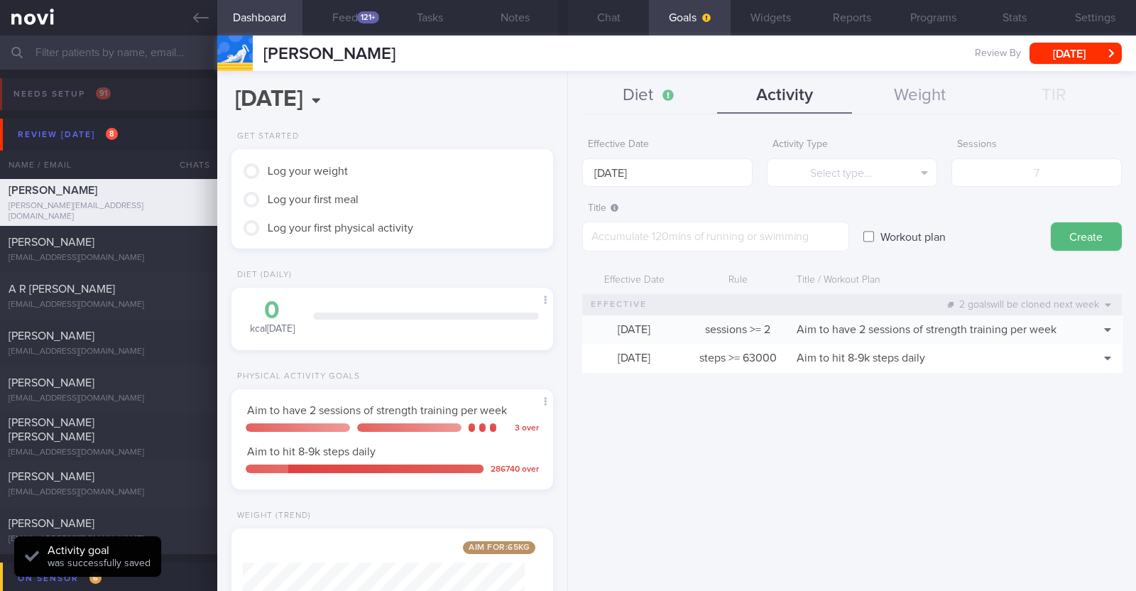
click at [662, 87] on button "Diet" at bounding box center [649, 95] width 135 height 35
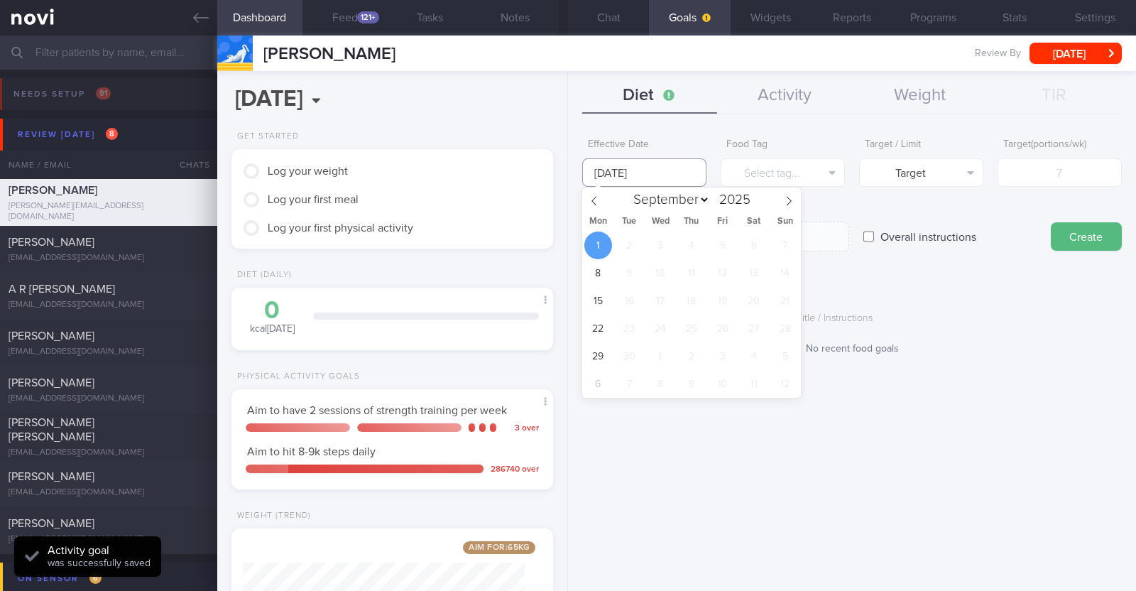
click at [630, 170] on input "1 Sep 2025" at bounding box center [644, 172] width 124 height 28
click at [594, 197] on icon at bounding box center [594, 201] width 10 height 10
select select "7"
click at [597, 356] on span "25" at bounding box center [598, 356] width 28 height 28
type input "25 Aug 2025"
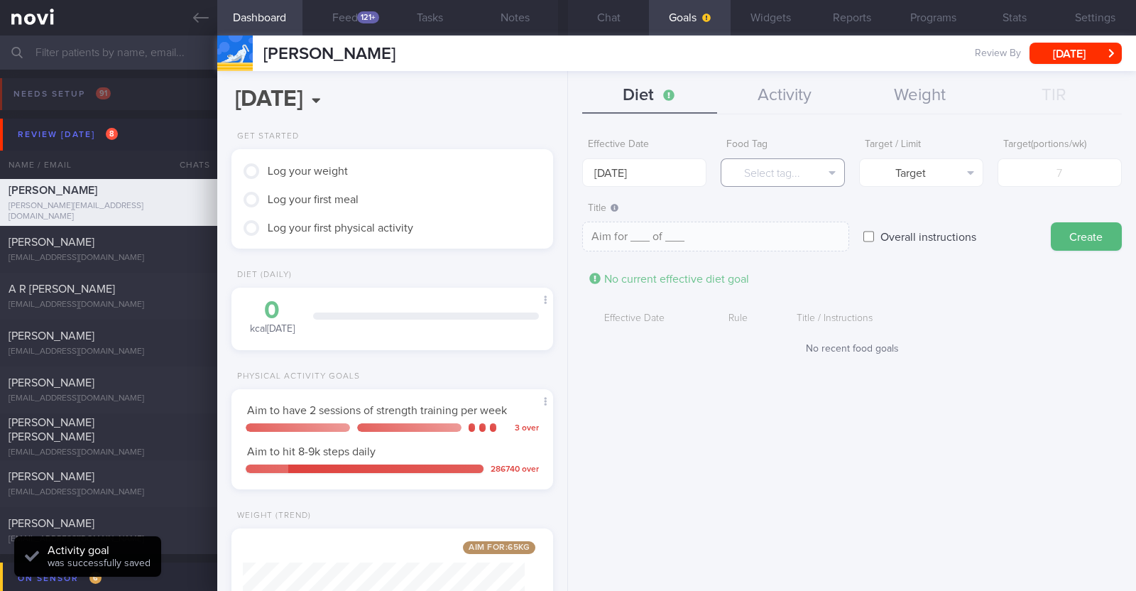
click at [748, 179] on button "Select tag..." at bounding box center [783, 172] width 124 height 28
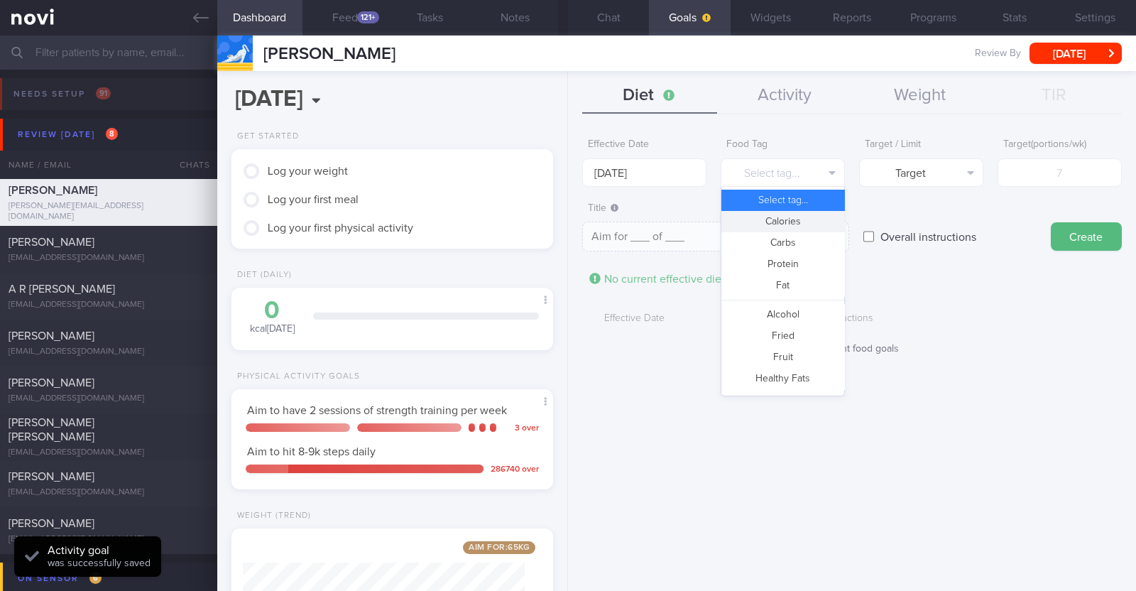
click at [753, 228] on button "Calories" at bounding box center [782, 221] width 123 height 21
type textarea "Aim for __ calories per day"
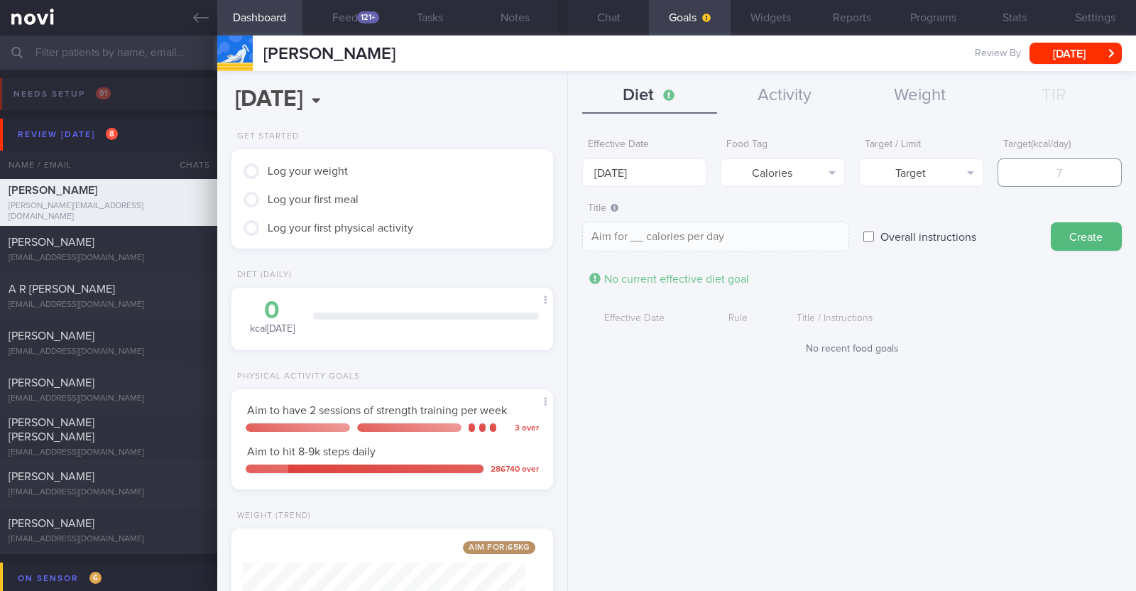
click at [1058, 169] on input "number" at bounding box center [1059, 172] width 124 height 28
type input "1"
type textarea "Aim for 1 calories per day"
type input "13"
type textarea "Aim for 13 calories per day"
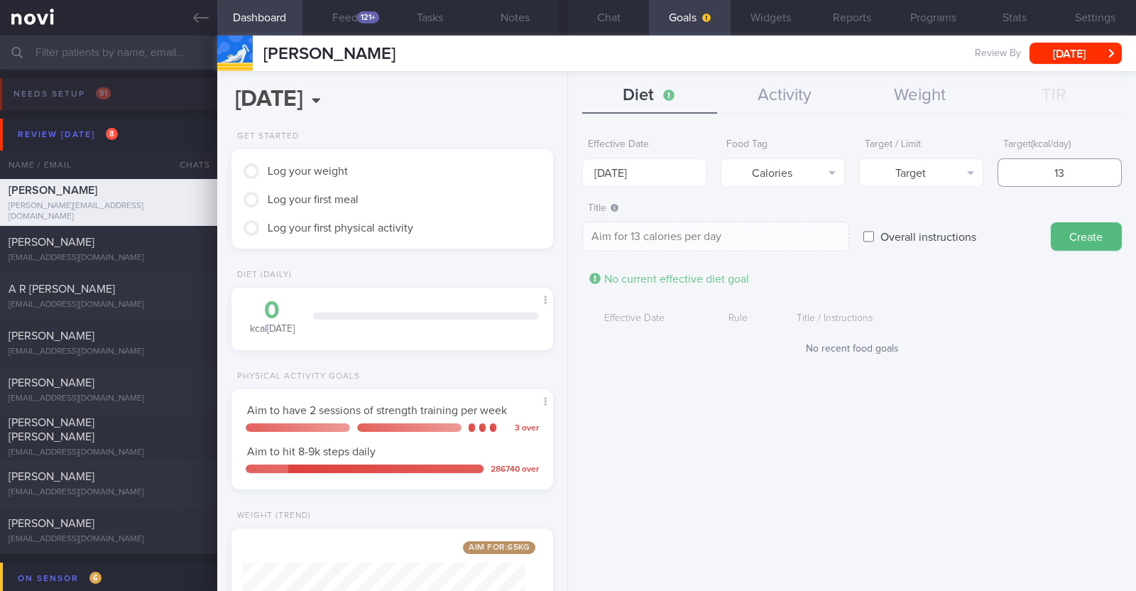
type input "130"
type textarea "Aim for 130 calories per day"
type input "1300"
type textarea "Aim for 1300 calories per day"
type input "1300"
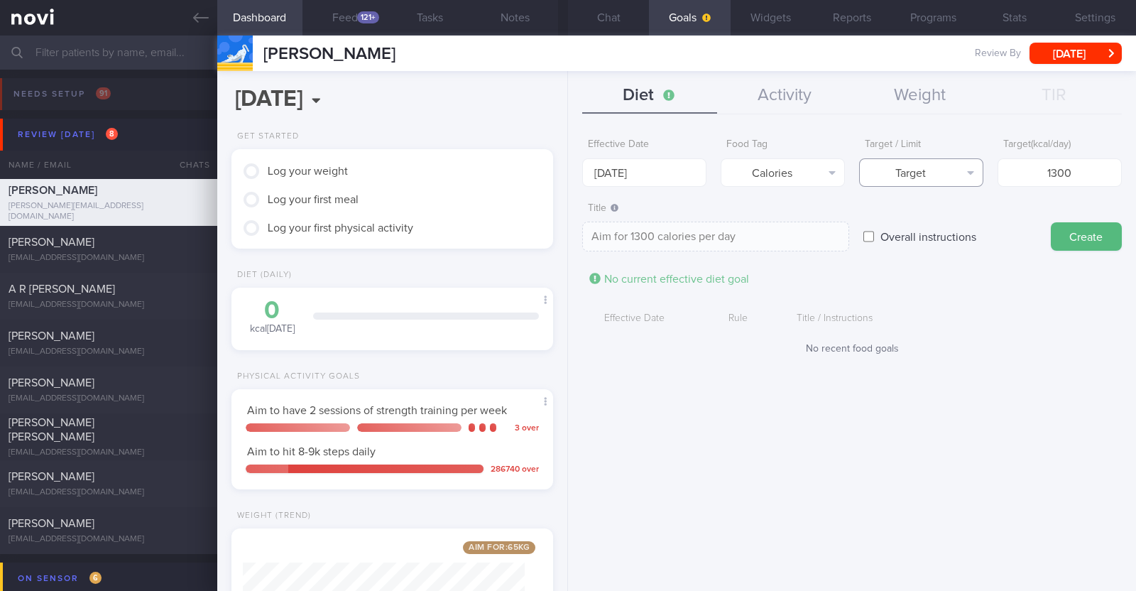
click at [948, 177] on button "Target" at bounding box center [921, 172] width 124 height 28
click at [937, 216] on button "Limit" at bounding box center [921, 221] width 123 height 21
type textarea "Keep to 1300 calories per day"
click at [1082, 239] on button "Create" at bounding box center [1086, 236] width 71 height 28
type input "1 Sep 2025"
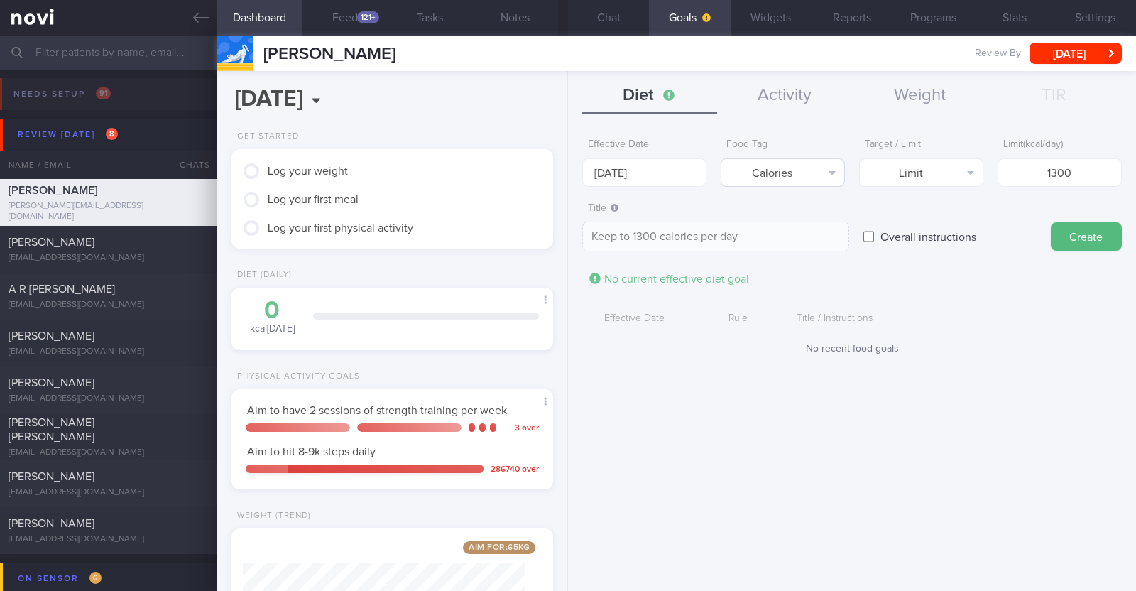
type textarea "Aim for ___ of ___"
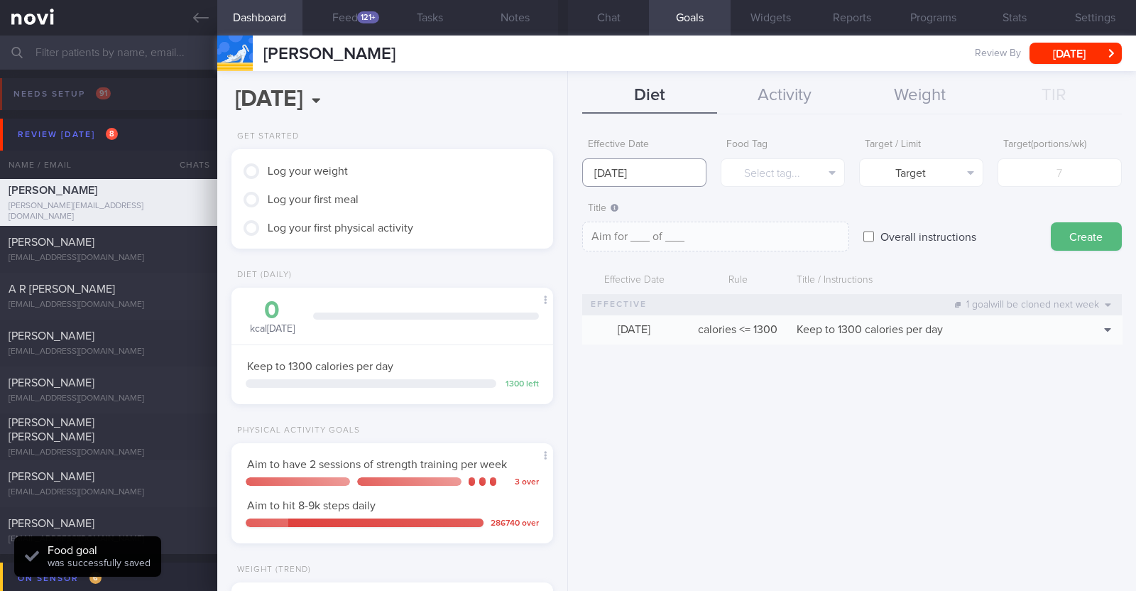
click at [675, 170] on input "1 Sep 2025" at bounding box center [644, 172] width 124 height 28
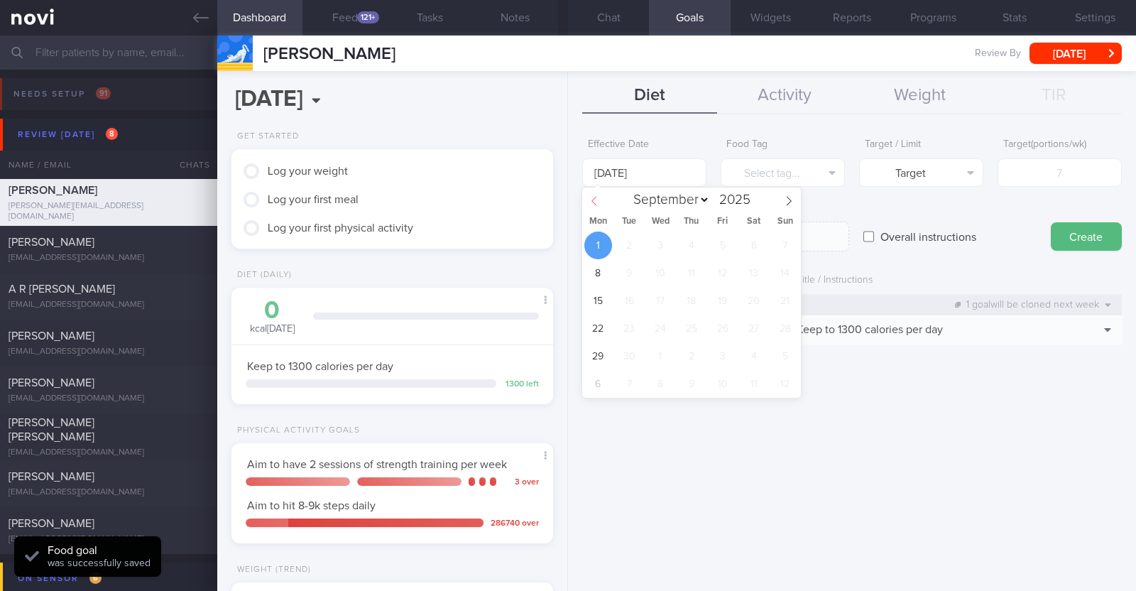
click at [593, 192] on span at bounding box center [594, 199] width 24 height 24
select select "7"
click at [606, 358] on span "25" at bounding box center [598, 356] width 28 height 28
type input "25 Aug 2025"
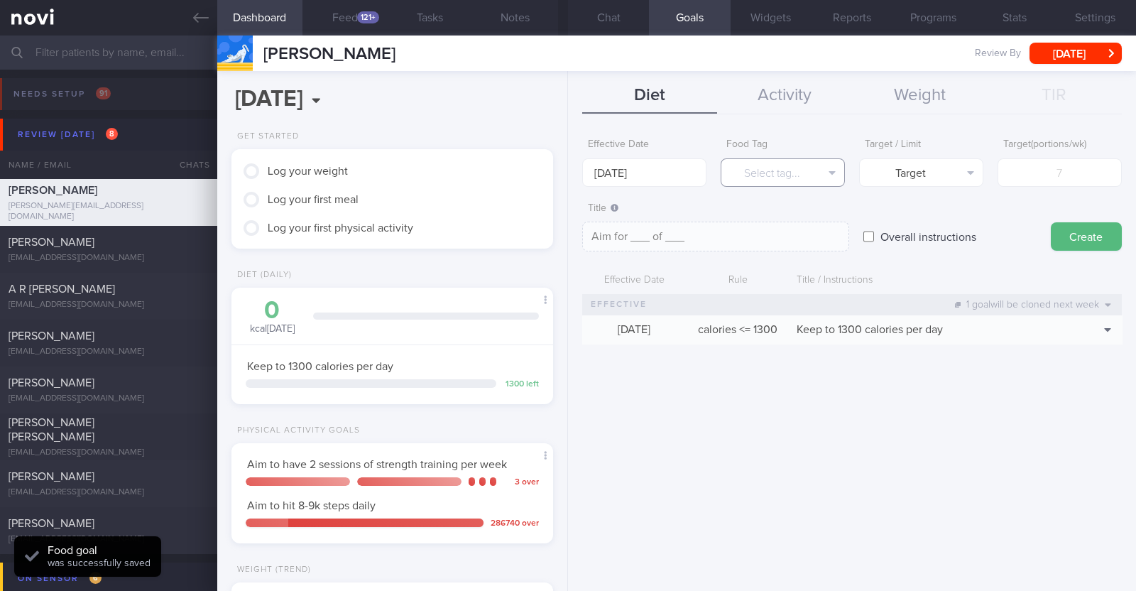
click at [781, 173] on button "Select tag..." at bounding box center [783, 172] width 124 height 28
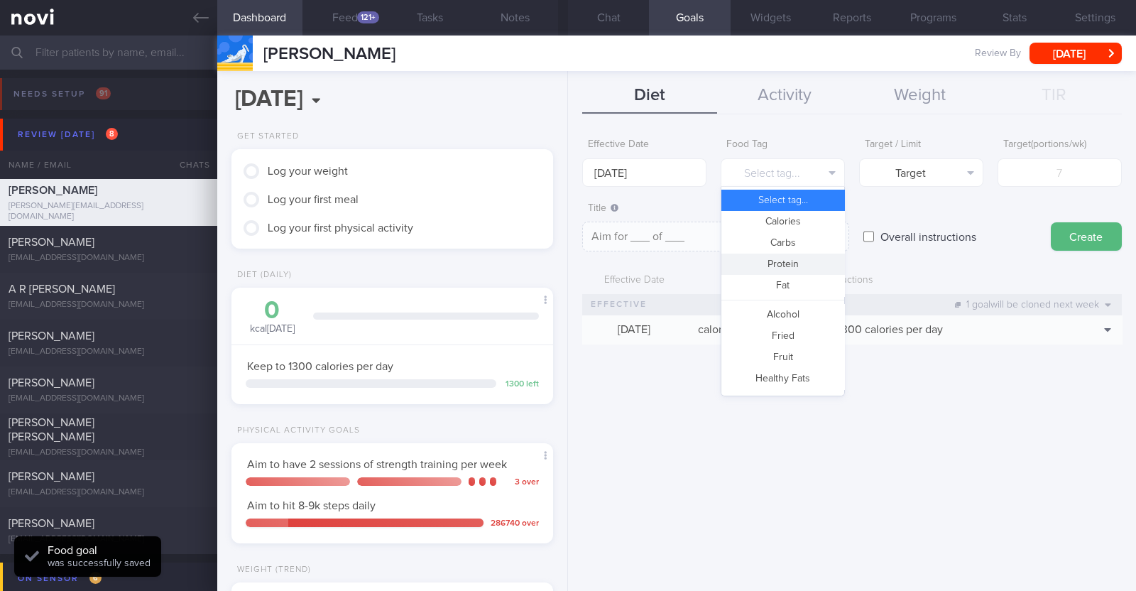
click at [778, 257] on button "Protein" at bounding box center [782, 263] width 123 height 21
type textarea "Aim for __g of protein per day"
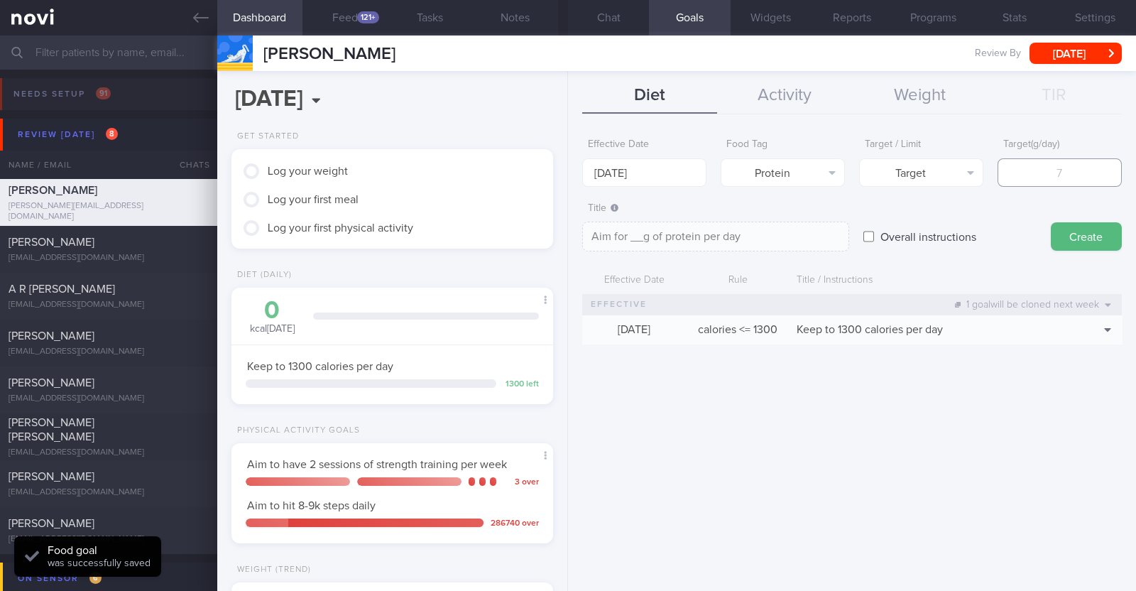
click at [1044, 168] on input "number" at bounding box center [1059, 172] width 124 height 28
type input "8"
type textarea "Aim for 8g of protein per day"
type input "85"
type textarea "Aim for 85g of protein per day"
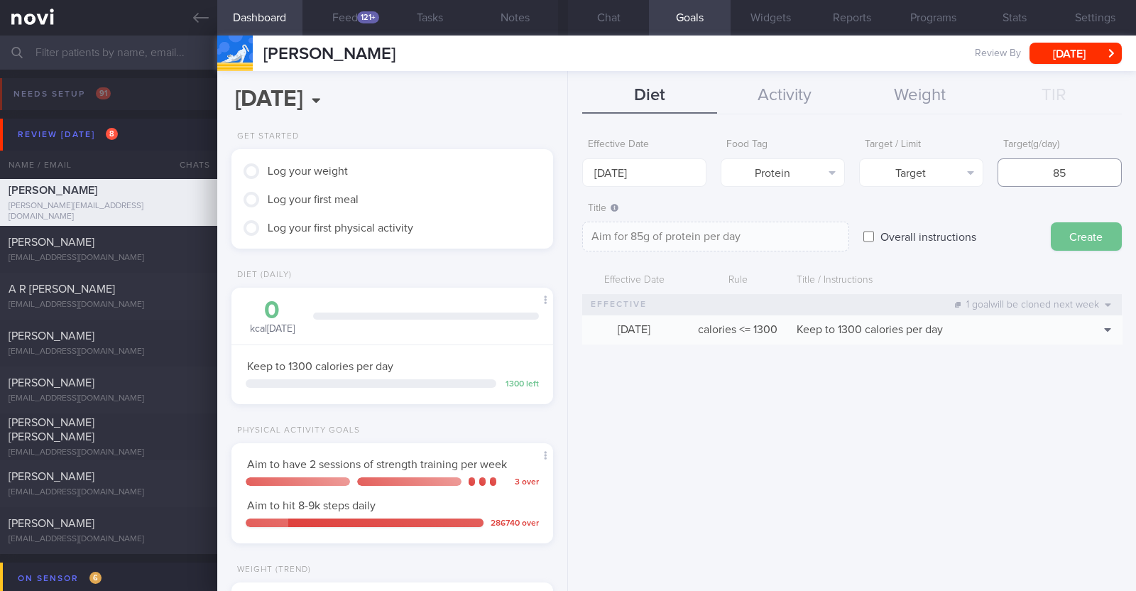
type input "85"
click at [1067, 245] on button "Create" at bounding box center [1086, 236] width 71 height 28
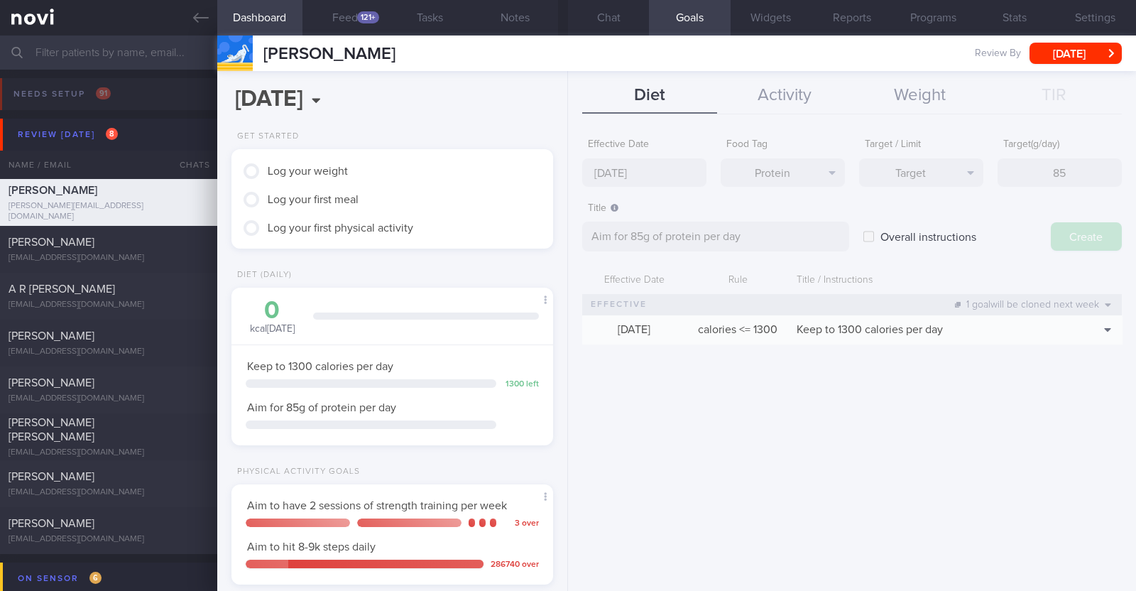
type input "1 Sep 2025"
type textarea "Aim for ___ of ___"
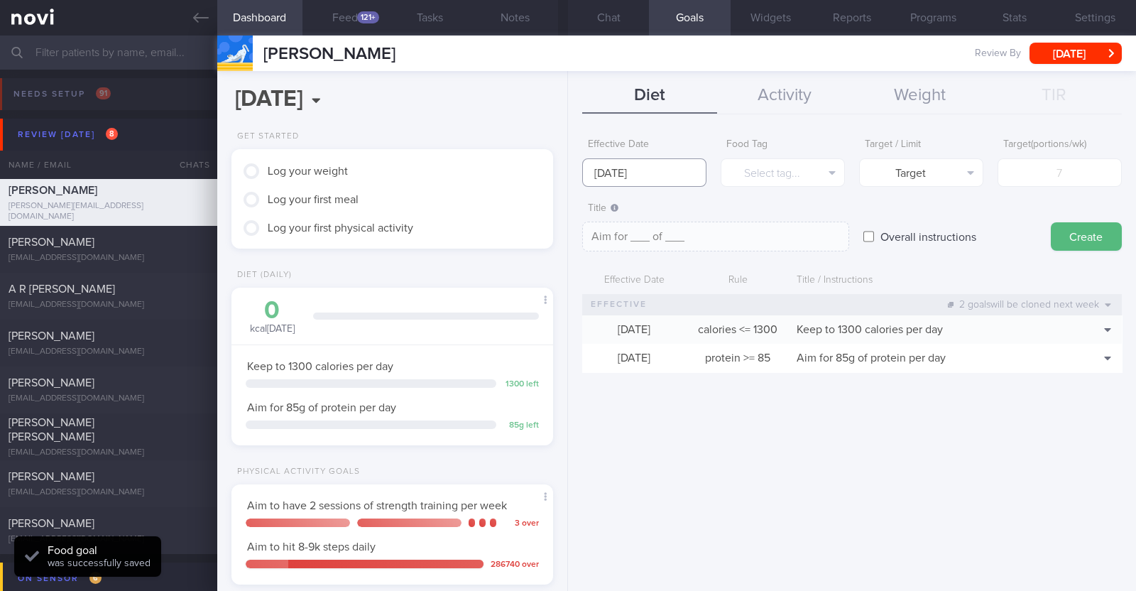
click at [652, 173] on input "1 Sep 2025" at bounding box center [644, 172] width 124 height 28
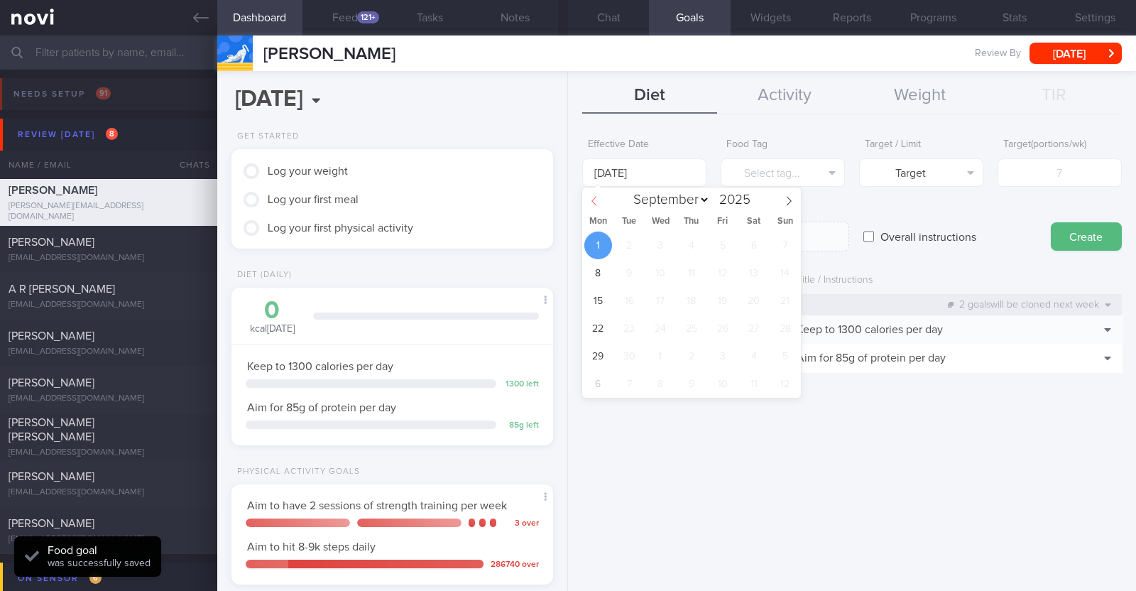
click at [596, 202] on icon at bounding box center [594, 201] width 10 height 10
select select "7"
click at [600, 354] on span "25" at bounding box center [598, 356] width 28 height 28
type input "25 Aug 2025"
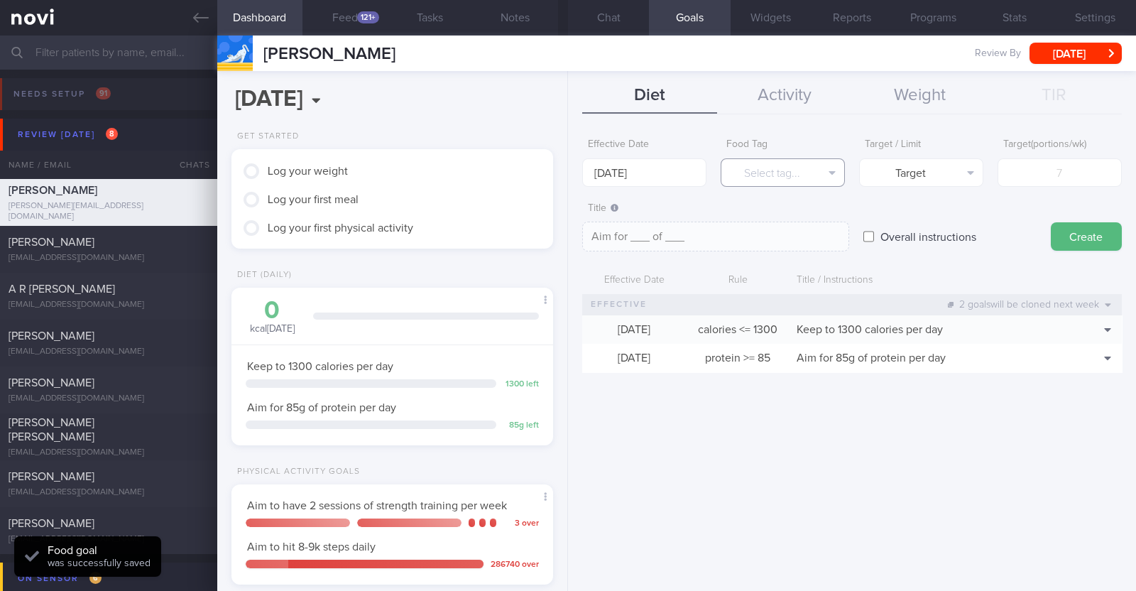
click at [757, 163] on button "Select tag..." at bounding box center [783, 172] width 124 height 28
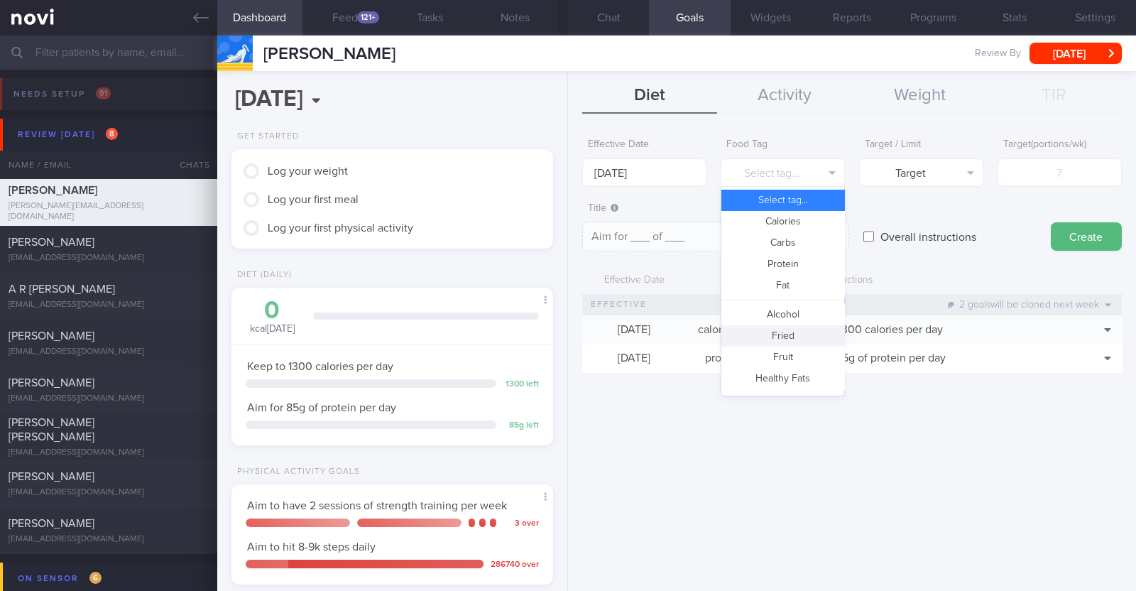
click at [787, 333] on button "Fried" at bounding box center [782, 335] width 123 height 21
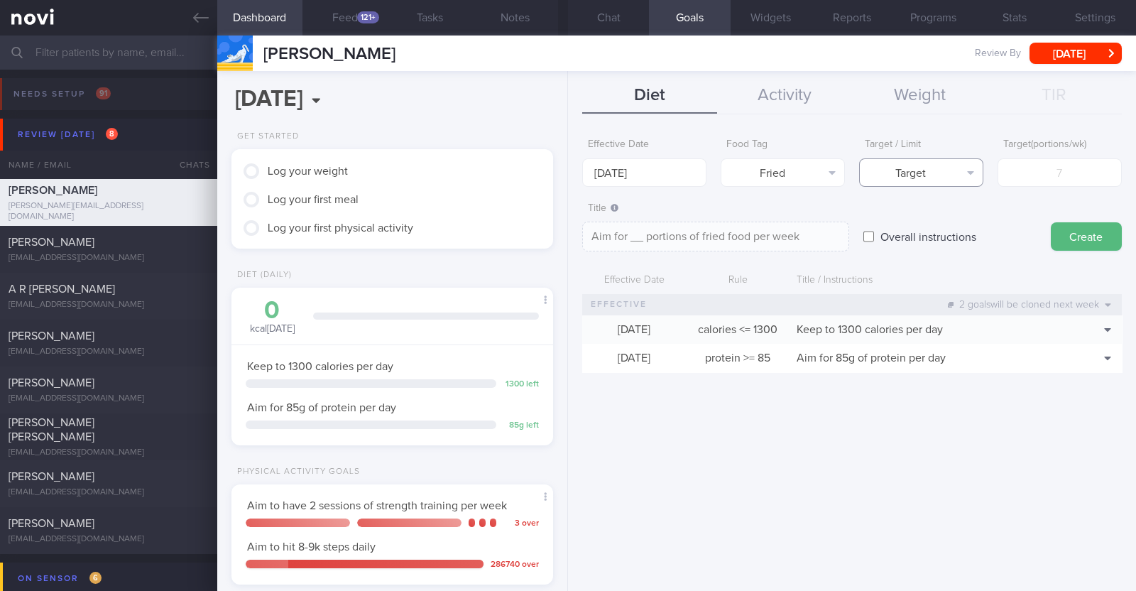
click at [922, 179] on button "Target" at bounding box center [921, 172] width 124 height 28
click at [924, 229] on button "Limit" at bounding box center [921, 221] width 123 height 21
type textarea "Keep to __ portions of fried food per week"
click at [1043, 173] on input "number" at bounding box center [1059, 172] width 124 height 28
type input "2"
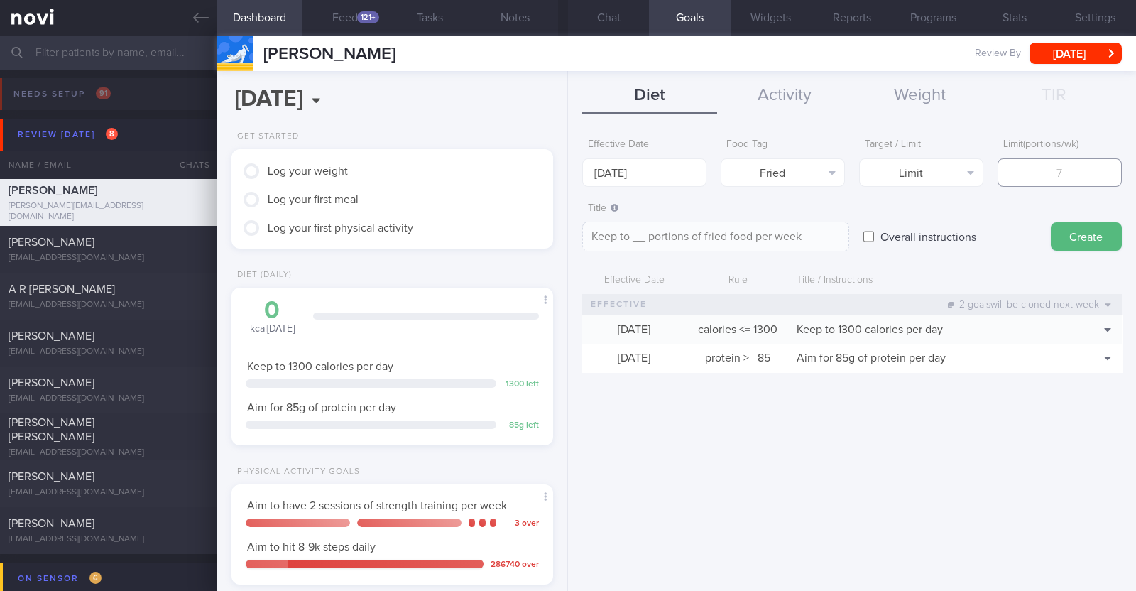
type textarea "Keep to 2 portions of fried food per week"
type input "2"
click at [1061, 235] on button "Create" at bounding box center [1086, 236] width 71 height 28
type input "1 Sep 2025"
type textarea "Aim for ___ of ___"
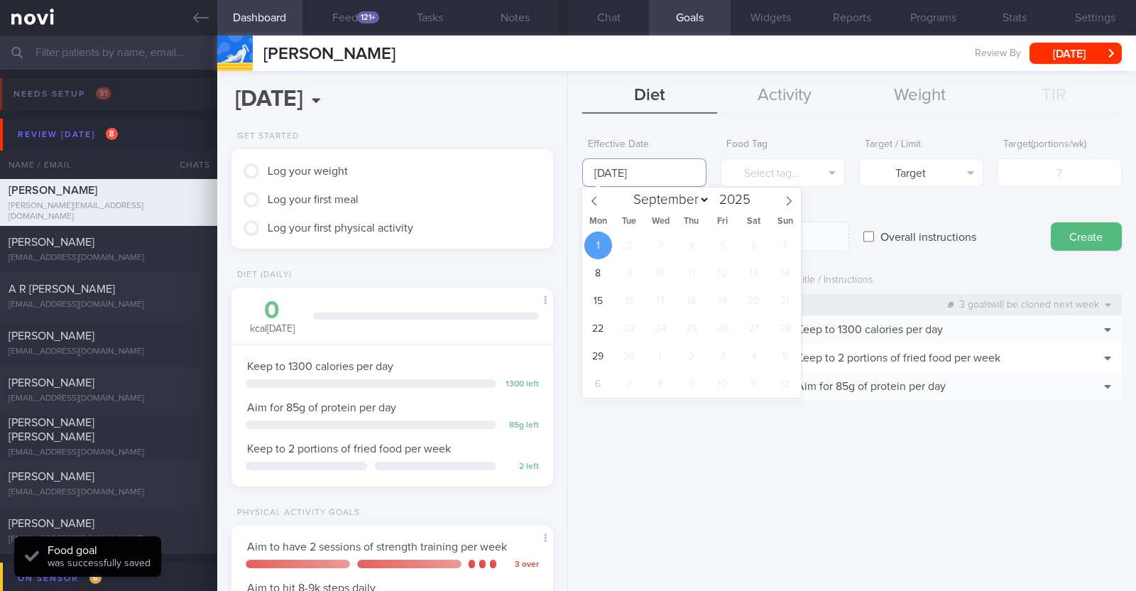
click at [614, 169] on input "1 Sep 2025" at bounding box center [644, 172] width 124 height 28
click at [596, 197] on icon at bounding box center [593, 201] width 5 height 9
select select "7"
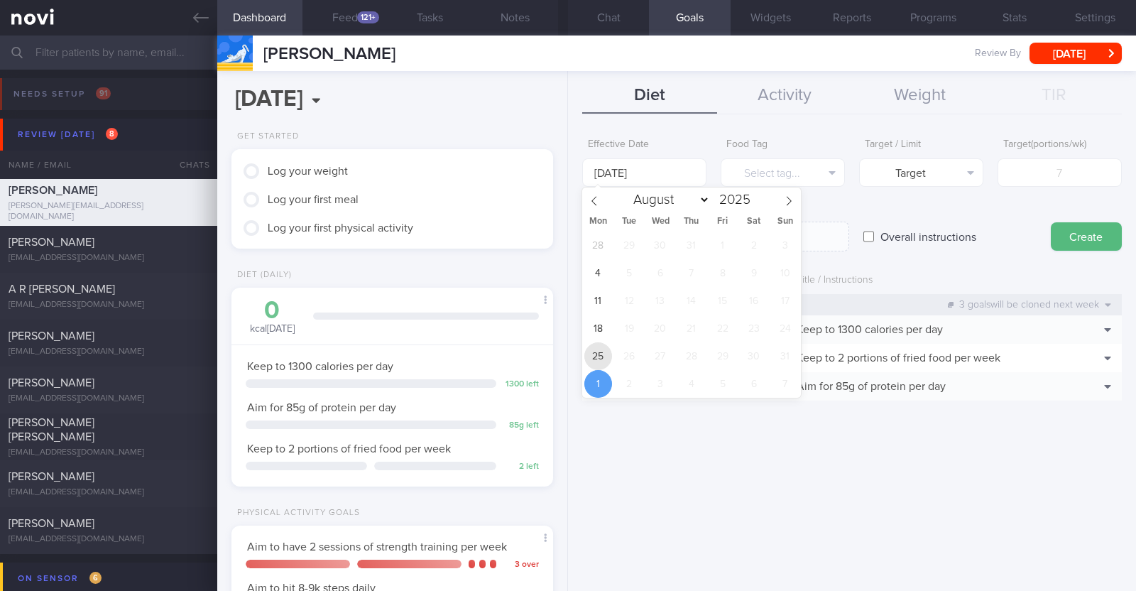
click at [589, 359] on span "25" at bounding box center [598, 356] width 28 height 28
type input "25 Aug 2025"
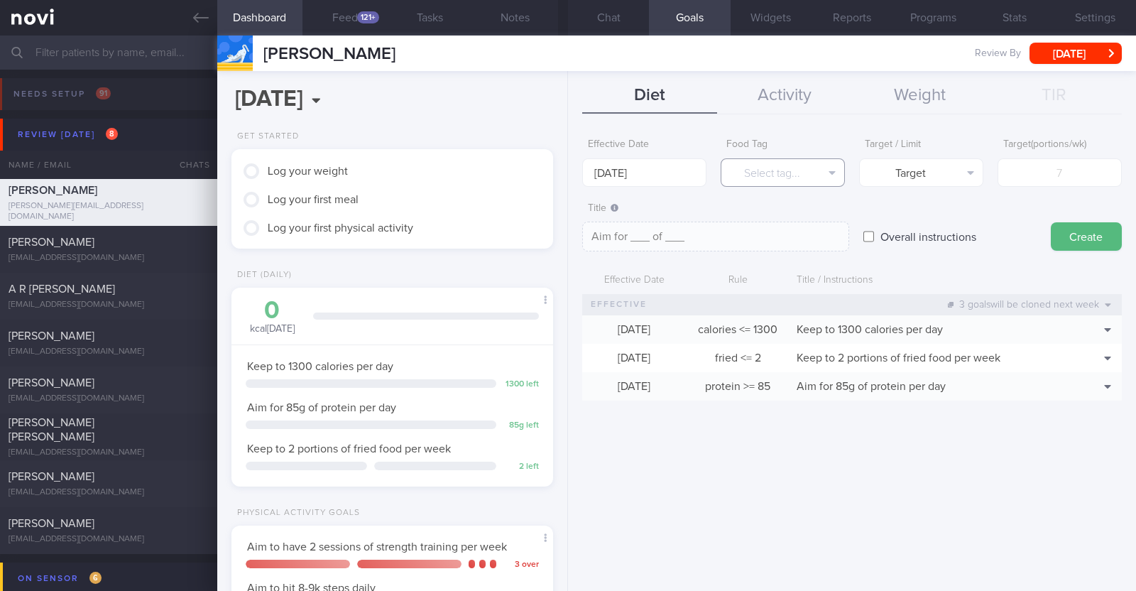
click at [759, 180] on button "Select tag..." at bounding box center [783, 172] width 124 height 28
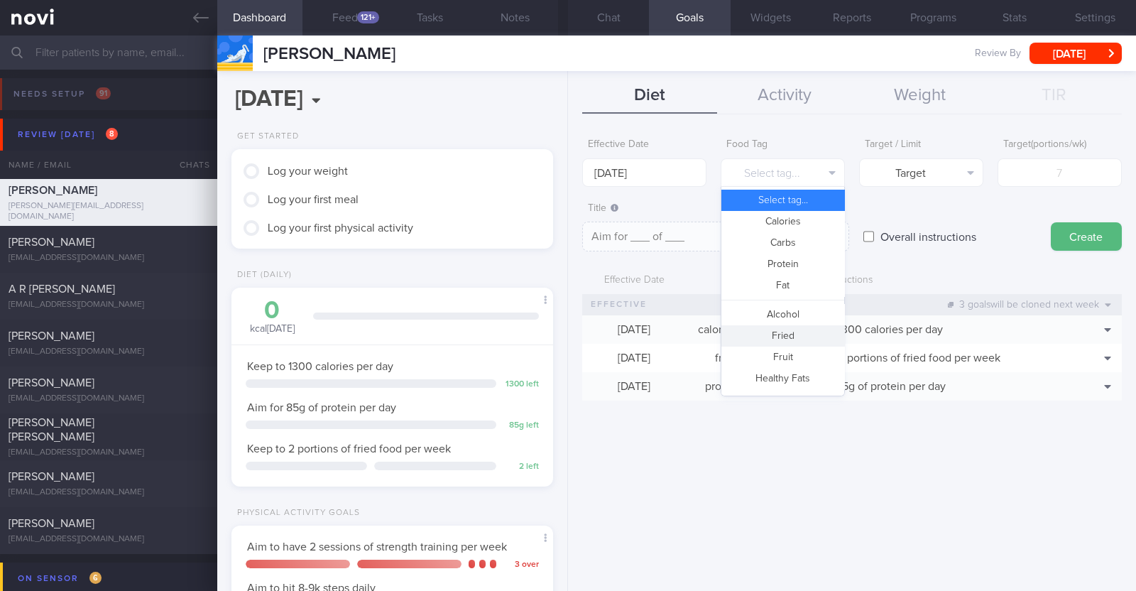
click at [777, 341] on button "Fried" at bounding box center [782, 335] width 123 height 21
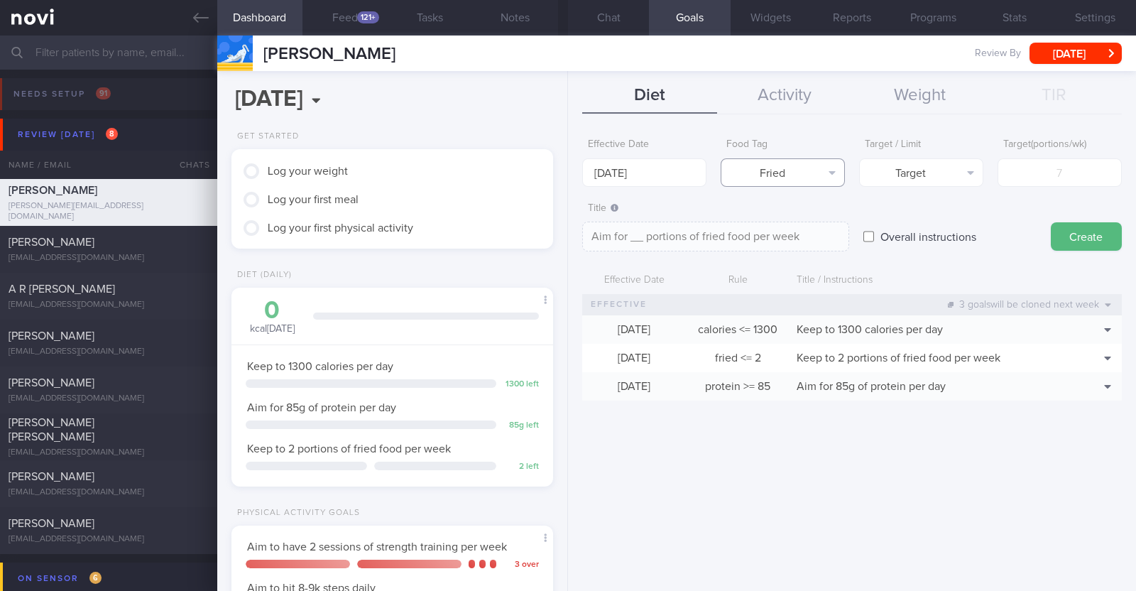
click at [813, 175] on button "Fried" at bounding box center [783, 172] width 124 height 28
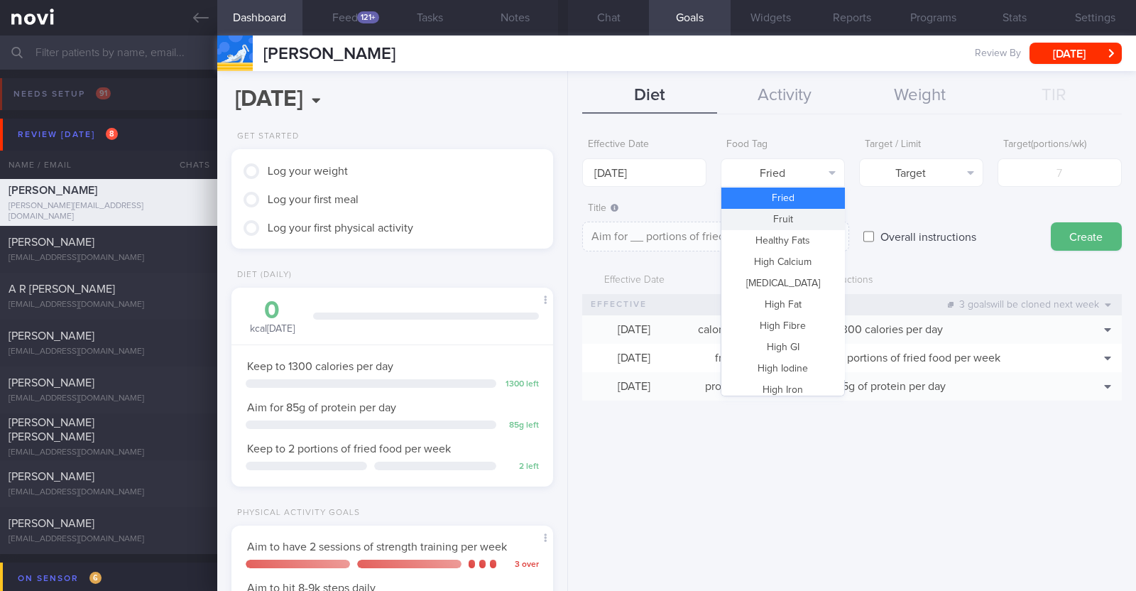
click at [781, 218] on button "Fruit" at bounding box center [782, 219] width 123 height 21
type textarea "Aim for __ portions of fruits per week"
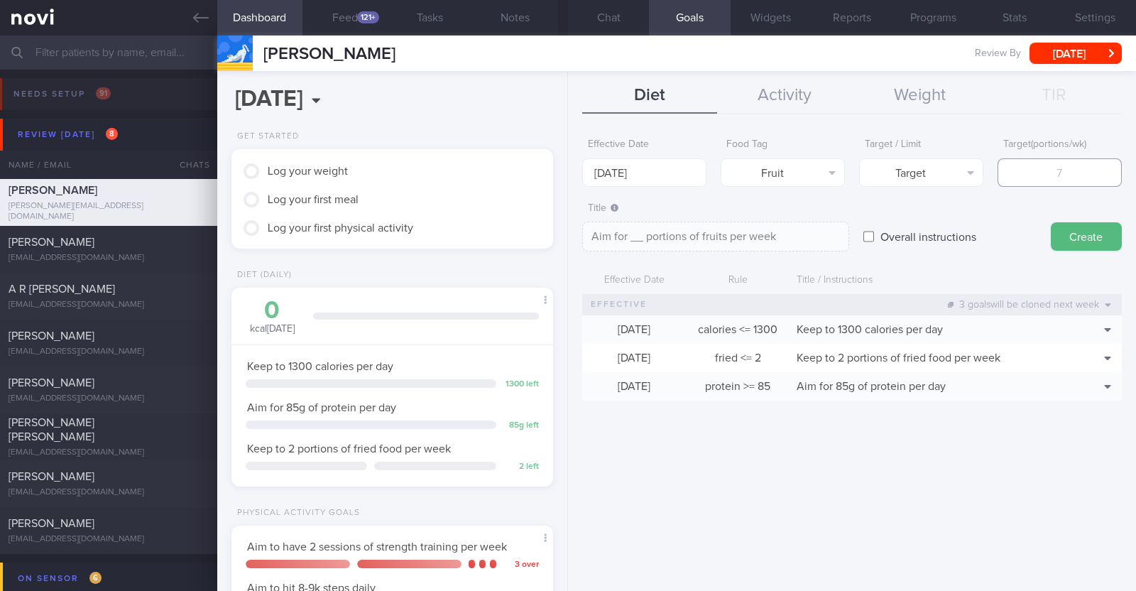
click at [1029, 179] on input "number" at bounding box center [1059, 172] width 124 height 28
type input "1"
type textarea "Aim for 1 portions of fruits per week"
type input "14"
type textarea "Aim for 14 portions of fruits per week"
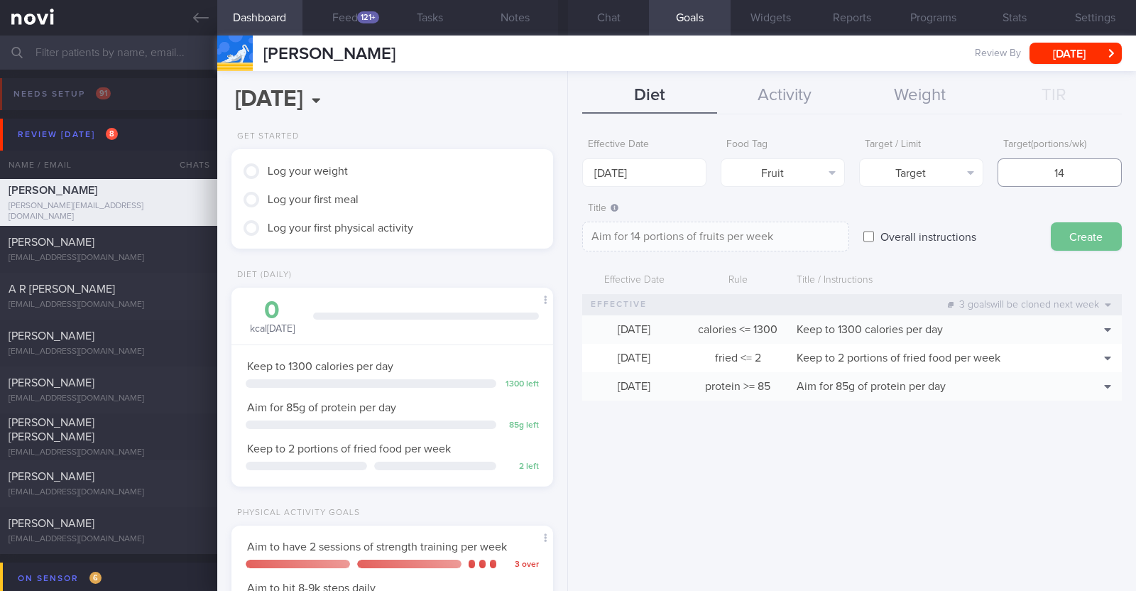
type input "14"
click at [1058, 231] on button "Create" at bounding box center [1086, 236] width 71 height 28
type input "1 Sep 2025"
type textarea "Aim for ___ of ___"
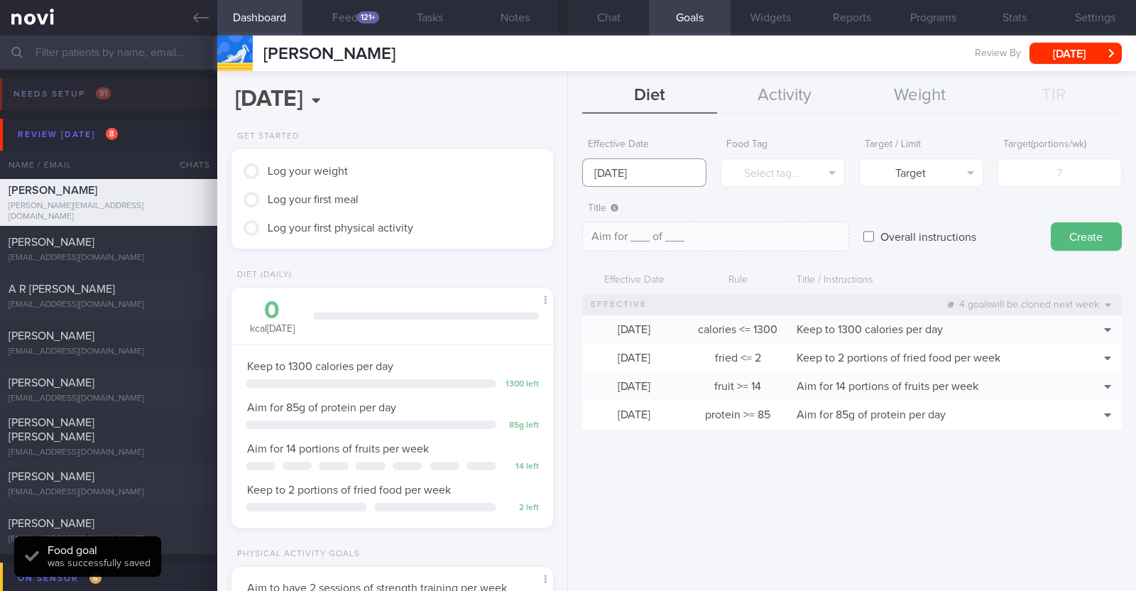
click at [653, 175] on input "1 Sep 2025" at bounding box center [644, 172] width 124 height 28
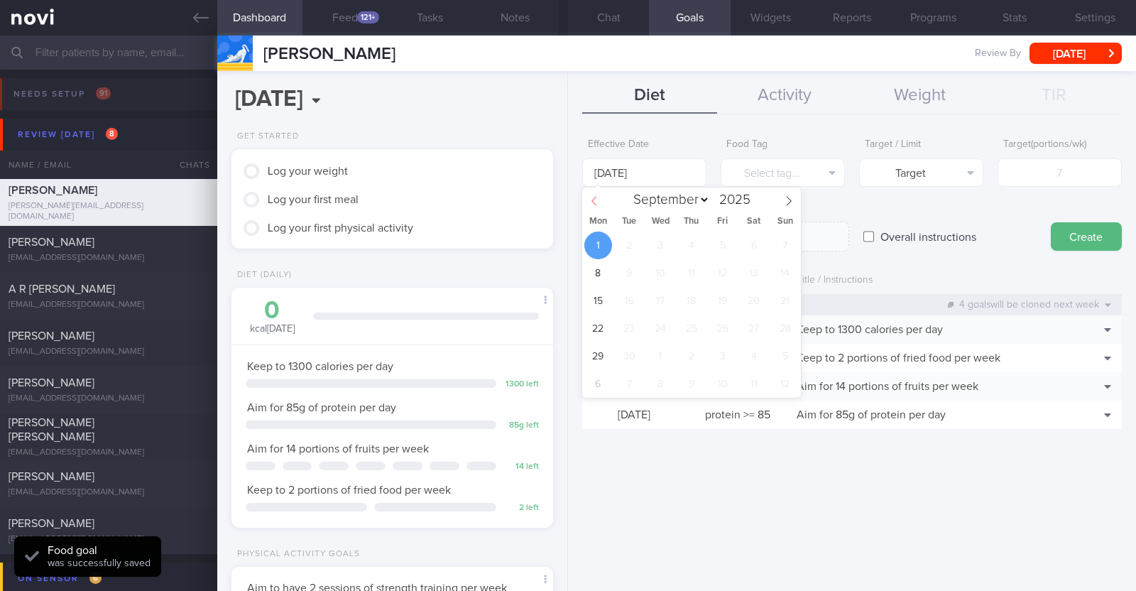
click at [588, 201] on span at bounding box center [594, 199] width 24 height 24
select select "7"
click at [582, 354] on div "28 29 30 31 1 2 3 4 5 6 7 8 9 10 11 12 13 14 15 16 17 18 19 20 21 22 23 24 25 2…" at bounding box center [691, 314] width 219 height 166
click at [591, 353] on span "25" at bounding box center [598, 356] width 28 height 28
type input "25 Aug 2025"
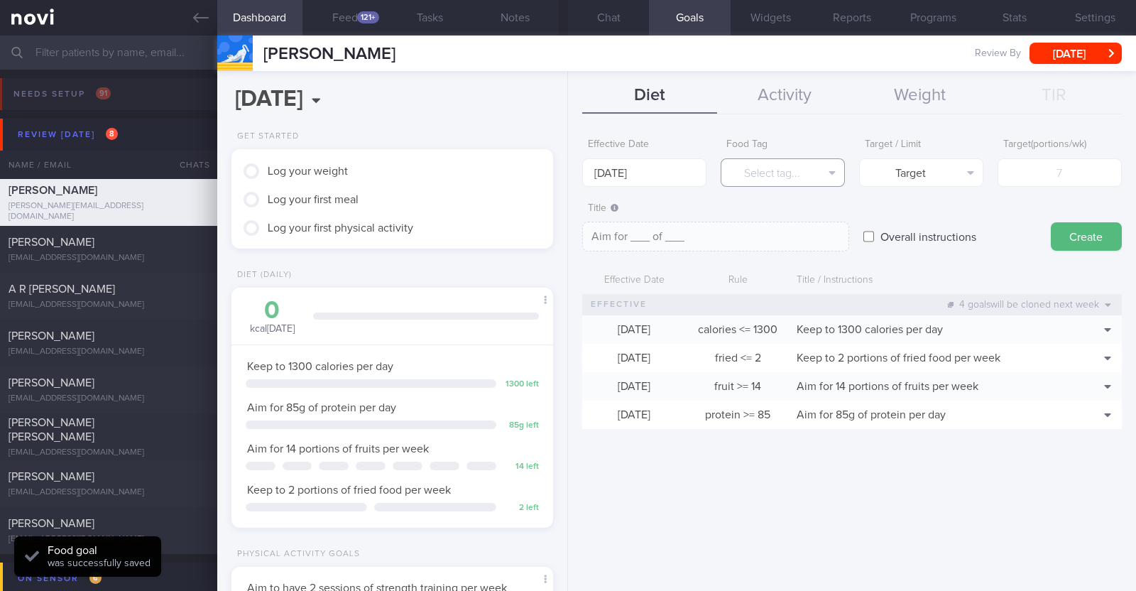
click at [784, 170] on button "Select tag..." at bounding box center [783, 172] width 124 height 28
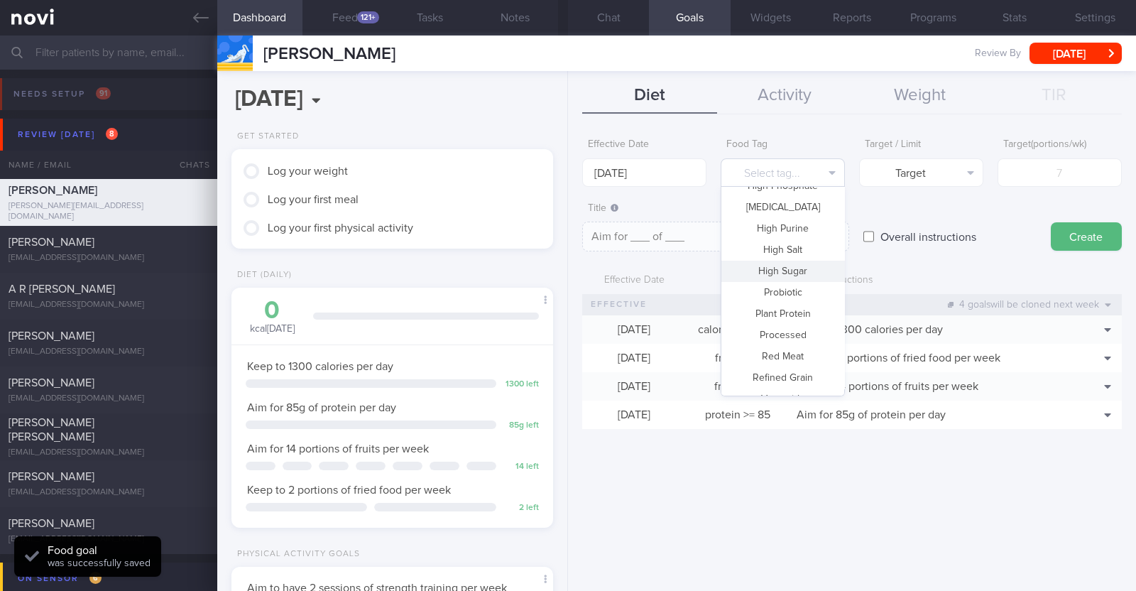
scroll to position [422, 0]
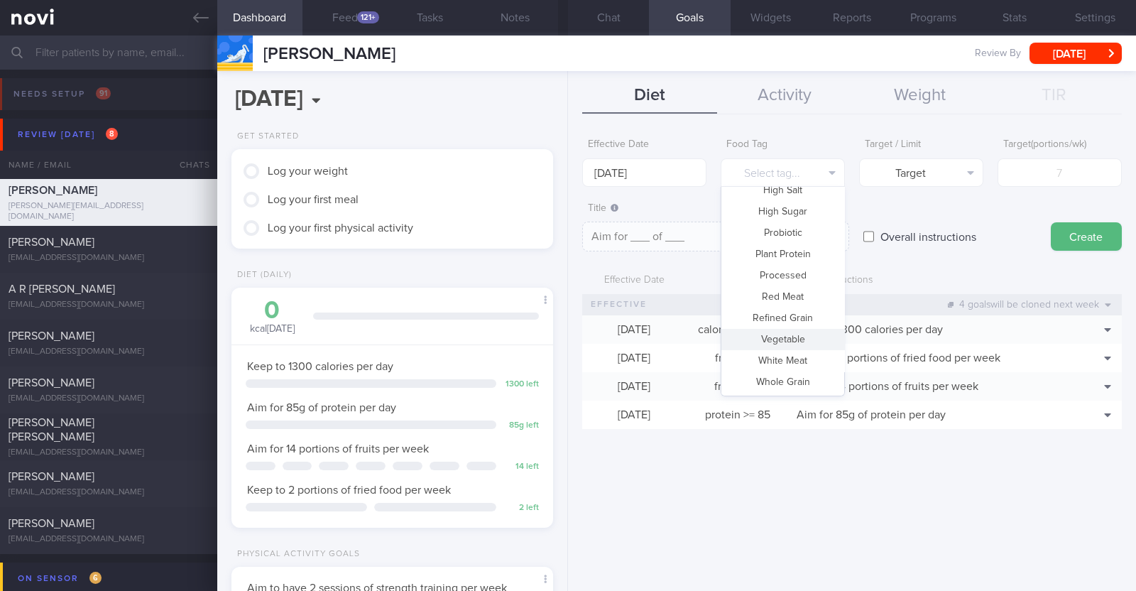
click at [796, 334] on button "Vegetable" at bounding box center [782, 339] width 123 height 21
type textarea "Aim for __ portions of vegetables per week"
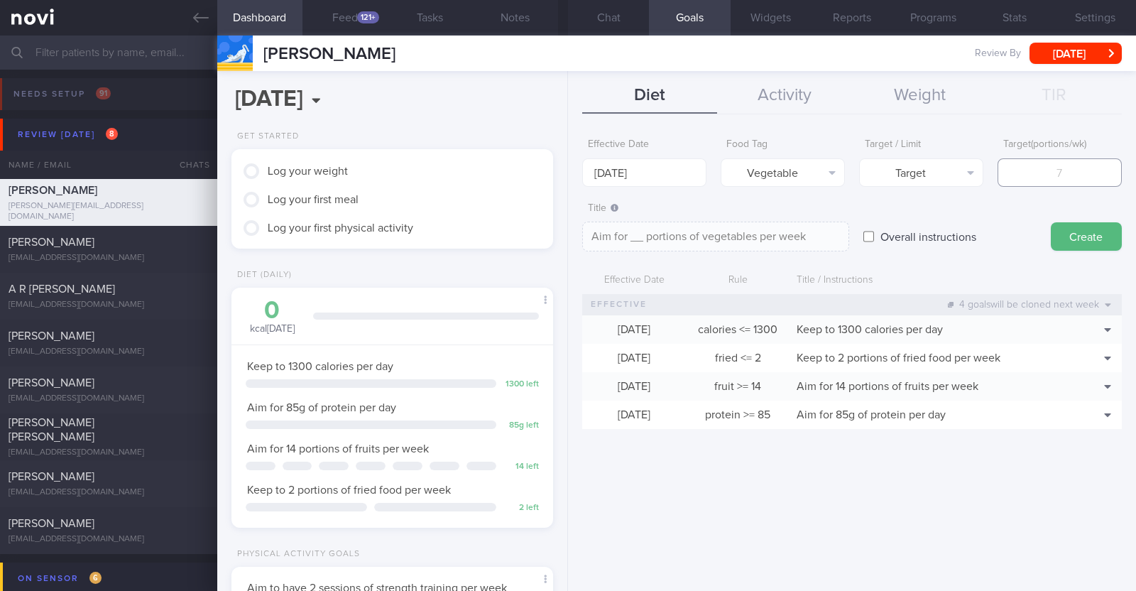
click at [1046, 183] on input "number" at bounding box center [1059, 172] width 124 height 28
type input "1"
type textarea "Aim for 1 portions of vegetables per week"
type input "14"
type textarea "Aim for 14 portions of vegetables per week"
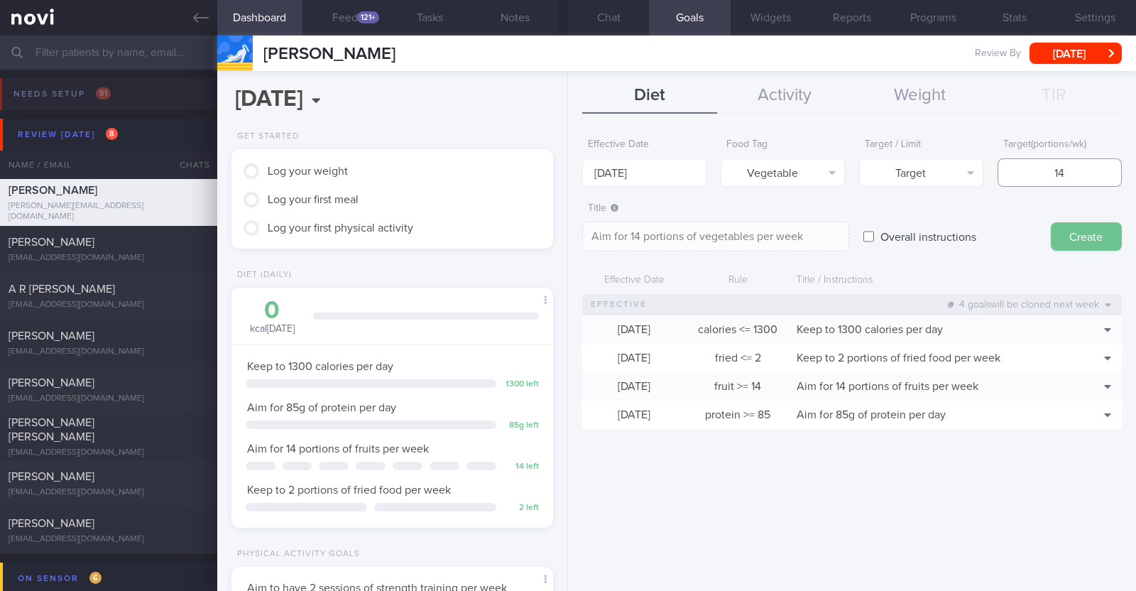
type input "14"
click at [1074, 226] on button "Create" at bounding box center [1086, 236] width 71 height 28
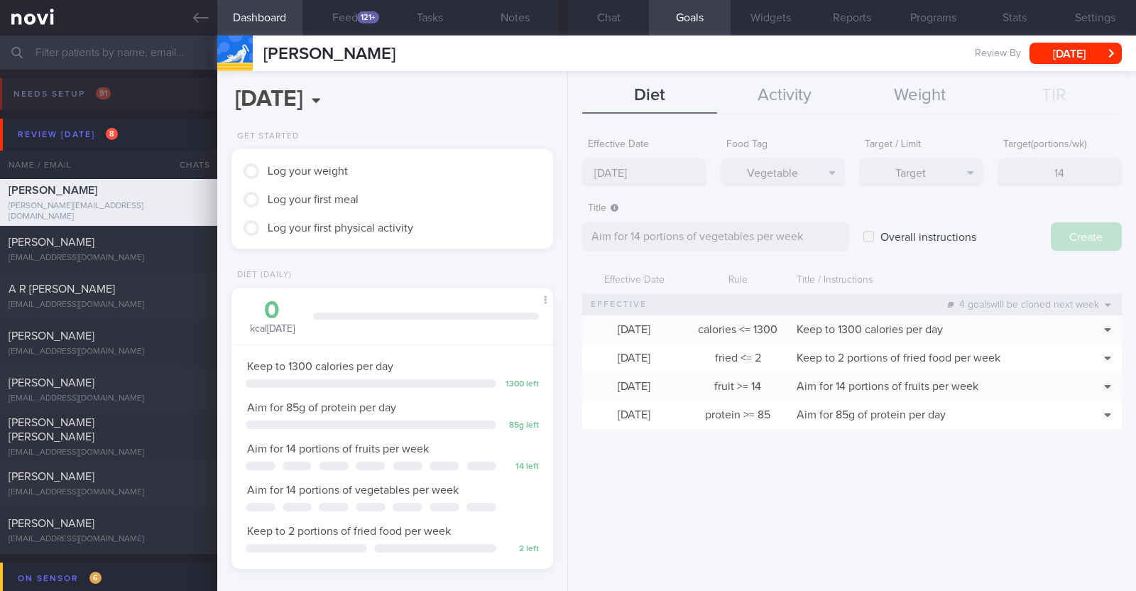
type input "1 Sep 2025"
type textarea "Aim for ___ of ___"
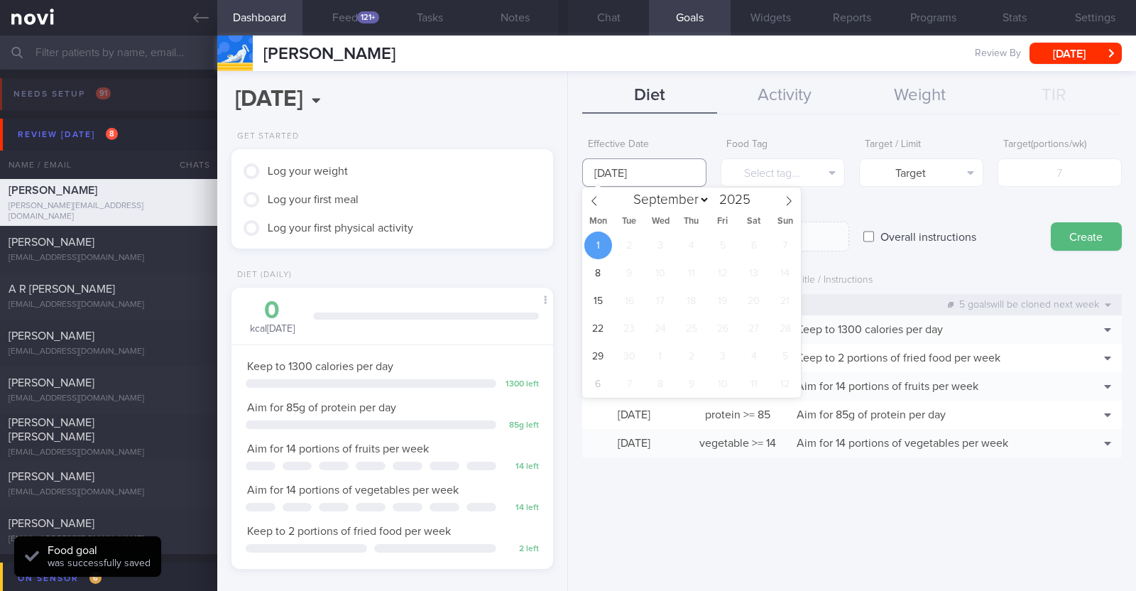
click at [645, 168] on input "1 Sep 2025" at bounding box center [644, 172] width 124 height 28
click at [600, 204] on span at bounding box center [594, 199] width 24 height 24
select select "7"
click at [603, 344] on span "25" at bounding box center [598, 356] width 28 height 28
type input "25 Aug 2025"
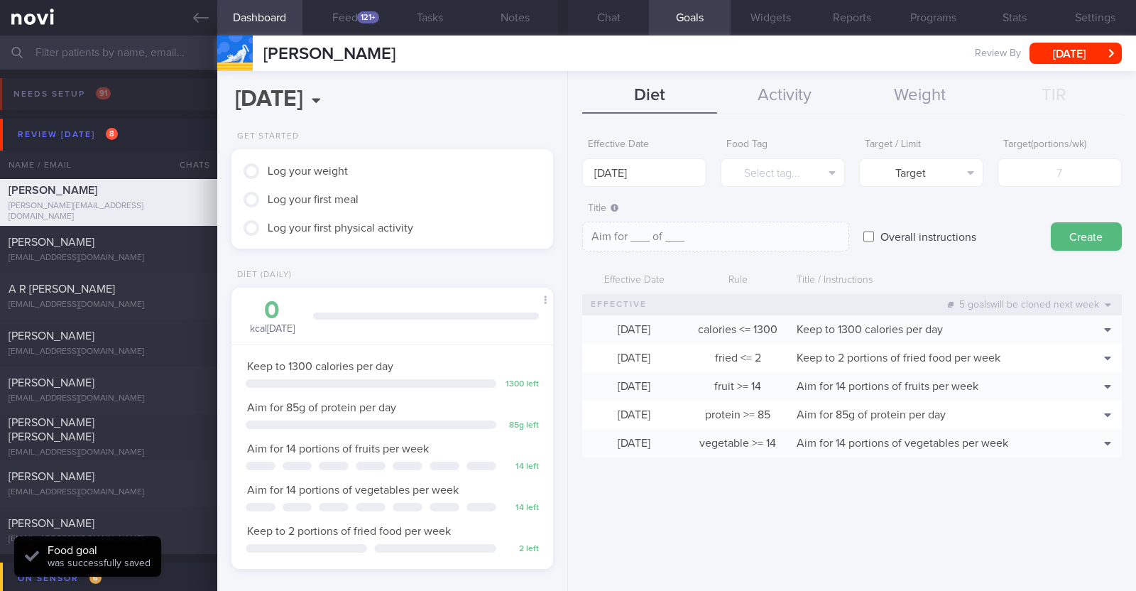
click at [875, 236] on label "Overall instructions" at bounding box center [928, 236] width 110 height 28
click at [874, 236] on input "Overall instructions" at bounding box center [868, 236] width 11 height 28
checkbox input "true"
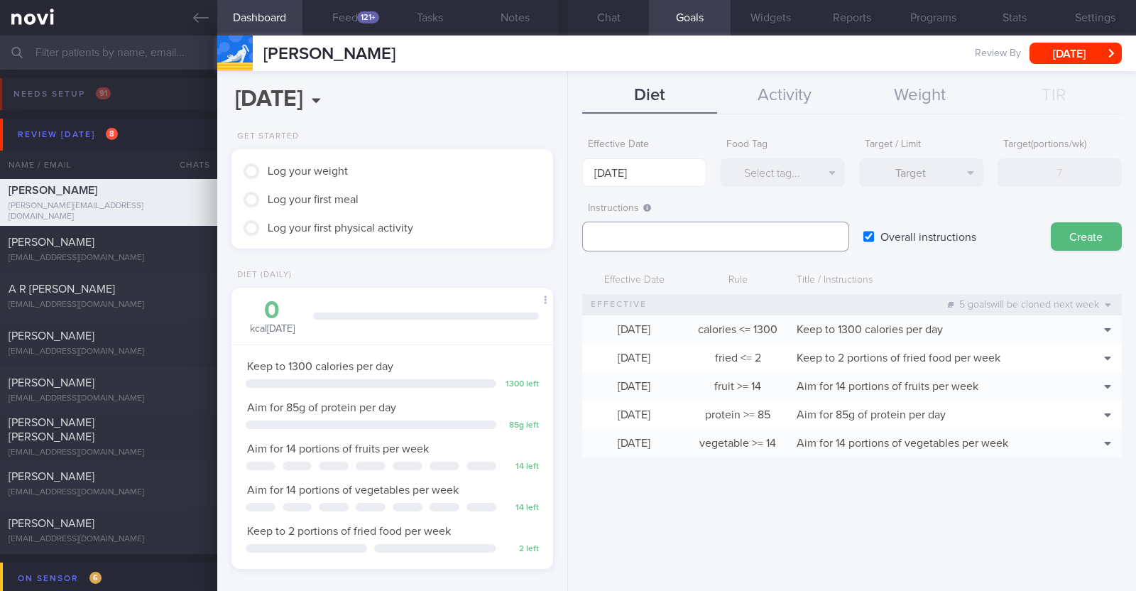
click at [653, 235] on textarea at bounding box center [715, 237] width 267 height 30
paste textarea "Aim to consume xxL of fluids per day (Choose water first)"
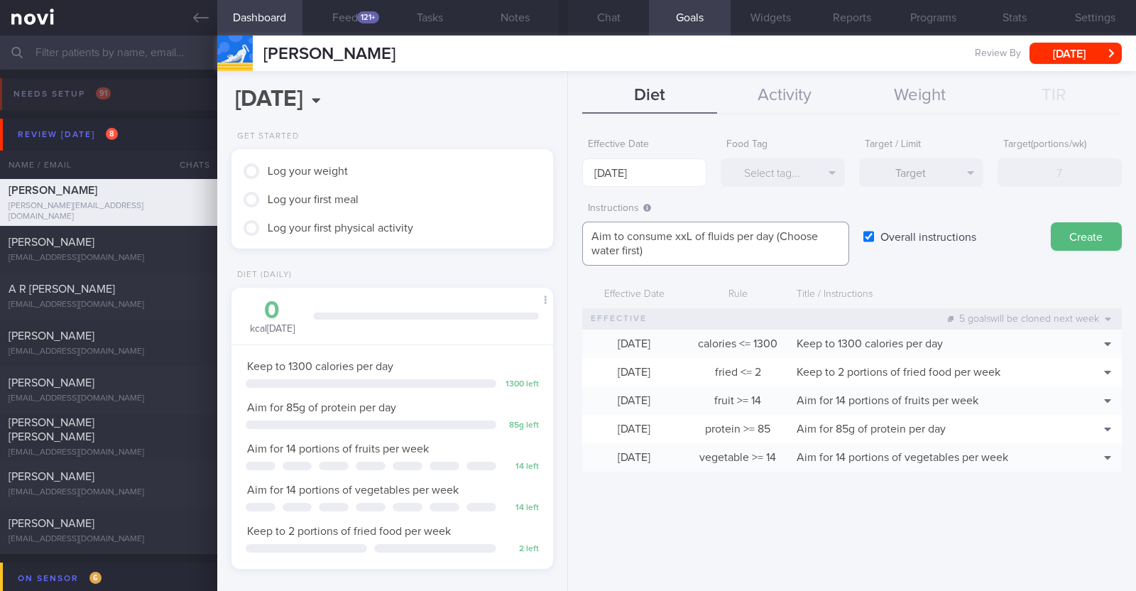
drag, startPoint x: 691, startPoint y: 232, endPoint x: 677, endPoint y: 233, distance: 13.5
click at [677, 233] on textarea "Aim to consume xxL of fluids per day (Choose water first)" at bounding box center [715, 244] width 267 height 44
paste textarea "2.1-2.4"
type textarea "Aim to consume 2.1-2.4L of fluids per day (Choose water first)"
click at [1085, 237] on button "Create" at bounding box center [1086, 236] width 71 height 28
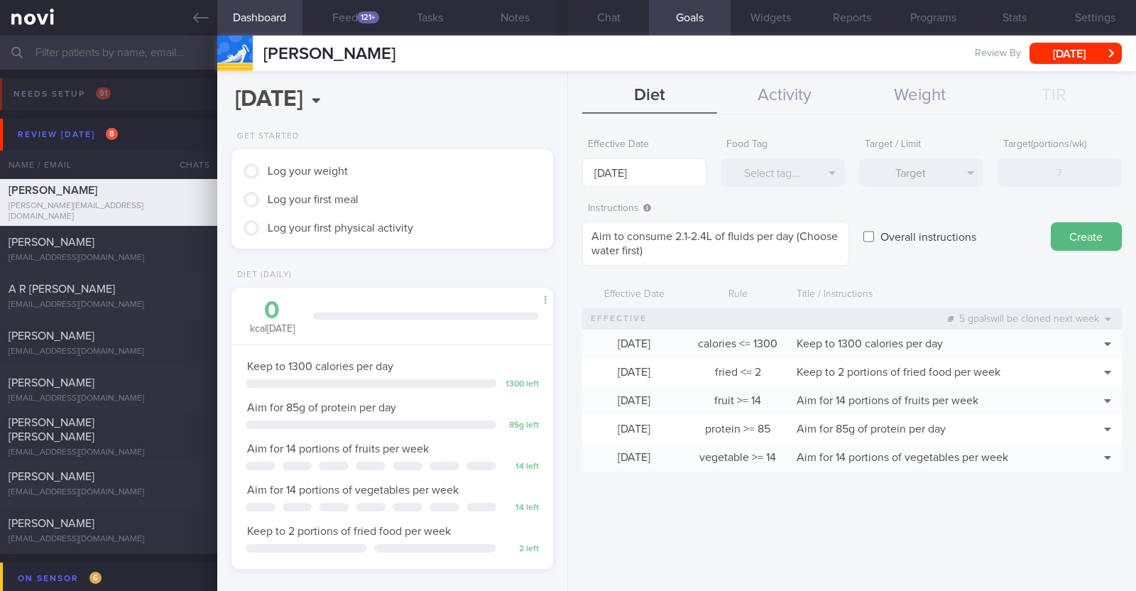
type input "1 Sep 2025"
type textarea "Aim for ___ of ___"
checkbox input "false"
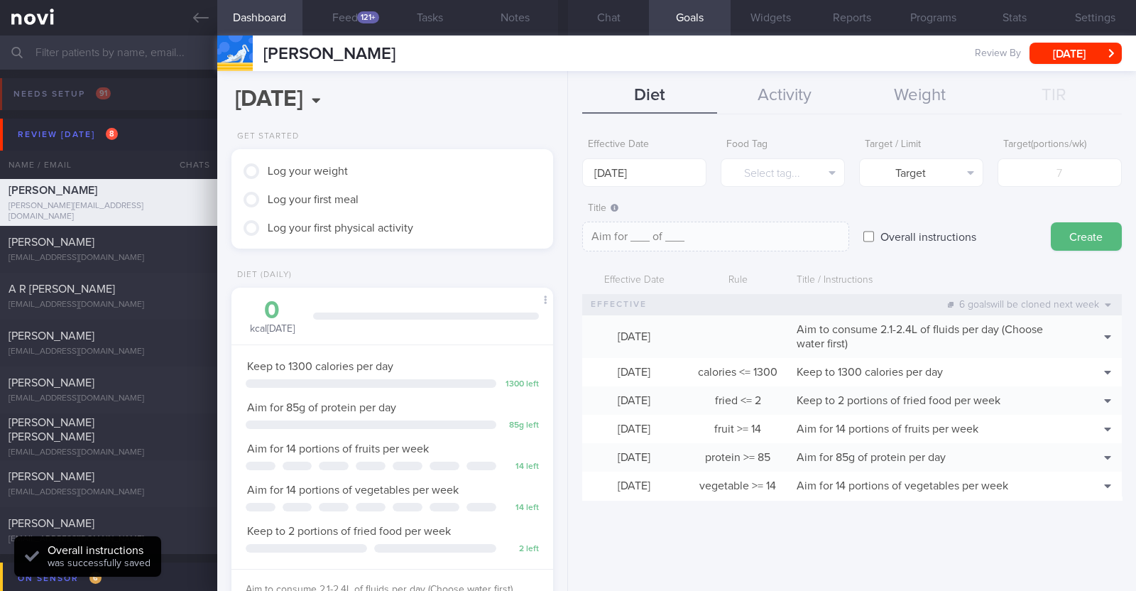
scroll to position [1016, 0]
click at [611, 6] on button "Chat" at bounding box center [608, 17] width 81 height 35
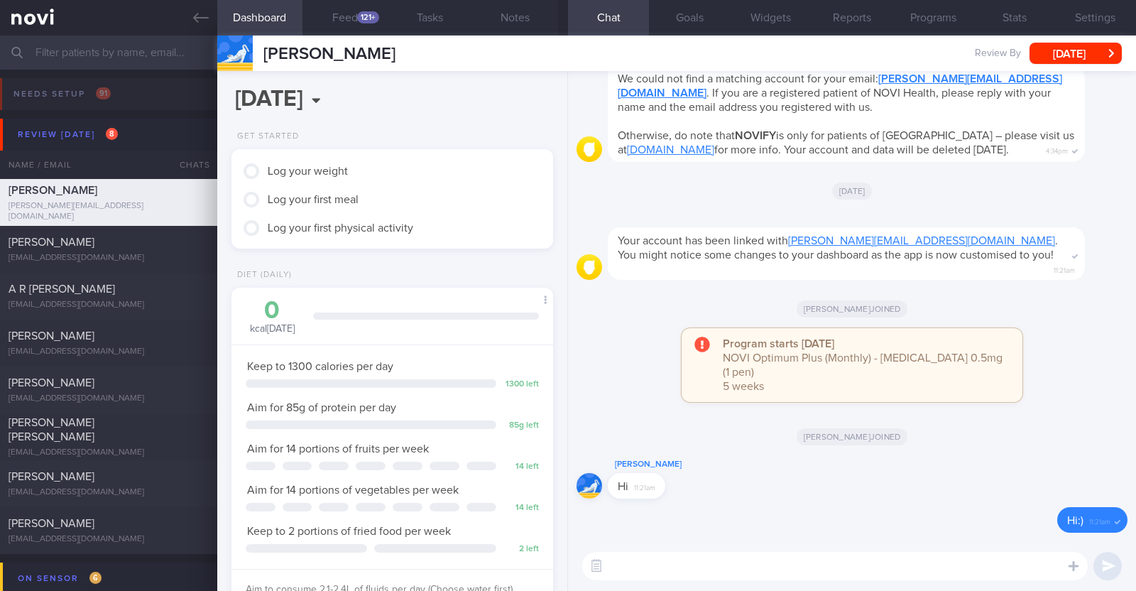
click at [710, 566] on textarea at bounding box center [834, 566] width 505 height 28
paste textarea "Lo [ipsumdo’s amet]! Cons ad Elitseddo, eiu temporinc. Ut lab etdo magnaal eni …"
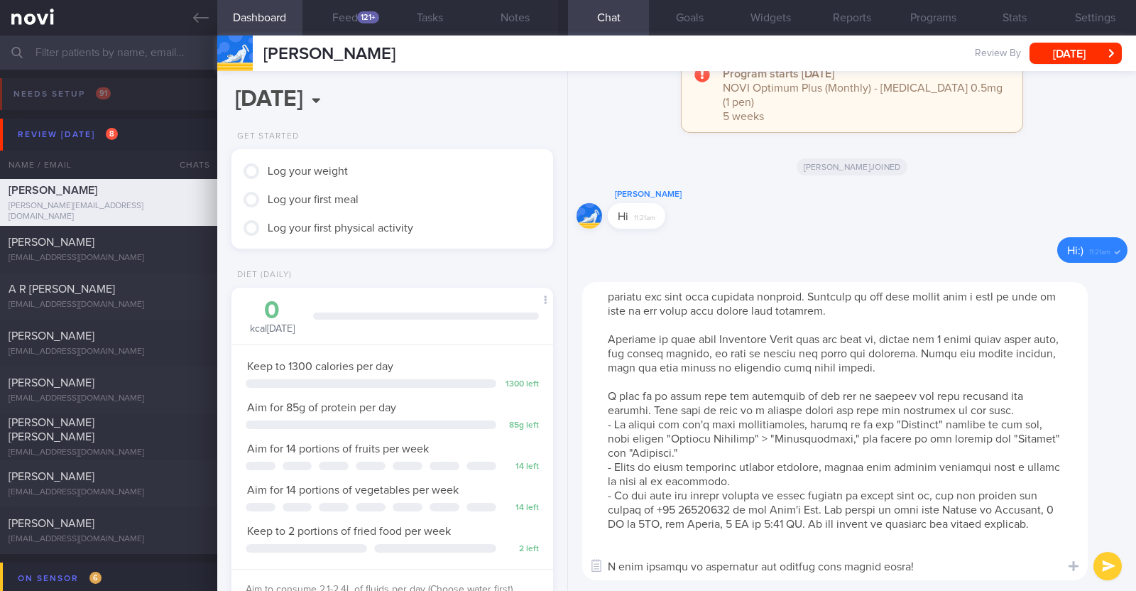
scroll to position [42, 0]
click at [663, 552] on textarea at bounding box center [834, 431] width 505 height 298
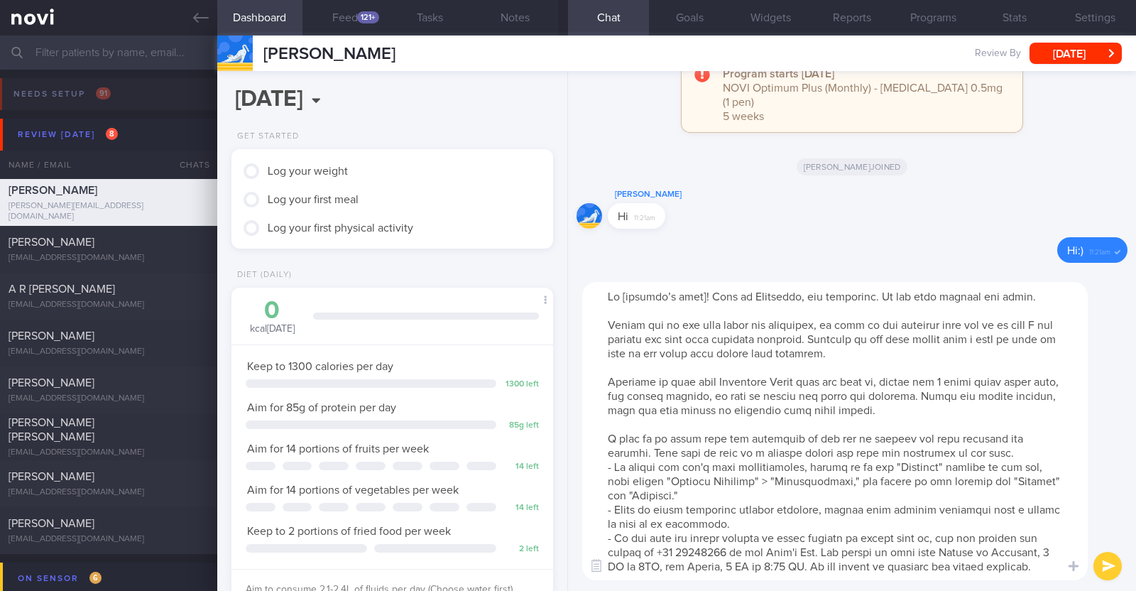
scroll to position [0, 0]
click at [694, 297] on textarea at bounding box center [834, 431] width 505 height 298
drag, startPoint x: 606, startPoint y: 385, endPoint x: 967, endPoint y: 420, distance: 362.4
click at [967, 420] on textarea at bounding box center [834, 431] width 505 height 298
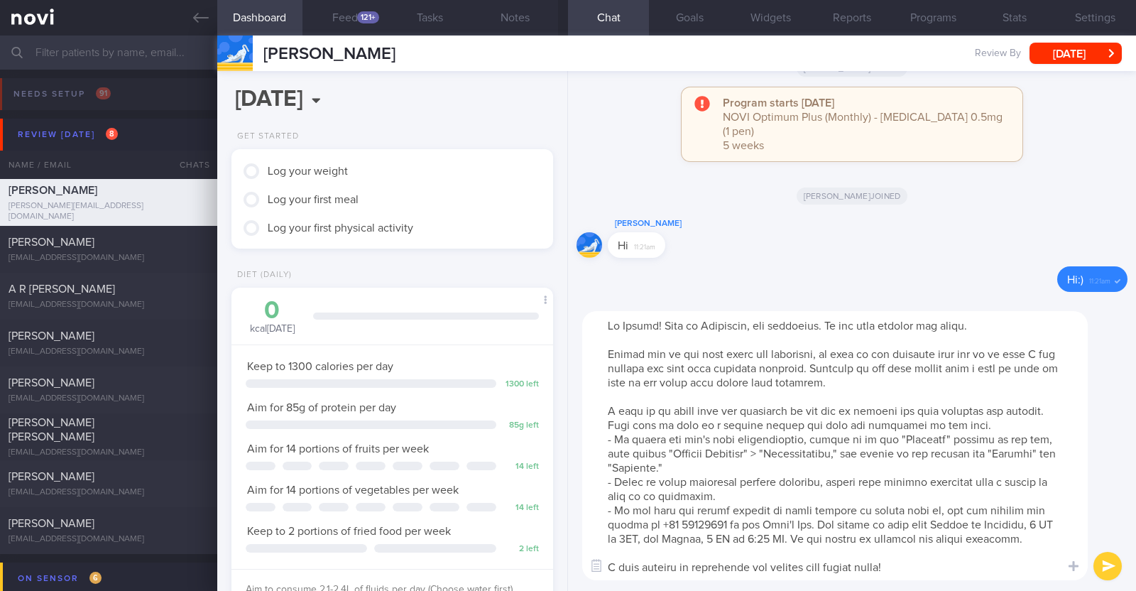
type textarea "Hi Joanne! This is Charlotte, the dietitian. It was nice meeting you today. Ple…"
click at [1104, 562] on button "submit" at bounding box center [1107, 566] width 28 height 28
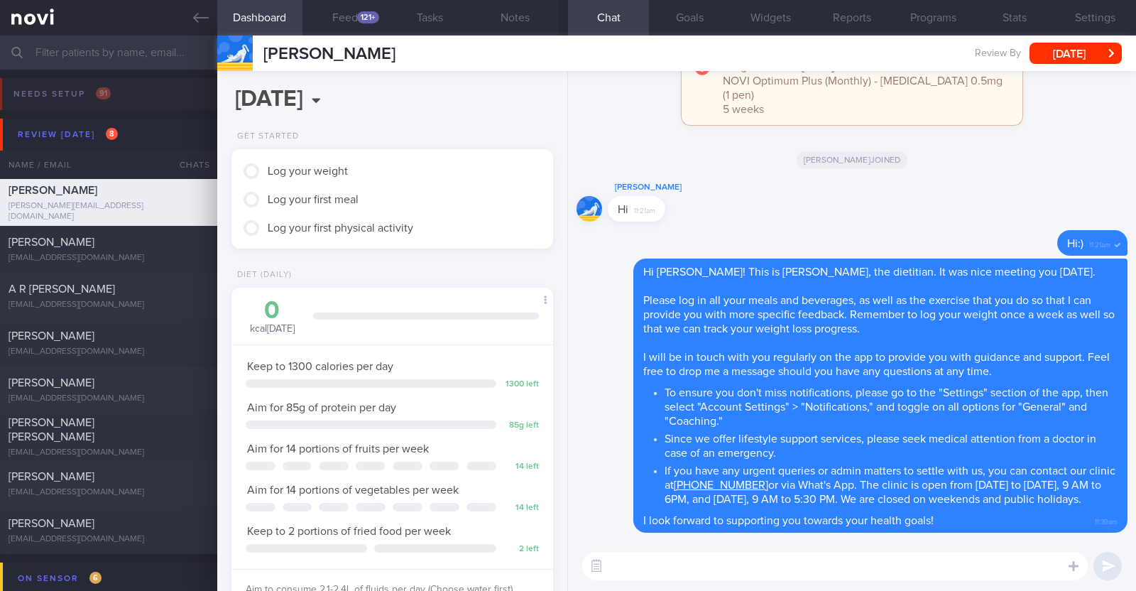
click at [735, 580] on div "​ ​" at bounding box center [852, 566] width 568 height 50
click at [735, 579] on textarea at bounding box center [834, 566] width 505 height 28
paste textarea "Here is a summary of what we discussed: Basics of Weight Management - Diet: A w…"
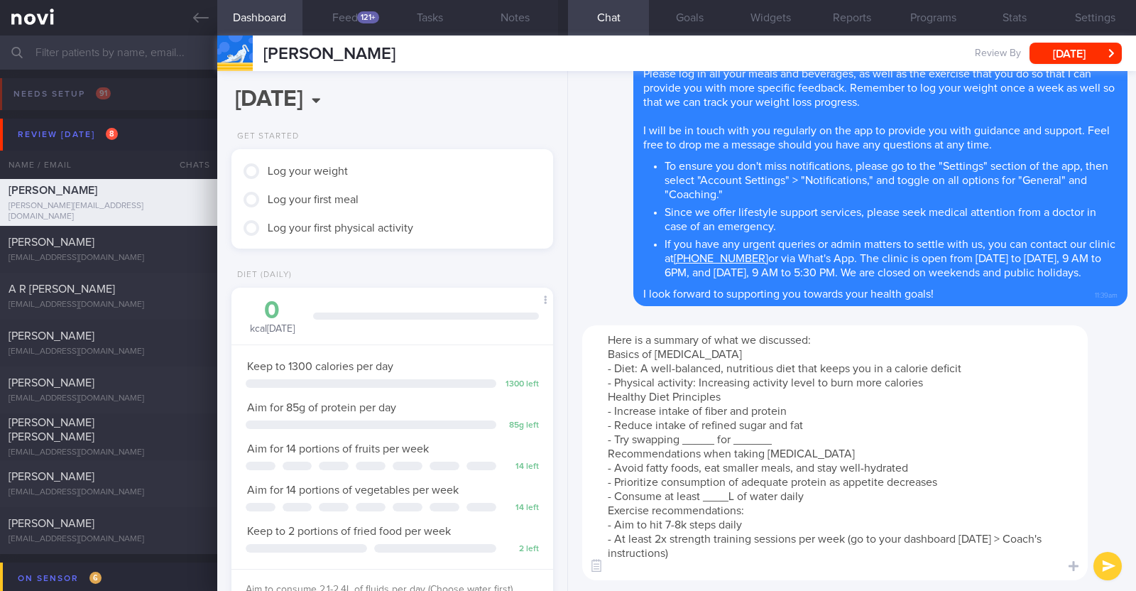
click at [941, 385] on textarea "Here is a summary of what we discussed: Basics of Weight Management - Diet: A w…" at bounding box center [834, 452] width 505 height 255
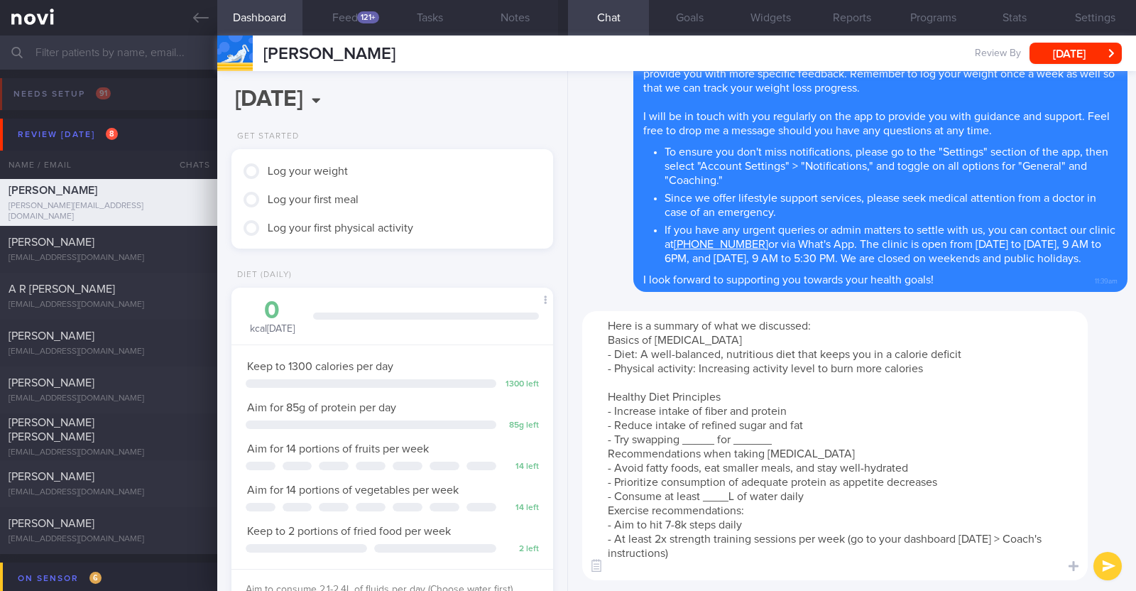
click at [716, 441] on textarea "Here is a summary of what we discussed: Basics of Weight Management - Diet: A w…" at bounding box center [834, 445] width 505 height 269
click at [784, 439] on textarea "Here is a summary of what we discussed: Basics of Weight Management - Diet: A w…" at bounding box center [834, 445] width 505 height 269
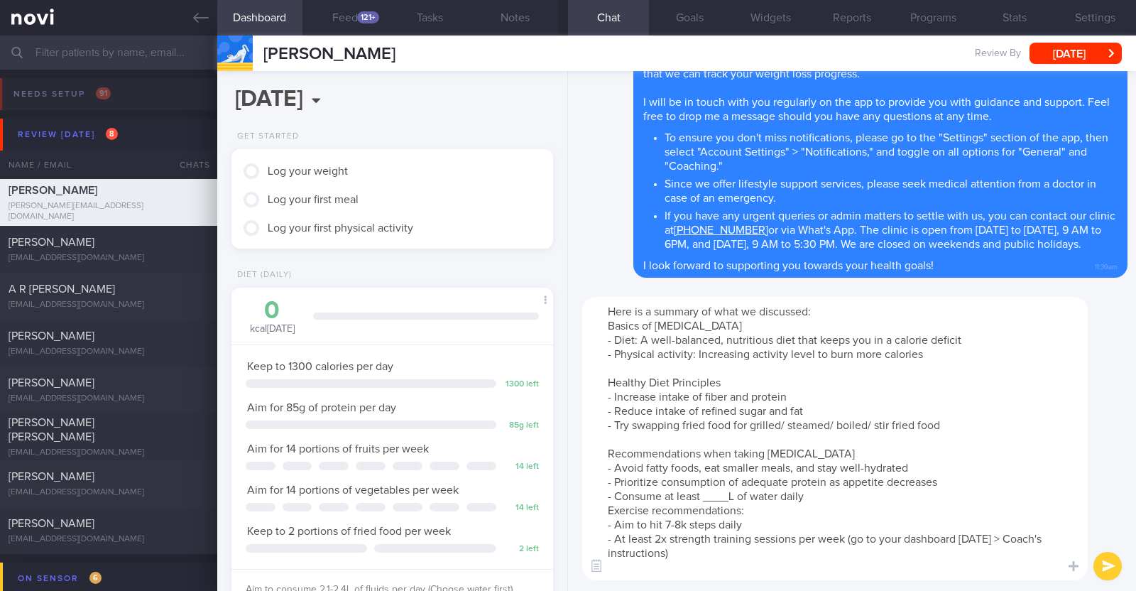
drag, startPoint x: 816, startPoint y: 454, endPoint x: 736, endPoint y: 450, distance: 80.3
click at [736, 450] on textarea "Here is a summary of what we discussed: Basics of Weight Management - Diet: A w…" at bounding box center [834, 438] width 505 height 283
click at [737, 495] on textarea "Here is a summary of what we discussed: Basics of Weight Management - Diet: A w…" at bounding box center [834, 438] width 505 height 283
paste textarea "2.1-2.4"
click at [824, 501] on textarea "Here is a summary of what we discussed: Basics of Weight Management - Diet: A w…" at bounding box center [834, 438] width 505 height 283
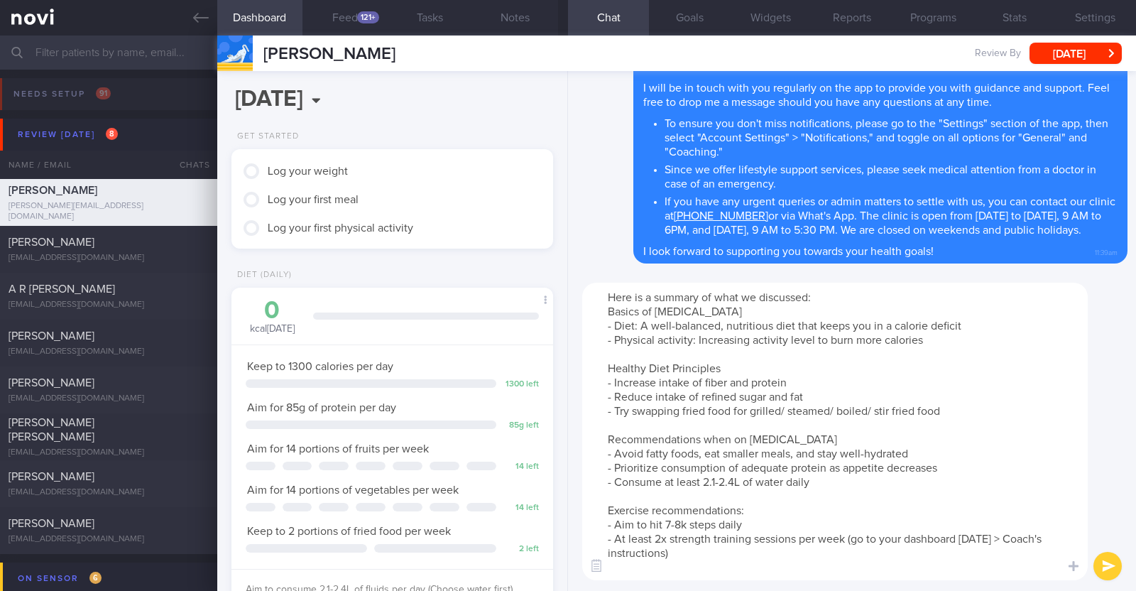
click at [668, 529] on textarea "Here is a summary of what we discussed: Basics of Weight Management - Diet: A w…" at bounding box center [834, 431] width 505 height 297
drag, startPoint x: 849, startPoint y: 533, endPoint x: 851, endPoint y: 554, distance: 21.4
click at [851, 554] on textarea "Here is a summary of what we discussed: Basics of Weight Management - Diet: A w…" at bounding box center [834, 431] width 505 height 297
type textarea "Here is a summary of what we discussed: Basics of Weight Management - Diet: A w…"
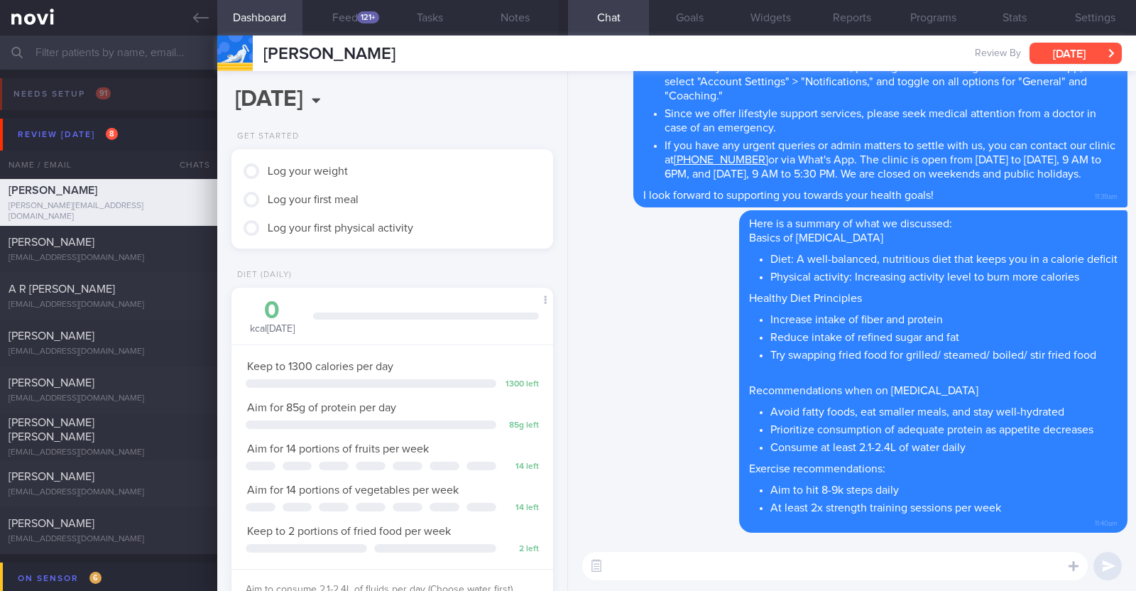
click at [1090, 49] on button "[DATE]" at bounding box center [1075, 53] width 92 height 21
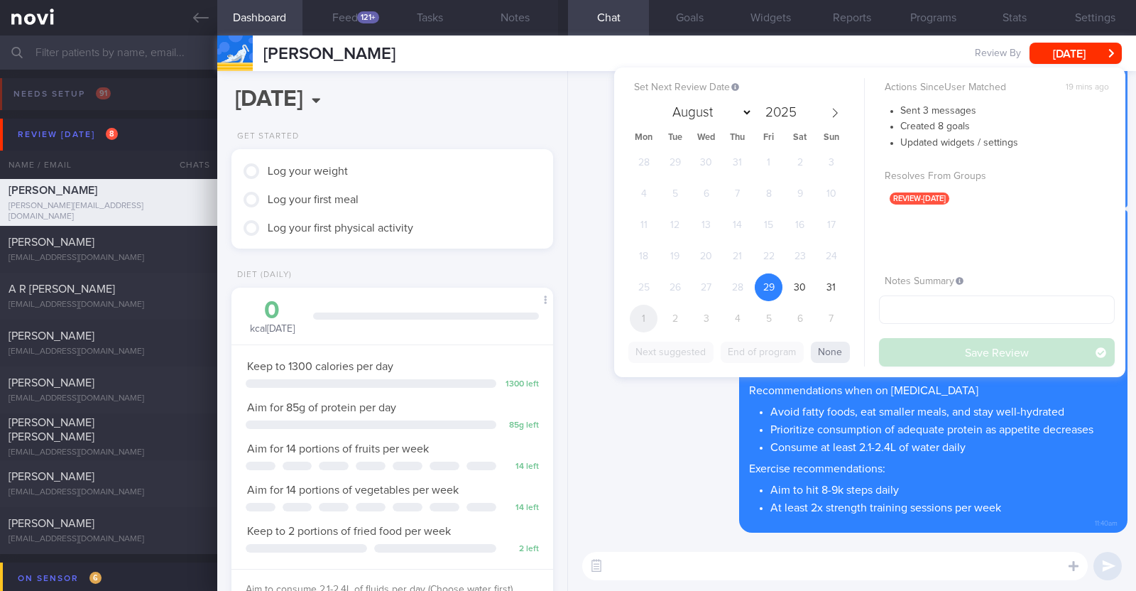
click at [646, 321] on span "1" at bounding box center [644, 319] width 28 height 28
select select "8"
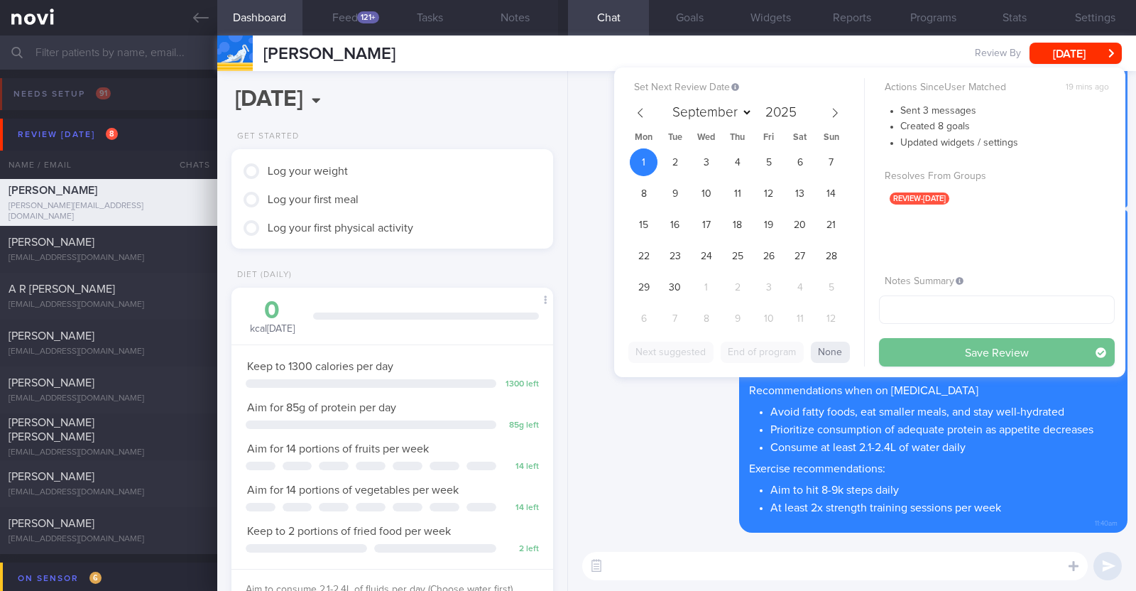
click at [1000, 352] on button "Save Review" at bounding box center [997, 352] width 236 height 28
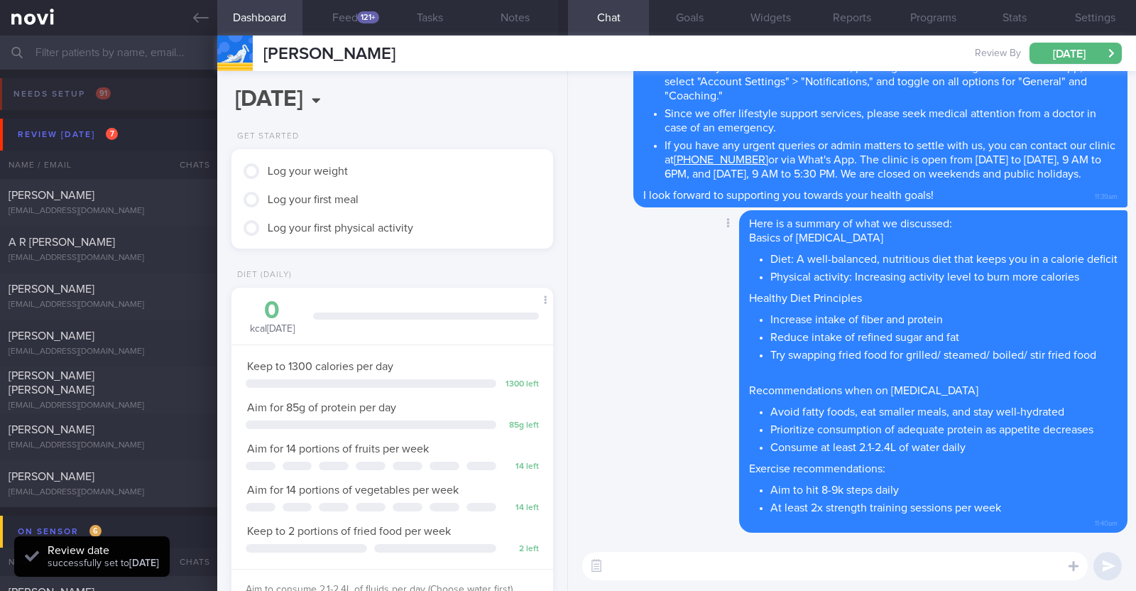
click at [711, 442] on div "Delete Here is a summary of what we discussed: Basics of Weight Management Diet…" at bounding box center [904, 371] width 445 height 323
click at [515, 18] on button "Notes" at bounding box center [515, 17] width 85 height 35
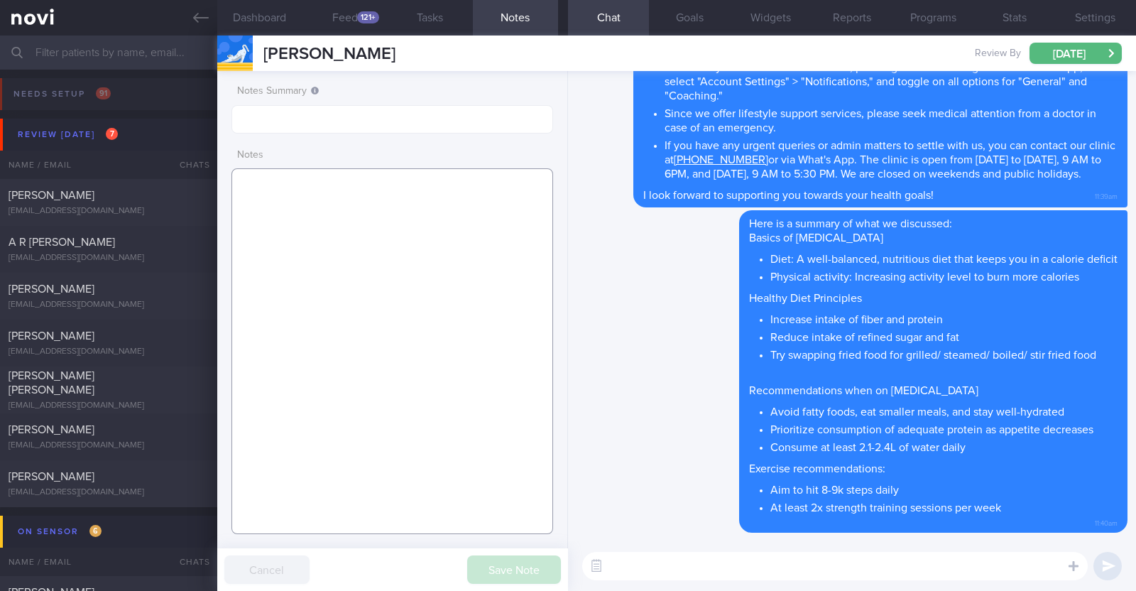
click at [395, 192] on textarea at bounding box center [392, 351] width 322 height 366
paste textarea "Comorbidities Borderline high LDL - not on f/up Plantar fasciitis (left) - bett…"
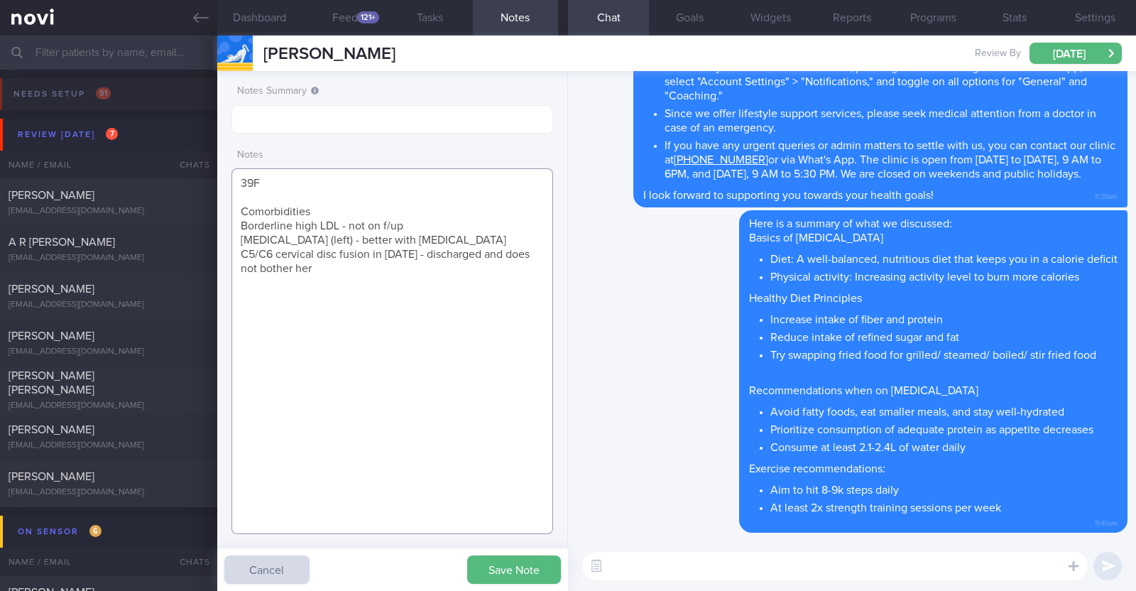
click at [360, 207] on textarea "39F Comorbidities Borderline high LDL - not on f/up Plantar fasciitis (left) - …" at bounding box center [392, 351] width 322 height 366
drag, startPoint x: 343, startPoint y: 228, endPoint x: 408, endPoint y: 222, distance: 65.6
click at [408, 222] on textarea "39F Comorbidities: Borderline high LDL - not on f/up Plantar fasciitis (left) -…" at bounding box center [392, 351] width 322 height 366
drag, startPoint x: 456, startPoint y: 236, endPoint x: 341, endPoint y: 235, distance: 115.0
click at [341, 235] on textarea "39F Comorbidities: Borderline high LDL Plantar fasciitis (left) - better with p…" at bounding box center [392, 351] width 322 height 366
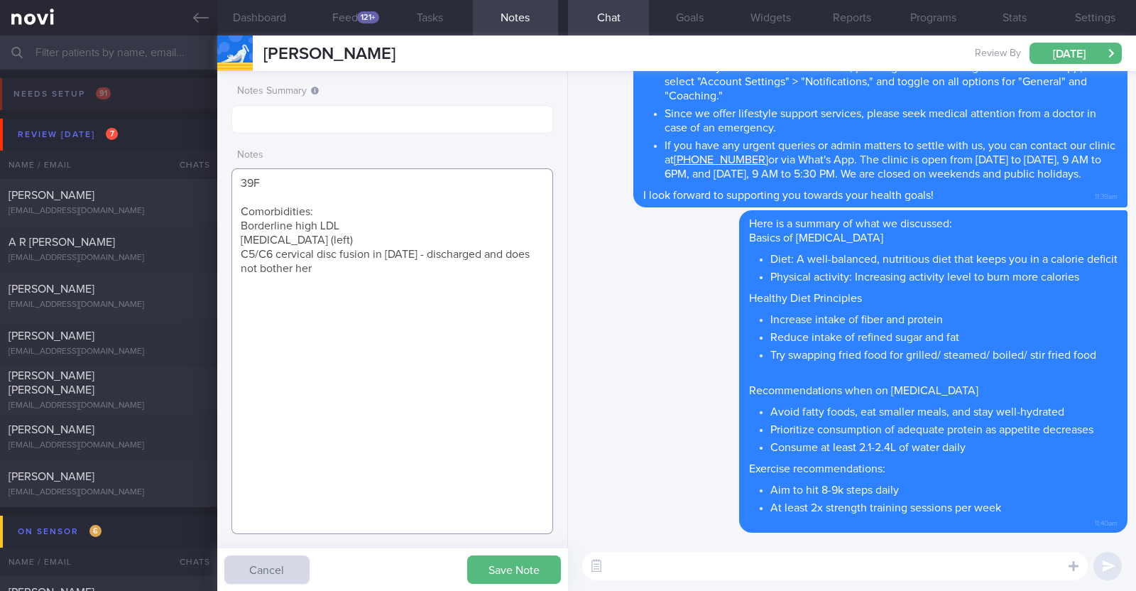
click at [366, 265] on textarea "39F Comorbidities: Borderline high LDL Plantar fasciitis (left) C5/C6 cervical …" at bounding box center [392, 351] width 322 height 366
paste textarea "Wegovy 0.25mg for 4 weeks, then 0.5mg for 4 weeks, and 1mg thereafter"
paste textarea "PT 1h, 1x/week, planning to increase to 2x/week (strength training) Walking 1-2…"
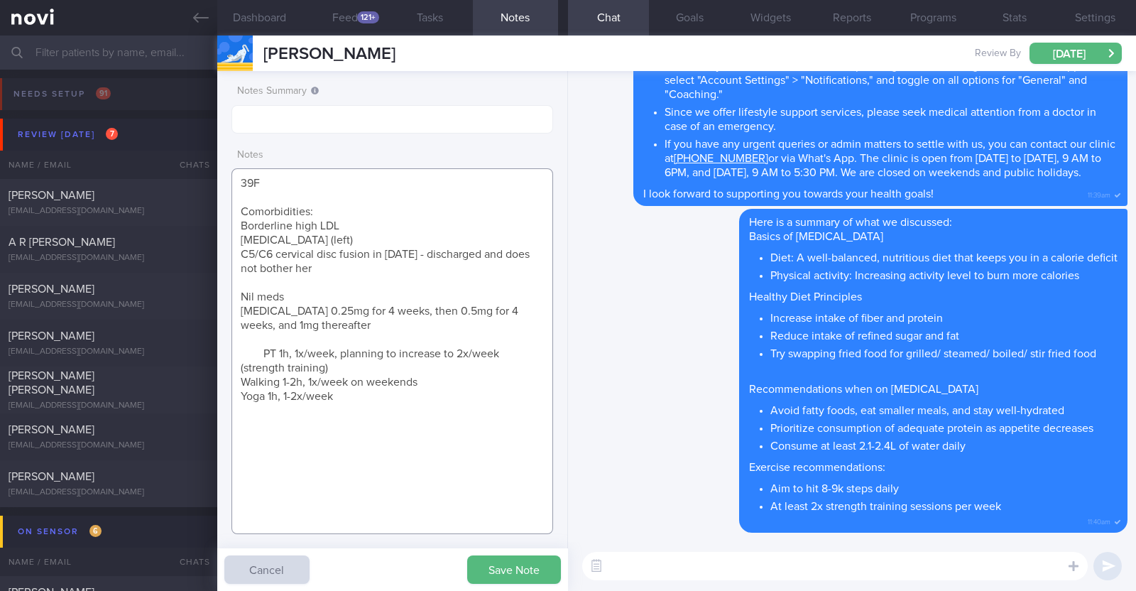
click at [262, 347] on textarea "39F Comorbidities: Borderline high LDL Plantar fasciitis (left) C5/C6 cervical …" at bounding box center [392, 351] width 322 height 366
click at [266, 193] on textarea "39F Comorbidities: Borderline high LDL Plantar fasciitis (left) C5/C6 cervical …" at bounding box center [392, 351] width 322 height 366
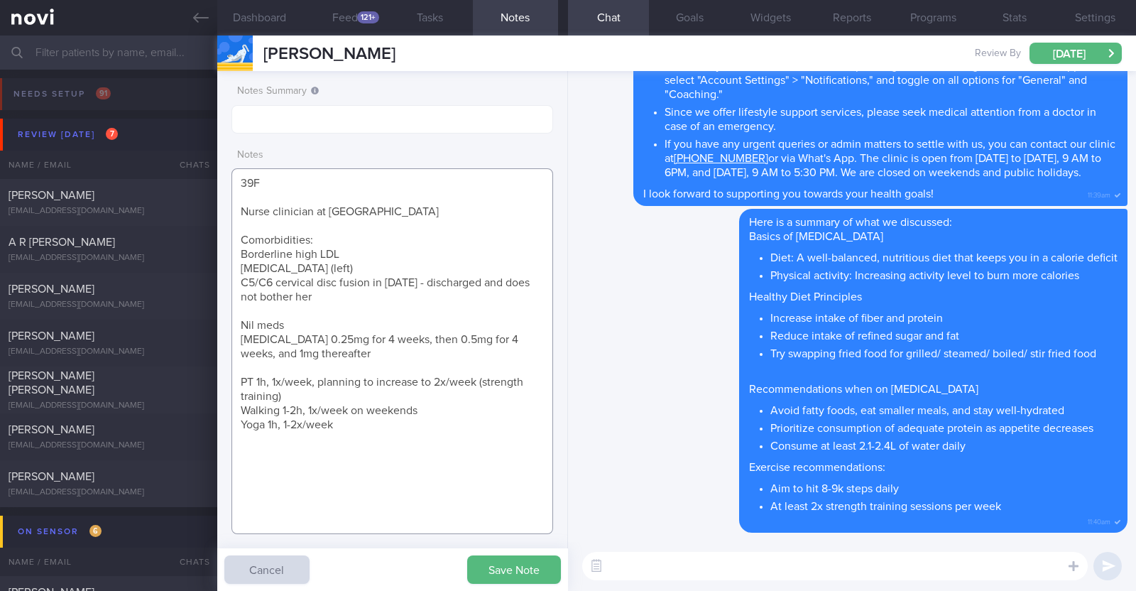
drag, startPoint x: 359, startPoint y: 431, endPoint x: 220, endPoint y: 169, distance: 296.3
click at [220, 169] on div "Notes Summary Notes 39F Nurse clinician at SGH SICU Comorbidities: Borderline h…" at bounding box center [392, 331] width 351 height 520
click at [365, 417] on textarea "39F Nurse clinician at SGH SICU Comorbidities: Borderline high LDL Plantar fasc…" at bounding box center [392, 351] width 322 height 366
type textarea "39F Nurse clinician at SGH SICU Comorbidities: Borderline high LDL Plantar fasc…"
click at [482, 556] on button "Save Note" at bounding box center [514, 569] width 94 height 28
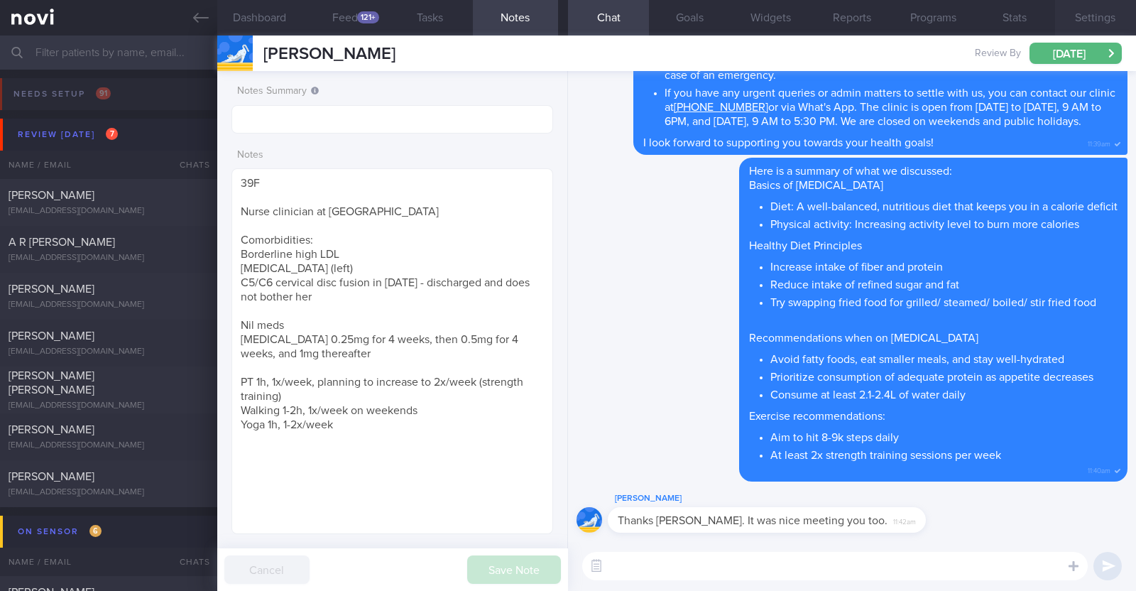
click at [1090, 21] on button "Settings" at bounding box center [1095, 17] width 81 height 35
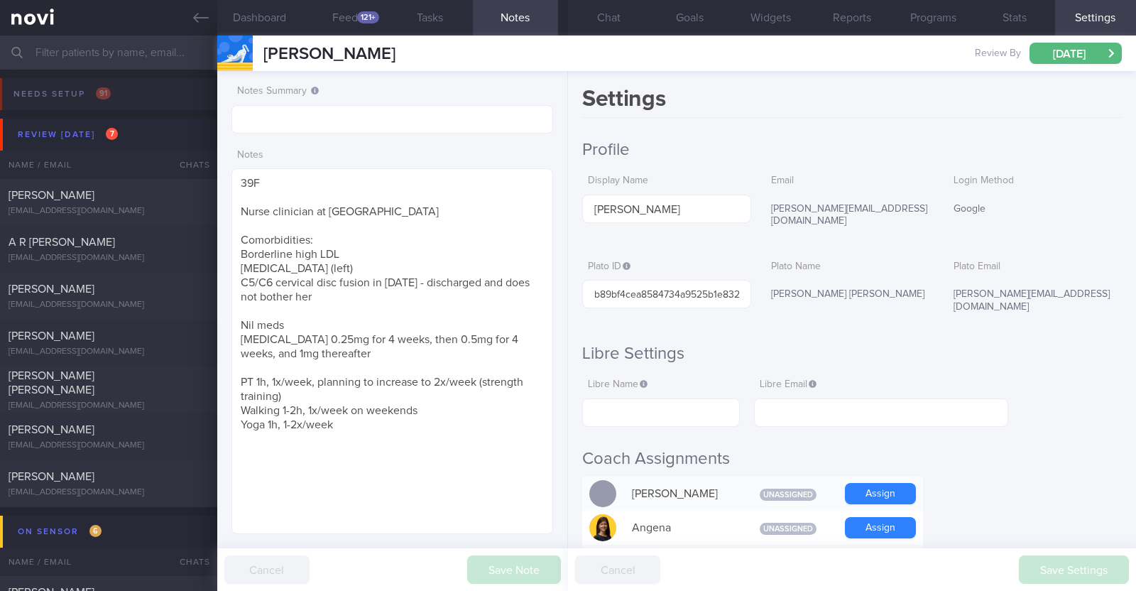
click at [300, 122] on input "text" at bounding box center [392, 119] width 322 height 28
type input "r/v 1/9"
click at [508, 558] on button "Save Note" at bounding box center [514, 569] width 94 height 28
type input "r/v 1/9"
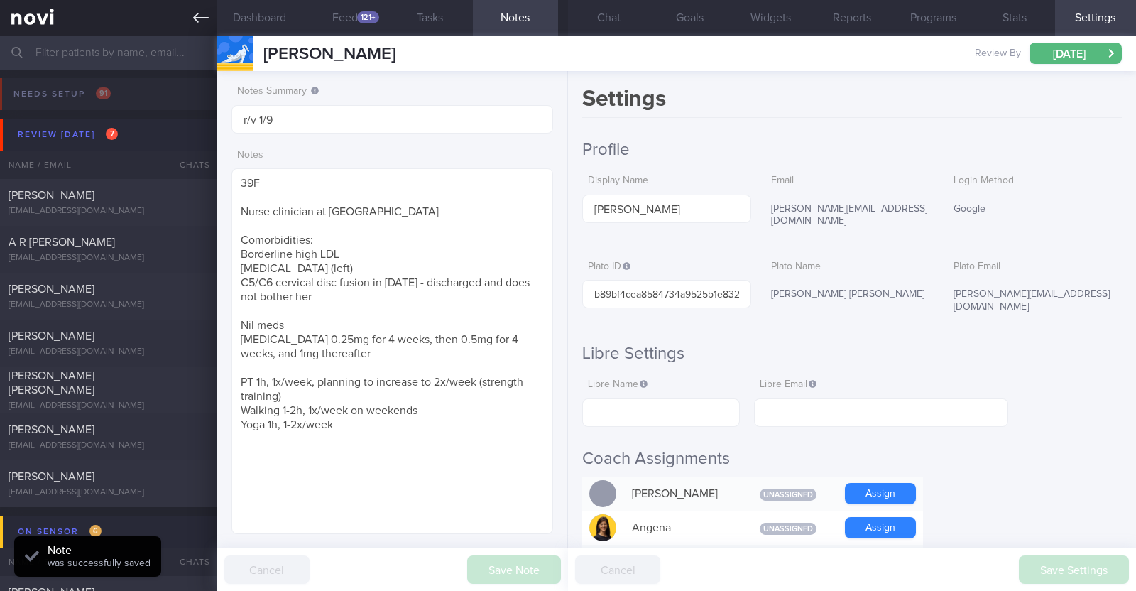
click at [190, 13] on link at bounding box center [108, 17] width 217 height 35
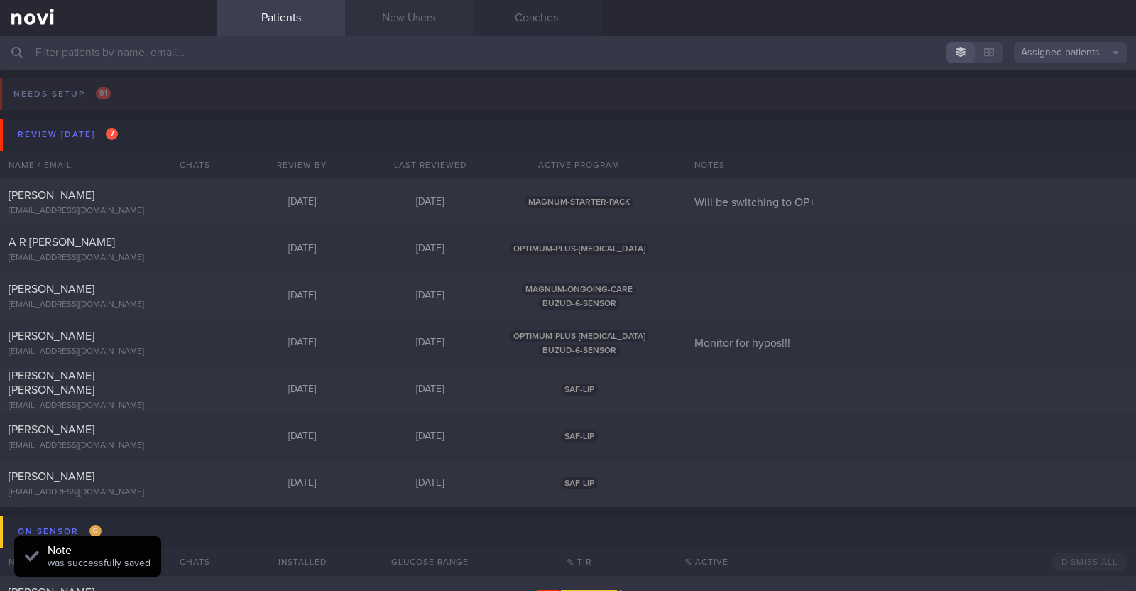
click at [437, 14] on link "New Users" at bounding box center [409, 17] width 128 height 35
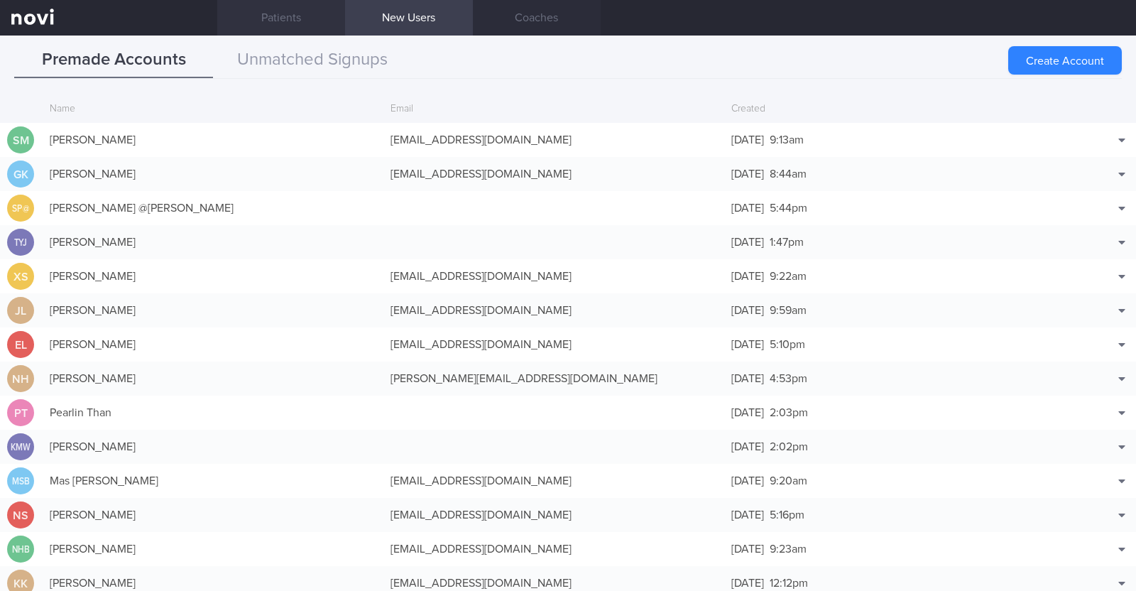
click at [317, 13] on link "Patients" at bounding box center [281, 17] width 128 height 35
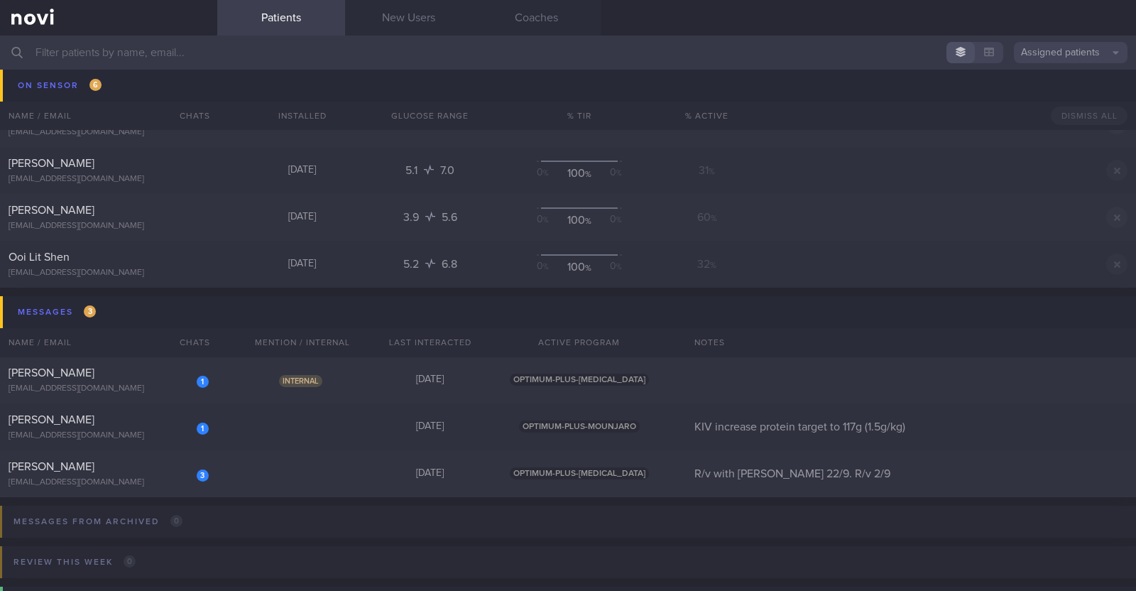
scroll to position [620, 0]
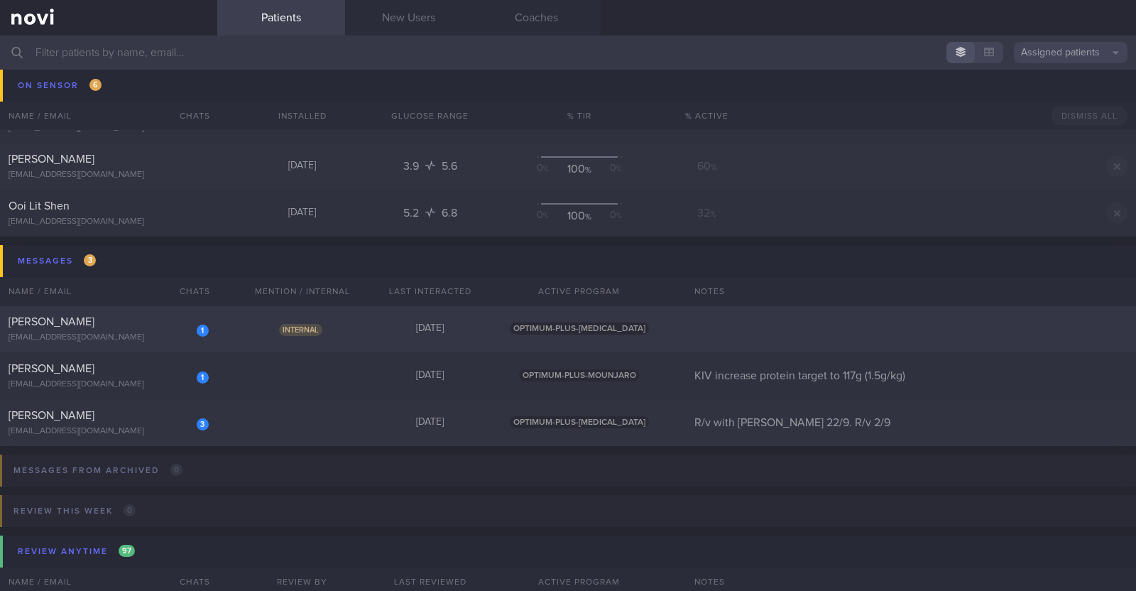
click at [80, 317] on div "Goh Jia Yong" at bounding box center [107, 322] width 197 height 14
select select "8"
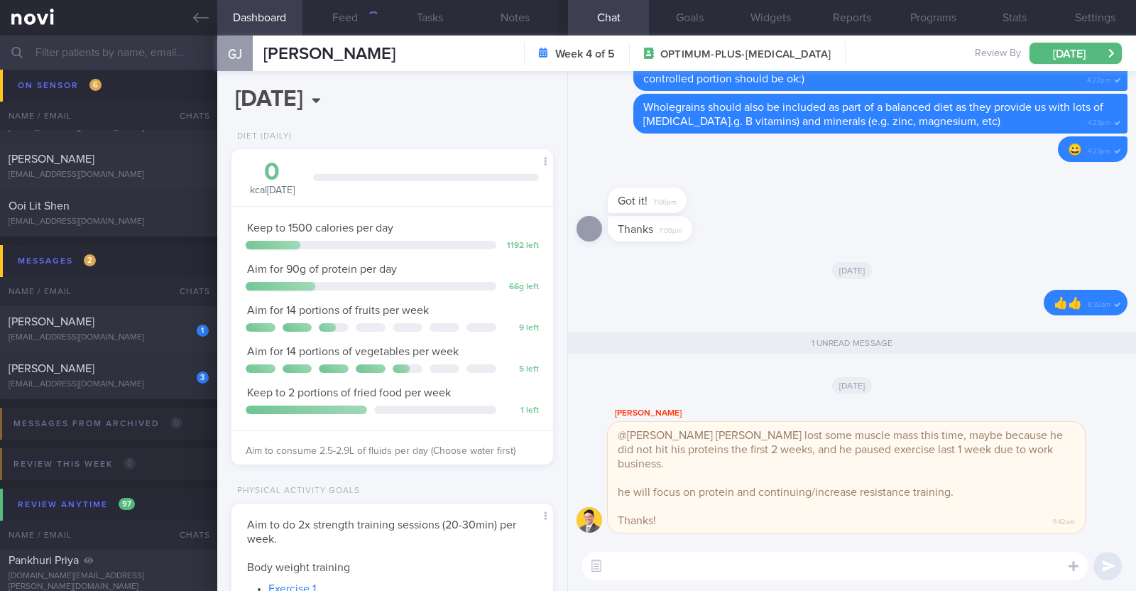
scroll to position [161, 283]
click at [156, 379] on div "[EMAIL_ADDRESS][DOMAIN_NAME]" at bounding box center [109, 384] width 200 height 11
type input "R/v with [PERSON_NAME] 22/9. R/v 2/9"
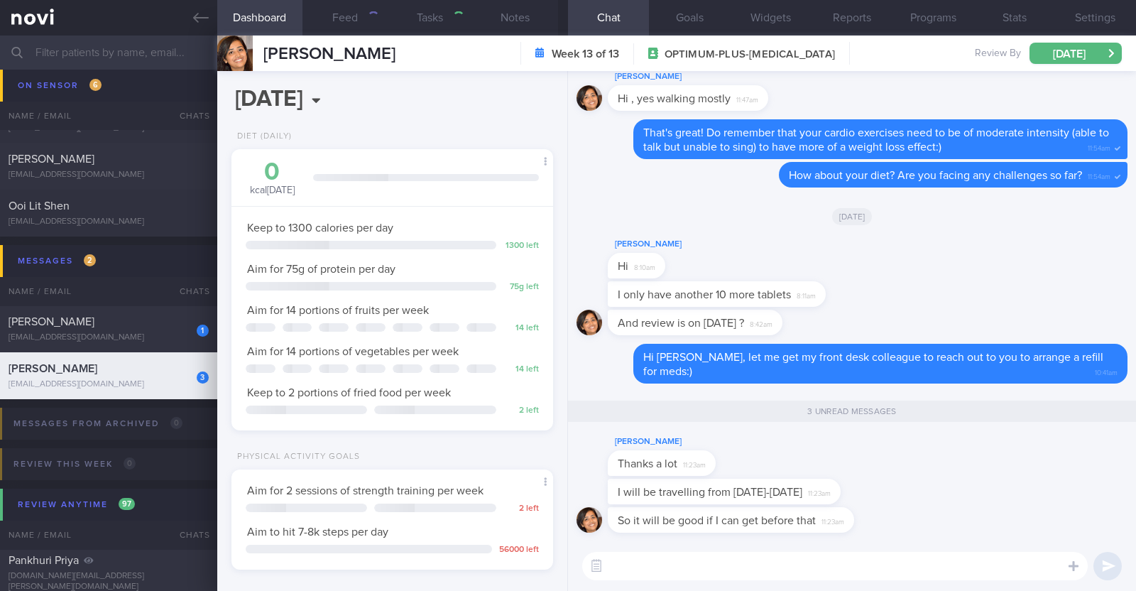
scroll to position [161, 283]
drag, startPoint x: 772, startPoint y: 492, endPoint x: 614, endPoint y: 491, distance: 158.3
click at [614, 491] on div "I will be travelling from 3-13 sep 11:23am" at bounding box center [724, 492] width 233 height 26
click at [630, 569] on textarea at bounding box center [834, 566] width 505 height 28
type textarea "M"
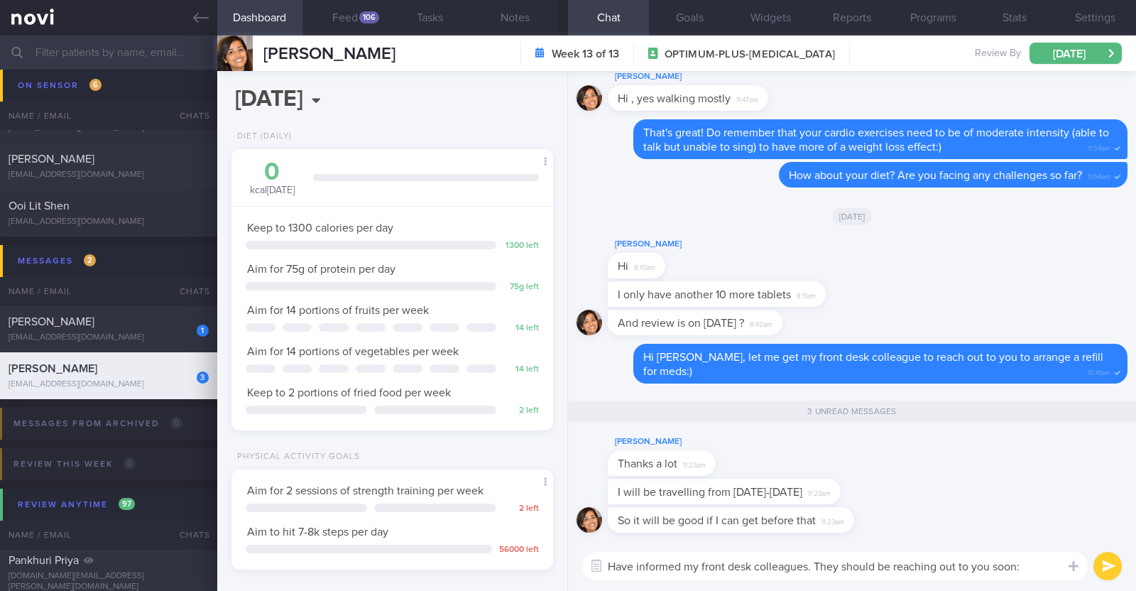
type textarea "Have informed my front desk colleagues. They should be reaching out to you soon…"
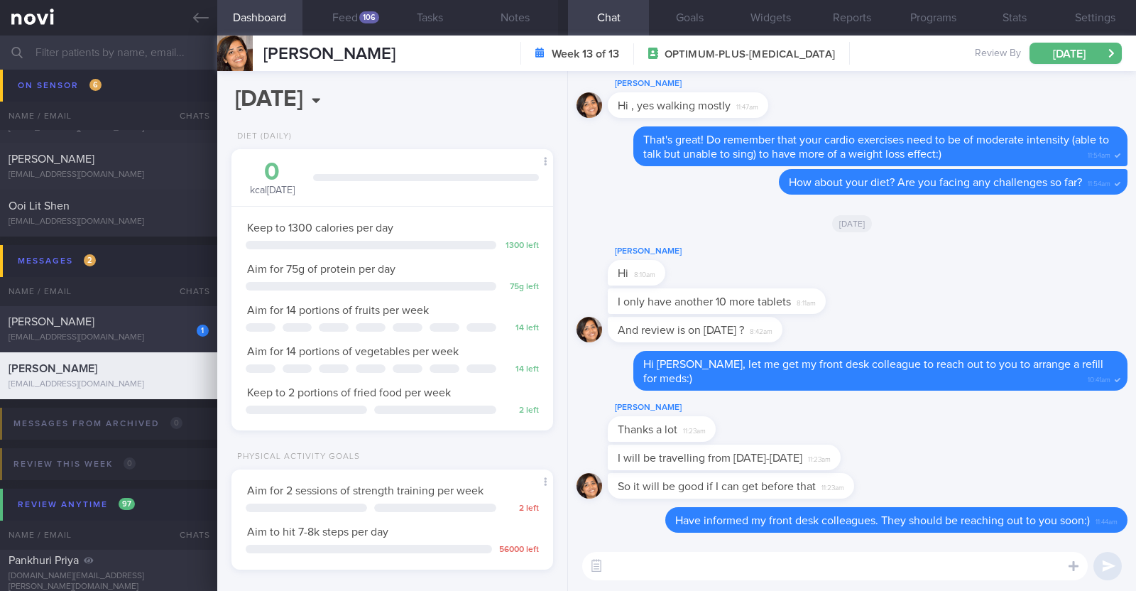
click at [148, 324] on div "Agamemnon Baltagiannis" at bounding box center [107, 322] width 197 height 14
type input "KIV increase protein target to 117g (1.5g/kg)"
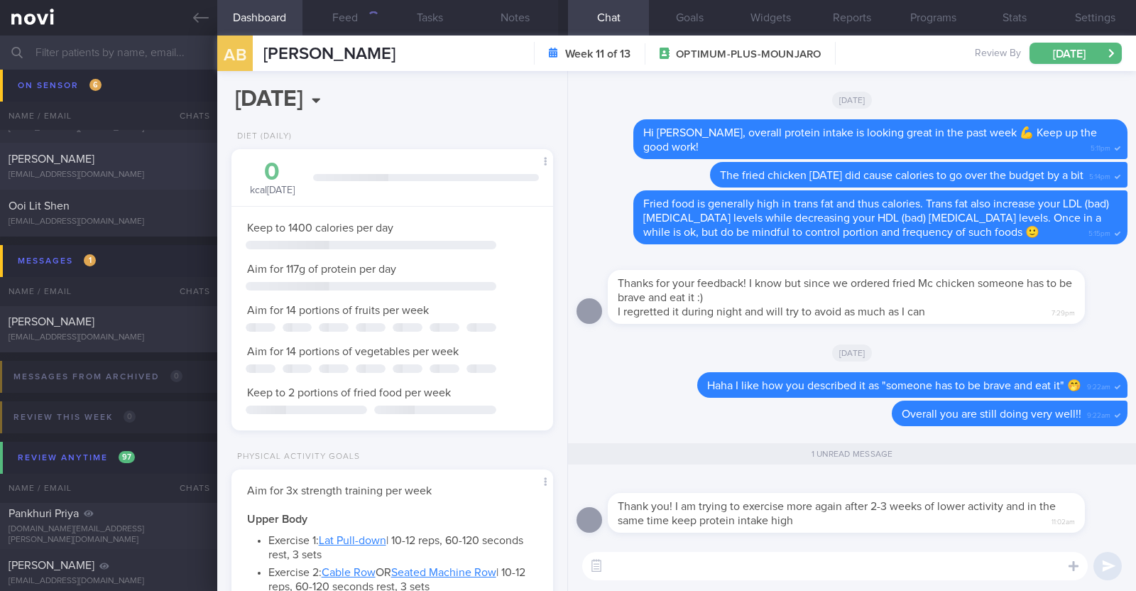
click at [831, 554] on textarea at bounding box center [834, 566] width 505 height 28
click at [753, 567] on textarea "That" at bounding box center [834, 566] width 505 height 28
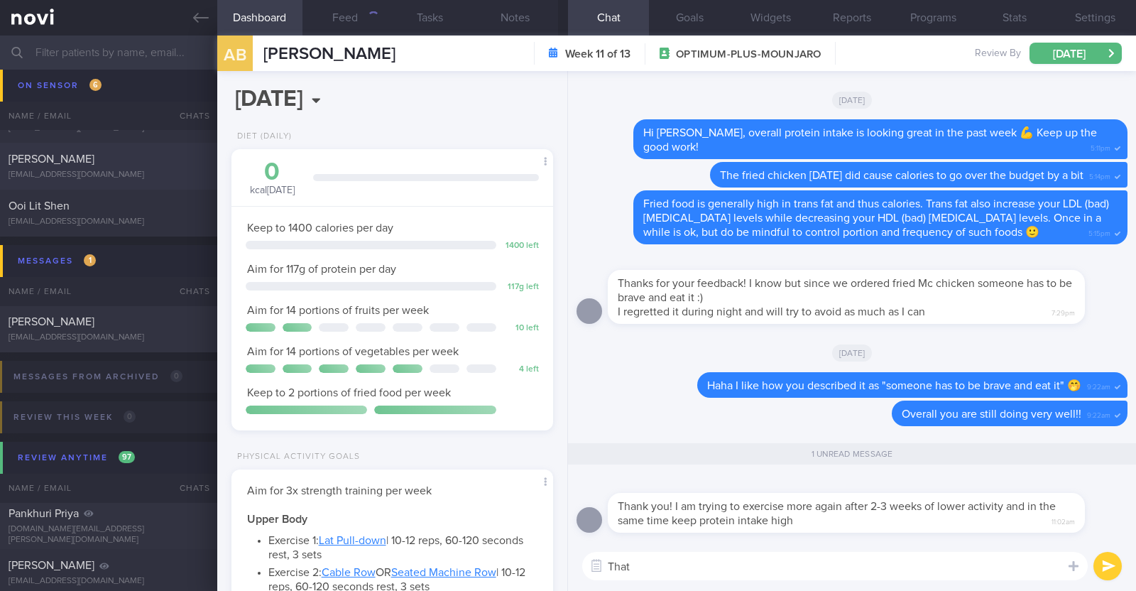
scroll to position [161, 283]
drag, startPoint x: 777, startPoint y: 571, endPoint x: 596, endPoint y: 552, distance: 182.8
click textarea "That is wonderful Agamemnon!"
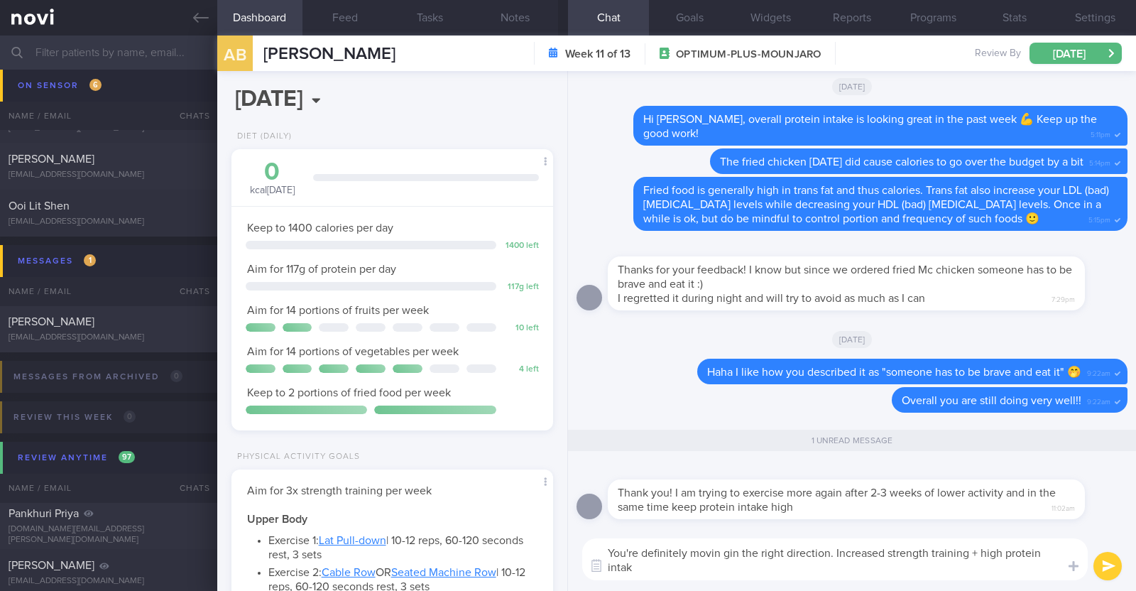
scroll to position [0, 0]
click textarea "You're definitely movin gin the right direction. Increased strength training + …"
click textarea "You're definitely moving in the right direction. Increased strength training + …"
type textarea "You're definitely moving in the right direction. Increased strength training + …"
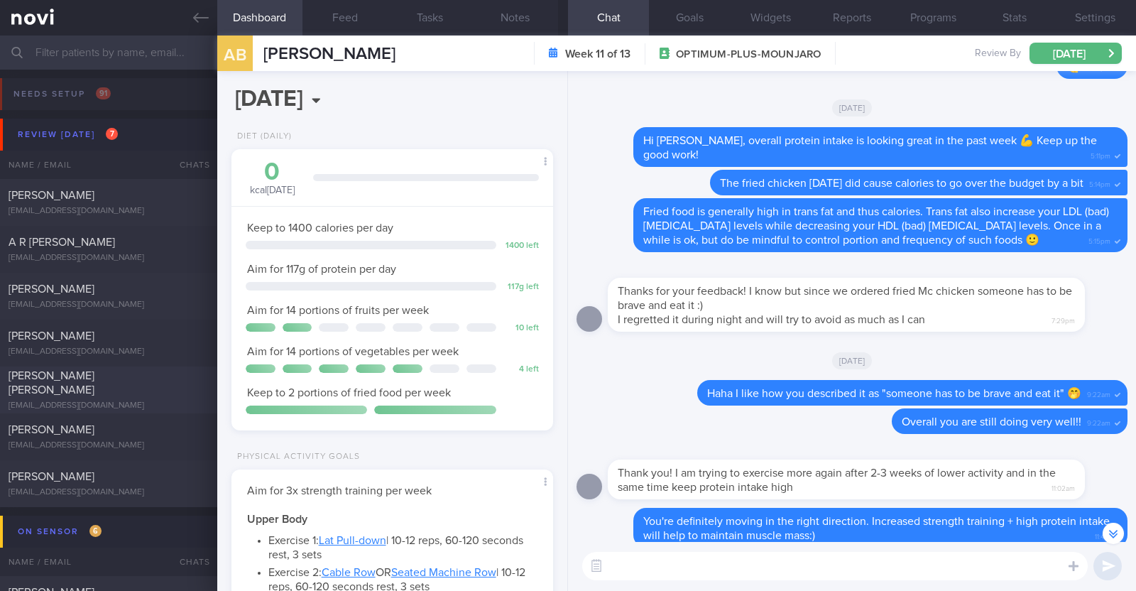
click div "[EMAIL_ADDRESS][DOMAIN_NAME]"
select select "7"
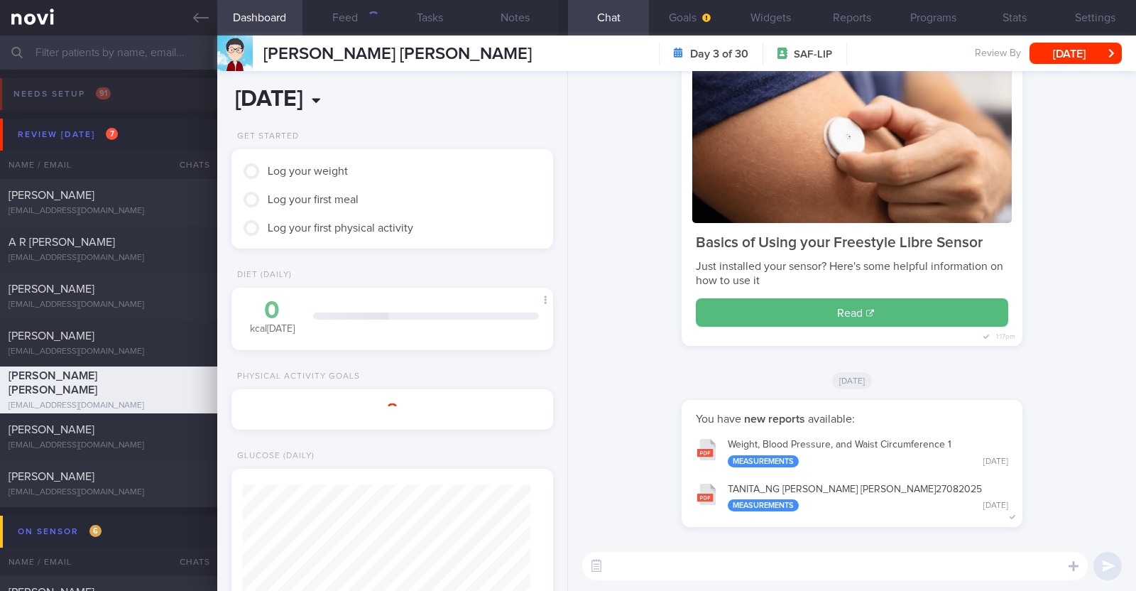
scroll to position [161, 283]
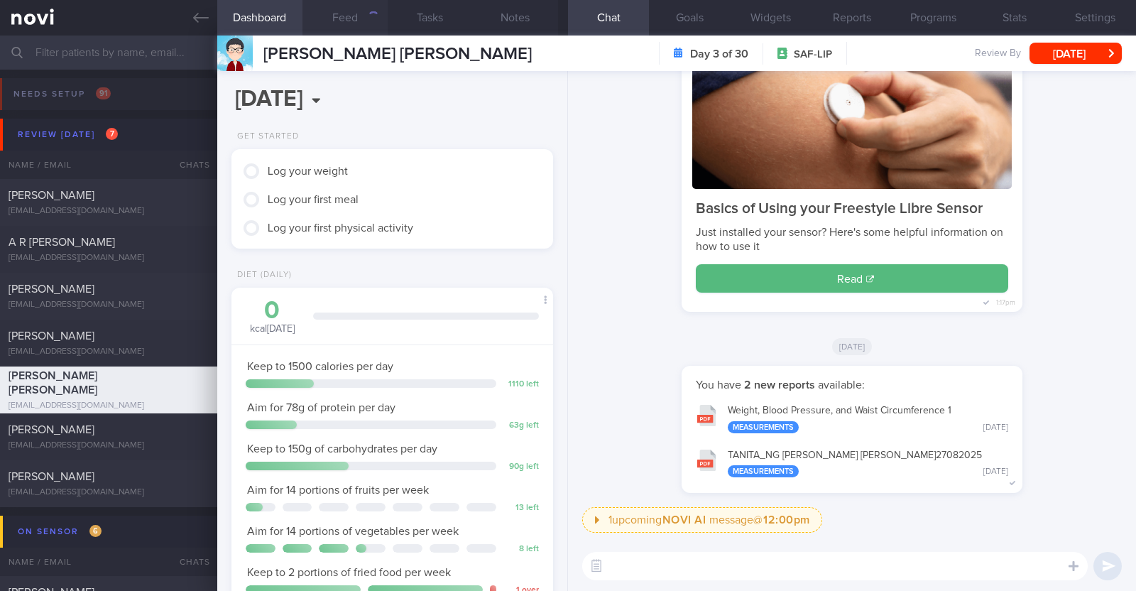
click button "Feed"
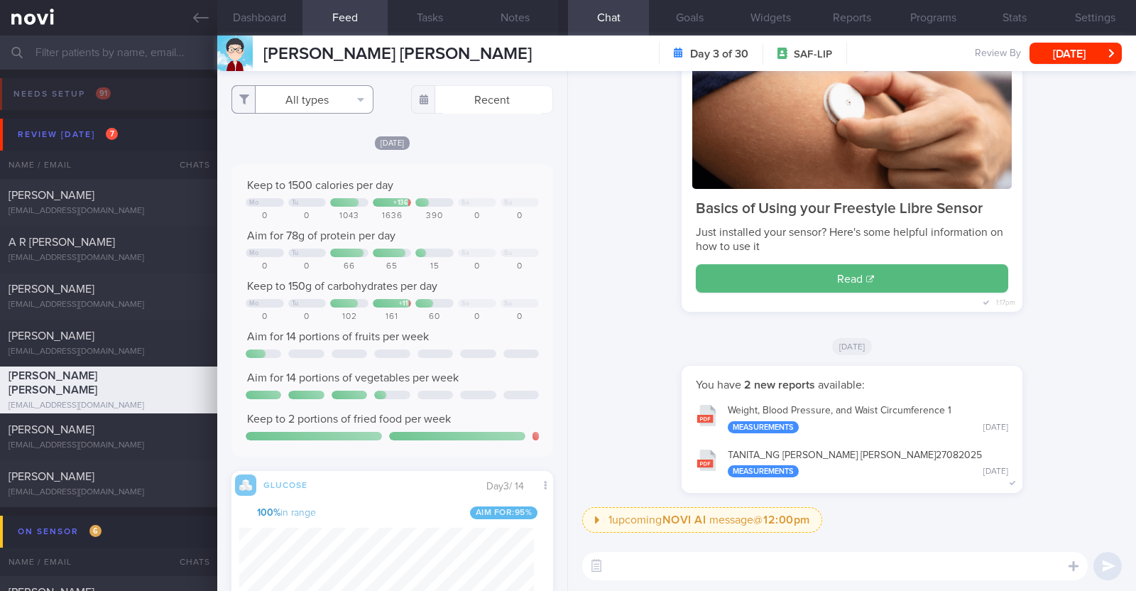
click button "All types"
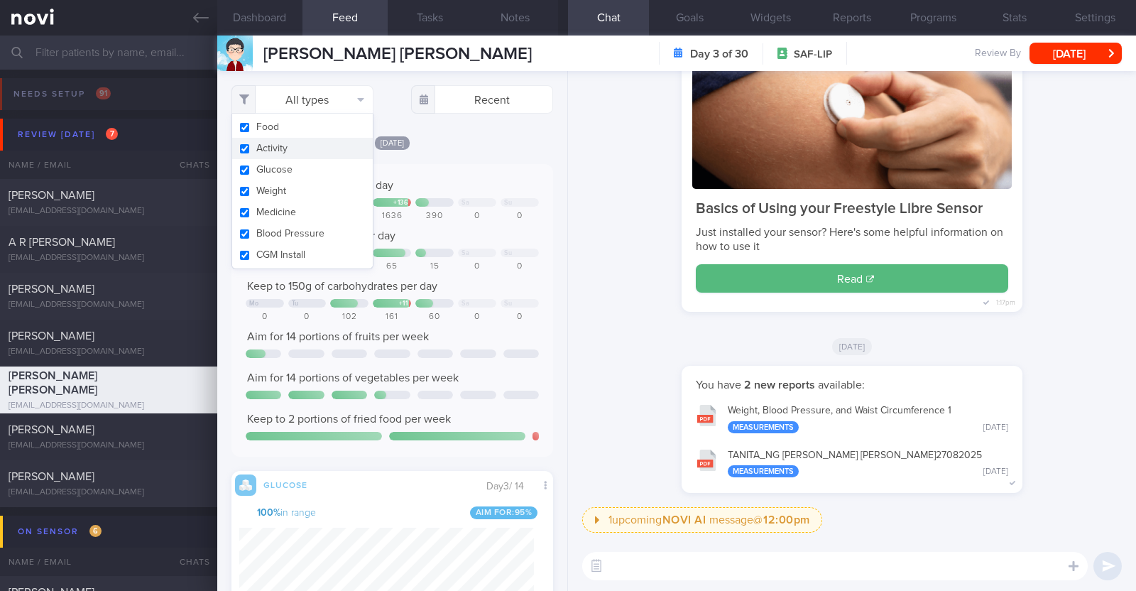
click button "Activity"
checkbox input "false"
click div "[DATE]"
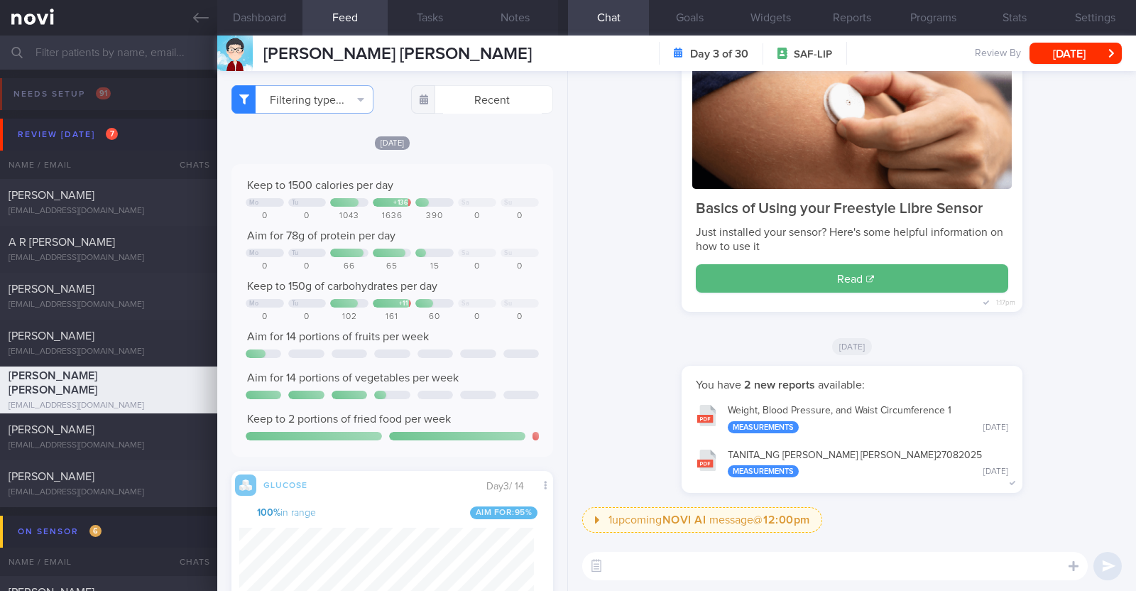
drag, startPoint x: 192, startPoint y: 28, endPoint x: 707, endPoint y: 127, distance: 524.8
click at [192, 28] on link at bounding box center [108, 17] width 217 height 35
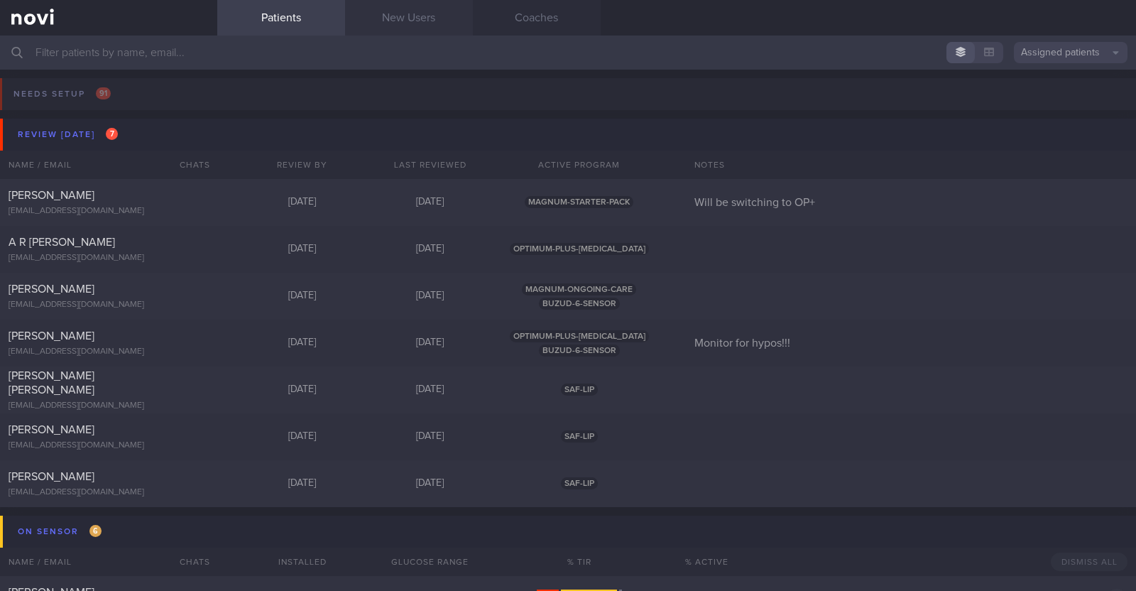
click at [431, 18] on link "New Users" at bounding box center [409, 17] width 128 height 35
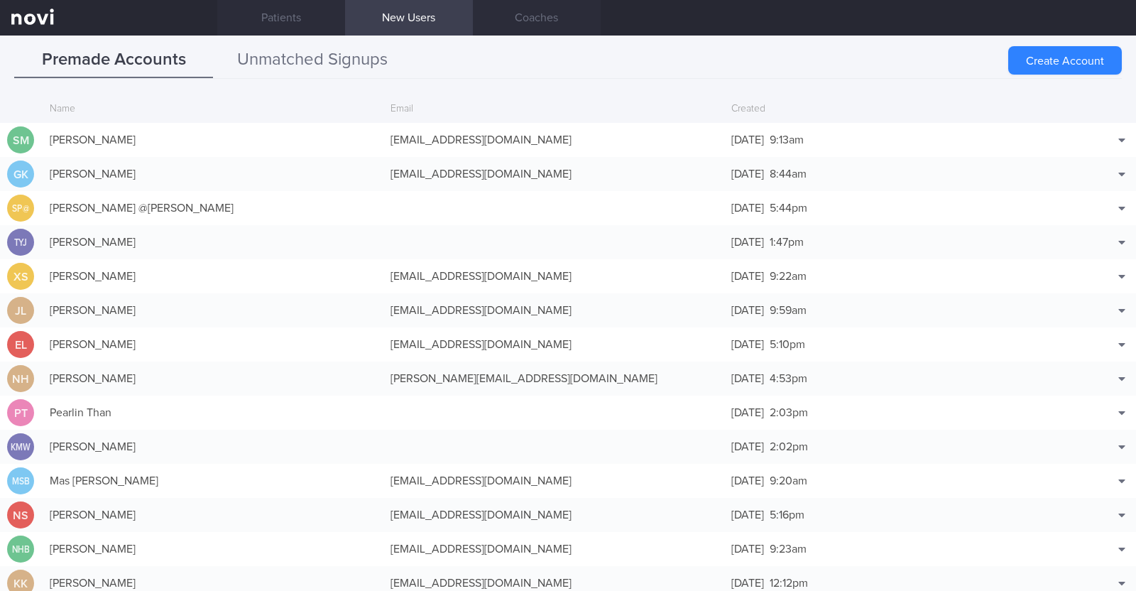
click at [372, 68] on button "Unmatched Signups" at bounding box center [312, 60] width 199 height 35
